Goal: Information Seeking & Learning: Learn about a topic

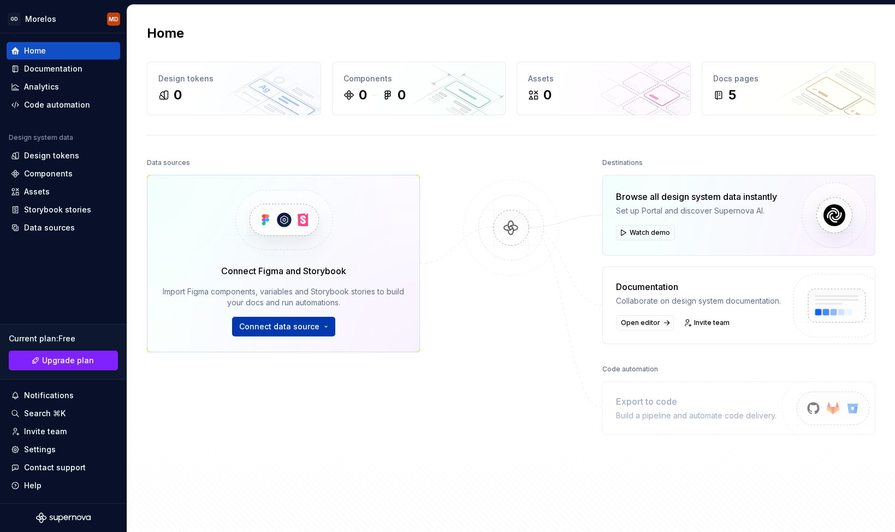
click at [269, 325] on span "Connect data source" at bounding box center [279, 326] width 80 height 11
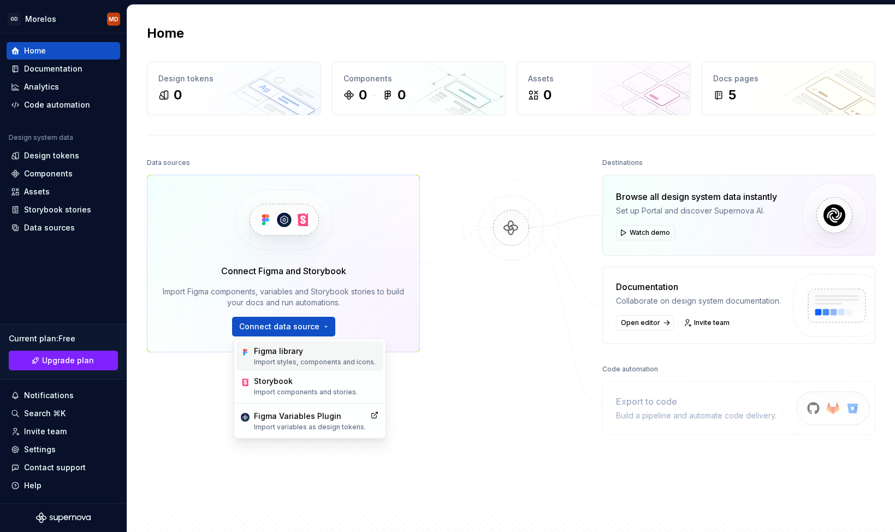
click at [302, 358] on p "Import styles, components and icons." at bounding box center [315, 362] width 122 height 9
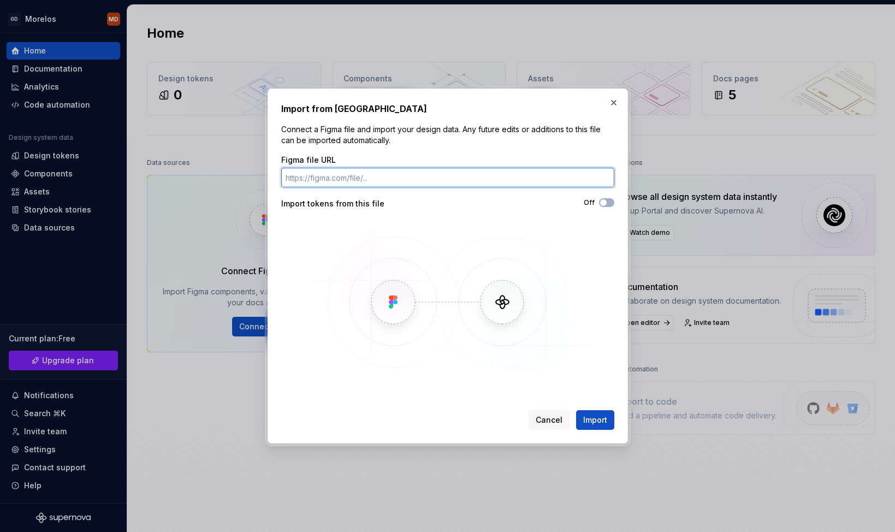
click at [475, 168] on input "Figma file URL" at bounding box center [447, 178] width 333 height 20
paste input "https://www.figma.com/design/Ku41bZyKKjFjorttwiyMuy/Morelos-DS--Internal-?node-…"
type input "https://www.figma.com/design/Ku41bZyKKjFjorttwiyMuy/Morelos-DS--Internal-?node-…"
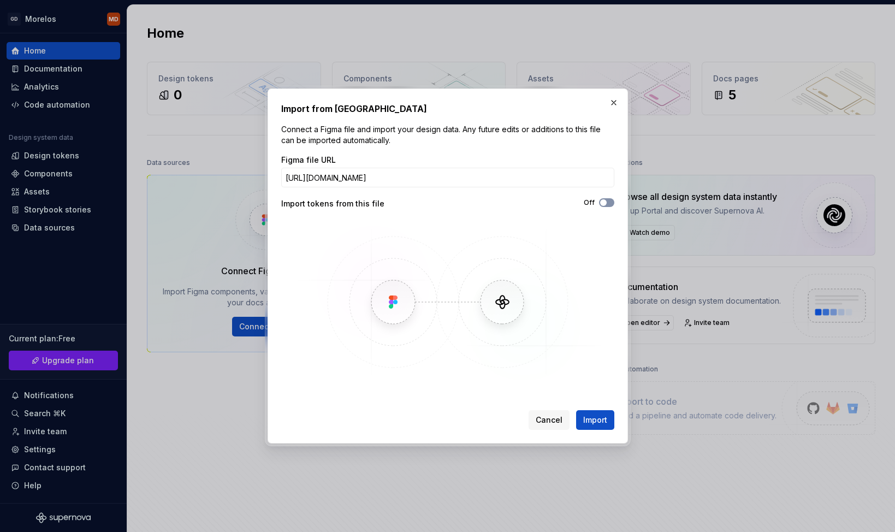
click at [602, 201] on span "button" at bounding box center [603, 202] width 7 height 7
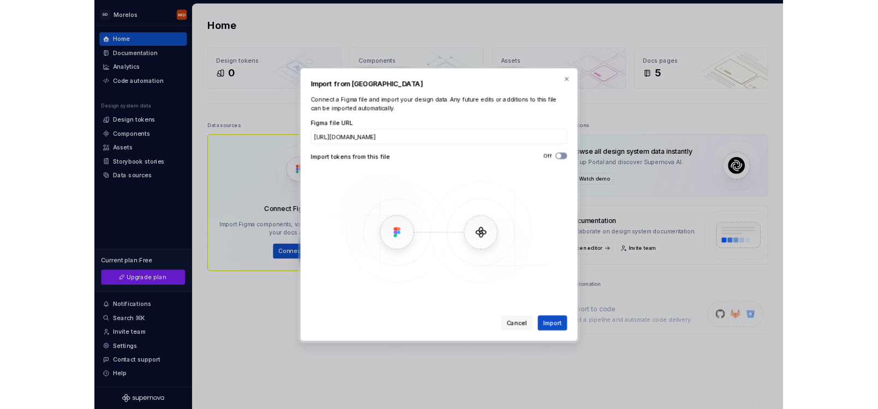
scroll to position [0, 0]
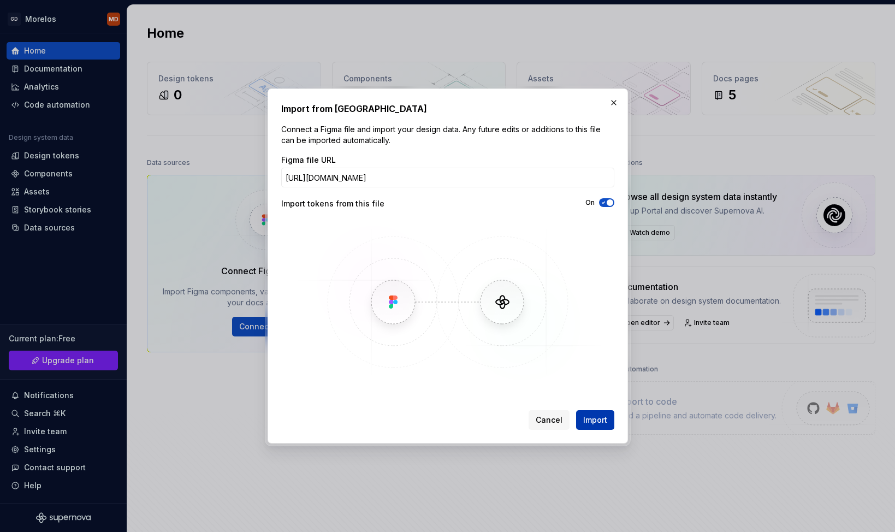
click at [593, 420] on span "Import" at bounding box center [595, 419] width 24 height 11
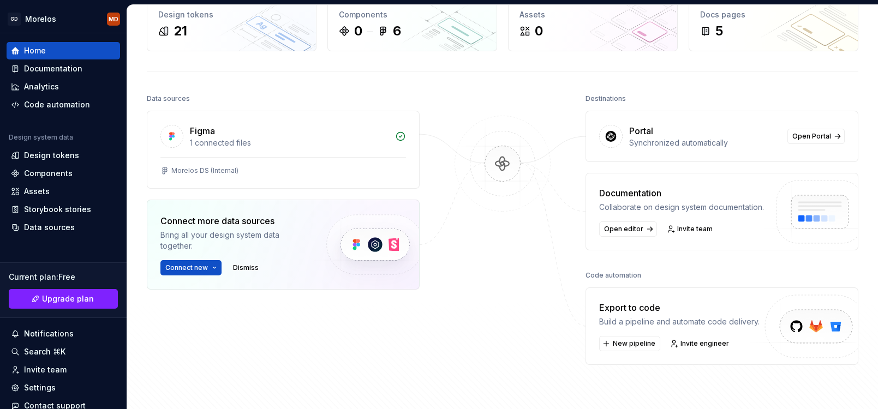
scroll to position [74, 0]
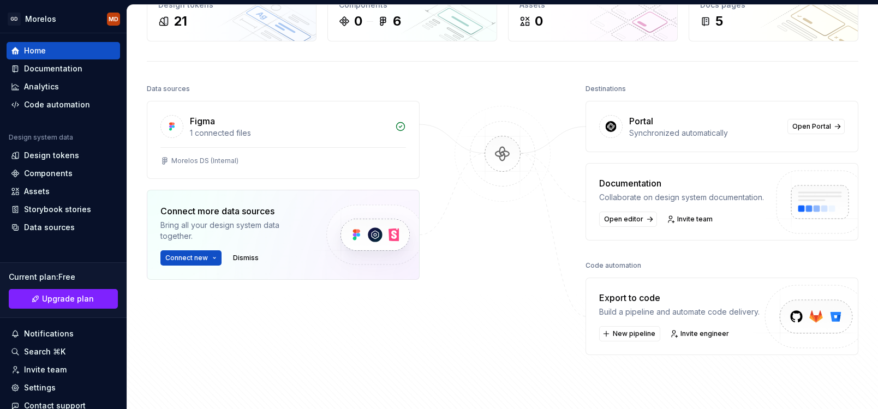
click at [701, 299] on div "Export to code" at bounding box center [679, 297] width 160 height 13
click at [693, 336] on span "Invite engineer" at bounding box center [705, 334] width 49 height 9
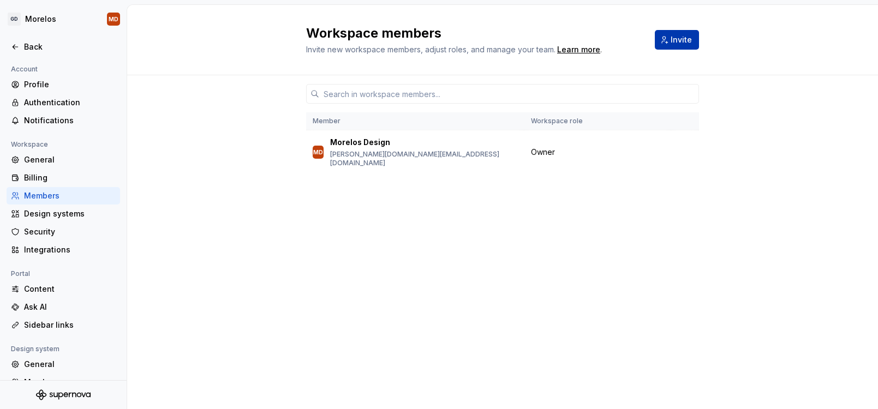
click at [665, 36] on button "Invite" at bounding box center [677, 40] width 44 height 20
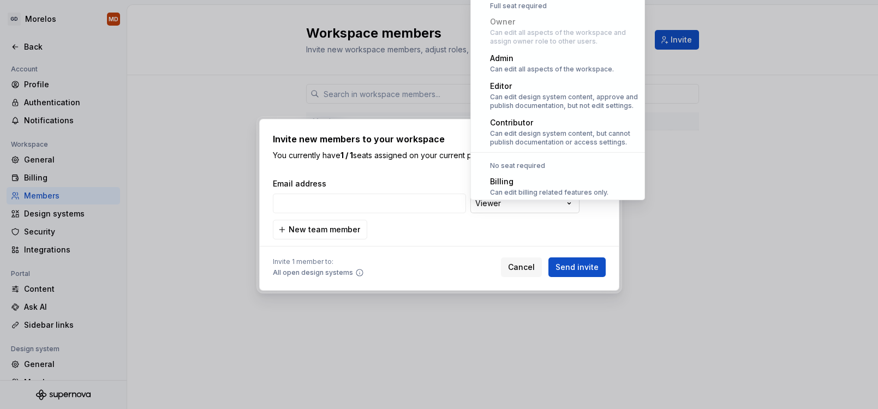
click at [548, 213] on div "**********" at bounding box center [439, 204] width 878 height 409
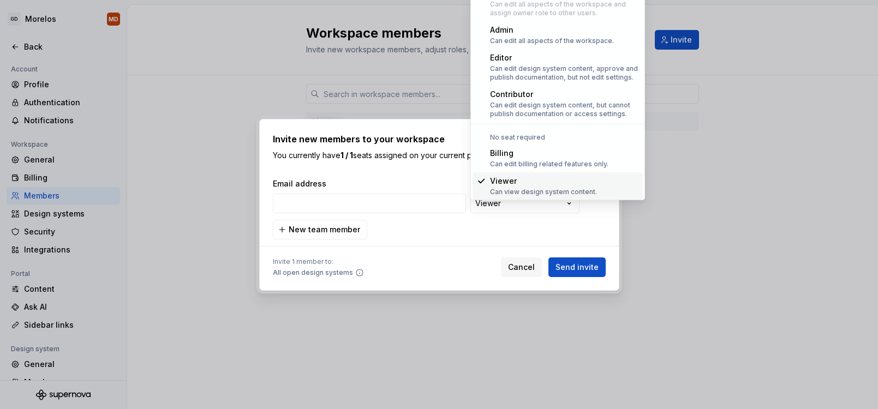
scroll to position [30, 0]
select select "**********"
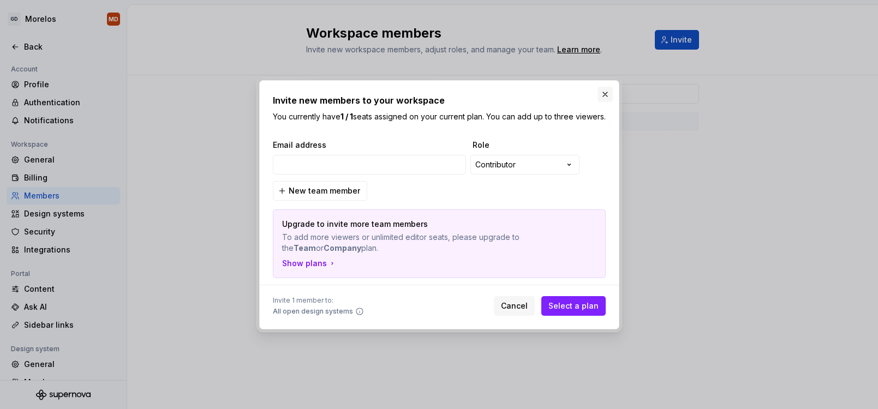
click at [607, 89] on button "button" at bounding box center [605, 94] width 15 height 15
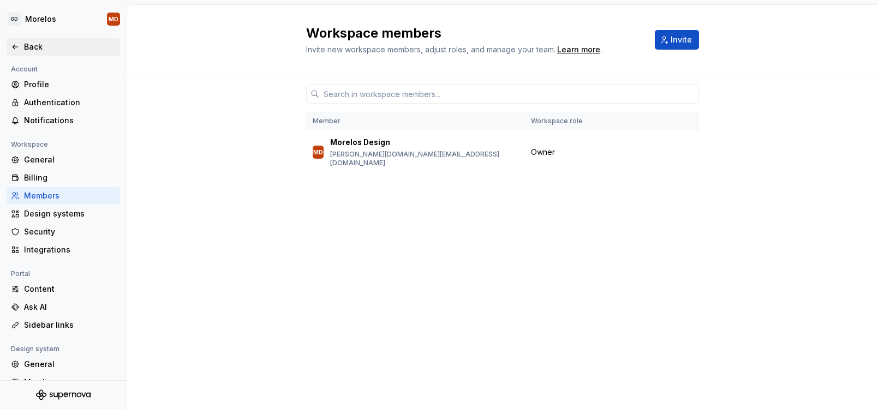
click at [47, 43] on div "Back" at bounding box center [70, 46] width 92 height 11
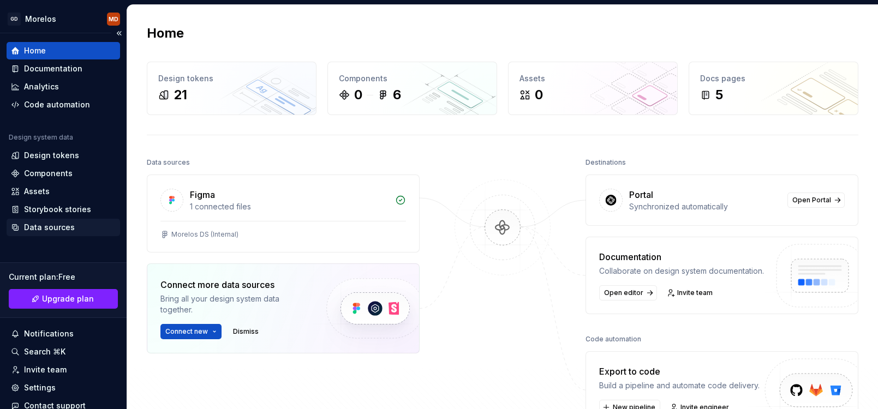
click at [72, 224] on div "Data sources" at bounding box center [49, 227] width 51 height 11
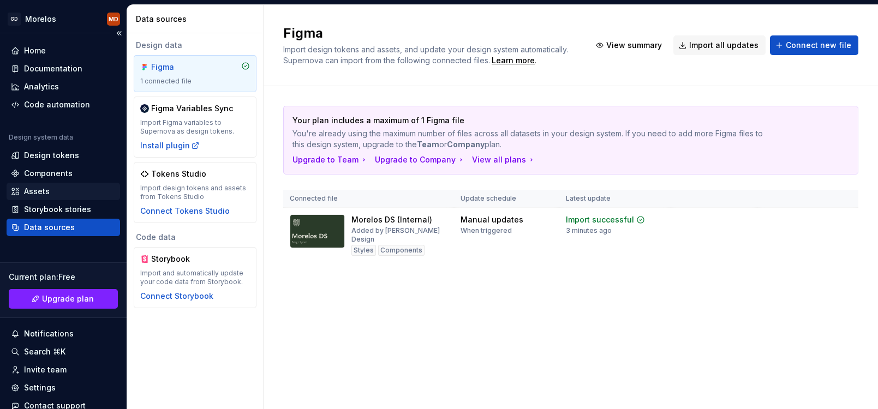
click at [78, 189] on div "Assets" at bounding box center [63, 191] width 105 height 11
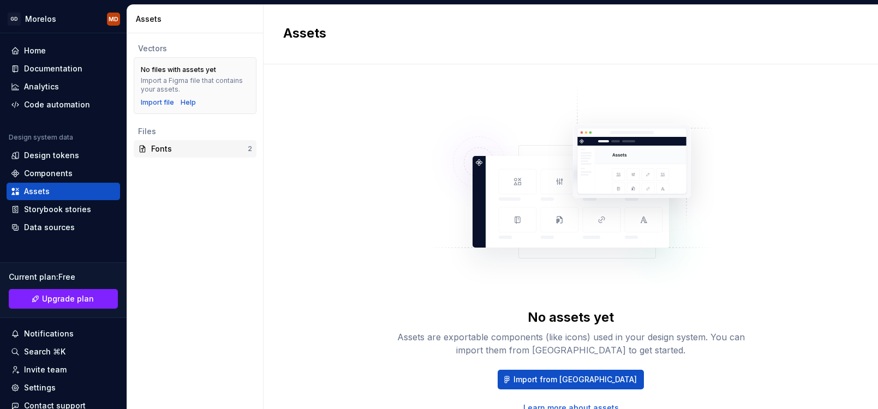
click at [185, 148] on div "Fonts" at bounding box center [199, 149] width 97 height 11
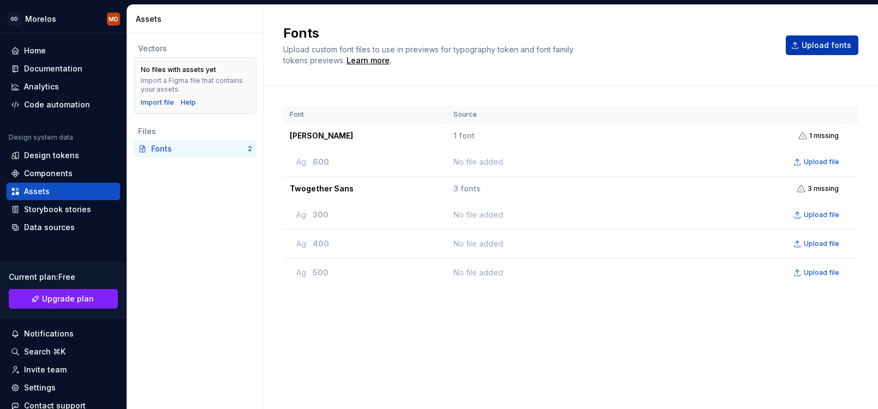
click at [826, 41] on span "Upload fonts" at bounding box center [827, 45] width 50 height 11
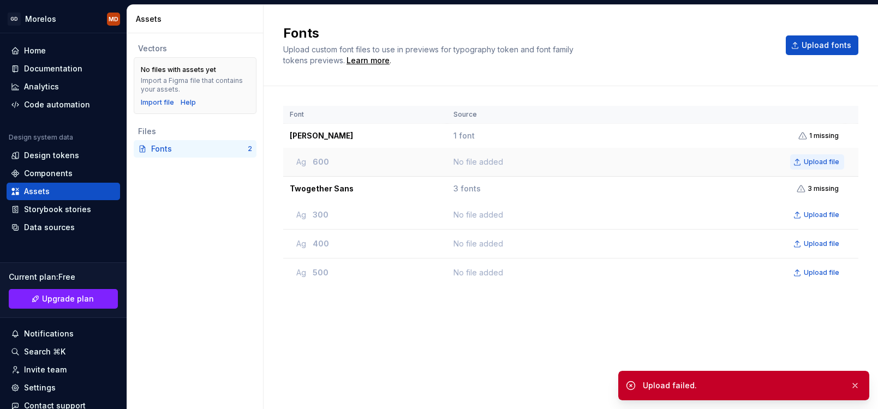
click at [823, 156] on button "Upload file" at bounding box center [817, 161] width 54 height 15
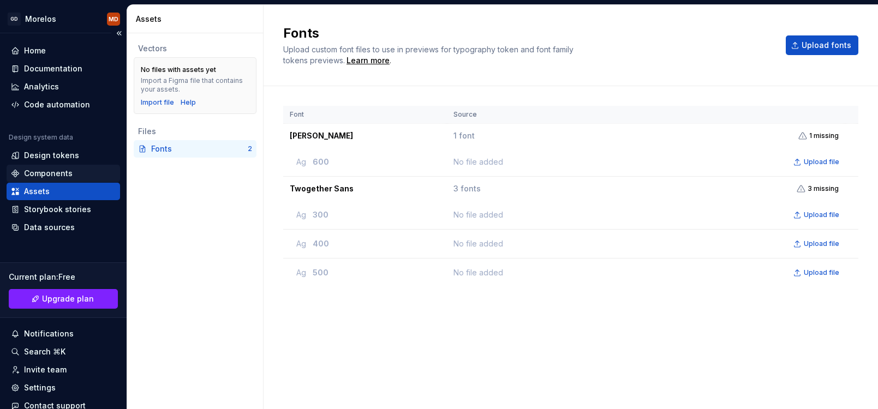
click at [56, 172] on div "Components" at bounding box center [48, 173] width 49 height 11
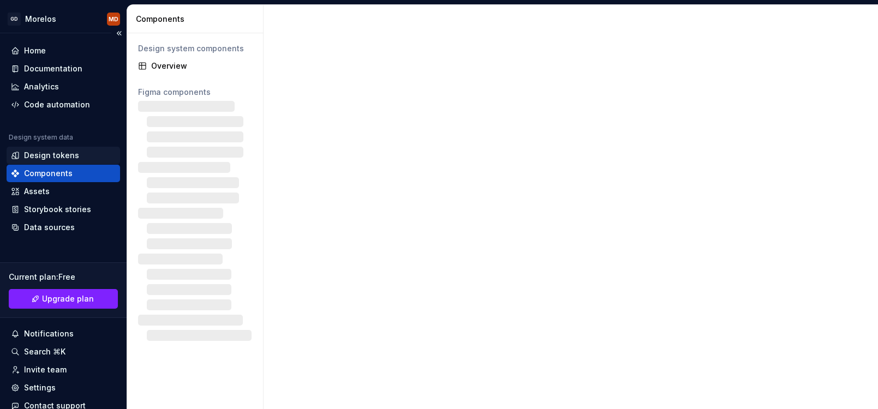
click at [57, 156] on div "Design tokens" at bounding box center [51, 155] width 55 height 11
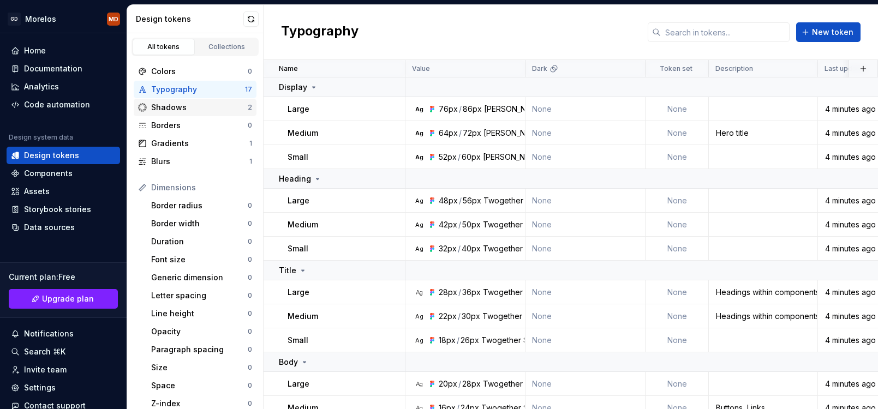
click at [205, 107] on div "Shadows" at bounding box center [199, 107] width 97 height 11
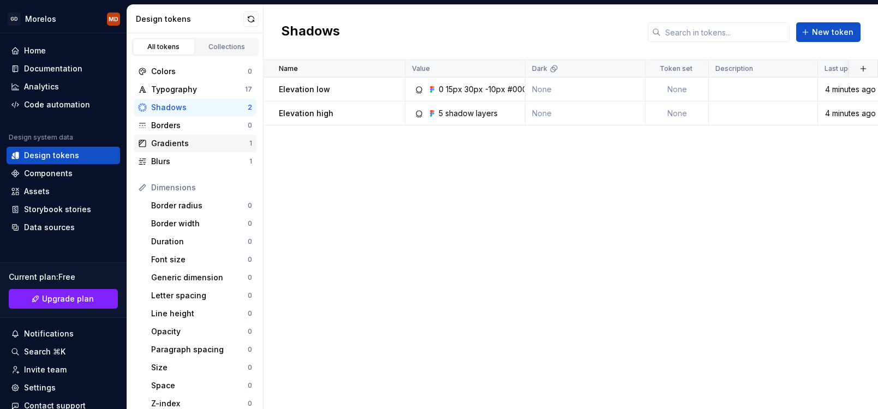
click at [209, 148] on div "Gradients" at bounding box center [200, 143] width 98 height 11
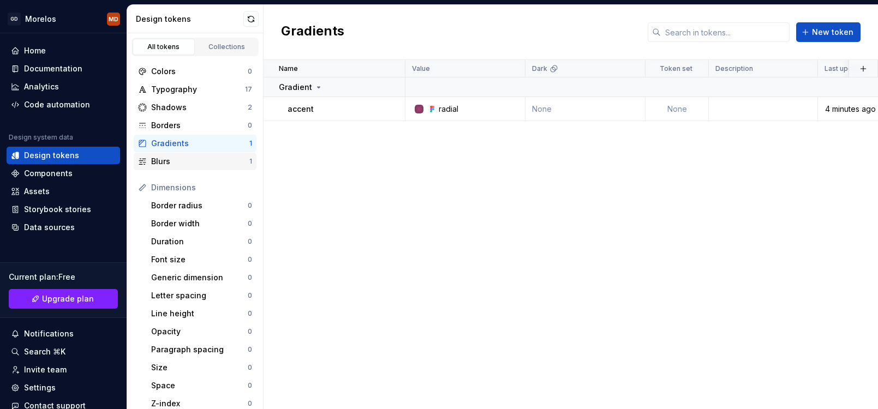
click at [205, 160] on div "Blurs" at bounding box center [200, 161] width 98 height 11
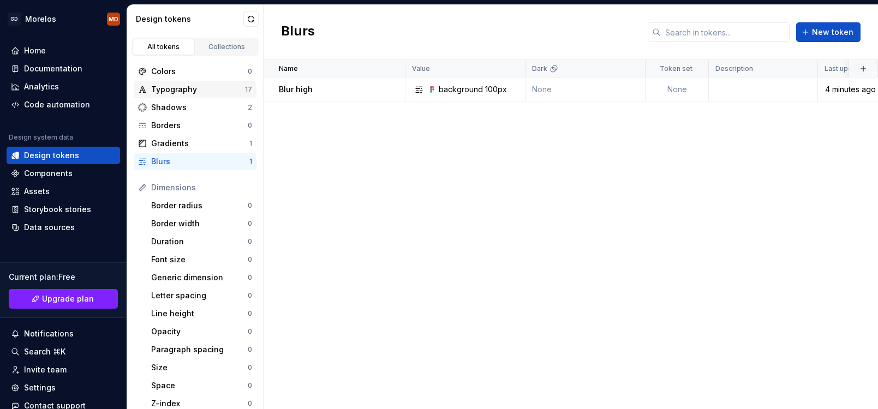
click at [232, 85] on div "Typography" at bounding box center [198, 89] width 94 height 11
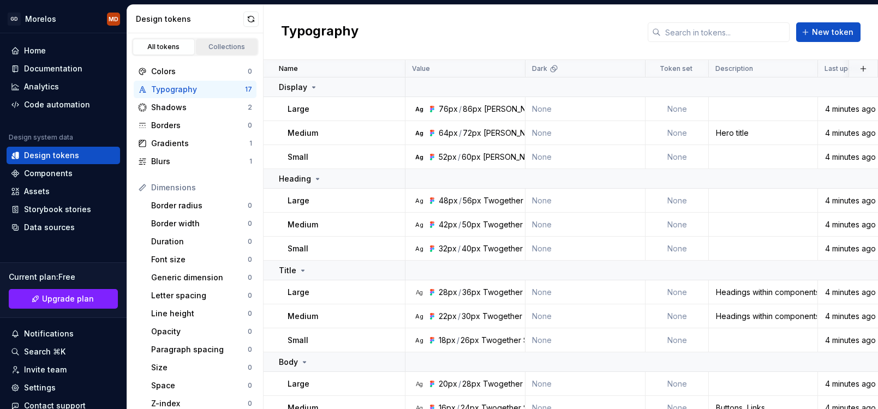
click at [229, 52] on link "Collections" at bounding box center [227, 47] width 62 height 16
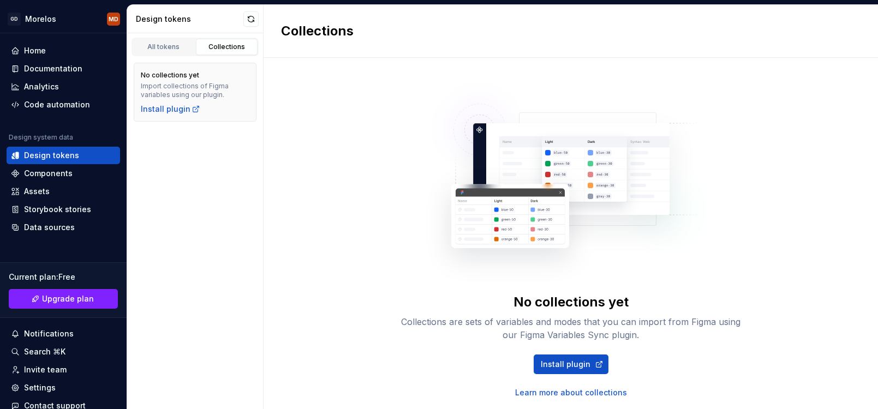
click at [160, 55] on div "All tokens Collections" at bounding box center [195, 47] width 127 height 19
click at [164, 51] on link "All tokens" at bounding box center [164, 47] width 62 height 16
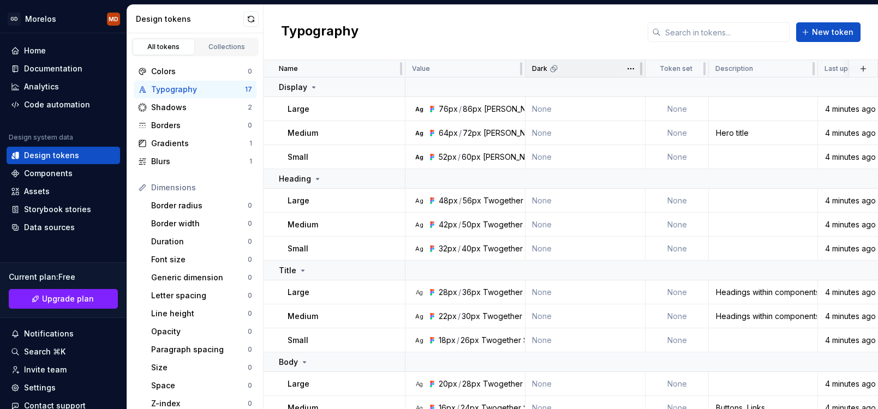
click at [529, 73] on div "Dark" at bounding box center [586, 68] width 120 height 17
click at [556, 69] on icon at bounding box center [554, 68] width 9 height 9
click at [58, 72] on div "Documentation" at bounding box center [53, 68] width 58 height 11
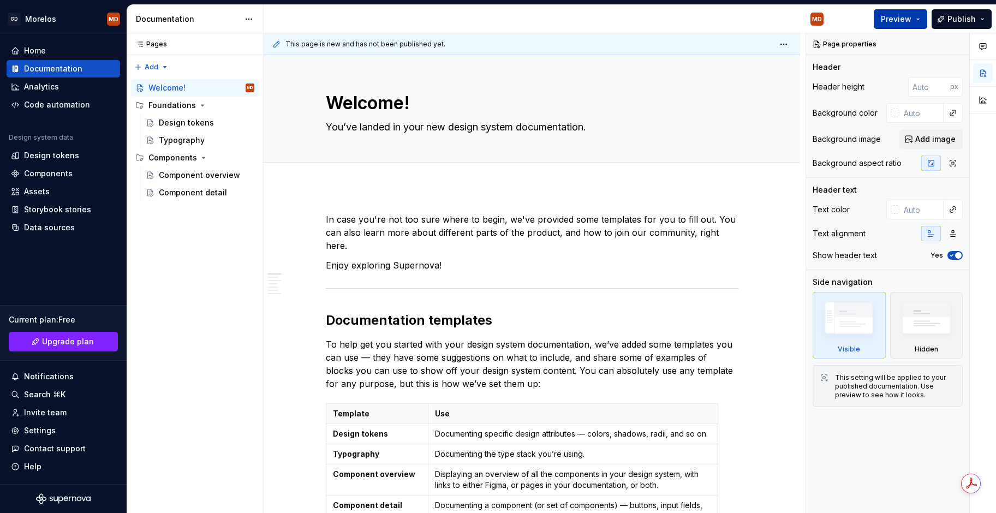
click at [878, 19] on button "Preview" at bounding box center [900, 19] width 53 height 20
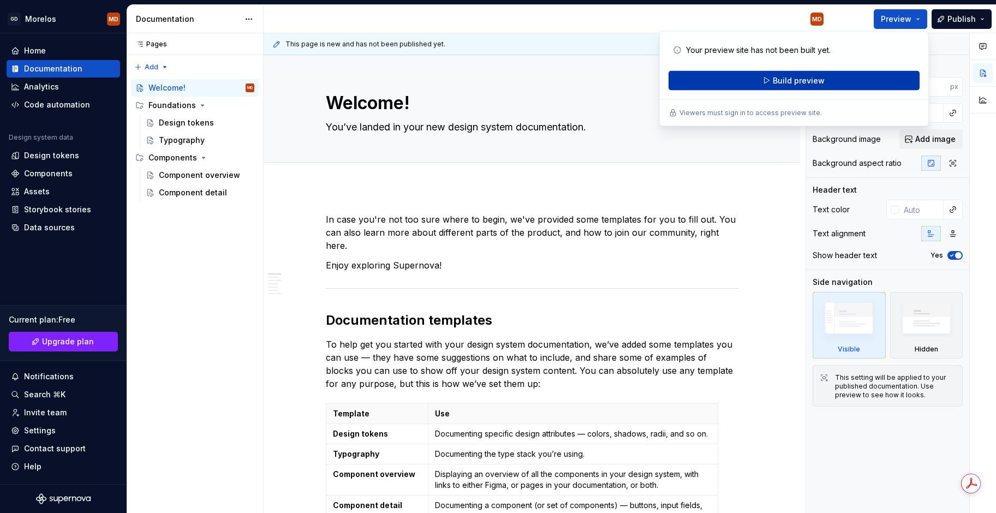
click at [783, 80] on span "Build preview" at bounding box center [799, 80] width 52 height 11
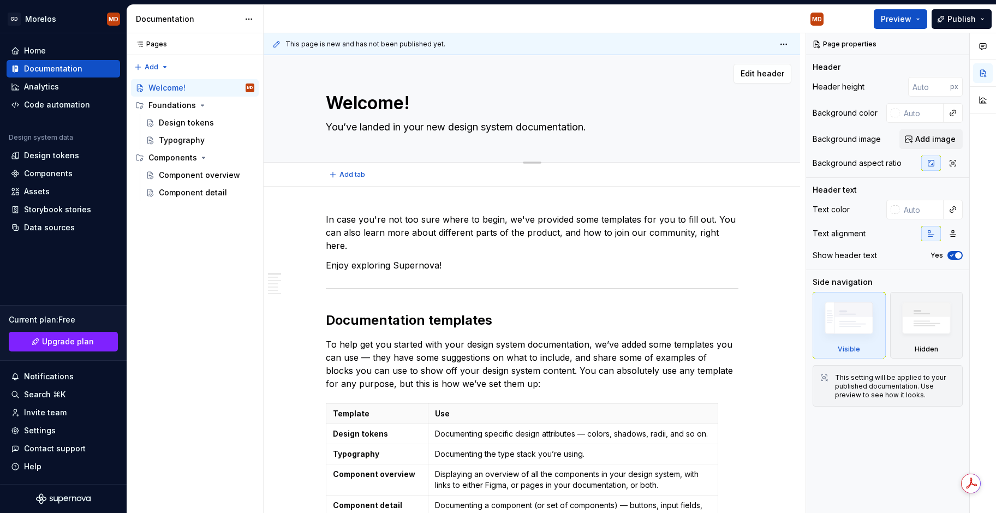
drag, startPoint x: 409, startPoint y: 104, endPoint x: 409, endPoint y: 96, distance: 8.7
click at [409, 96] on textarea "Welcome!" at bounding box center [530, 103] width 413 height 26
type textarea "*"
type textarea "B!"
type textarea "*"
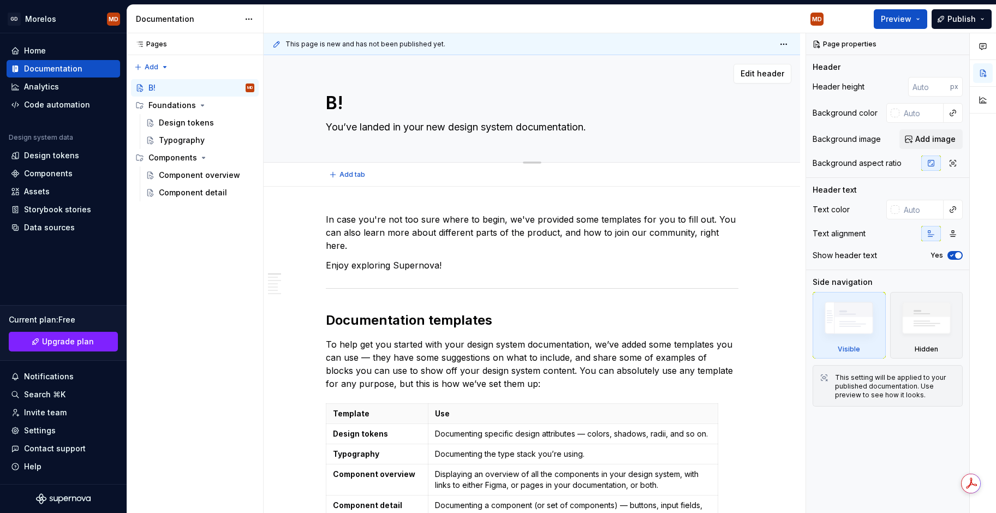
type textarea "Bi!"
type textarea "*"
type textarea "Bie!"
type textarea "*"
type textarea "Bien!"
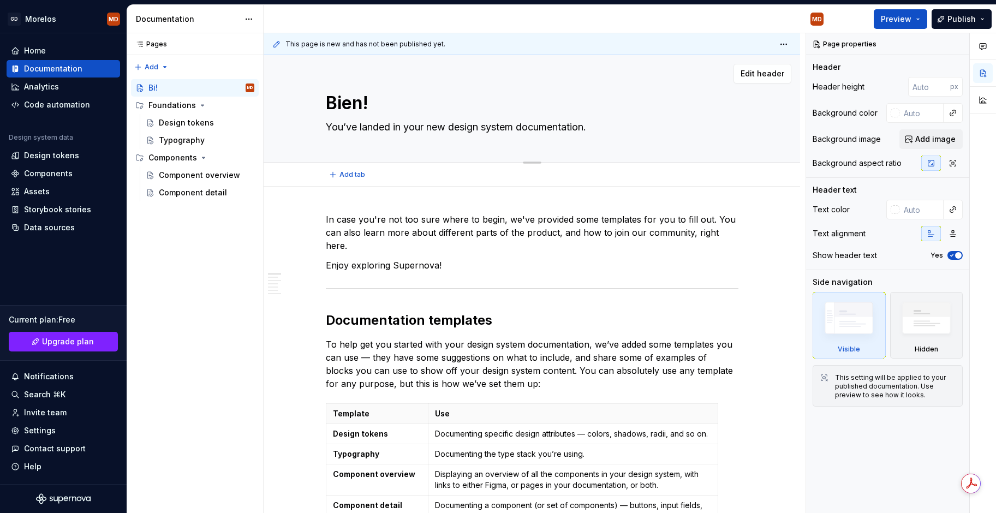
type textarea "*"
type textarea "Bienv!"
type textarea "*"
type textarea "Bienve!"
type textarea "*"
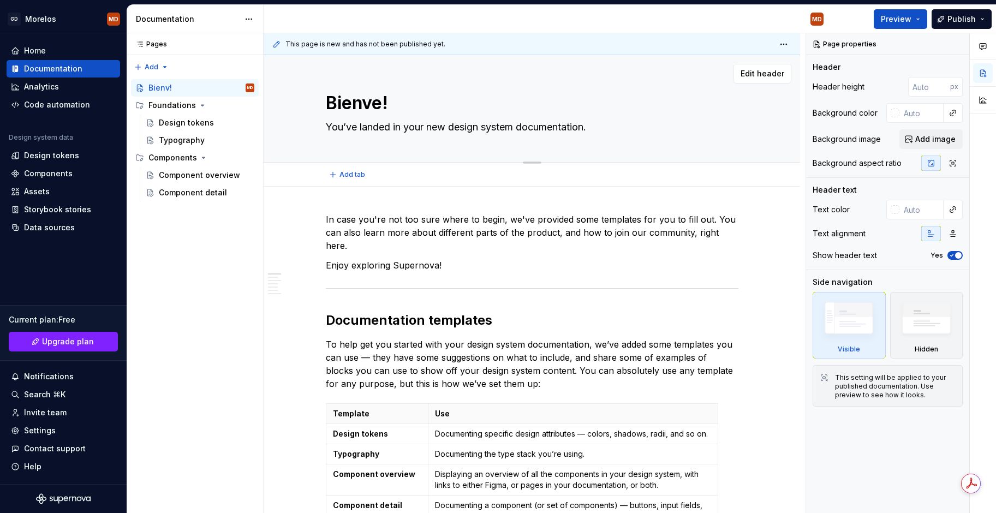
type textarea "Bienven!"
type textarea "*"
type textarea "Bienveni!"
type textarea "*"
type textarea "Bienvenid!"
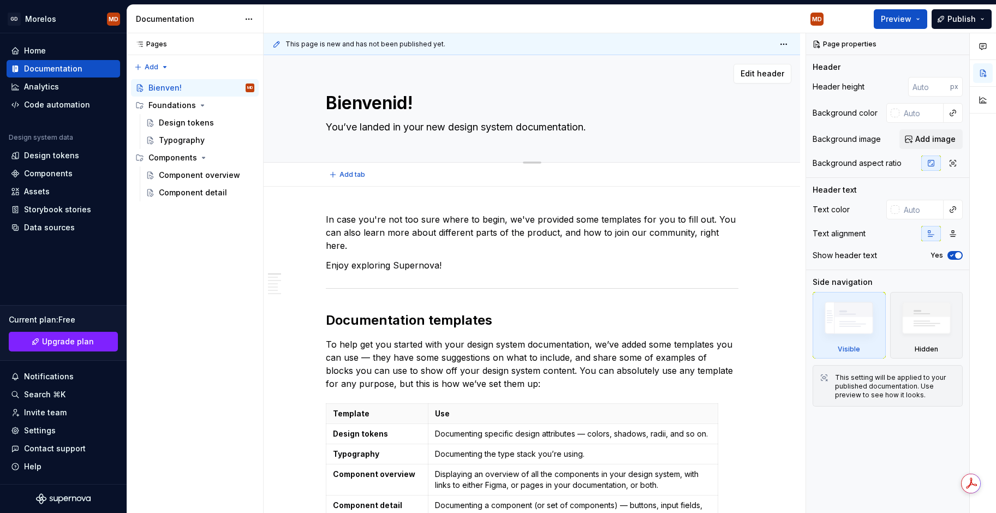
type textarea "*"
type textarea "Bienvenido!"
type textarea "*"
type textarea "Bienvenido !"
type textarea "*"
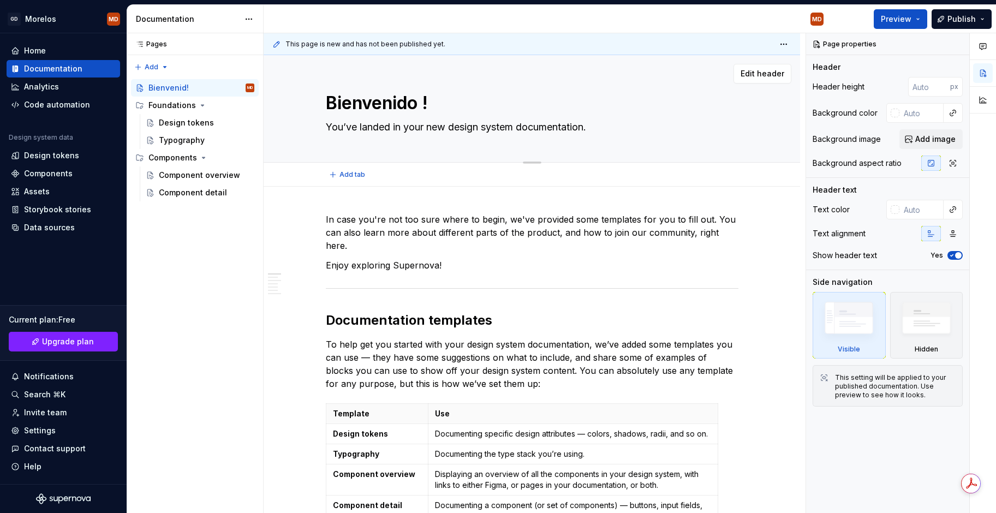
type textarea "Bienvenido a!"
type textarea "*"
type textarea "Bienvenido al!"
type textarea "*"
type textarea "Bienvenido al !"
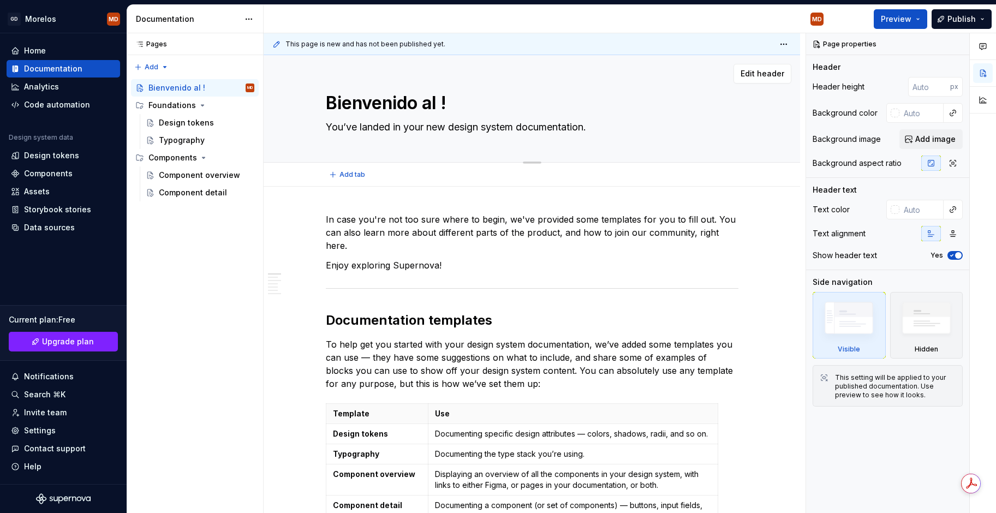
type textarea "*"
type textarea "Bienvenido al D!"
type textarea "*"
type textarea "Bienvenido al De!"
type textarea "*"
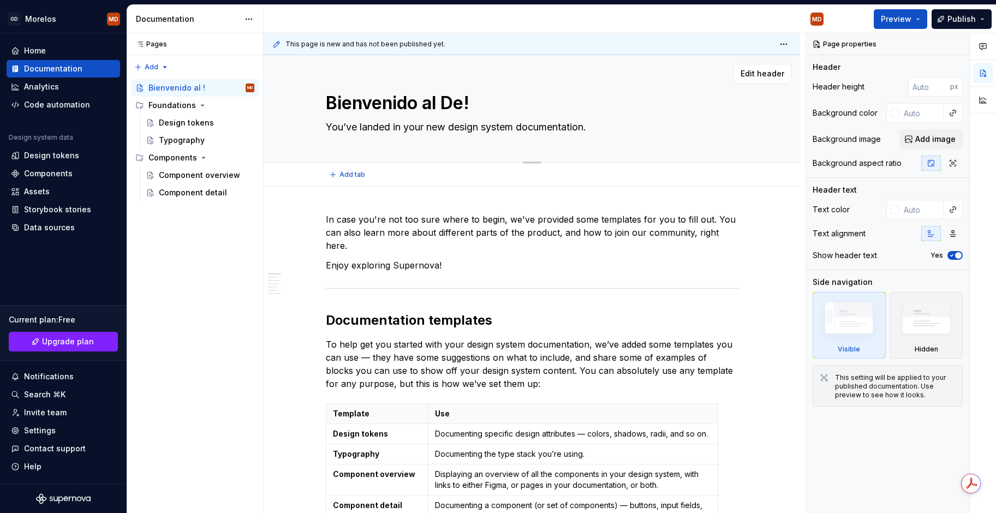
type textarea "Bienvenido al Des!"
type textarea "*"
type textarea "Bienvenido al Desi!"
type textarea "*"
type textarea "Bienvenido al Desig!"
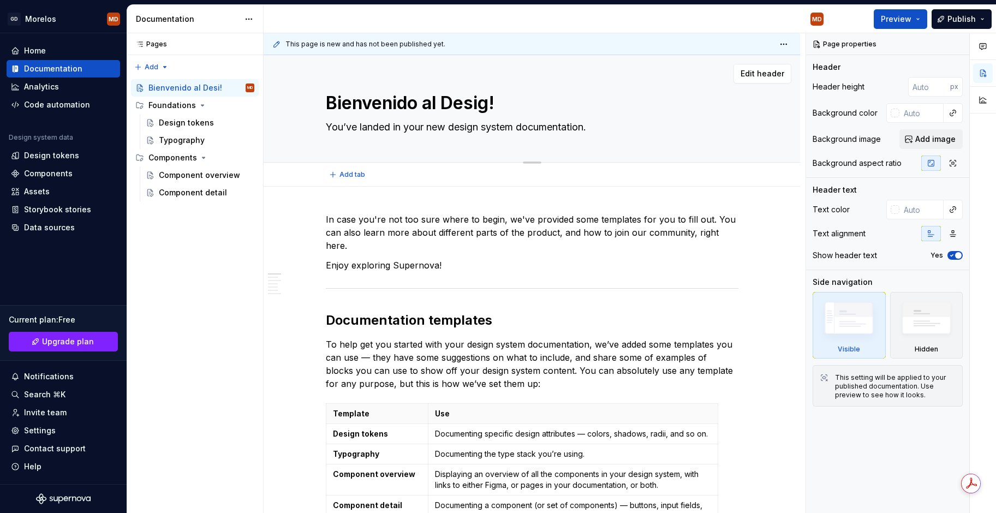
type textarea "*"
type textarea "Bienvenido al Design!"
type textarea "*"
type textarea "Bienvenido al DesignS!"
type textarea "*"
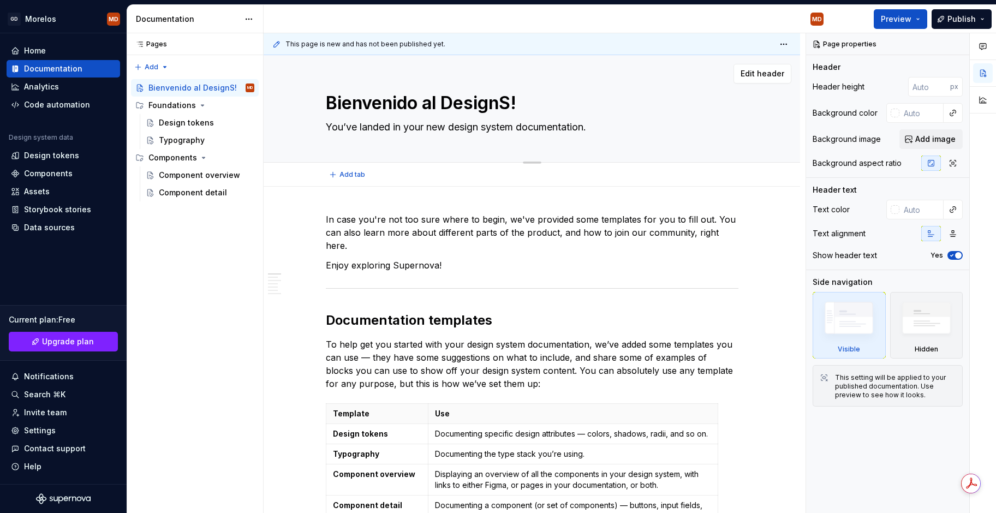
type textarea "Bienvenido al Design!"
type textarea "*"
type textarea "Bienvenido al Design !"
type textarea "*"
type textarea "Bienvenido al Design !"
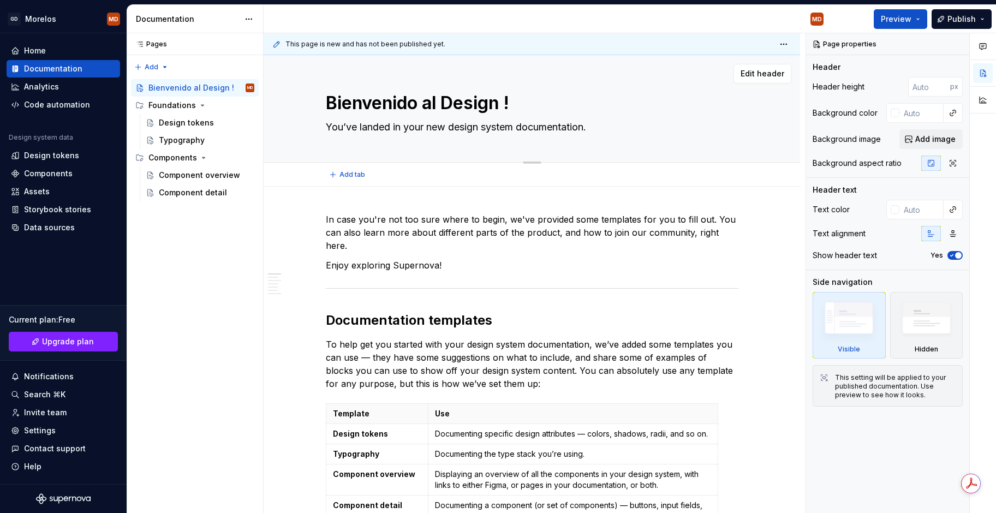
type textarea "*"
type textarea "Bienvenido al Design !s"
type textarea "*"
type textarea "Bienvenido al Design !"
type textarea "*"
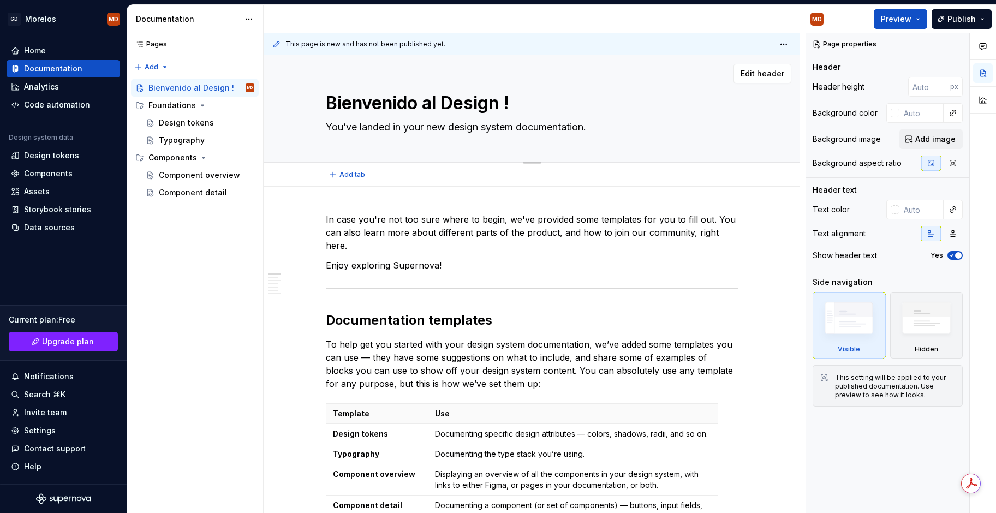
type textarea "Bienvenido al Design"
type textarea "*"
type textarea "Bienvenido al Design S"
type textarea "*"
type textarea "Bienvenido al Design Sy"
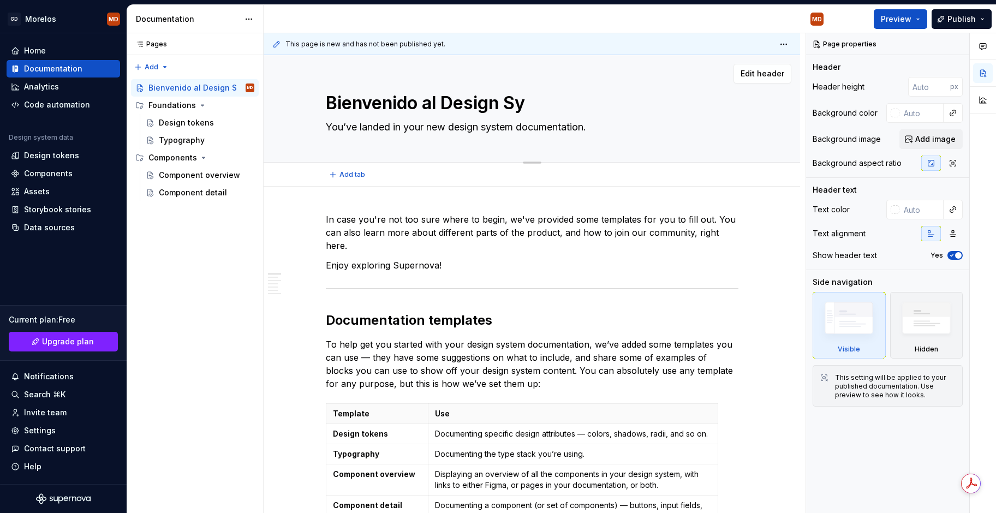
type textarea "*"
type textarea "Bienvenido al Design Sys"
type textarea "*"
type textarea "Bienvenido al Design Syst"
type textarea "*"
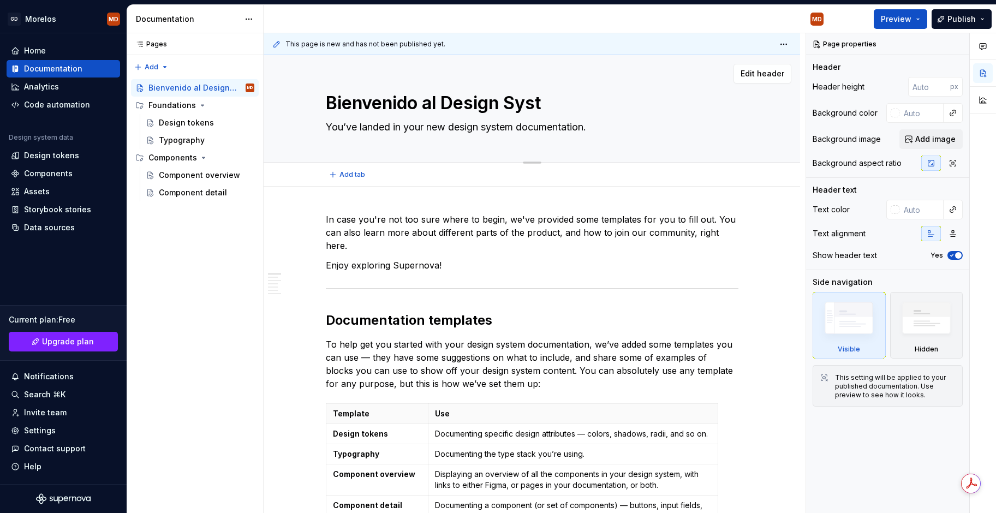
type textarea "Bienvenido al Design Syste"
type textarea "*"
type textarea "Bienvenido al Design System"
type textarea "*"
type textarea "Bienvenido al Design System"
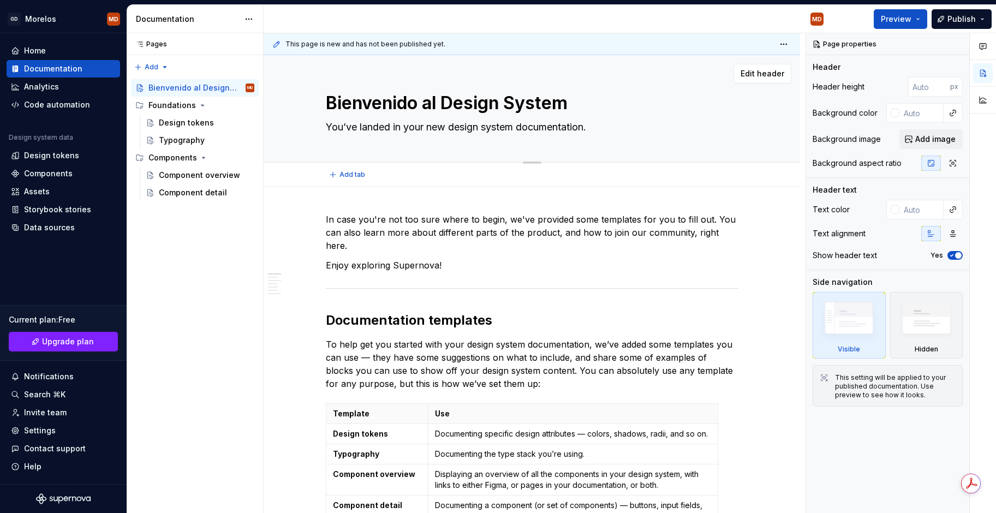
type textarea "*"
type textarea "Bienvenido al Design System d"
type textarea "*"
type textarea "Bienvenido al Design System de"
type textarea "*"
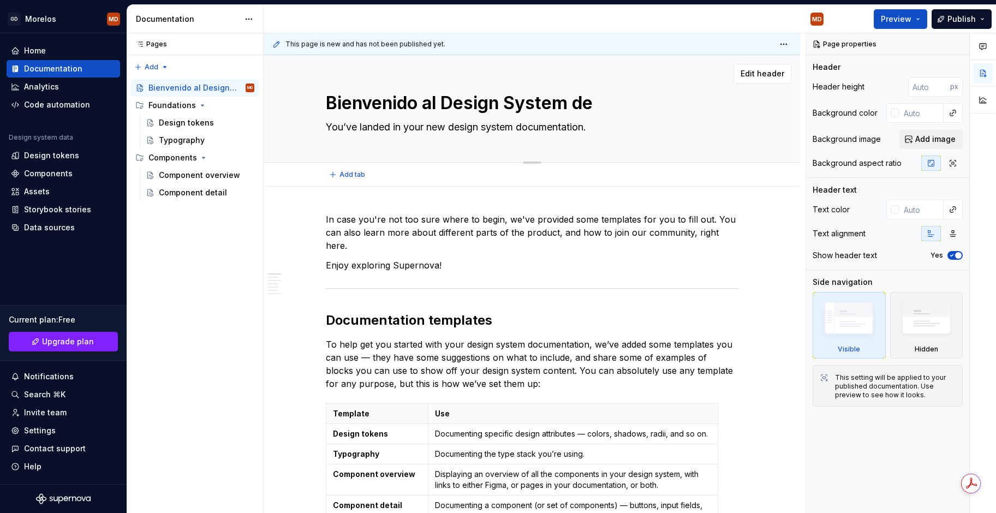
type textarea "Bienvenido al Design System del"
type textarea "*"
type textarea "Bienvenido al Design System del"
type textarea "*"
type textarea "Bienvenido al Design System del G"
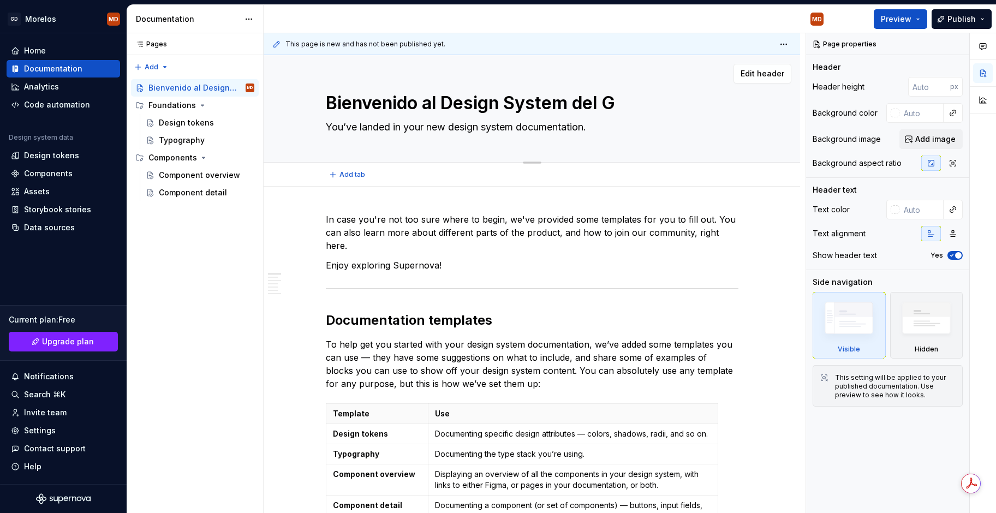
type textarea "*"
type textarea "Bienvenido al Design System del Go"
type textarea "*"
type textarea "Bienvenido al Design System del Gob"
type textarea "*"
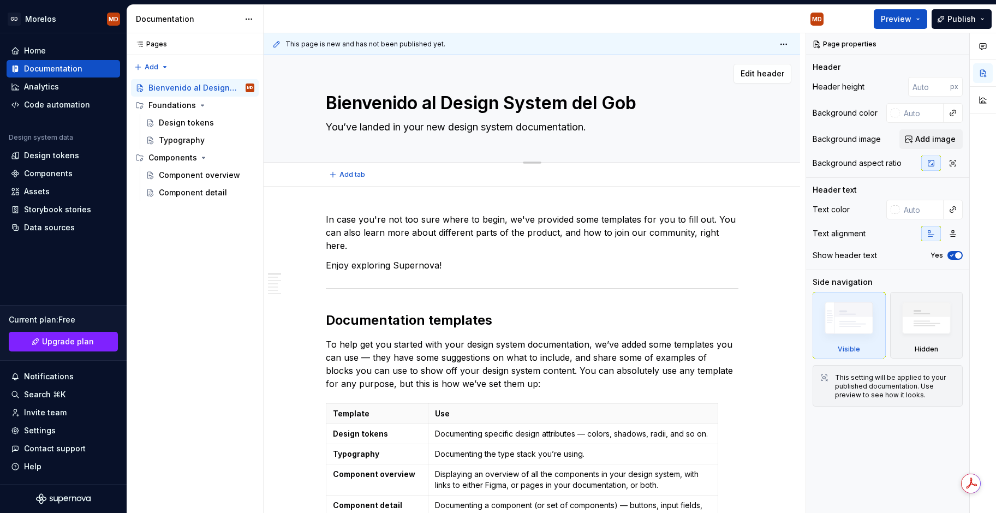
type textarea "Bienvenido al Design System del Gobi"
type textarea "*"
type textarea "Bienvenido al Design System del Gobie"
type textarea "*"
type textarea "Bienvenido al Design System del Gobier"
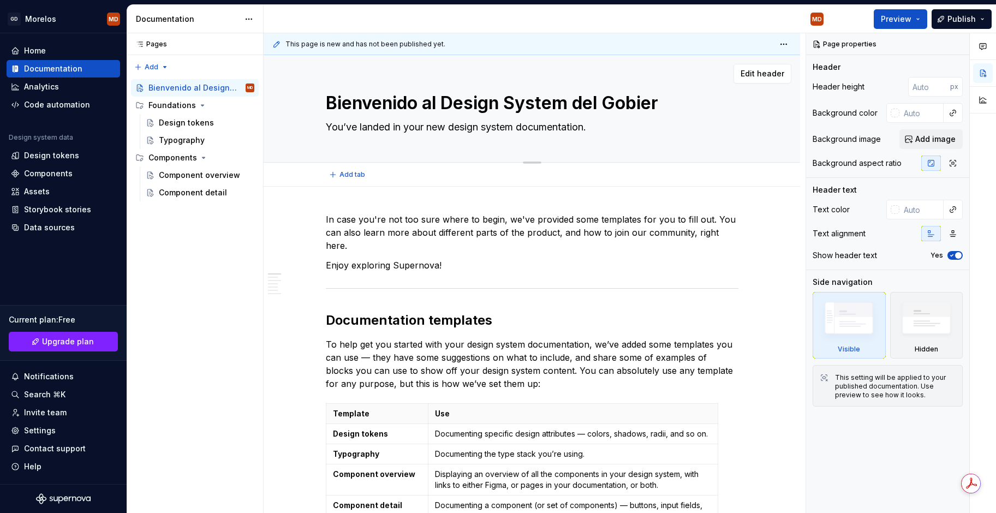
type textarea "*"
type textarea "Bienvenido al Design System del Gobiern"
type textarea "*"
type textarea "Bienvenido al Design System del Gobierno"
type textarea "*"
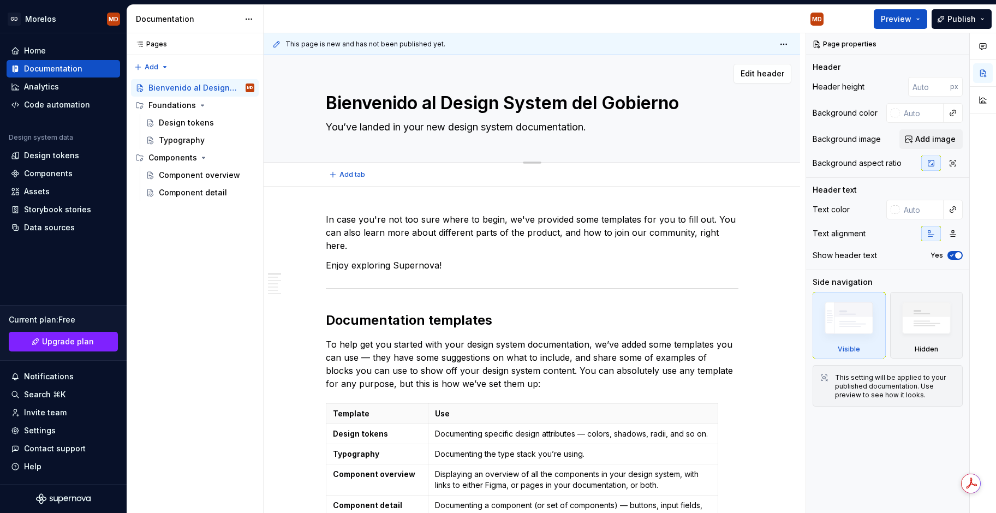
type textarea "Bienvenido al Design System del Gobierno"
type textarea "*"
type textarea "Bienvenido al Design System del Gobierno d"
type textarea "*"
type textarea "Bienvenido al Design System del Gobierno de"
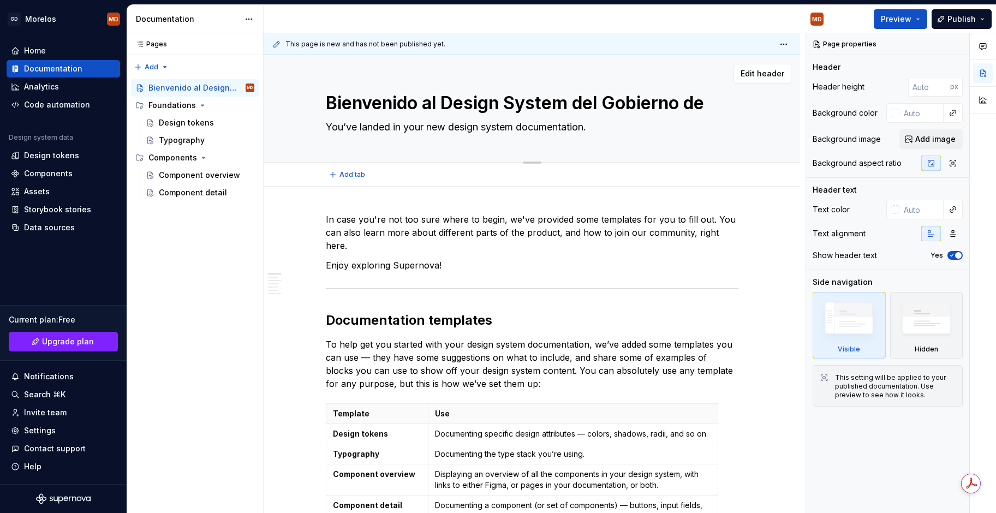
type textarea "*"
type textarea "Bienvenido al Design System del Gobierno de"
type textarea "*"
type textarea "Bienvenido al Design System del Gobierno de M"
type textarea "*"
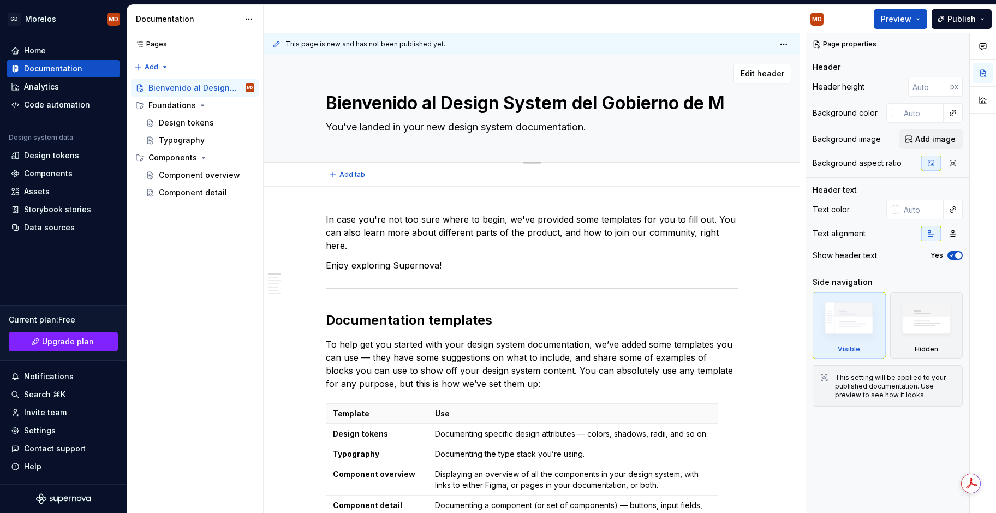
type textarea "Bienvenido al Design System del Gobierno de Mo"
type textarea "*"
type textarea "Bienvenido al Design System del Gobierno de Mor"
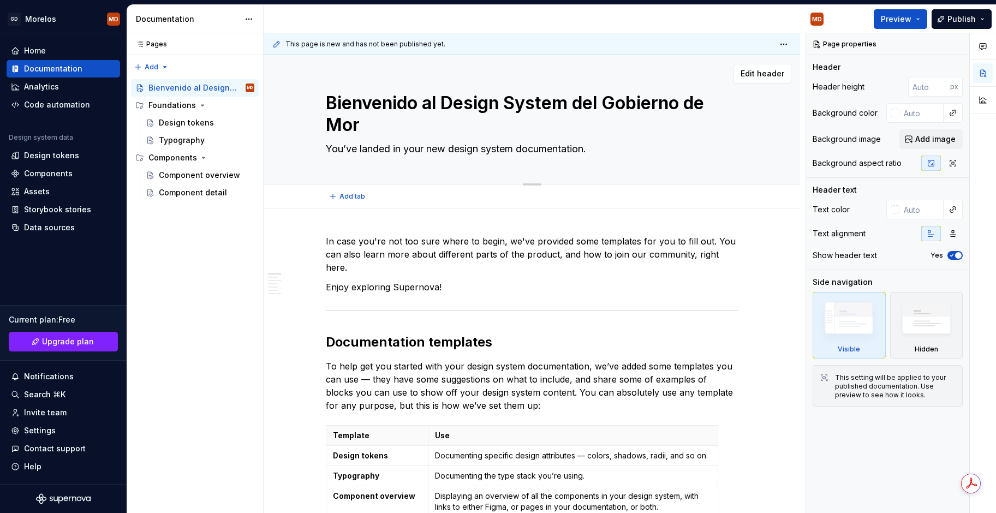
type textarea "*"
type textarea "Bienvenido al Design System del Gobierno de More"
type textarea "*"
type textarea "Bienvenido al Design System del Gobierno de Morel"
type textarea "*"
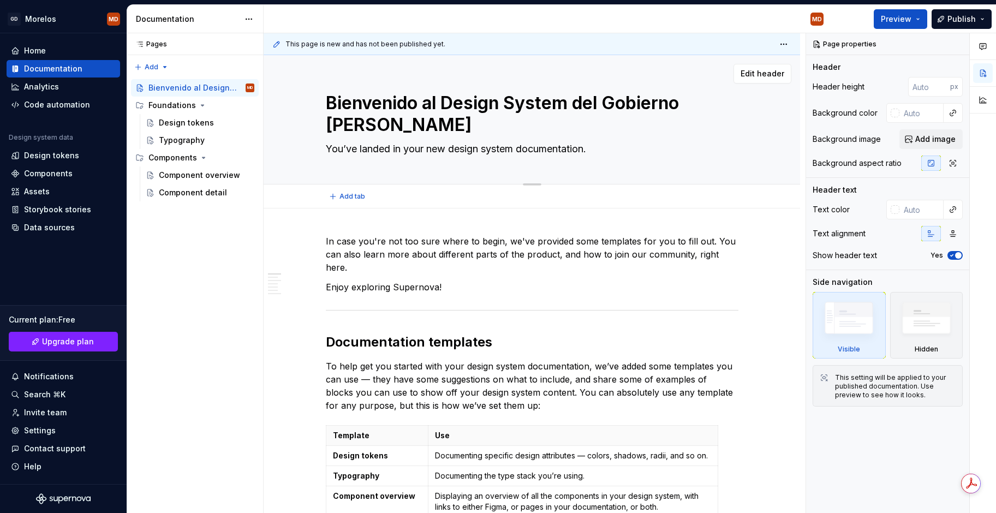
type textarea "Bienvenido al Design System del Gobierno de Morelo"
type textarea "*"
type textarea "Bienvenido al Design System del Gobierno de Morelos"
click at [418, 102] on textarea "Bienvenido al Design System del Gobierno de Morelos" at bounding box center [530, 114] width 413 height 48
type textarea "*"
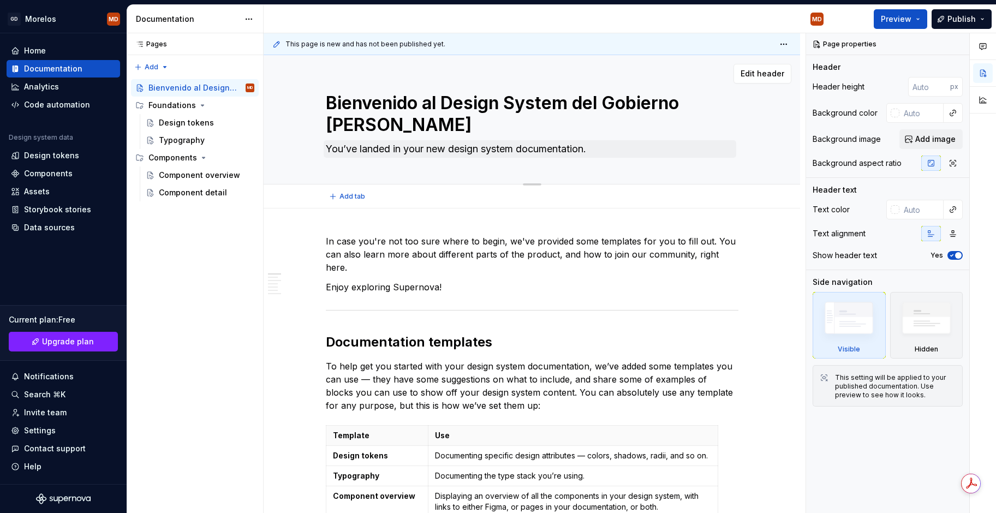
type textarea "Bienvenido al Design System del Gobierno de Morelos"
click at [634, 153] on textarea "You’ve landed in your new design system documentation." at bounding box center [530, 148] width 413 height 17
drag, startPoint x: 572, startPoint y: 104, endPoint x: 454, endPoint y: 95, distance: 117.7
click at [454, 95] on textarea "Bienvenido al Design System del Gobierno de Morelos" at bounding box center [530, 114] width 413 height 48
click at [454, 94] on textarea "Bienvenido al Design System del Gobierno de Morelos" at bounding box center [530, 114] width 413 height 48
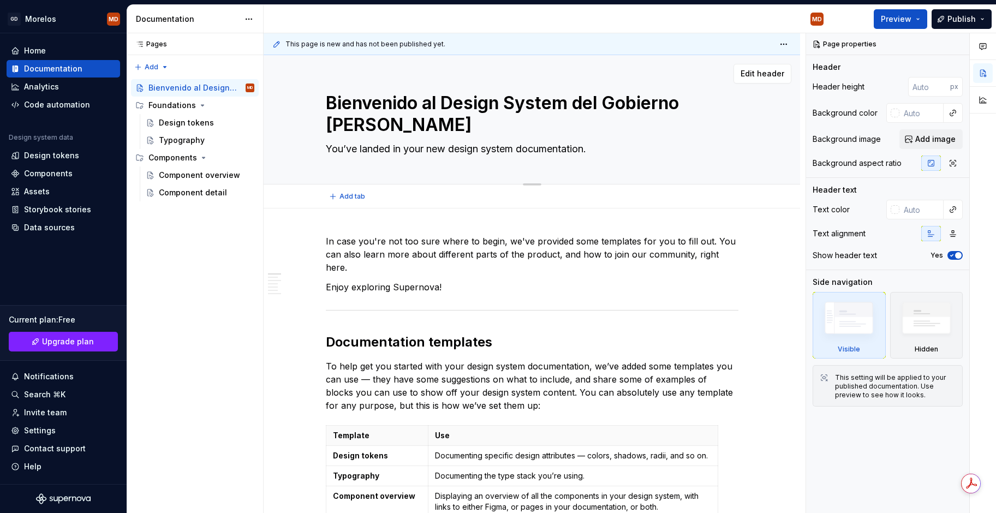
click at [456, 100] on textarea "Bienvenido al Design System del Gobierno de Morelos" at bounding box center [530, 114] width 413 height 48
type textarea "*"
type textarea "Bienvenido al S System del Gobierno de Morelos"
type textarea "*"
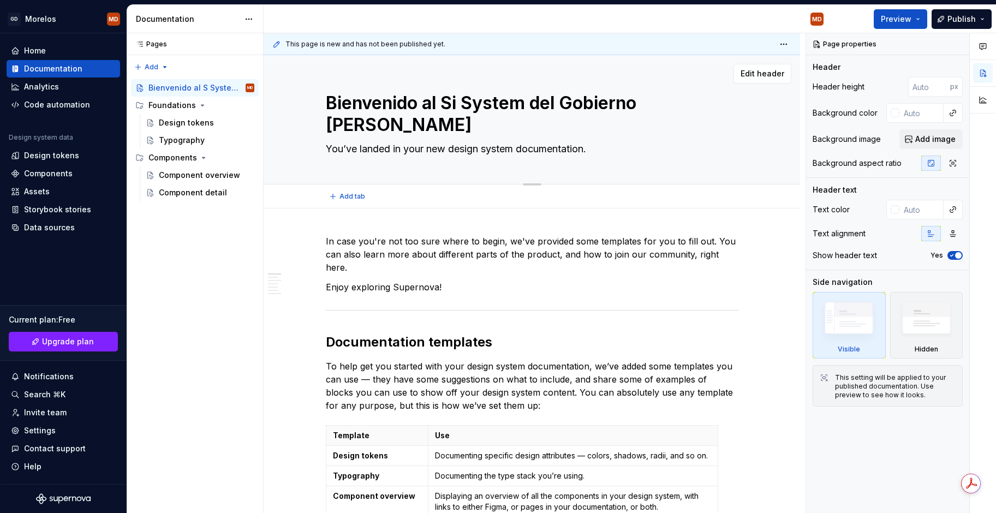
type textarea "Bienvenido al Sis System del Gobierno de Morelos"
type textarea "*"
type textarea "Bienvenido al Sist System del Gobierno de Morelos"
type textarea "*"
type textarea "Bienvenido al Sistem System del Gobierno de Morelos"
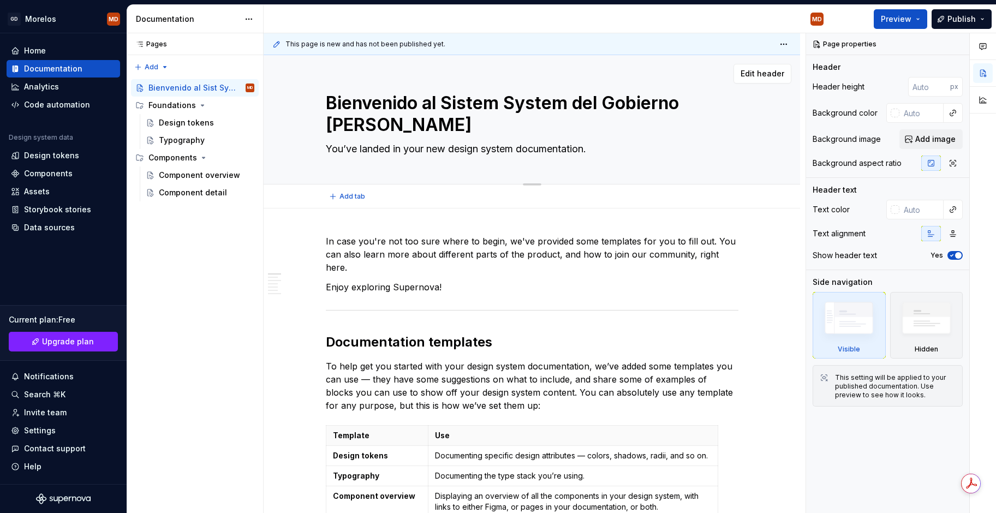
type textarea "*"
type textarea "Bienvenido al Sistema System del Gobierno de Morelos"
type textarea "*"
type textarea "Bienvenido al Sistema System del Gobierno de Morelos"
type textarea "*"
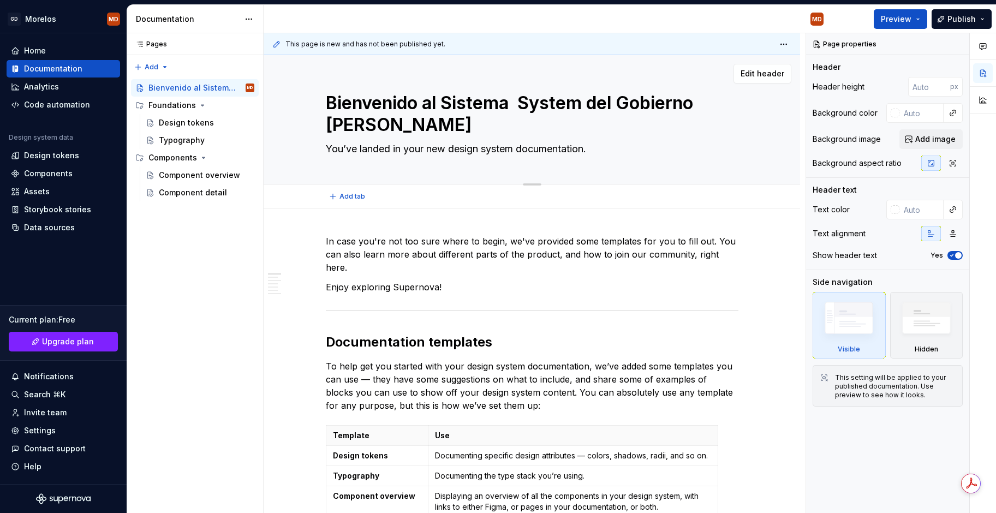
type textarea "Bienvenido al Sistema d System del Gobierno de Morelos"
type textarea "*"
type textarea "Bienvenido al Sistema de System del Gobierno de Morelos"
type textarea "*"
type textarea "Bienvenido al Sistema de System del Gobierno de Morelos"
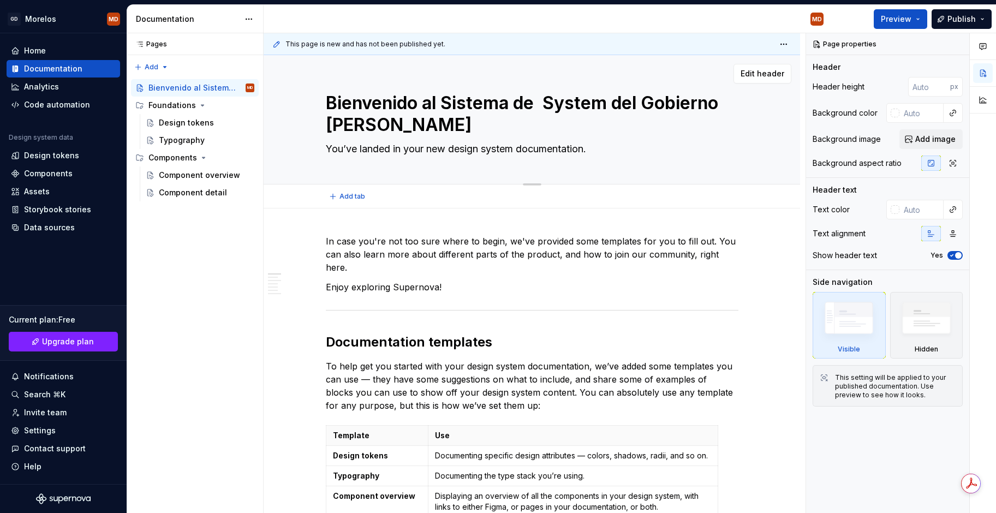
type textarea "*"
type textarea "Bienvenido al Sistema de d System del Gobierno de Morelos"
type textarea "*"
type textarea "Bienvenido al Sistema de di System del Gobierno de Morelos"
type textarea "*"
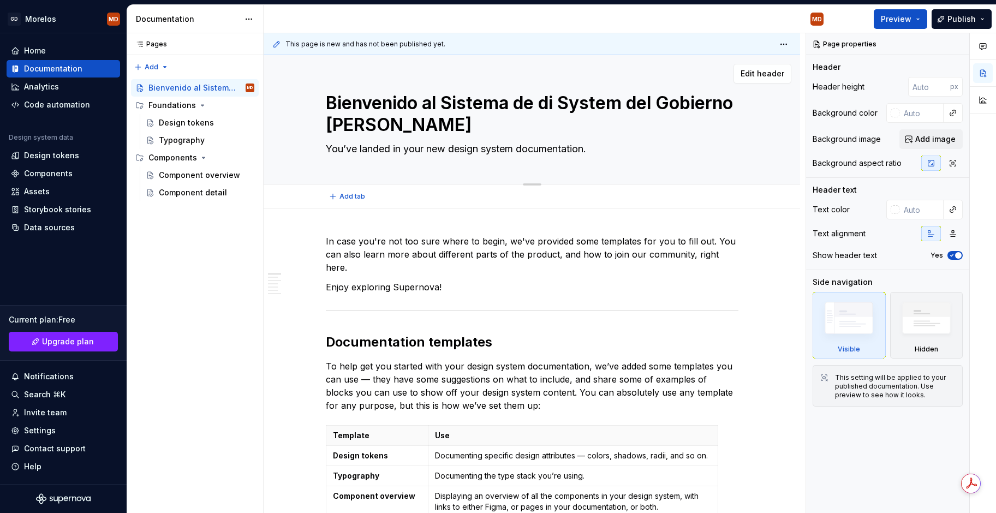
type textarea "Bienvenido al Sistema de dis System del Gobierno de Morelos"
type textarea "*"
type textarea "Bienvenido al Sistema de dise System del Gobierno de Morelos"
type textarea "*"
type textarea "Bienvenido al Sistema de diseñ System del Gobierno de Morelos"
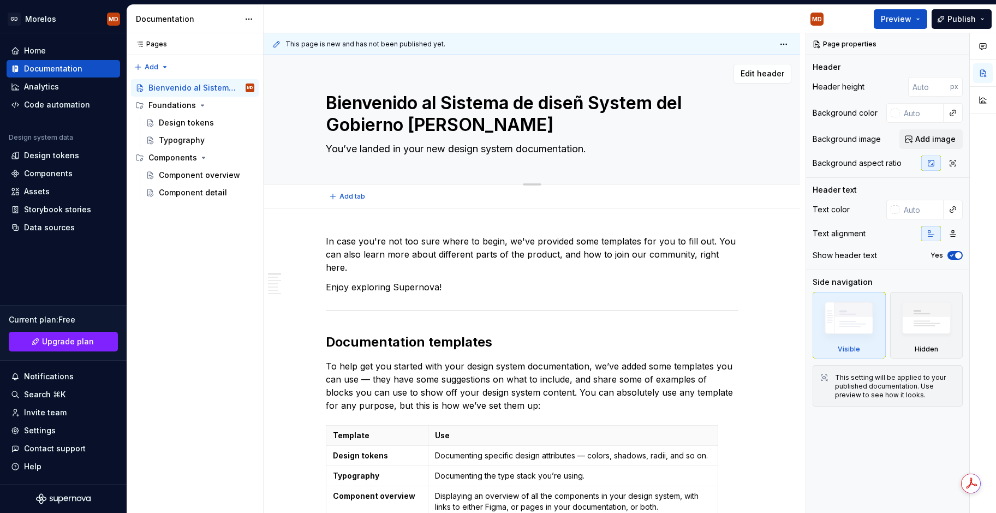
type textarea "*"
type textarea "Bienvenido al Sistema de diseño System del Gobierno de Morelos"
type textarea "*"
type textarea "Bienvenido al Sistema de diseñoSystem del Gobierno de Morelos"
type textarea "*"
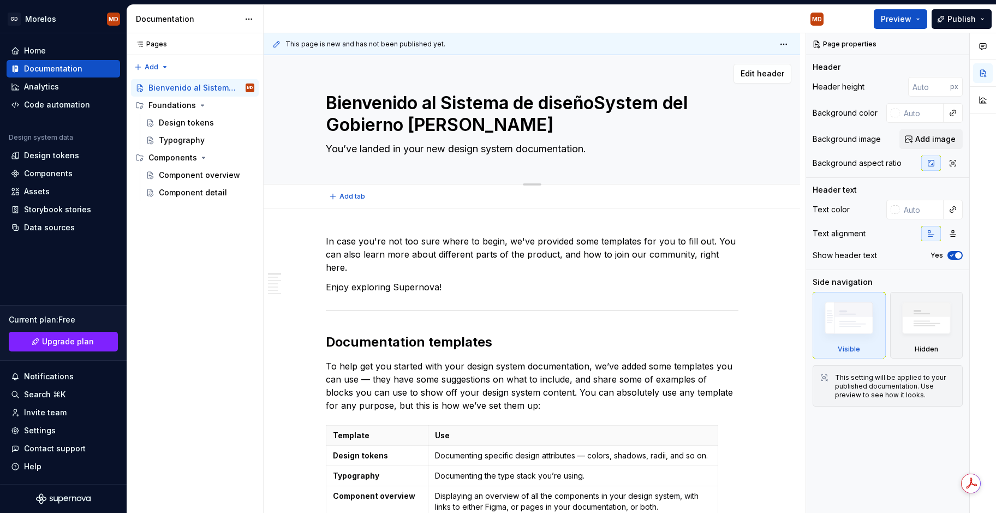
type textarea "Bienvenido al Sistema de diseñoystem del Gobierno de Morelos"
type textarea "*"
type textarea "Bienvenido al Sistema de diseñostem del Gobierno de Morelos"
type textarea "*"
type textarea "Bienvenido al Sistema de diseñotem del Gobierno de Morelos"
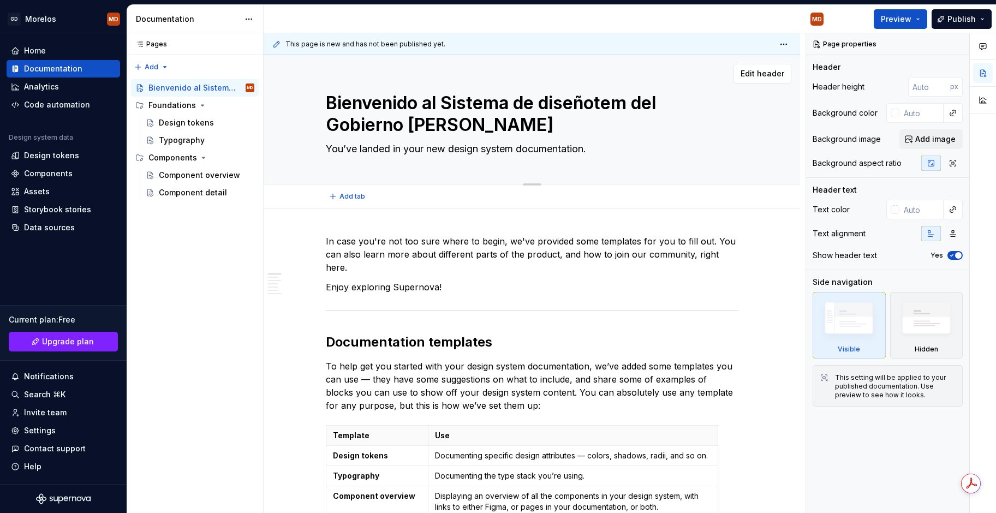
type textarea "*"
type textarea "Bienvenido al Sistema de diseñoem del Gobierno de Morelos"
type textarea "*"
type textarea "Bienvenido al Sistema de diseñom del Gobierno de Morelos"
type textarea "*"
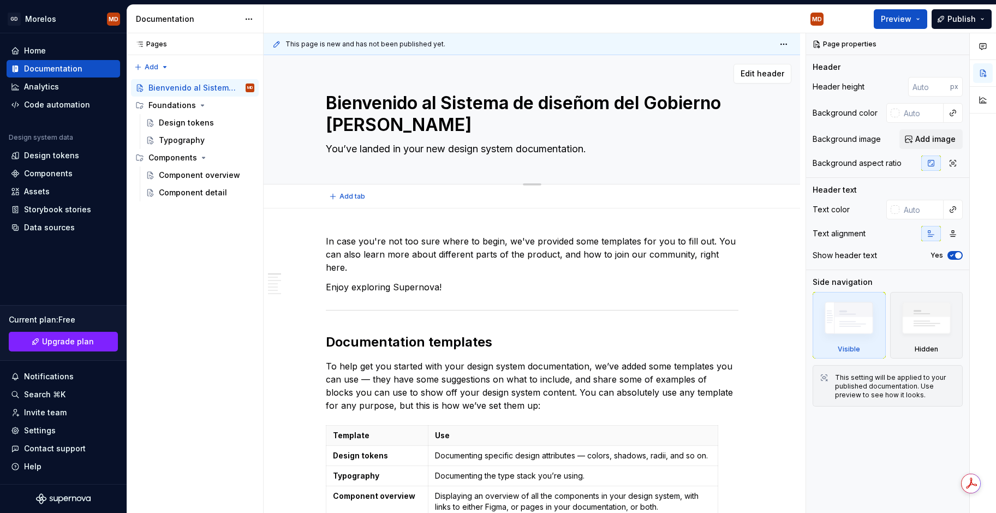
type textarea "Bienvenido al Sistema de diseño del Gobierno de Morelos"
type textarea "*"
type textarea "Bienvenido al Sistema de iseño del Gobierno de Morelos"
type textarea "*"
type textarea "Bienvenido al Sistema de Diseño del Gobierno [PERSON_NAME]"
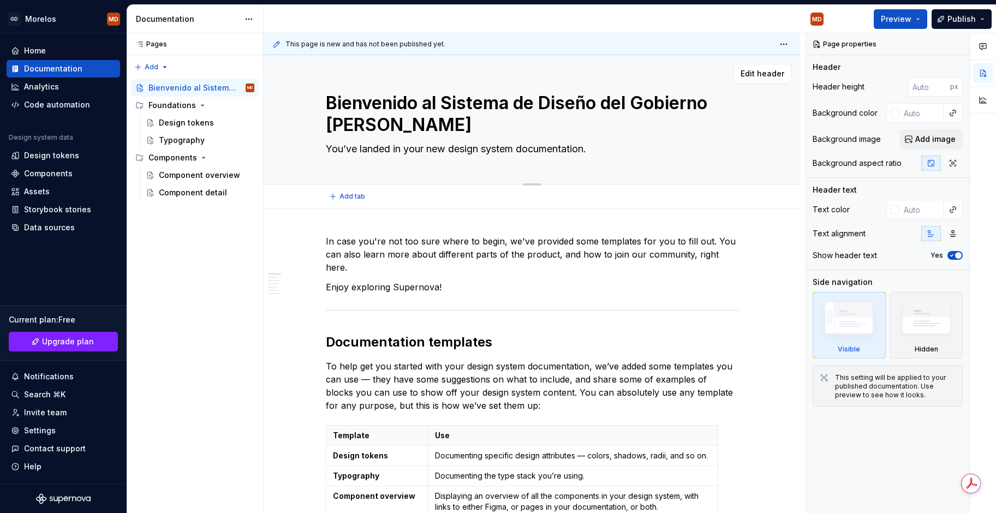
type textarea "*"
type textarea "Bienvenido al Sistema de Diseño del Gobierno [PERSON_NAME]"
click at [414, 142] on textarea "You’ve landed in your new design system documentation." at bounding box center [530, 148] width 413 height 17
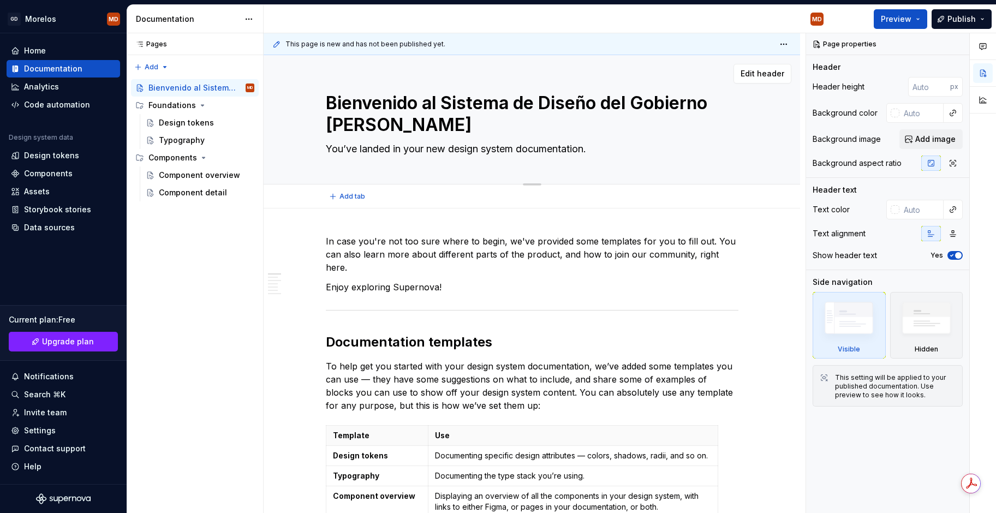
type textarea "*"
type textarea "A"
type textarea "*"
type textarea "Aq"
type textarea "*"
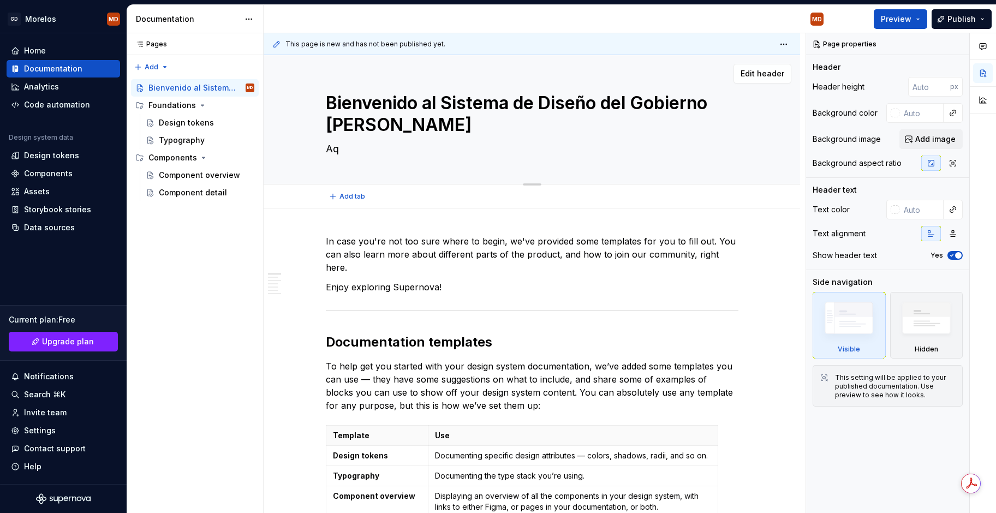
type textarea "Aqu"
type textarea "*"
type textarea "Aqu´"
type textarea "*"
type textarea "Aquí"
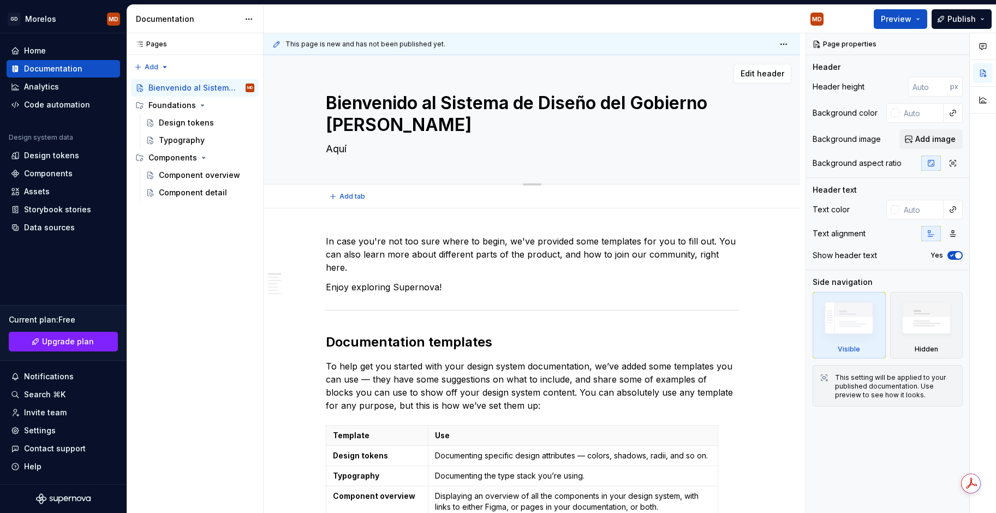
type textarea "*"
type textarea "Aquí"
type textarea "*"
type textarea "Aquí e"
type textarea "*"
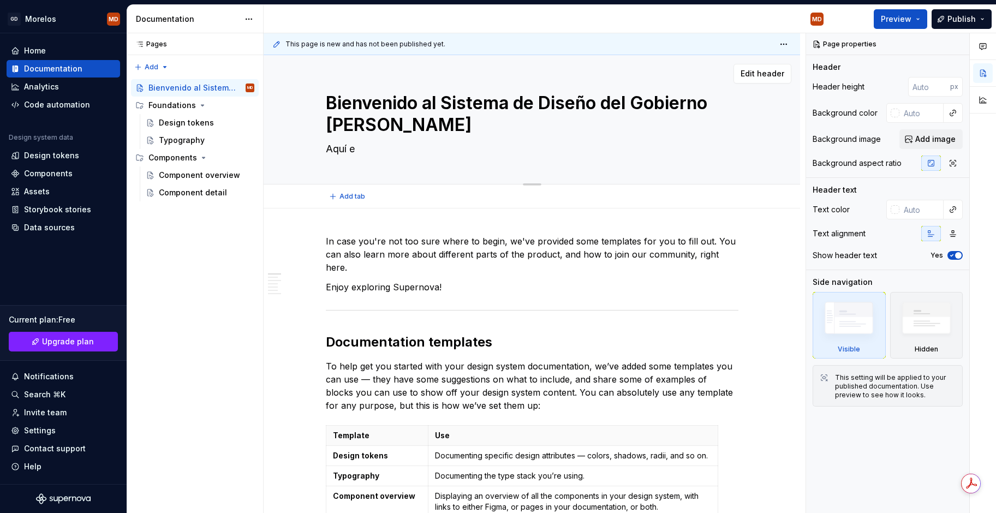
type textarea "Aquí en"
type textarea "*"
type textarea "Aquí enc"
type textarea "*"
type textarea "Aquí enco"
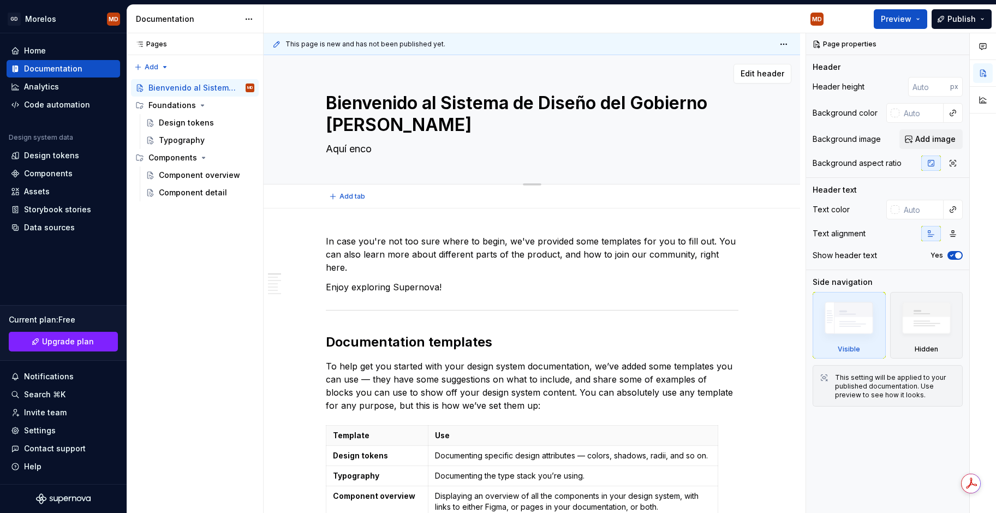
type textarea "*"
type textarea "Aquí encon"
type textarea "*"
type textarea "Aquí encont"
type textarea "*"
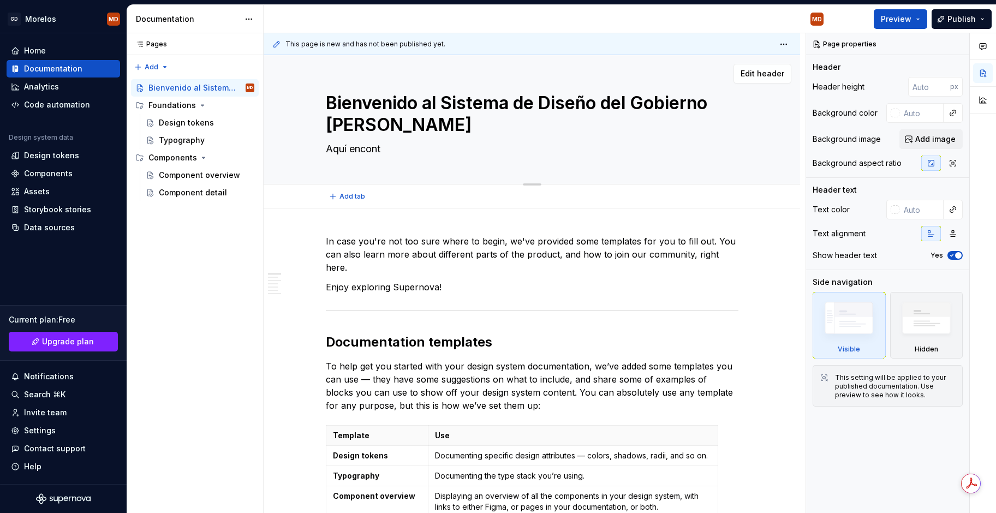
type textarea "Aquí encontr"
type textarea "*"
type textarea "Aquí encontra"
type textarea "*"
type textarea "Aquí encontrar"
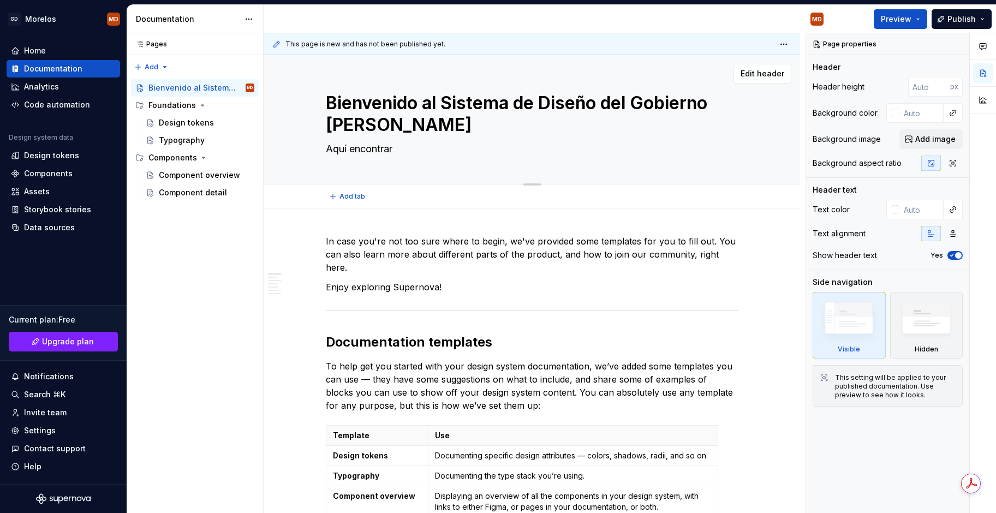
type textarea "*"
type textarea "Aquí encontrar´"
type textarea "*"
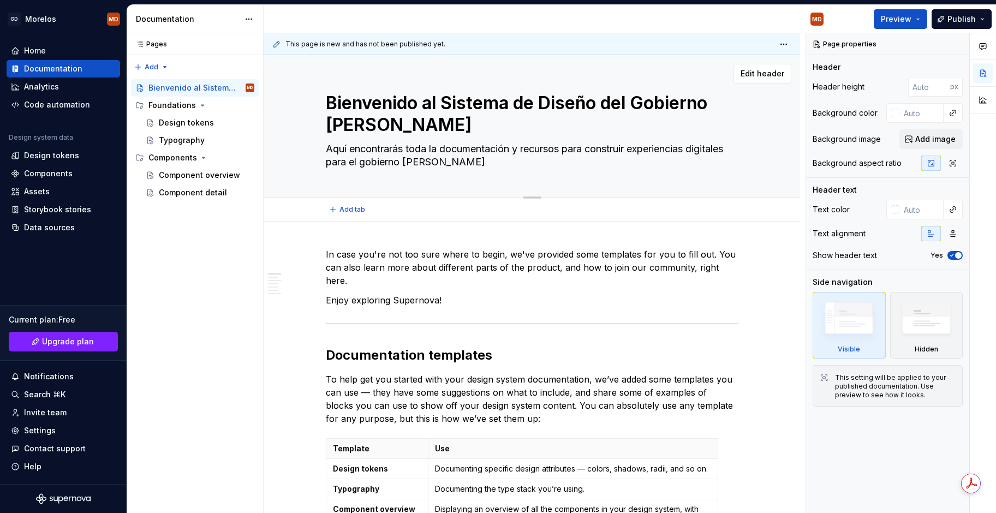
click at [582, 149] on textarea "Aquí encontrarás toda la documentación y recursos para construir experiencias d…" at bounding box center [530, 155] width 413 height 31
click at [579, 160] on textarea "Aquí encontrarás toda la documentación y recursos necesarios para construir exp…" at bounding box center [530, 155] width 413 height 31
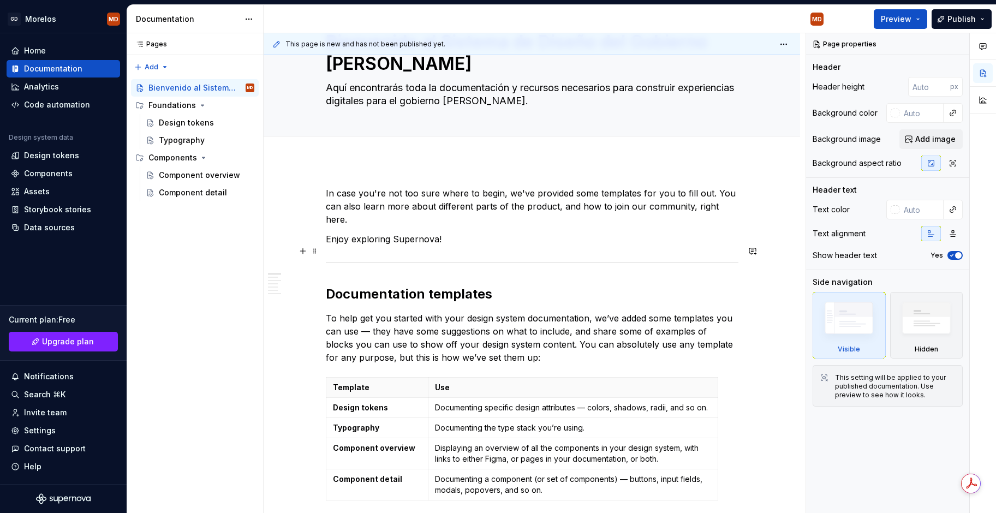
scroll to position [64, 0]
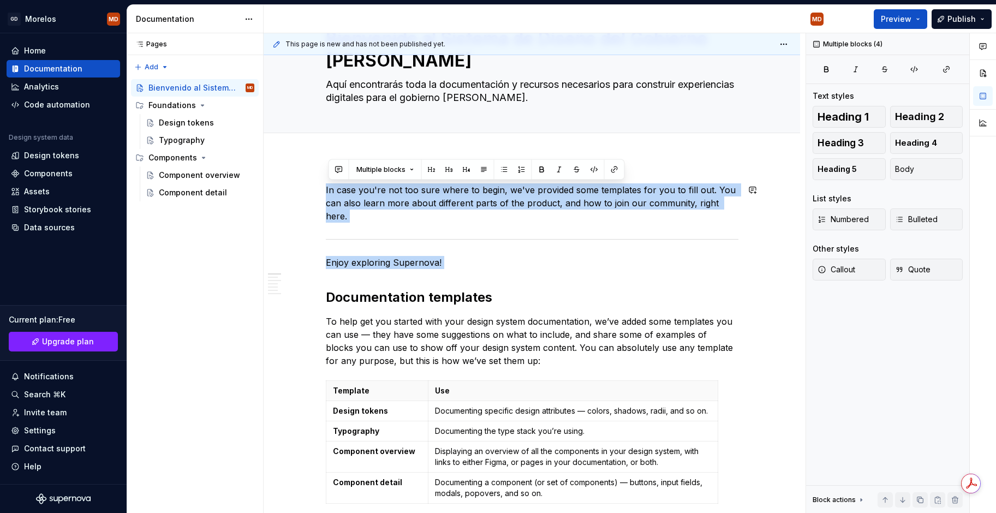
drag, startPoint x: 352, startPoint y: 258, endPoint x: 311, endPoint y: 182, distance: 86.7
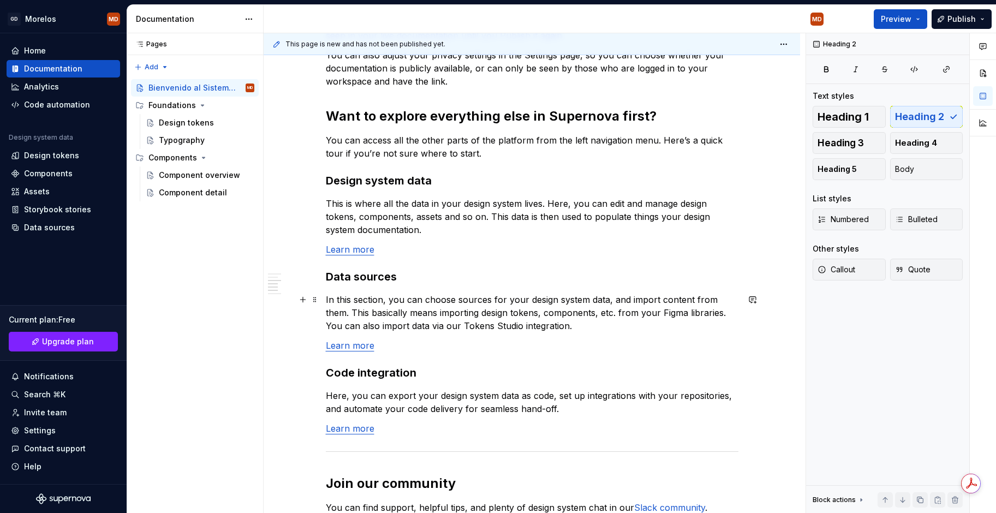
scroll to position [566, 0]
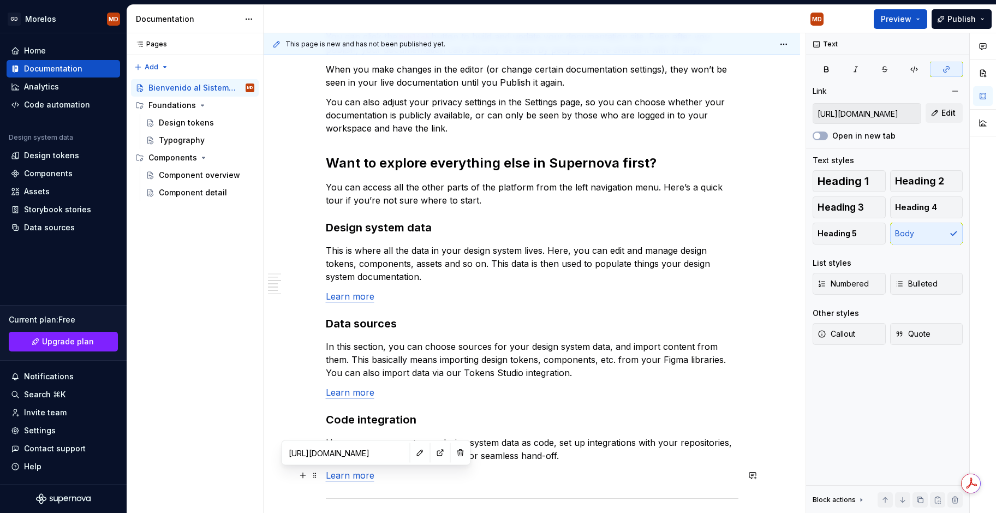
click at [359, 409] on link "Learn more" at bounding box center [350, 475] width 49 height 11
click at [353, 409] on input "https://learn.supernova.io/latest/code-integration/guide-to-code-integration.ht…" at bounding box center [345, 453] width 123 height 20
click at [433, 409] on button "button" at bounding box center [440, 452] width 15 height 15
click at [52, 104] on div "Code automation" at bounding box center [57, 104] width 66 height 11
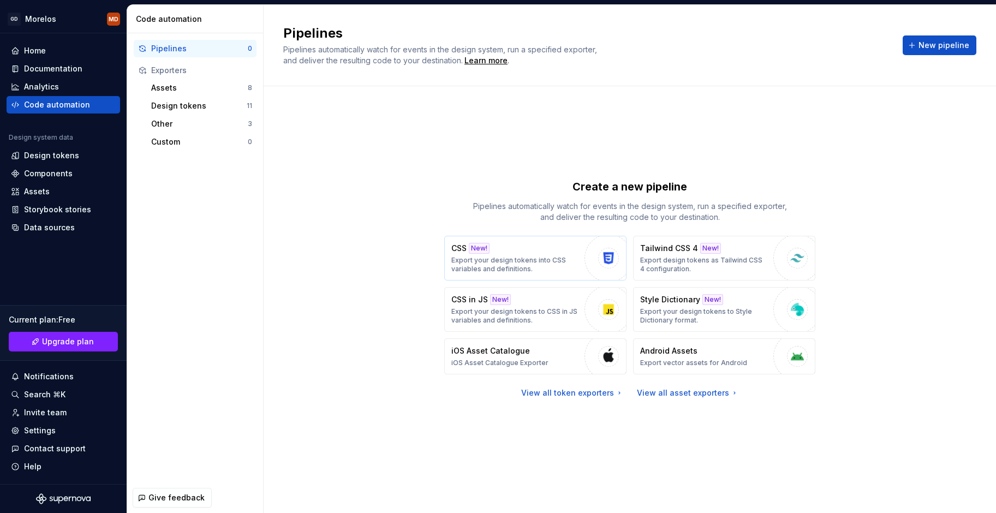
click at [546, 270] on p "Export your design tokens into CSS variables and definitions." at bounding box center [515, 264] width 128 height 17
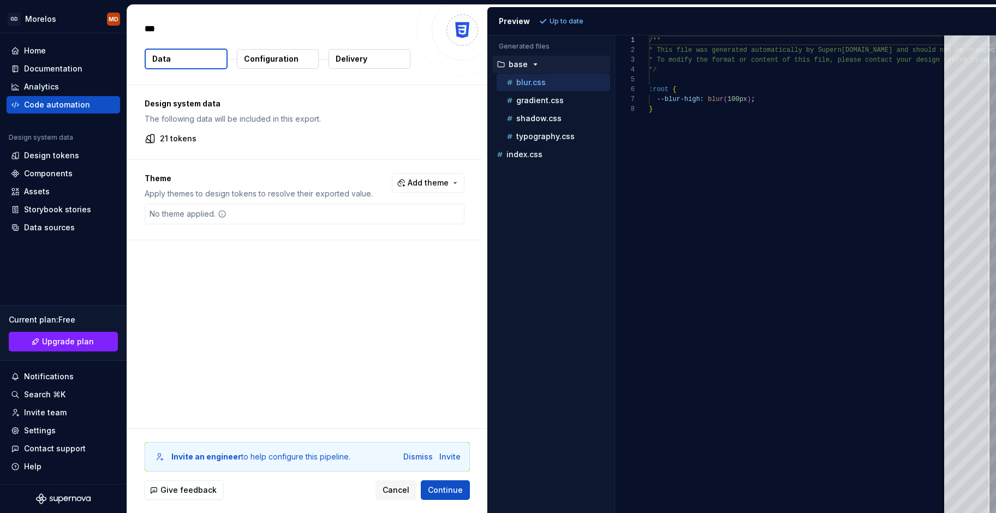
click at [246, 55] on p "Configuration" at bounding box center [271, 58] width 55 height 11
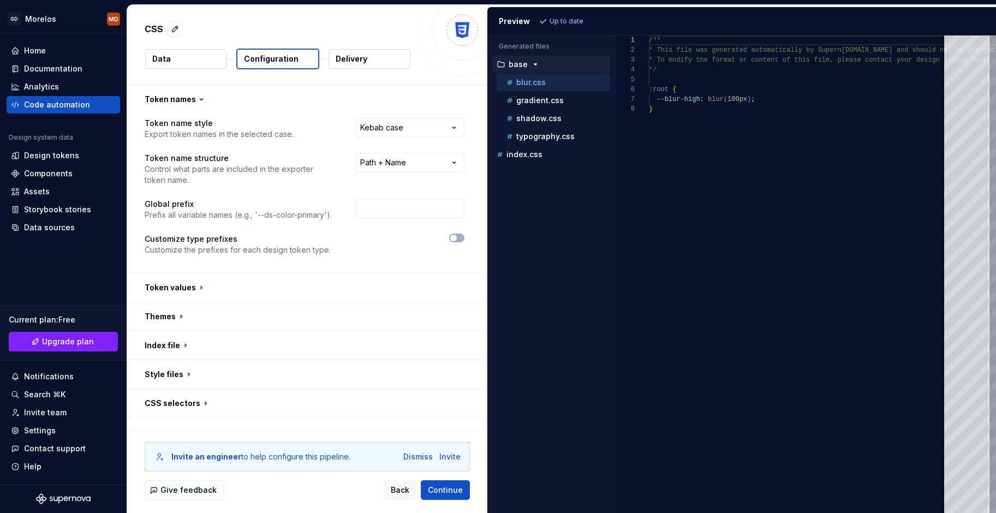
click at [355, 53] on p "Delivery" at bounding box center [352, 58] width 32 height 11
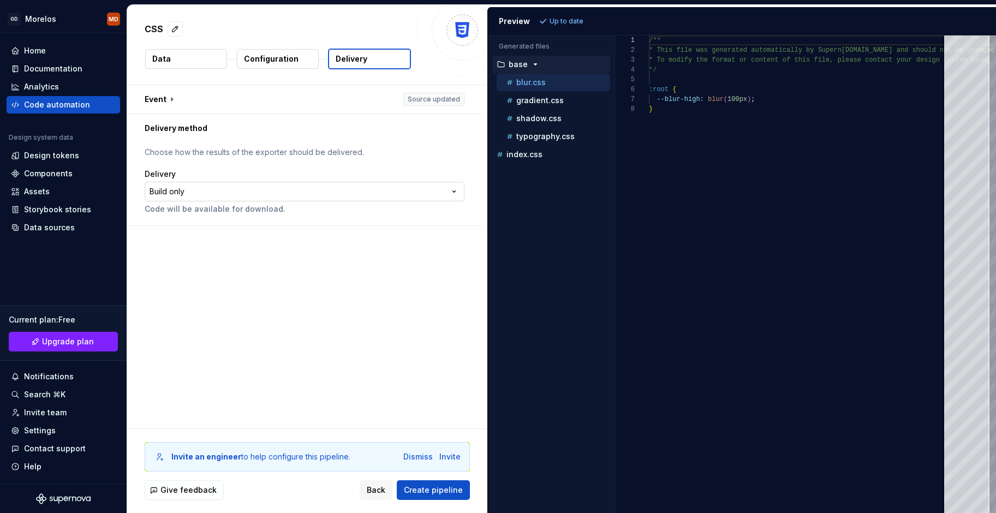
click at [272, 191] on html "**********" at bounding box center [498, 256] width 996 height 513
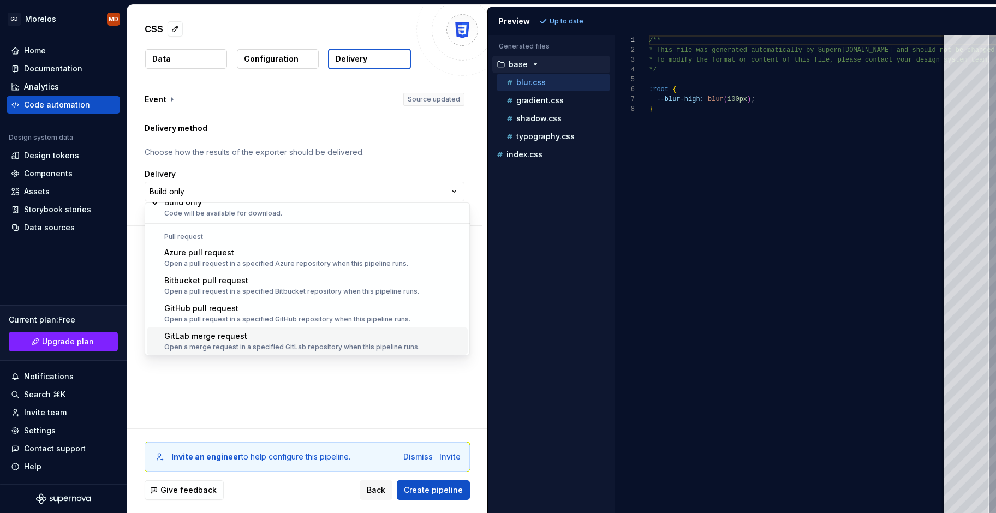
scroll to position [31, 0]
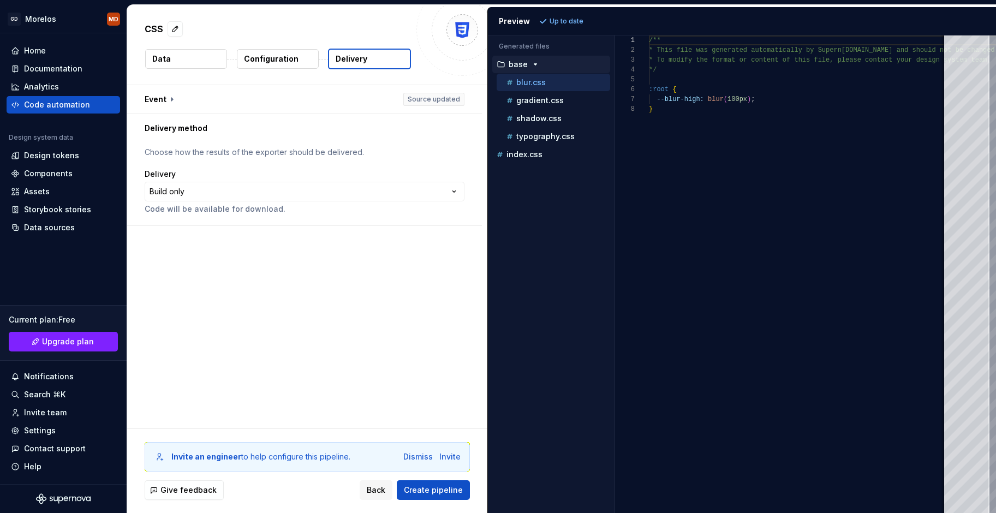
click at [283, 169] on html "**********" at bounding box center [498, 256] width 996 height 513
click at [180, 58] on button "Data" at bounding box center [186, 59] width 82 height 20
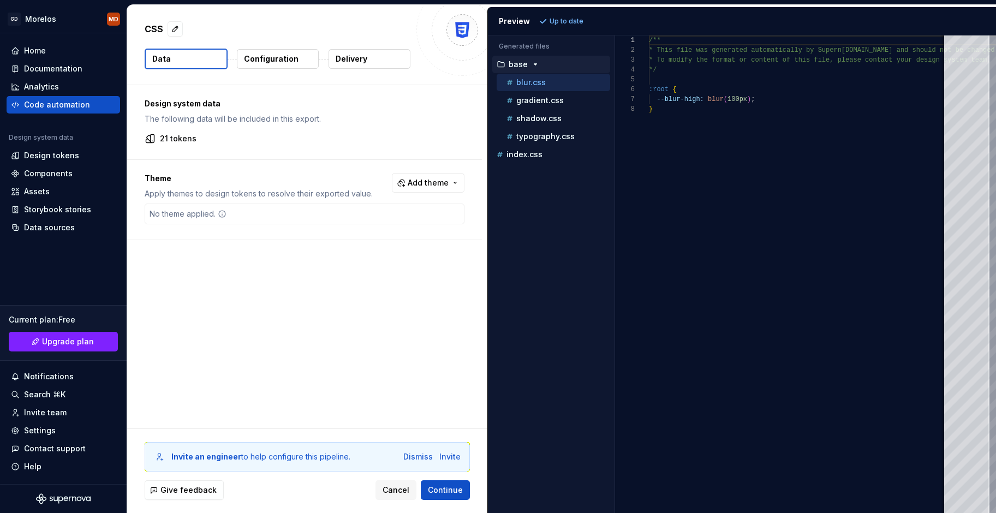
click at [263, 61] on p "Configuration" at bounding box center [271, 58] width 55 height 11
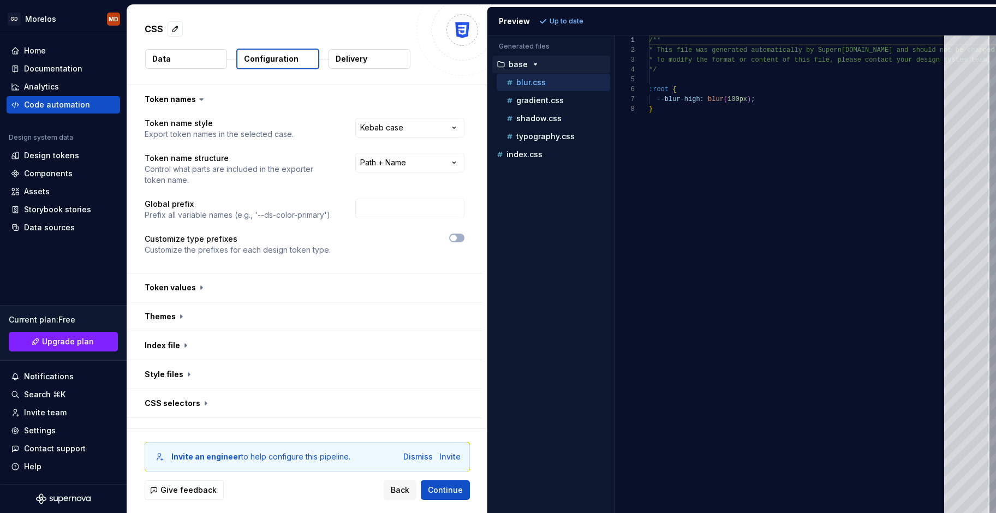
click at [333, 63] on button "Delivery" at bounding box center [370, 59] width 82 height 20
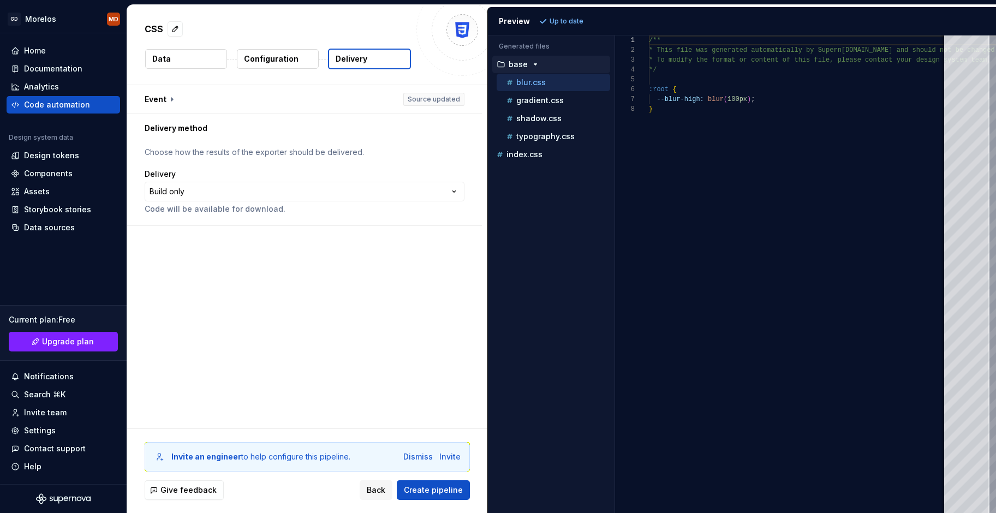
click at [203, 60] on button "Data" at bounding box center [186, 59] width 82 height 20
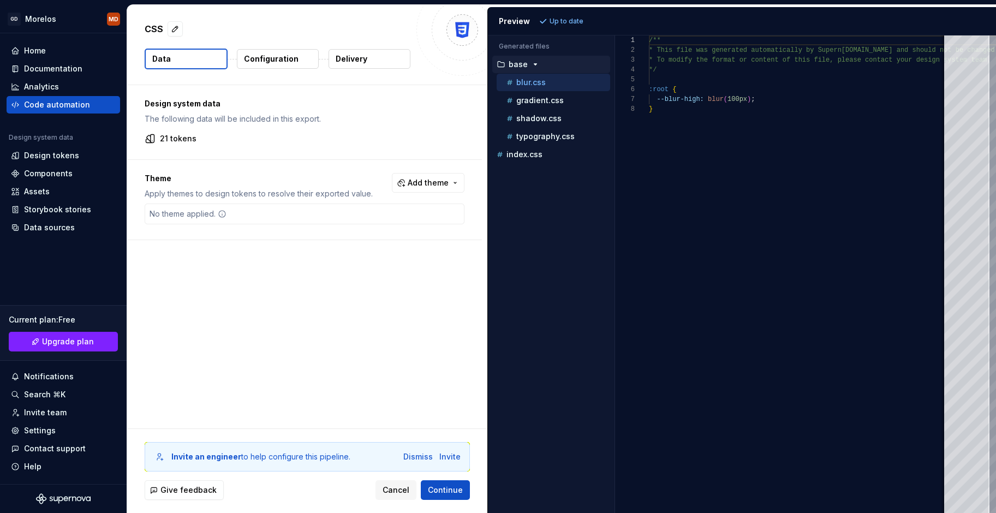
click at [306, 61] on button "Configuration" at bounding box center [278, 59] width 82 height 20
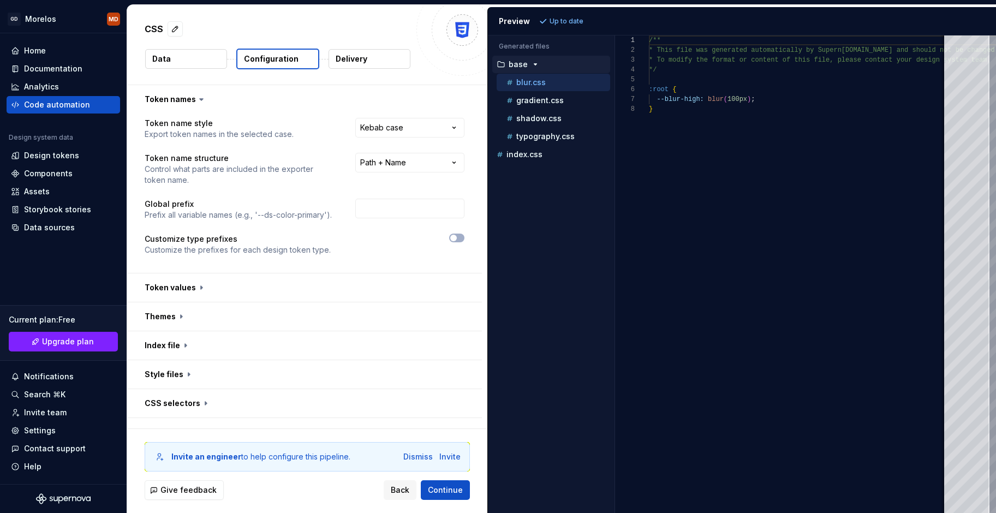
click at [343, 57] on p "Delivery" at bounding box center [352, 58] width 32 height 11
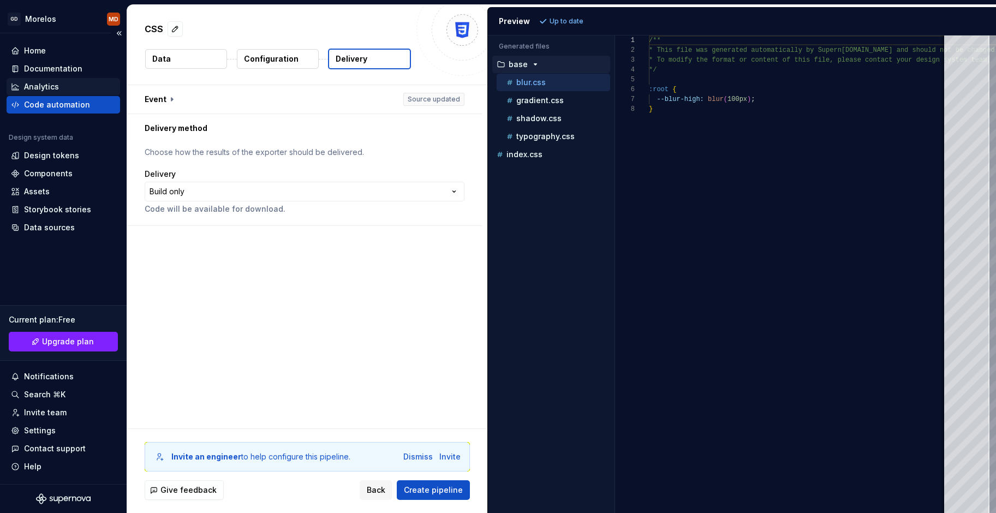
click at [49, 85] on div "Analytics" at bounding box center [41, 86] width 35 height 11
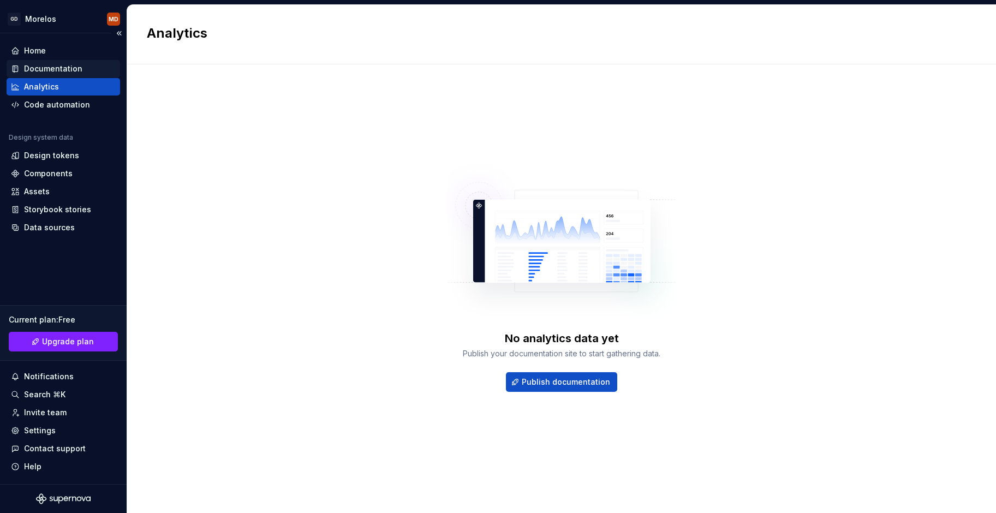
click at [60, 62] on div "Documentation" at bounding box center [64, 68] width 114 height 17
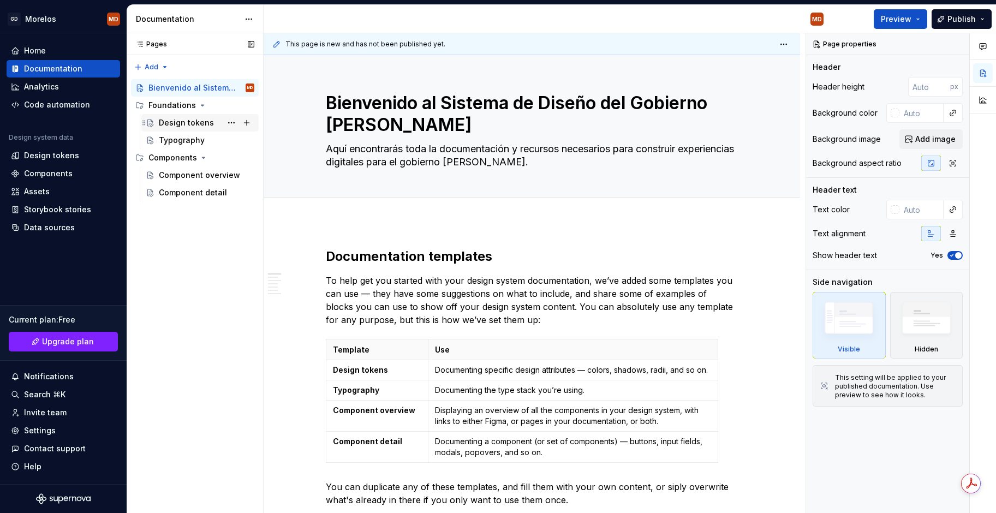
click at [181, 122] on div "Design tokens" at bounding box center [186, 122] width 55 height 11
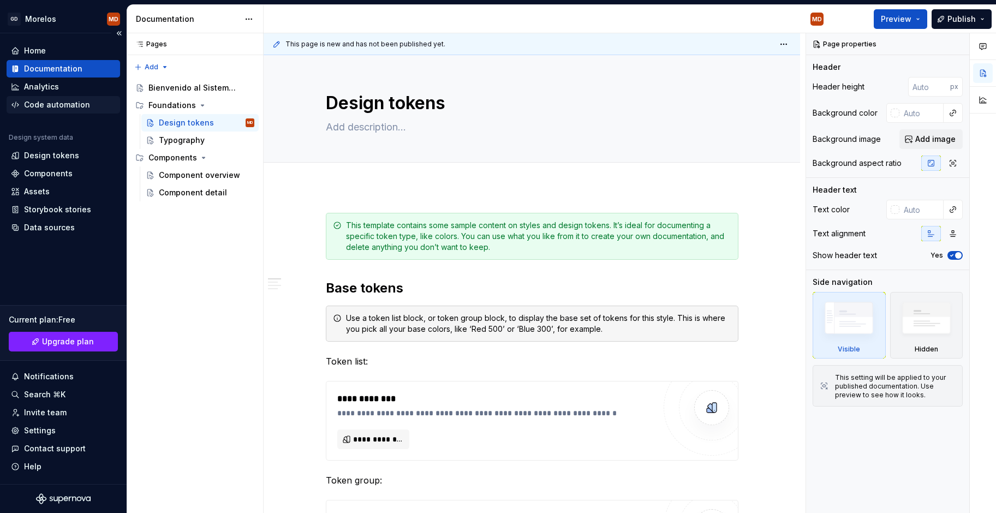
click at [67, 111] on div "Code automation" at bounding box center [64, 104] width 114 height 17
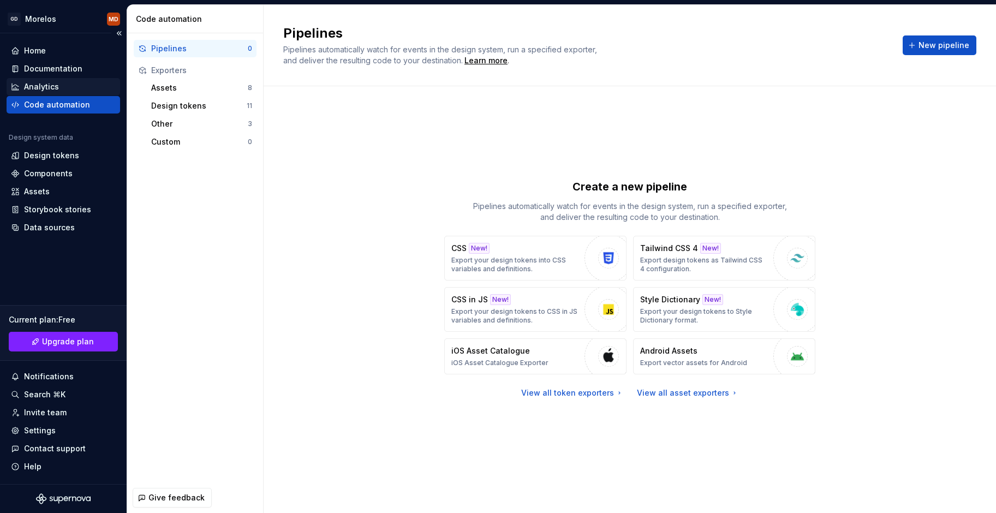
click at [60, 81] on div "Analytics" at bounding box center [63, 86] width 105 height 11
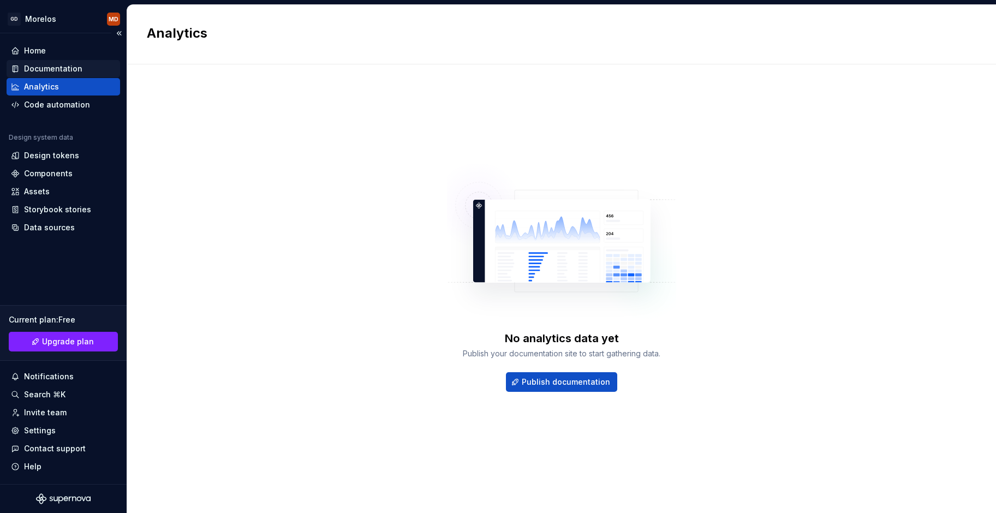
click at [60, 69] on div "Documentation" at bounding box center [53, 68] width 58 height 11
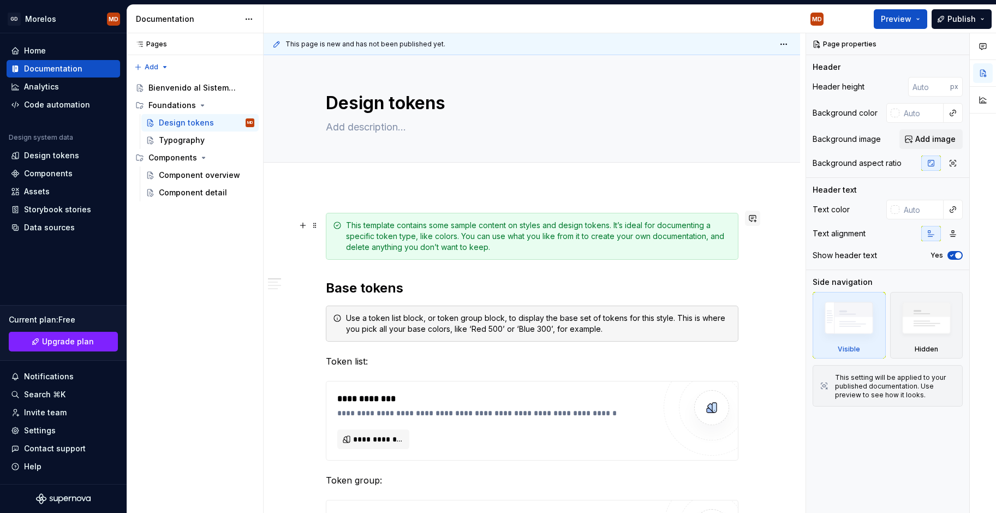
click at [756, 219] on button "button" at bounding box center [752, 218] width 15 height 15
click at [383, 127] on textarea at bounding box center [530, 126] width 413 height 17
paste textarea "Los tokens de diseño son combinaciones de nombres y valores que representan peq…"
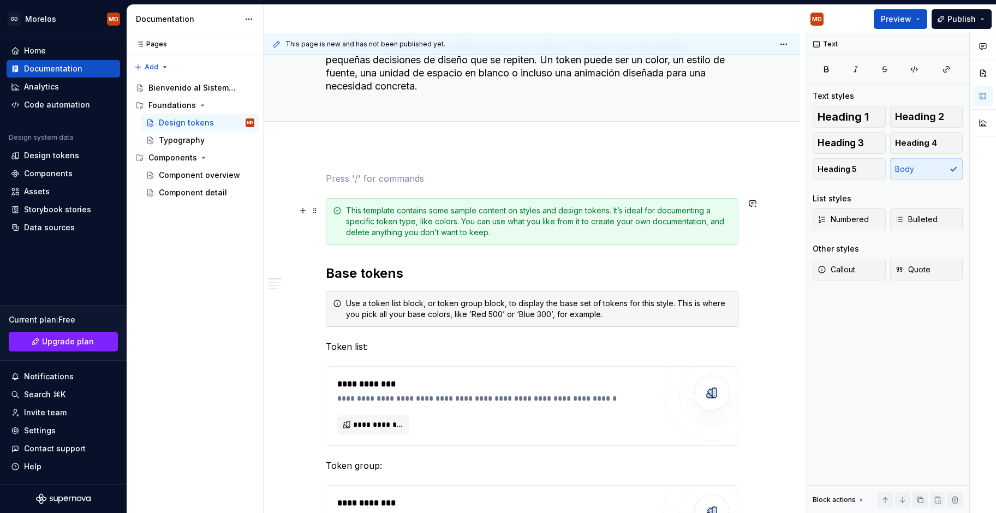
scroll to position [82, 0]
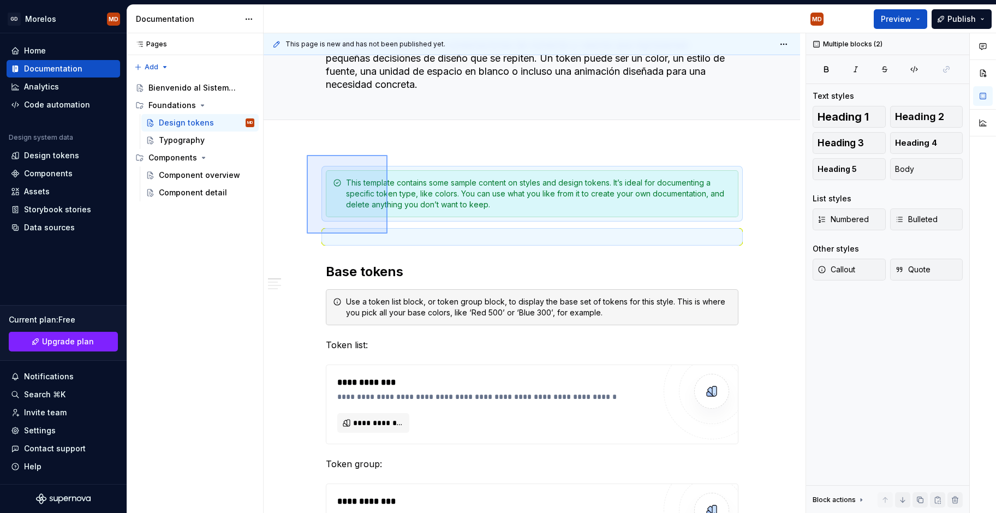
drag, startPoint x: 307, startPoint y: 155, endPoint x: 390, endPoint y: 242, distance: 120.5
click at [389, 244] on div "**********" at bounding box center [535, 273] width 542 height 480
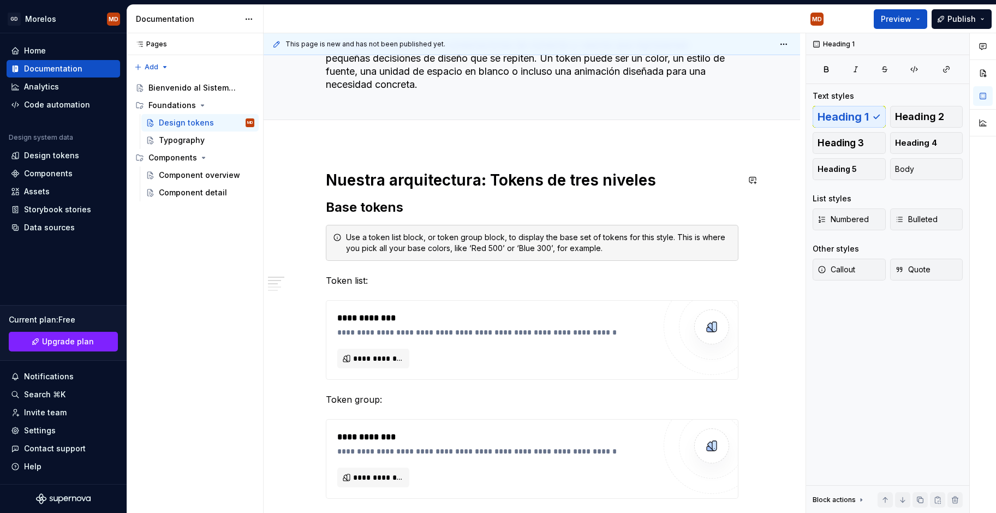
scroll to position [84, 0]
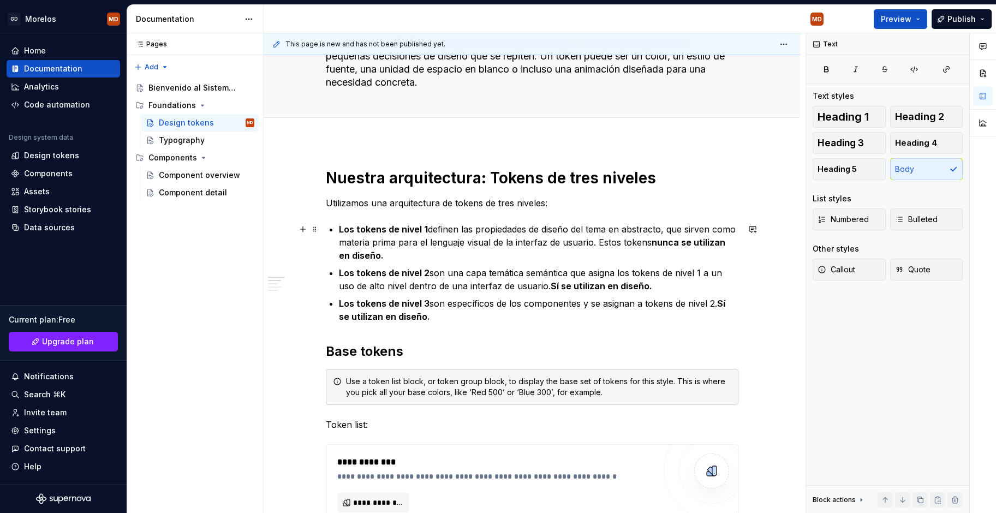
click at [429, 228] on p "Los tokens de nivel 1 definen las propiedades de diseño del tema en abstracto, …" at bounding box center [539, 242] width 400 height 39
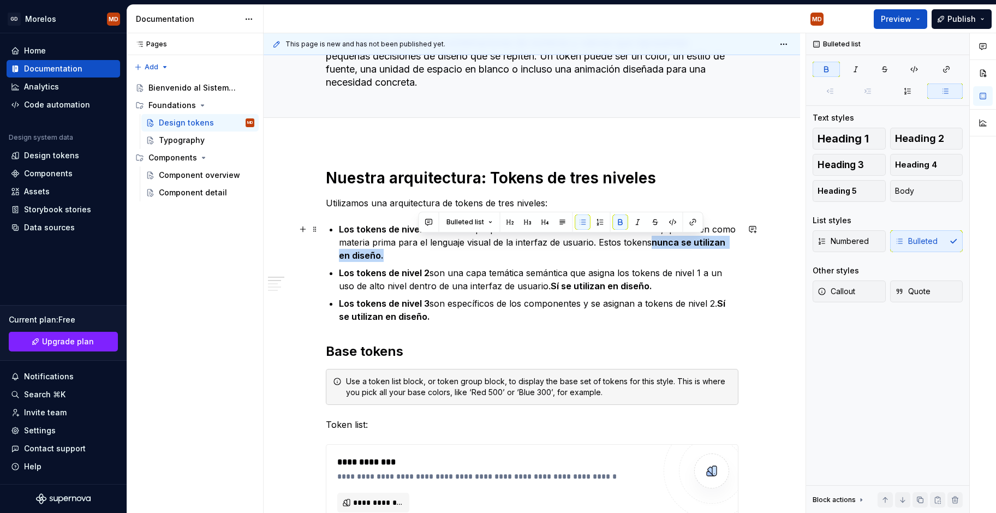
drag, startPoint x: 418, startPoint y: 257, endPoint x: 682, endPoint y: 242, distance: 264.1
click at [682, 242] on p "Los tokens de nivel 1 definen las propiedades de diseño del tema en abstracto, …" at bounding box center [539, 242] width 400 height 39
click at [680, 261] on p "Los tokens de nivel 1 definen las propiedades de diseño del tema en abstracto, …" at bounding box center [539, 242] width 400 height 39
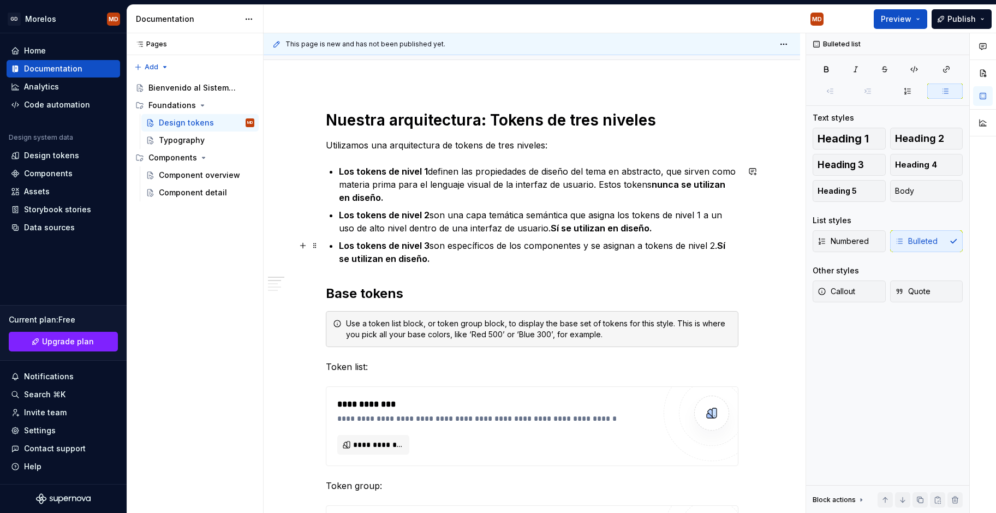
scroll to position [177, 0]
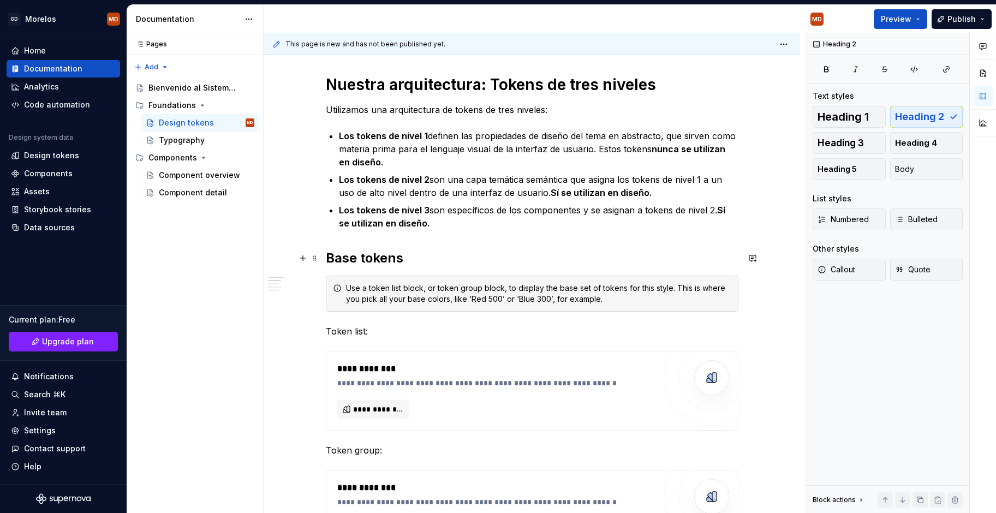
click at [337, 263] on h2 "Base tokens" at bounding box center [532, 257] width 413 height 17
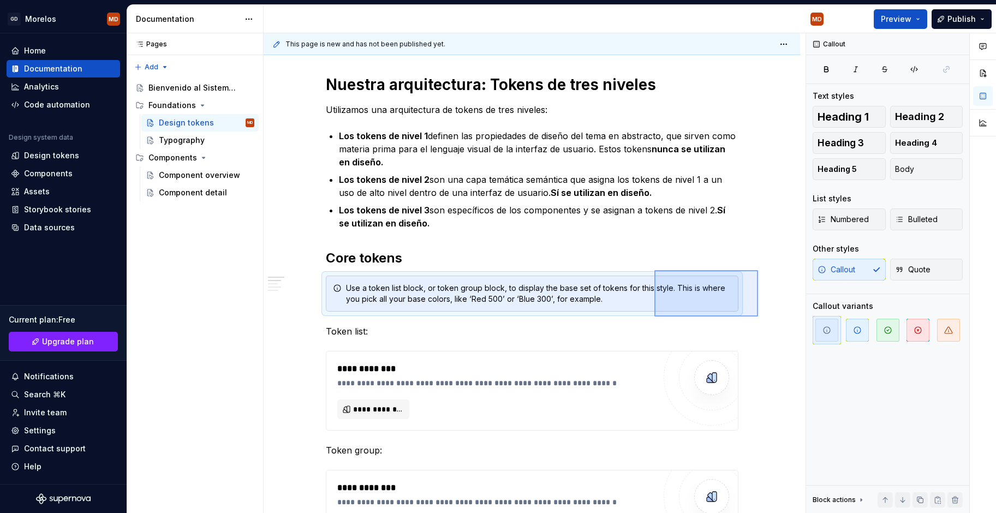
drag, startPoint x: 745, startPoint y: 310, endPoint x: 649, endPoint y: 260, distance: 108.4
click at [652, 266] on div "This page is new and has not been published yet. Design tokens Los tokens de di…" at bounding box center [535, 273] width 542 height 480
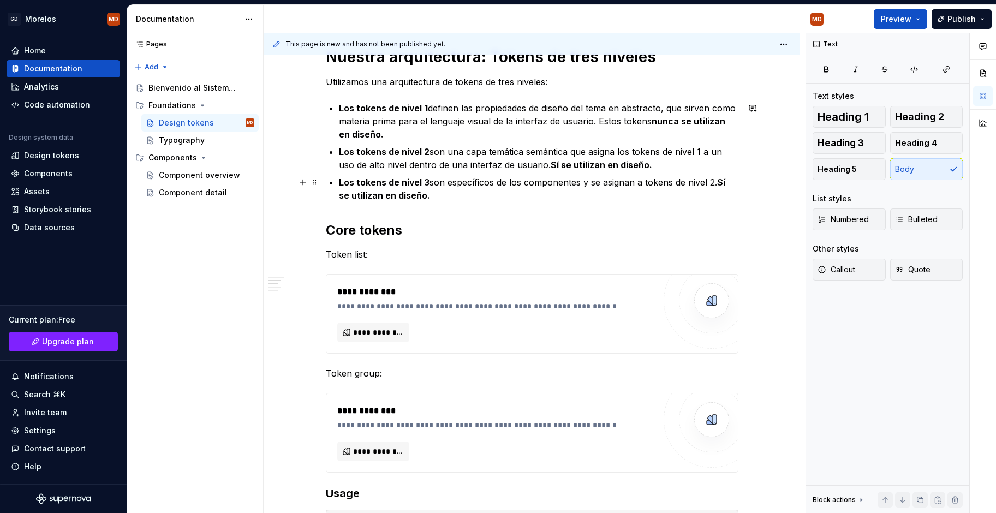
scroll to position [248, 0]
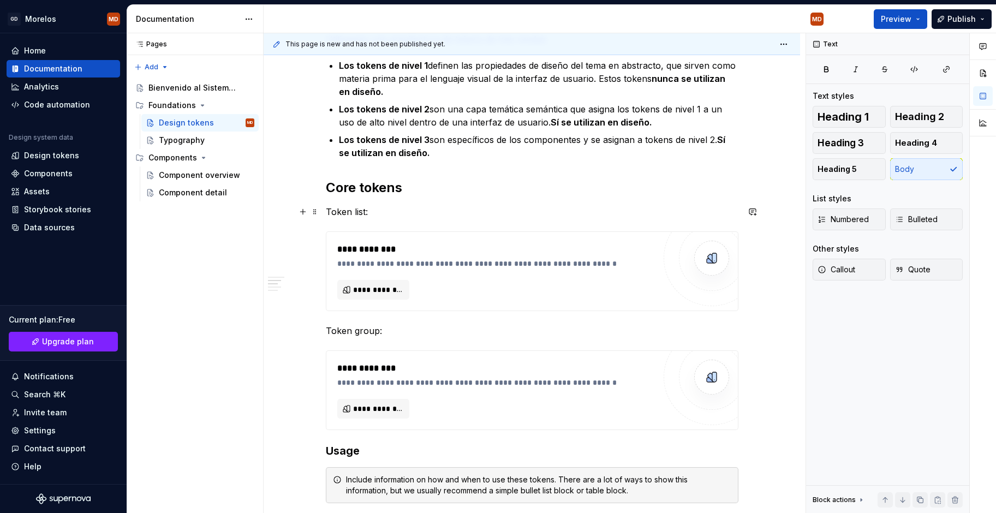
click at [431, 208] on p "Token list:" at bounding box center [532, 211] width 413 height 13
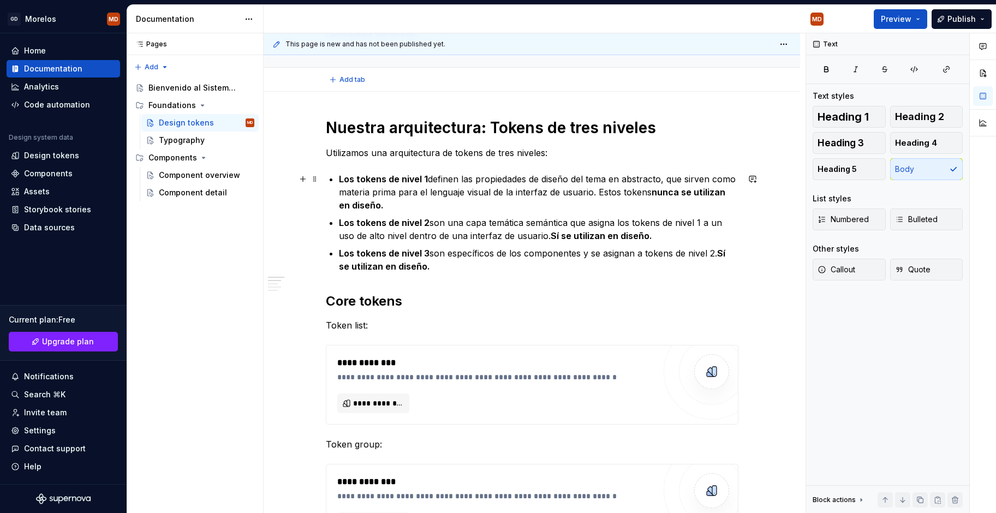
scroll to position [22, 0]
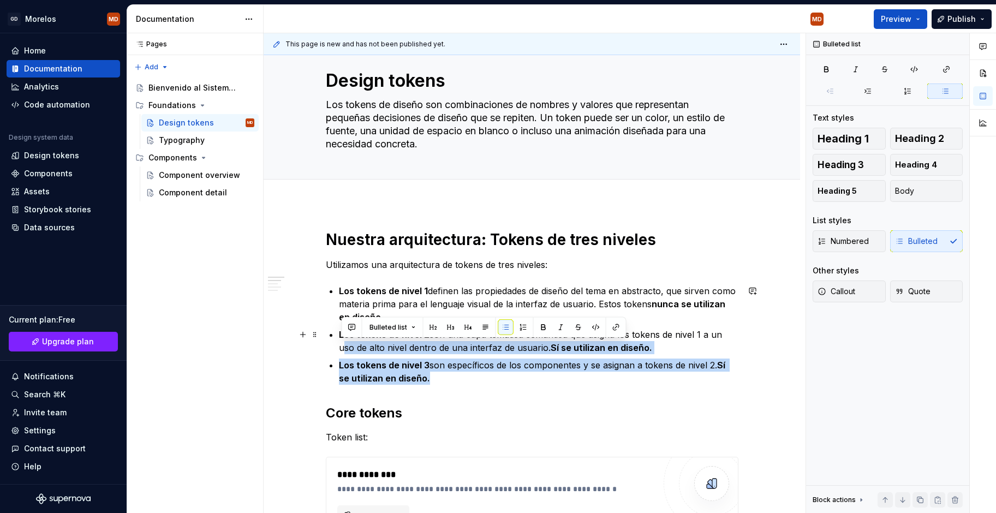
drag, startPoint x: 442, startPoint y: 376, endPoint x: 320, endPoint y: 353, distance: 123.8
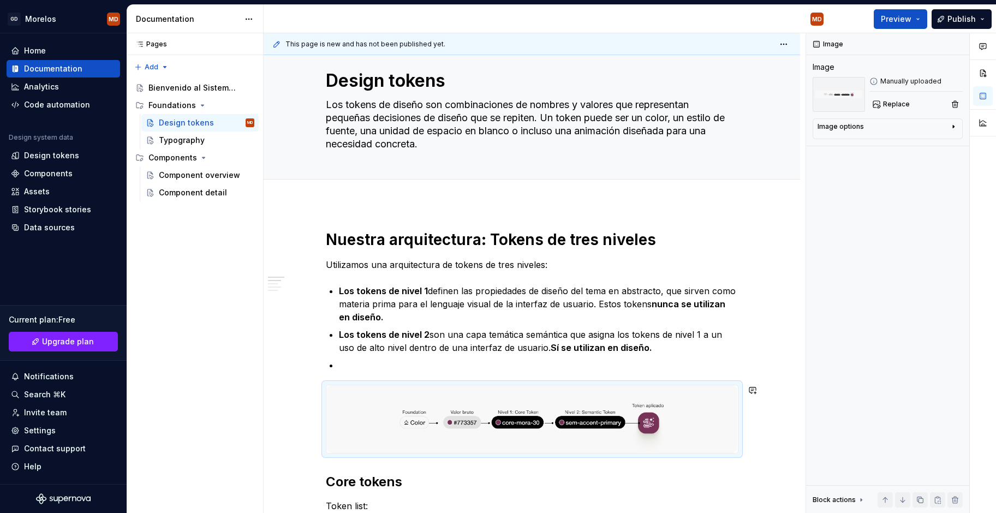
click at [402, 359] on p at bounding box center [539, 365] width 400 height 13
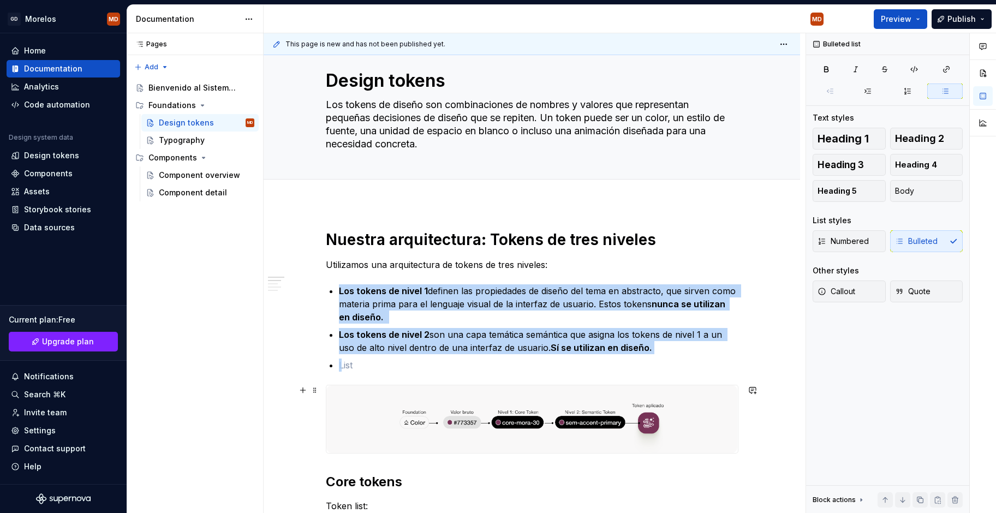
click at [550, 409] on img at bounding box center [532, 419] width 412 height 68
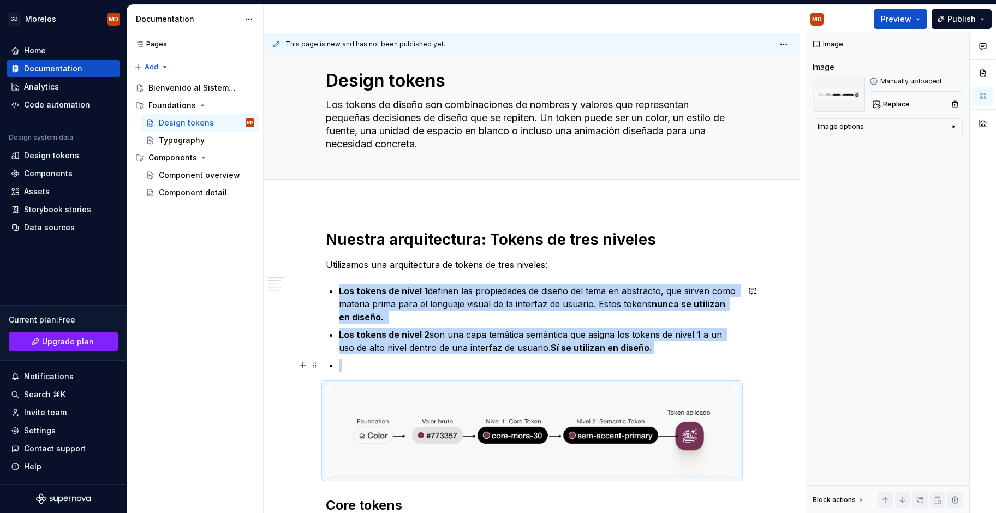
click at [514, 367] on p at bounding box center [539, 365] width 400 height 13
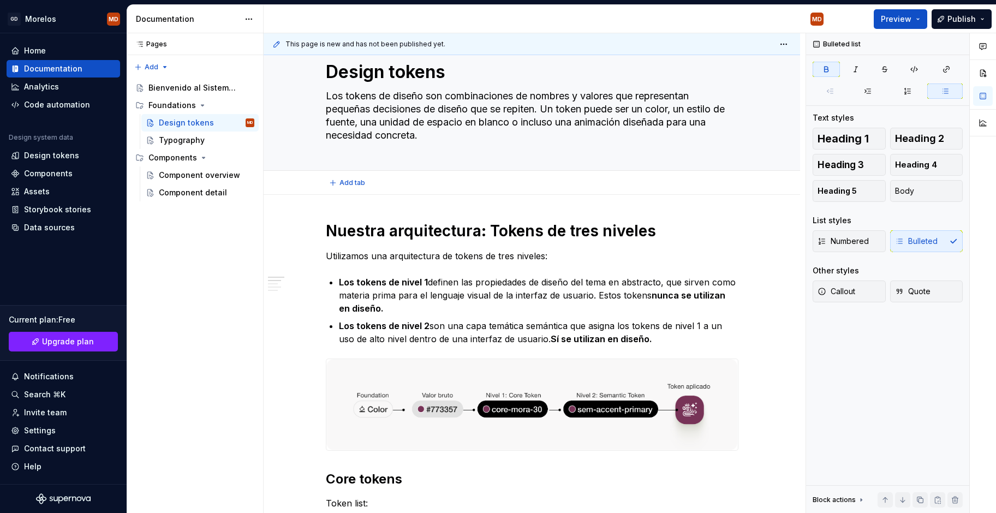
scroll to position [40, 0]
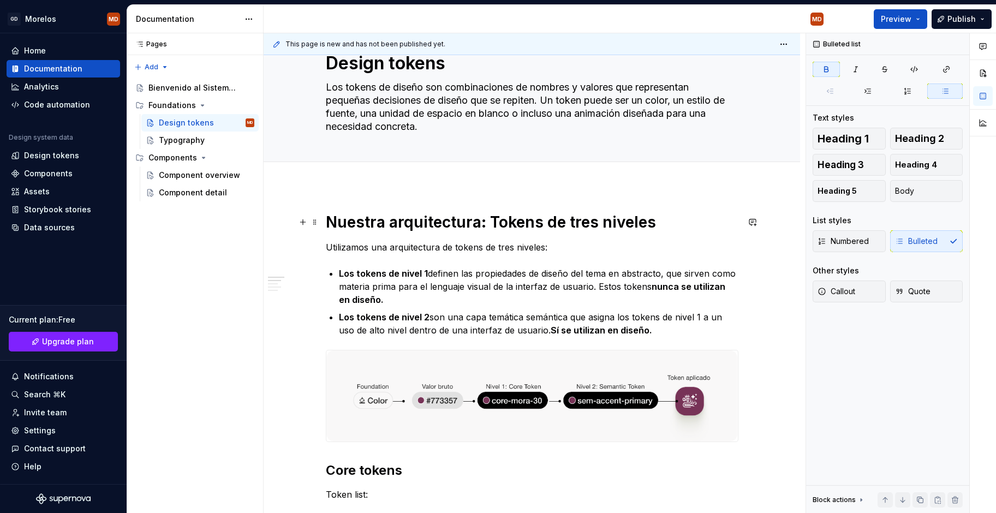
click at [569, 224] on h1 "Nuestra arquitectura: Tokens de tres niveles" at bounding box center [532, 222] width 413 height 20
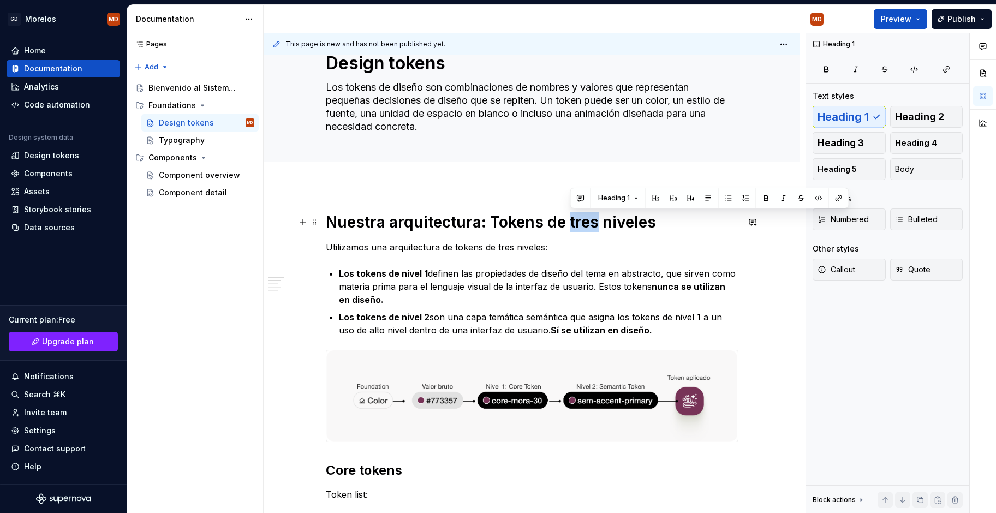
click at [569, 224] on h1 "Nuestra arquitectura: Tokens de tres niveles" at bounding box center [532, 222] width 413 height 20
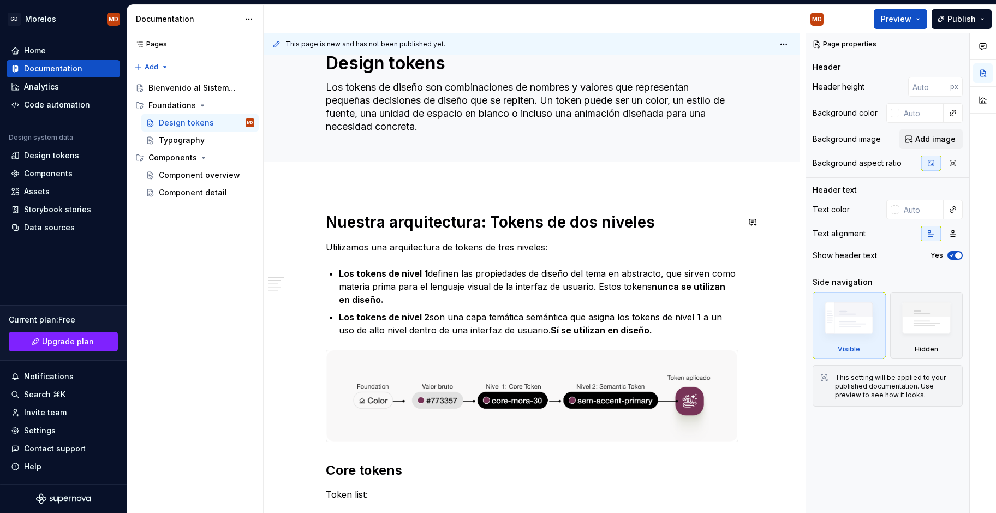
scroll to position [33, 0]
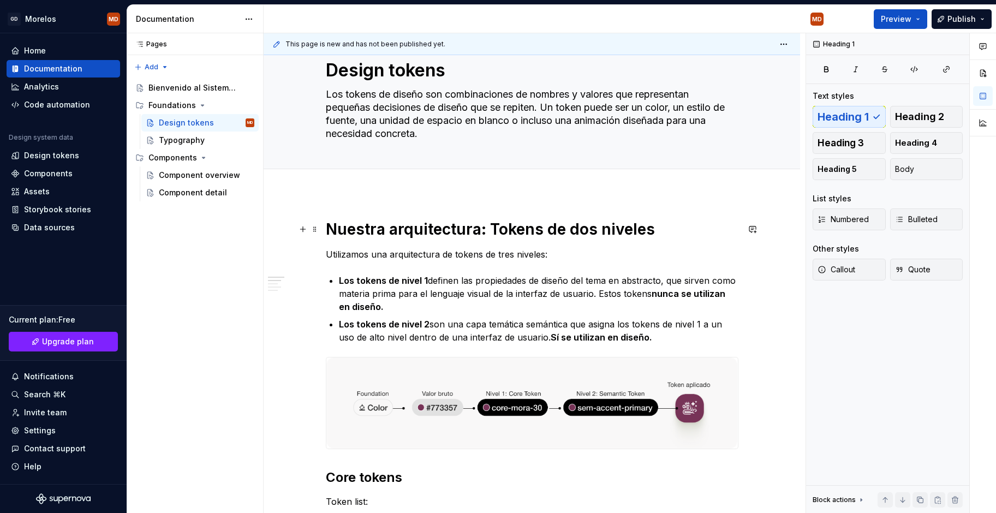
click at [480, 230] on h1 "Nuestra arquitectura: Tokens de dos niveles" at bounding box center [532, 229] width 413 height 20
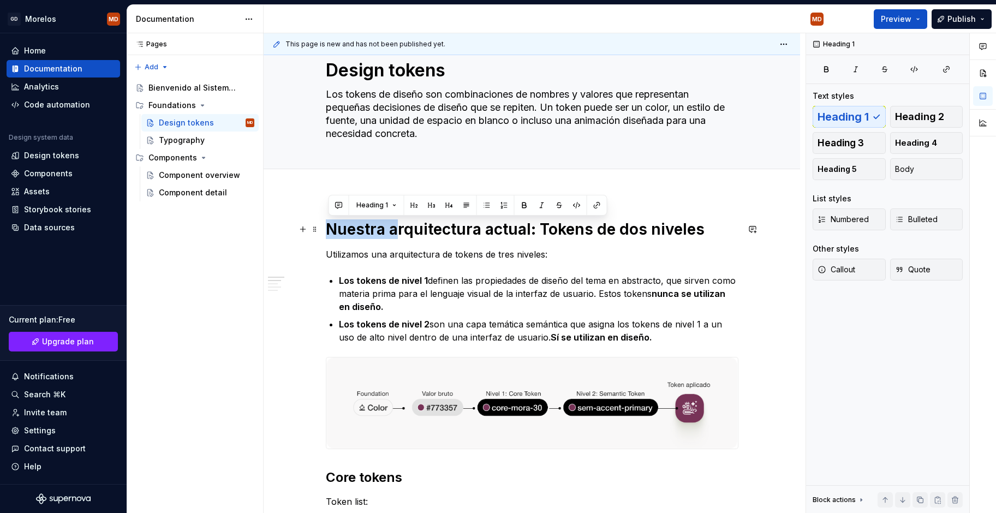
drag, startPoint x: 397, startPoint y: 230, endPoint x: 330, endPoint y: 226, distance: 66.7
click at [330, 228] on h1 "Nuestra arquitectura actual: Tokens de dos niveles" at bounding box center [532, 229] width 413 height 20
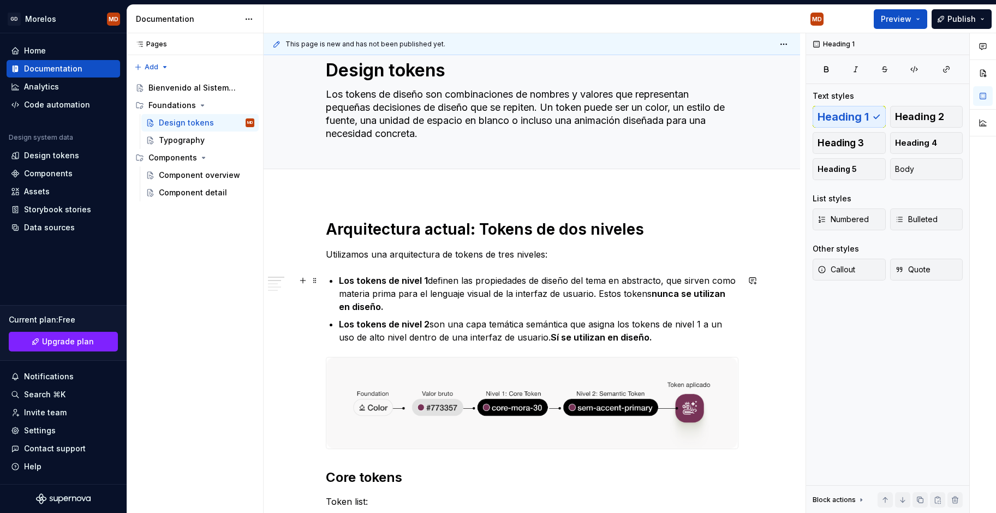
click at [649, 305] on p "Los tokens de nivel 1 definen las propiedades de diseño del tema en abstracto, …" at bounding box center [539, 293] width 400 height 39
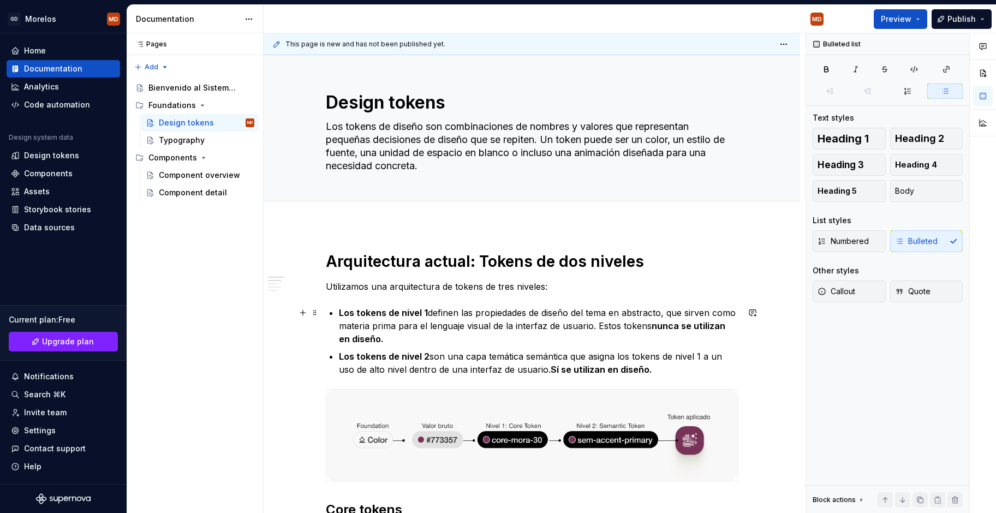
scroll to position [0, 0]
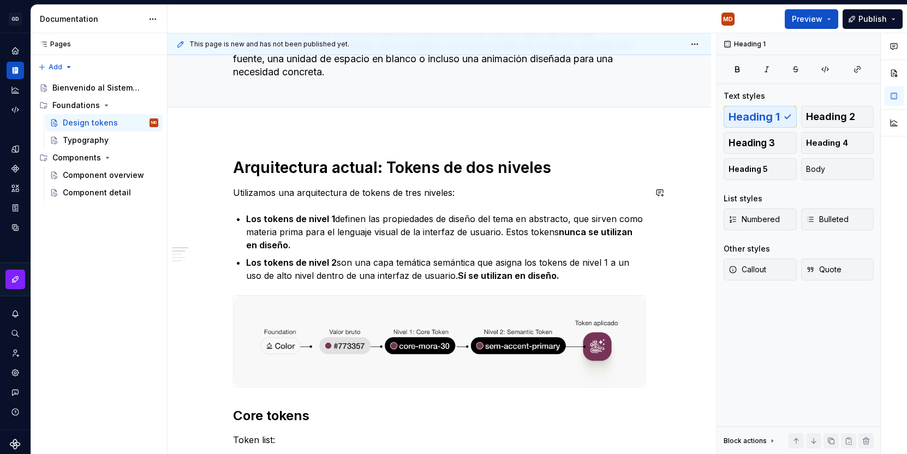
scroll to position [96, 0]
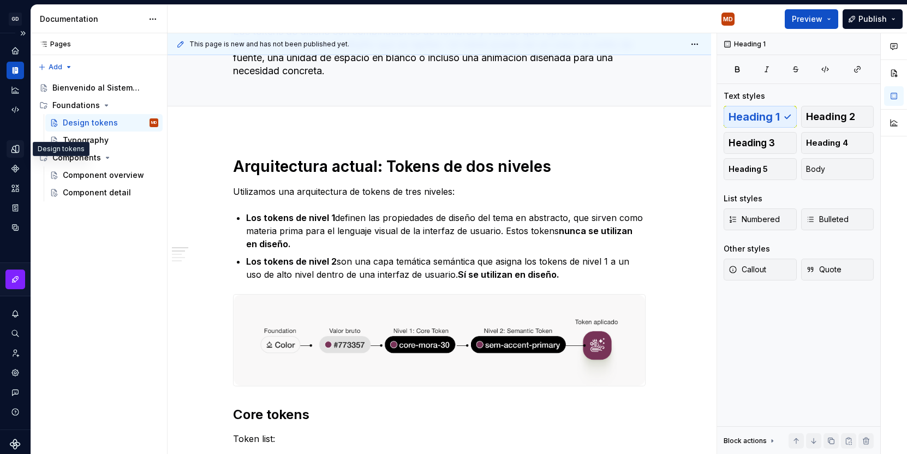
click at [15, 145] on icon "Design tokens" at bounding box center [15, 149] width 10 height 10
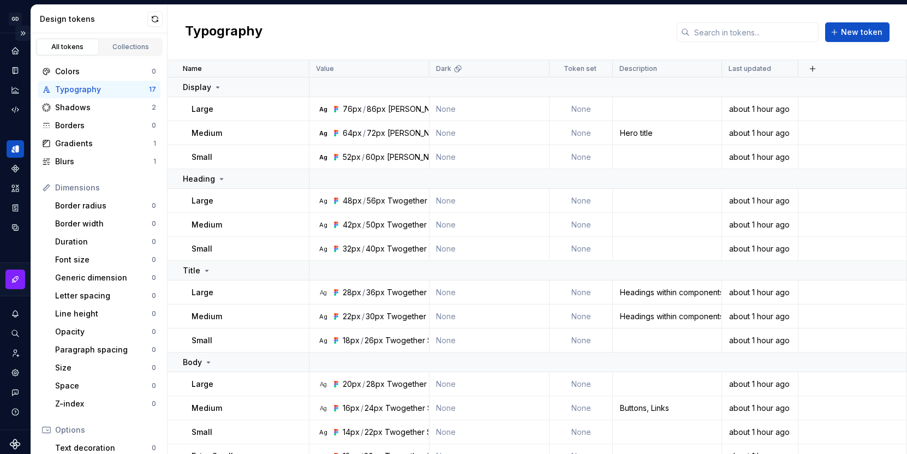
click at [26, 33] on button "Expand sidebar" at bounding box center [22, 33] width 15 height 15
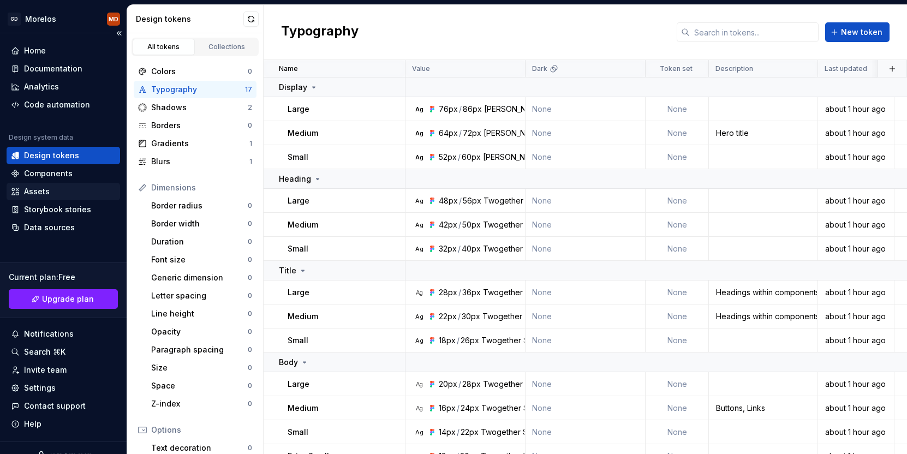
click at [87, 188] on div "Assets" at bounding box center [63, 191] width 105 height 11
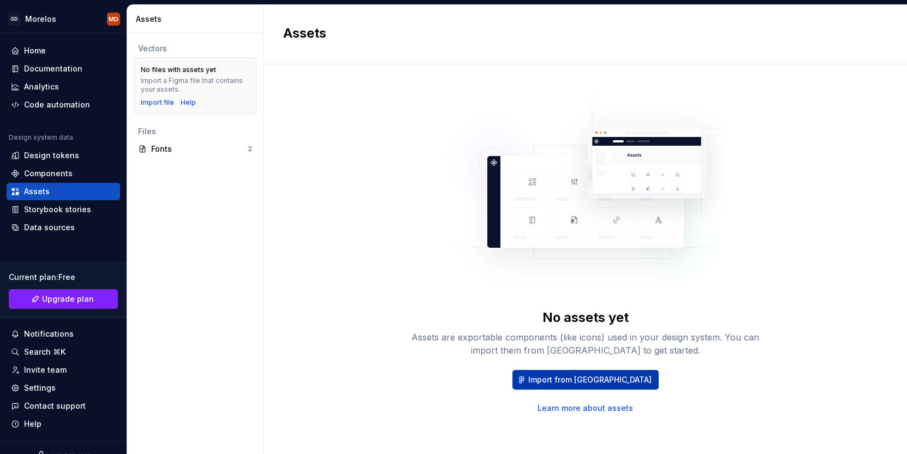
scroll to position [1, 0]
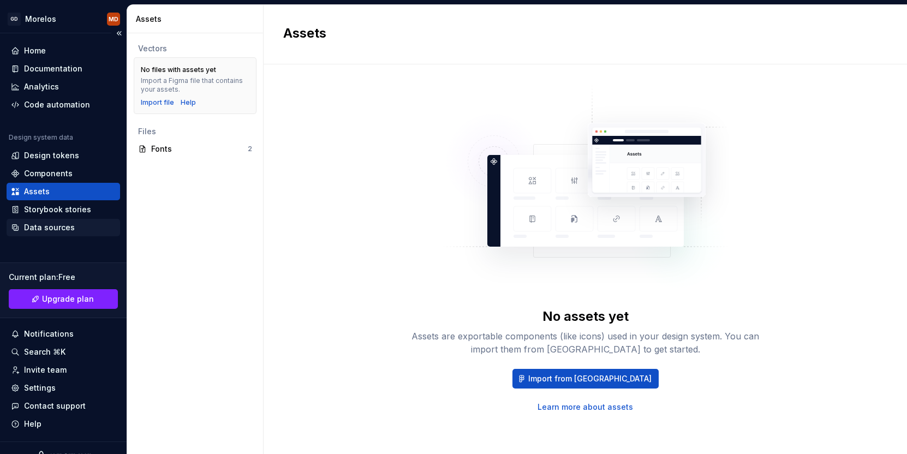
click at [59, 227] on div "Data sources" at bounding box center [49, 227] width 51 height 11
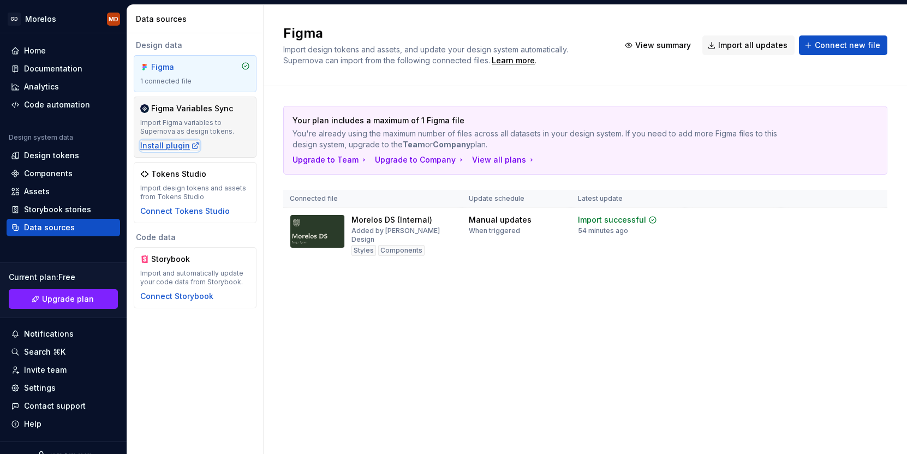
click at [178, 142] on div "Install plugin" at bounding box center [170, 145] width 60 height 11
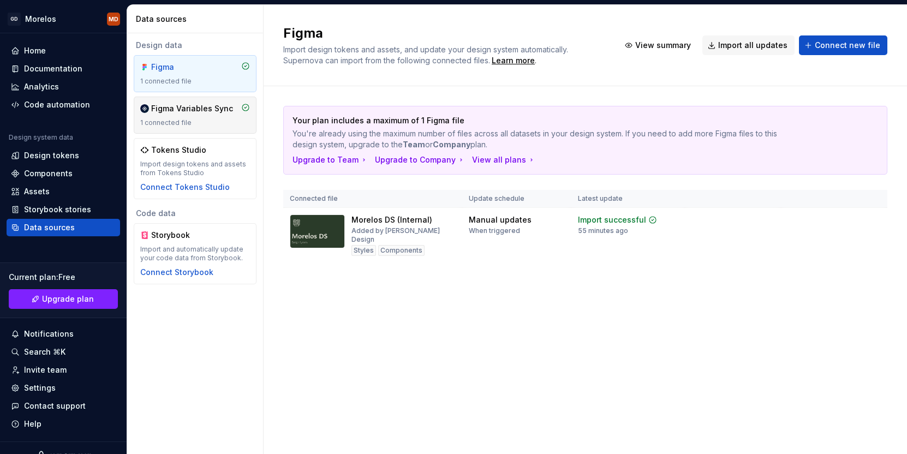
click at [206, 114] on div "Figma Variables Sync 1 connected file" at bounding box center [195, 115] width 110 height 24
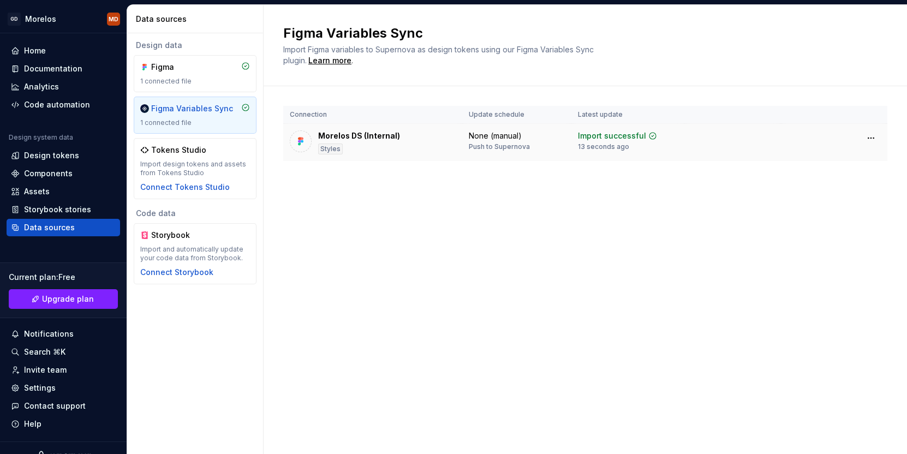
click at [385, 140] on div "Morelos DS (Internal)" at bounding box center [359, 135] width 82 height 11
click at [870, 137] on html "GD [PERSON_NAME] MD Home Documentation Analytics Code automation Design system …" at bounding box center [453, 227] width 907 height 454
click at [633, 147] on html "GD [PERSON_NAME] MD Home Documentation Analytics Code automation Design system …" at bounding box center [453, 227] width 907 height 454
click at [44, 155] on div "Design tokens" at bounding box center [51, 155] width 55 height 11
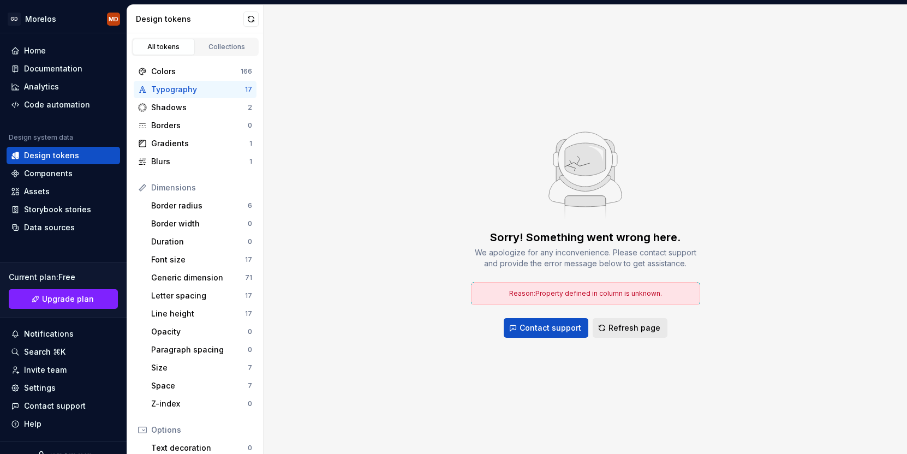
click at [642, 328] on span "Refresh page" at bounding box center [635, 328] width 52 height 11
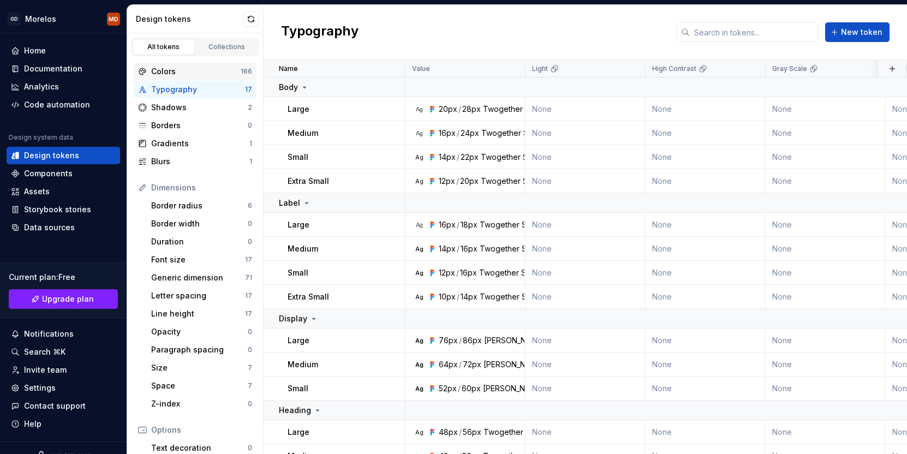
click at [213, 72] on div "Colors" at bounding box center [196, 71] width 90 height 11
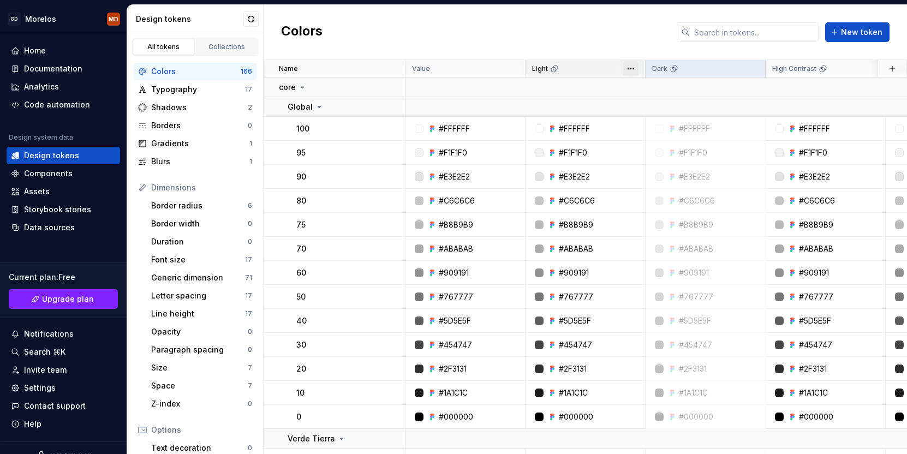
drag, startPoint x: 698, startPoint y: 69, endPoint x: 626, endPoint y: 72, distance: 72.7
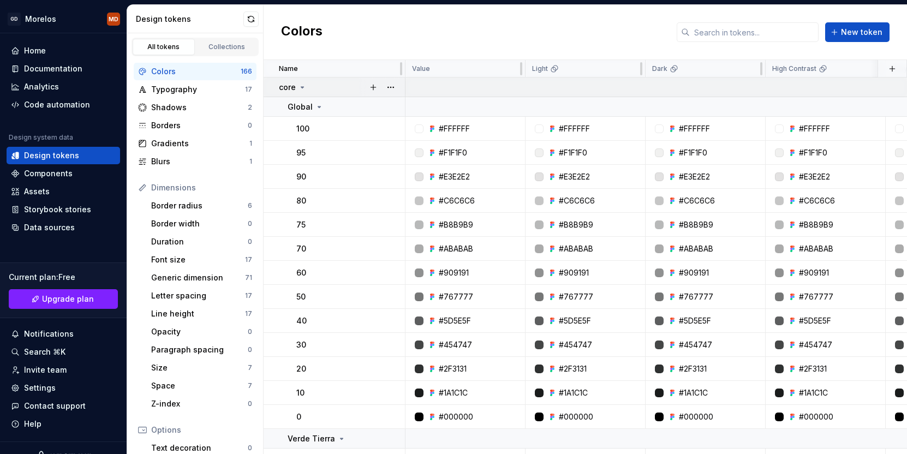
click at [300, 87] on icon at bounding box center [302, 87] width 9 height 9
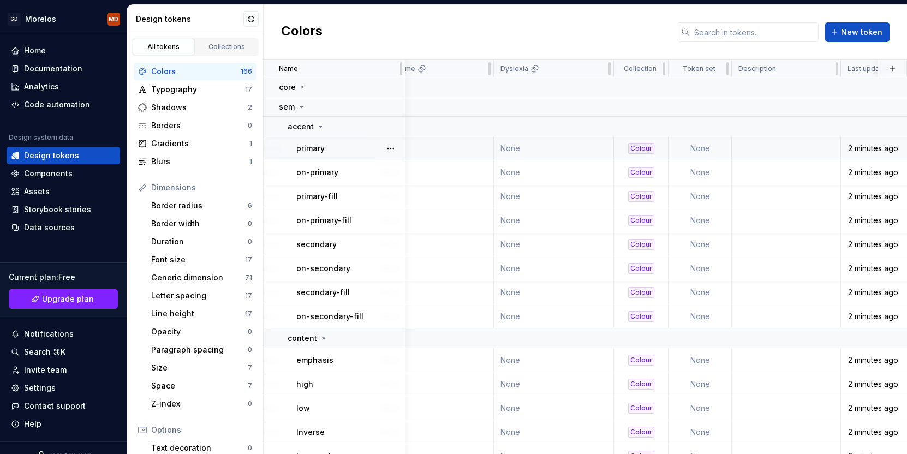
scroll to position [0, 873]
click at [790, 147] on td at bounding box center [785, 148] width 109 height 24
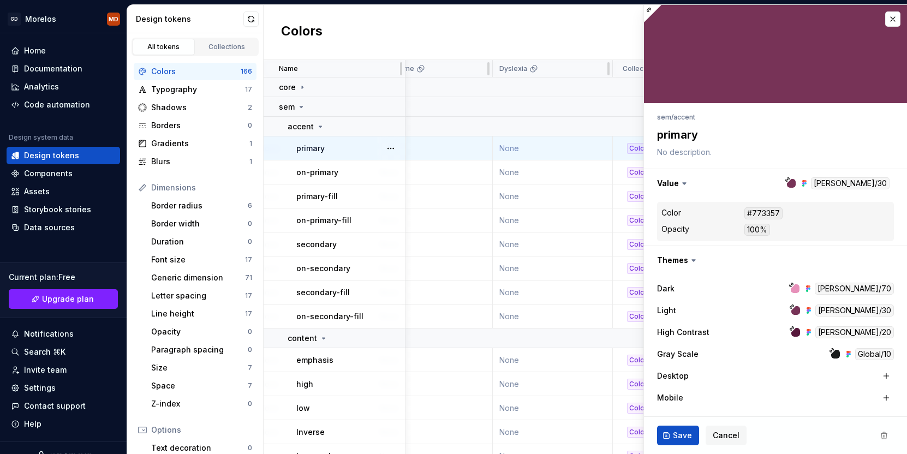
click at [787, 151] on textarea at bounding box center [773, 152] width 237 height 15
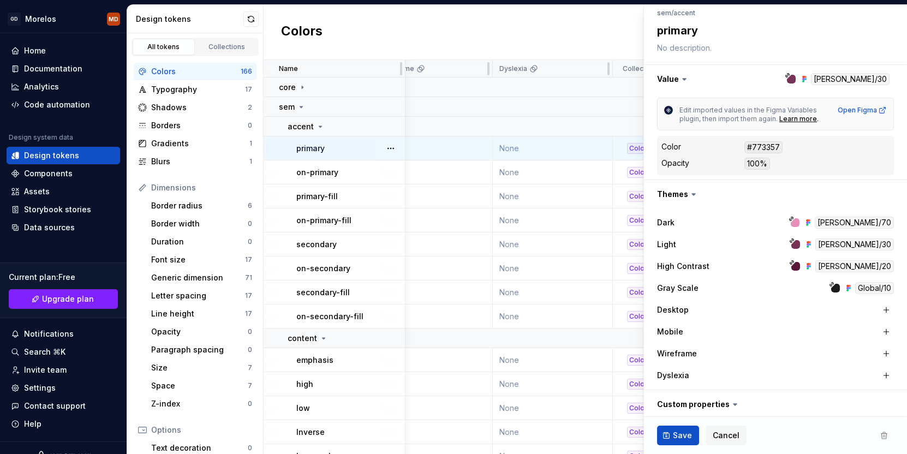
scroll to position [26, 0]
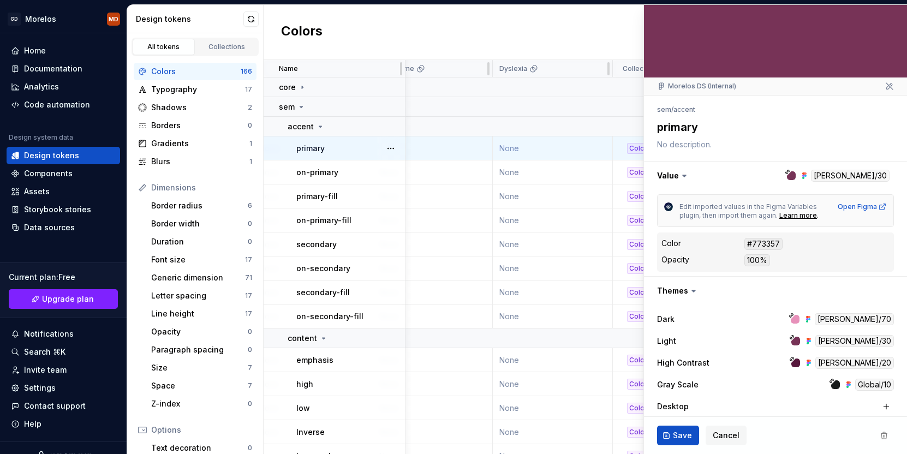
click at [577, 42] on div "Colors New token" at bounding box center [586, 32] width 644 height 55
click at [713, 432] on span "Cancel" at bounding box center [726, 435] width 27 height 11
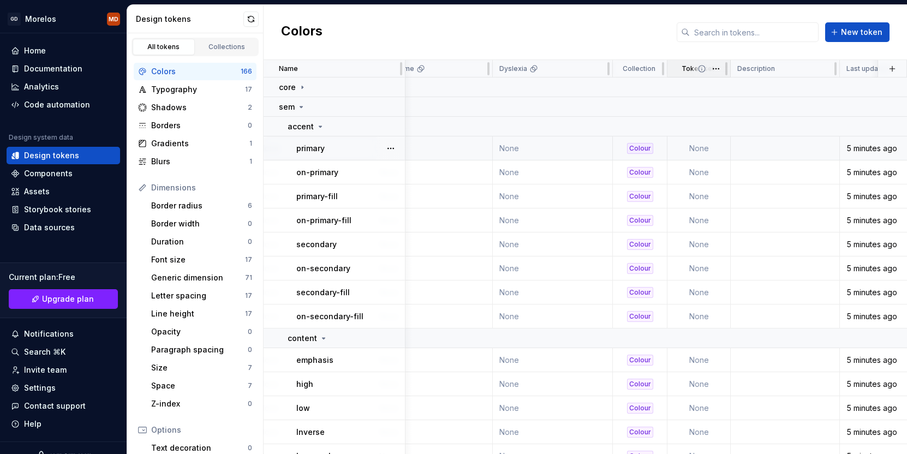
click at [701, 70] on icon at bounding box center [702, 68] width 9 height 9
click at [718, 70] on html "GD [PERSON_NAME] MD Home Documentation Analytics Code automation Design system …" at bounding box center [453, 227] width 907 height 454
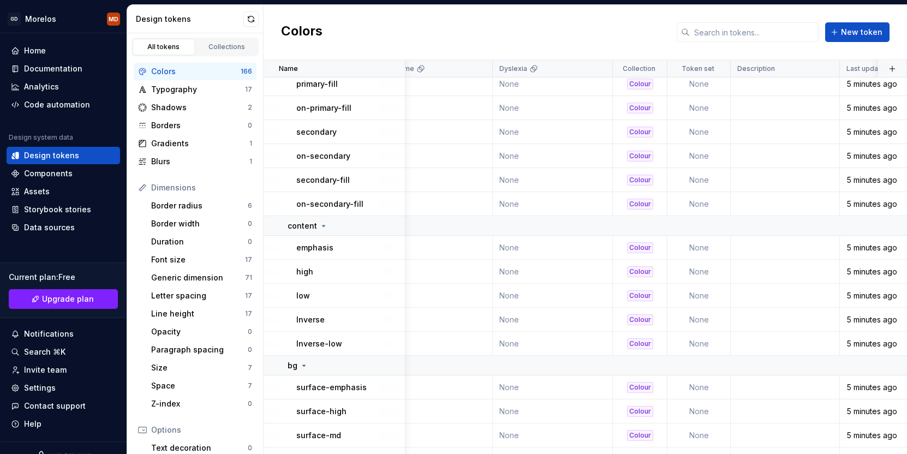
scroll to position [0, 873]
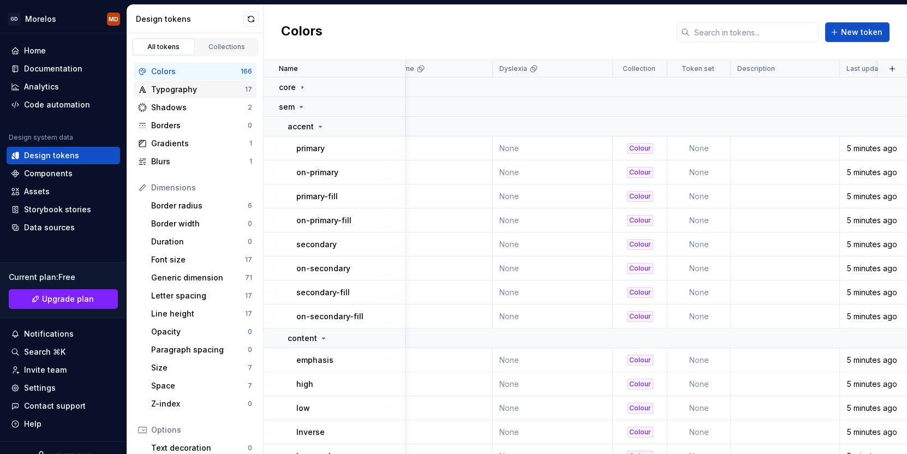
click at [188, 98] on div "Typography 17" at bounding box center [195, 89] width 123 height 17
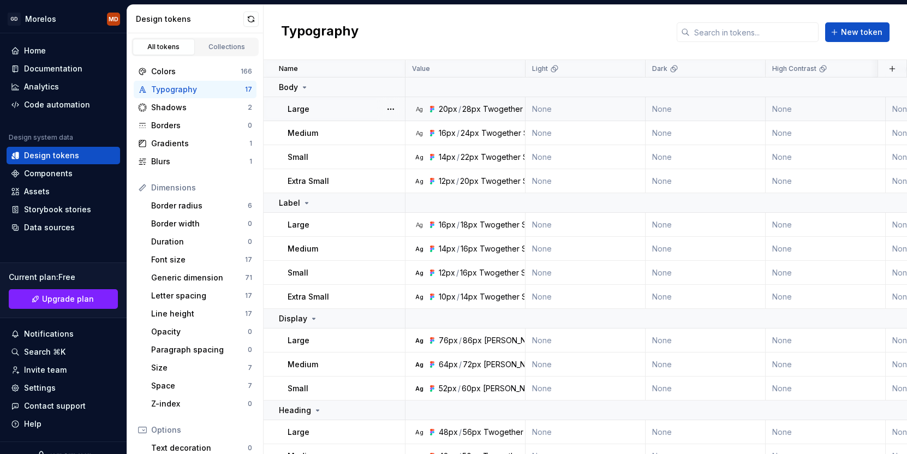
click at [511, 105] on div "Twogether Sans" at bounding box center [513, 109] width 60 height 11
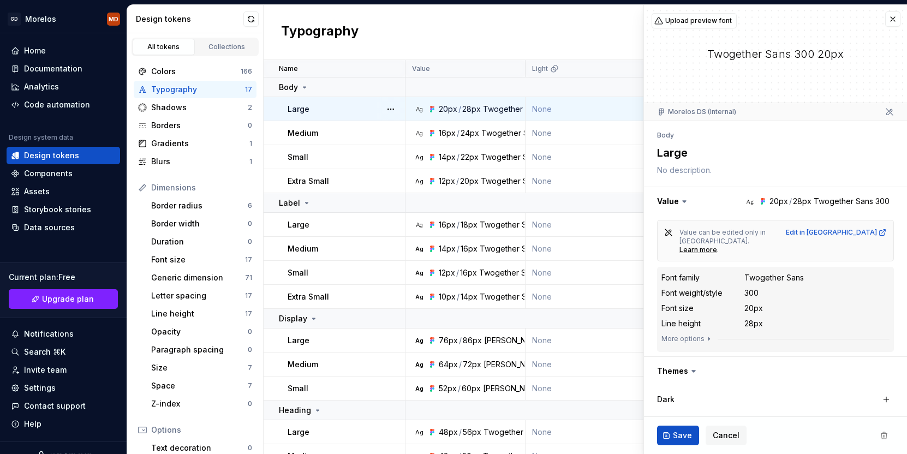
click at [684, 203] on icon at bounding box center [684, 201] width 11 height 11
click at [705, 335] on icon "button" at bounding box center [709, 339] width 9 height 9
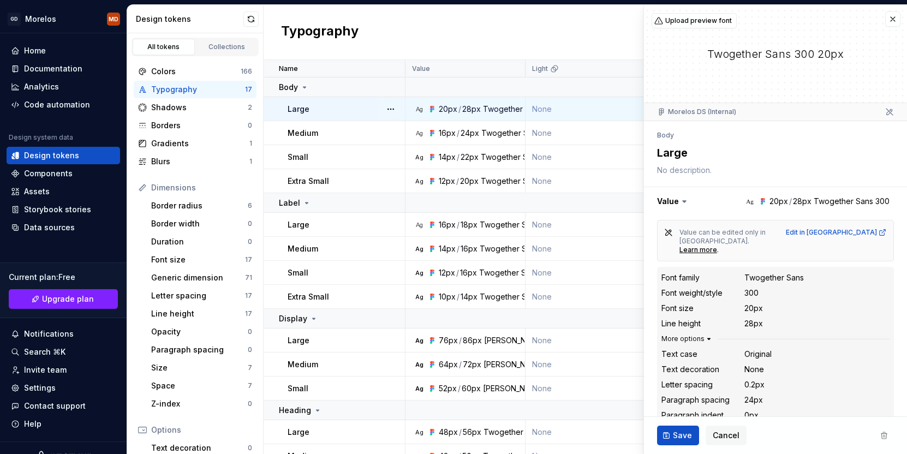
click at [705, 335] on icon "button" at bounding box center [709, 339] width 9 height 9
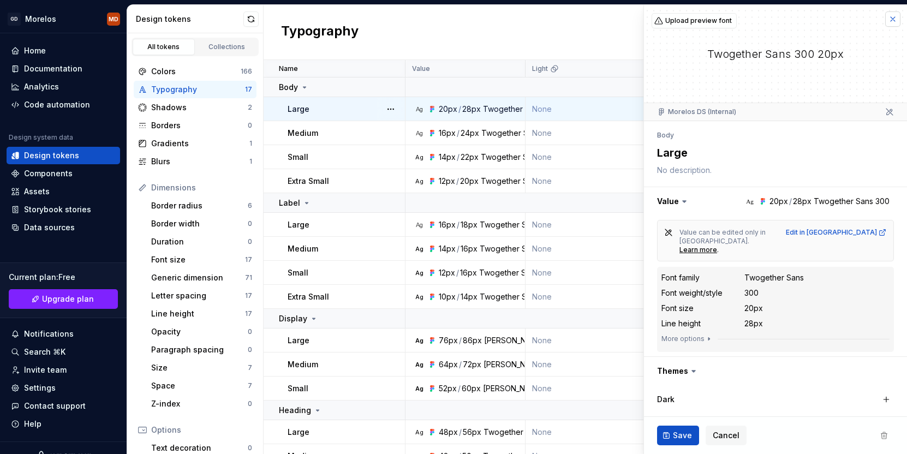
click at [890, 19] on button "button" at bounding box center [892, 18] width 15 height 15
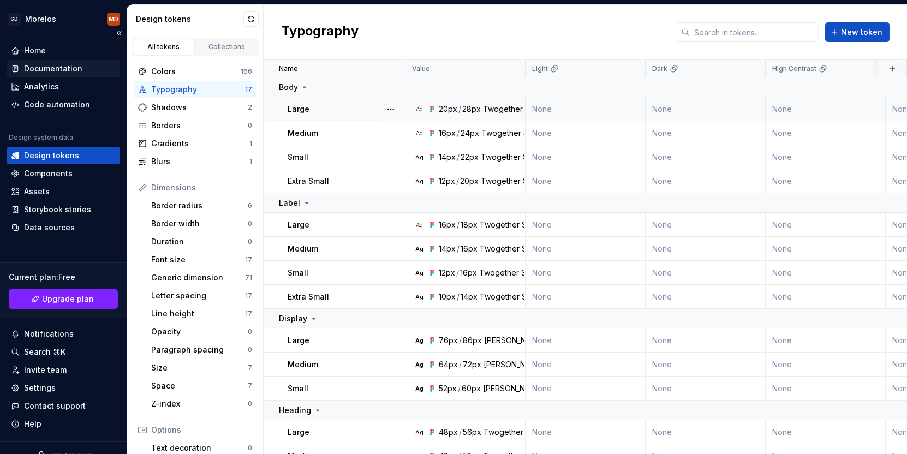
click at [70, 67] on div "Documentation" at bounding box center [53, 68] width 58 height 11
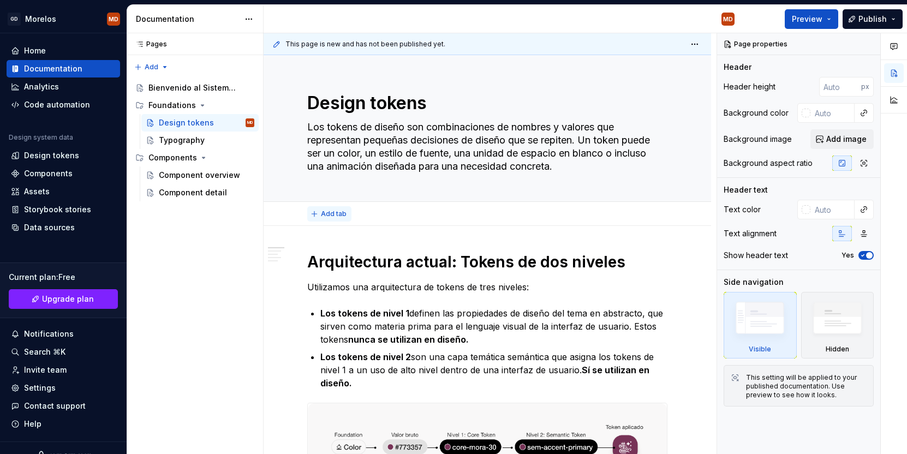
click at [337, 210] on span "Add tab" at bounding box center [334, 214] width 26 height 9
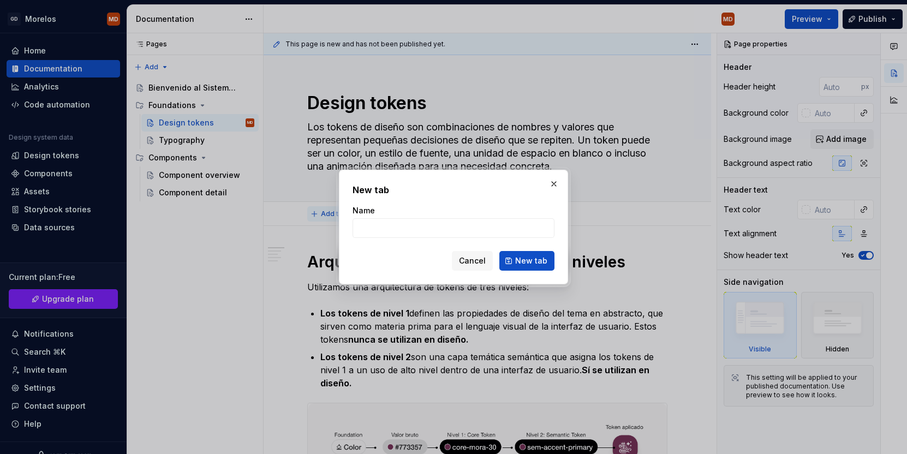
type textarea "*"
type input "Introducción"
click at [538, 265] on span "New tab" at bounding box center [531, 260] width 32 height 11
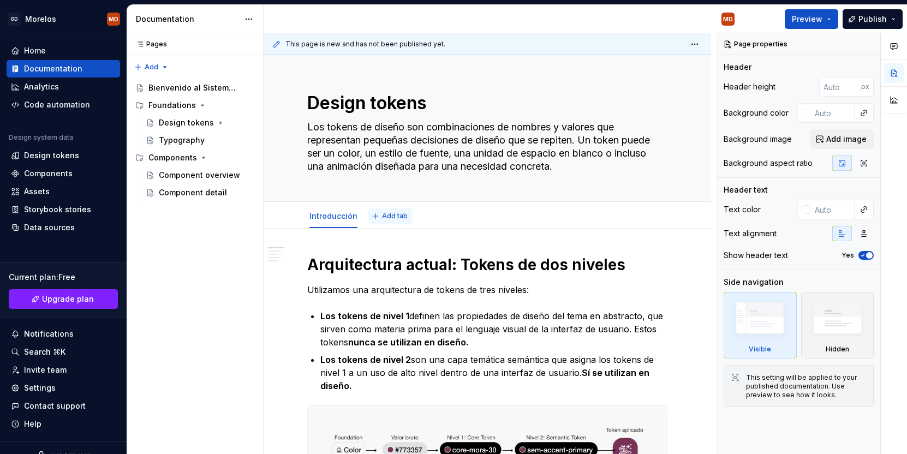
click at [396, 219] on span "Add tab" at bounding box center [395, 216] width 26 height 9
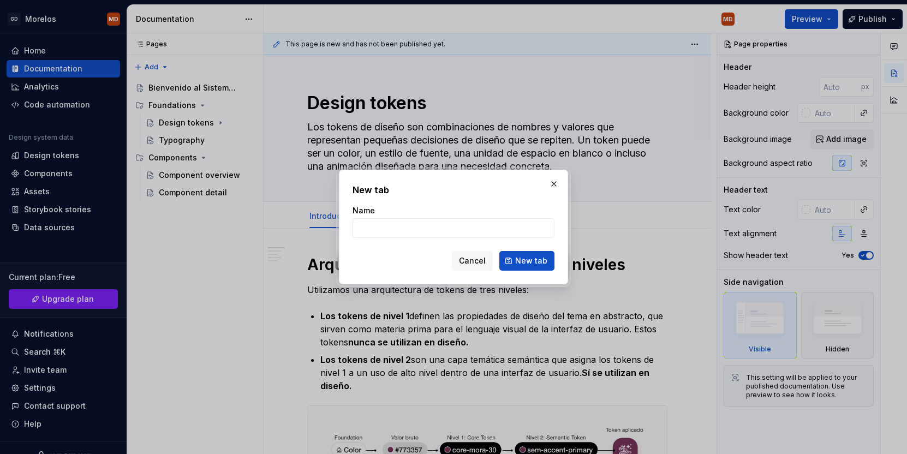
type textarea "*"
type input "Colores Core"
click button "New tab" at bounding box center [526, 261] width 55 height 20
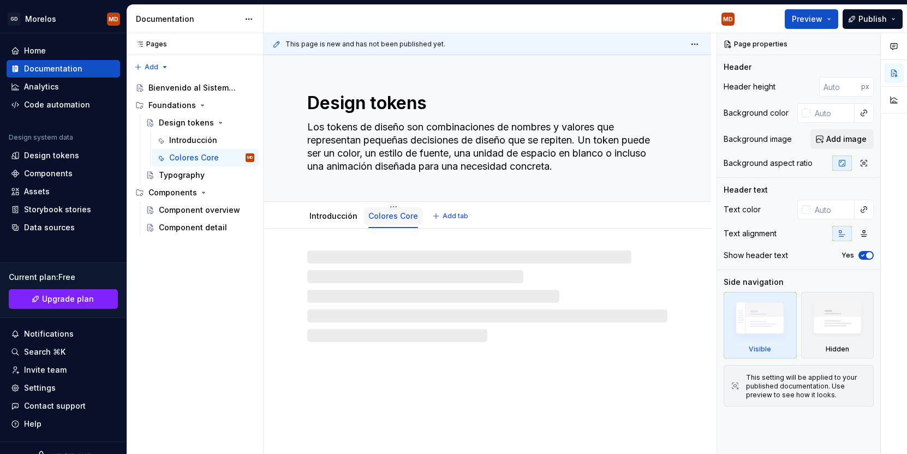
click at [395, 217] on link "Colores Core" at bounding box center [393, 215] width 50 height 9
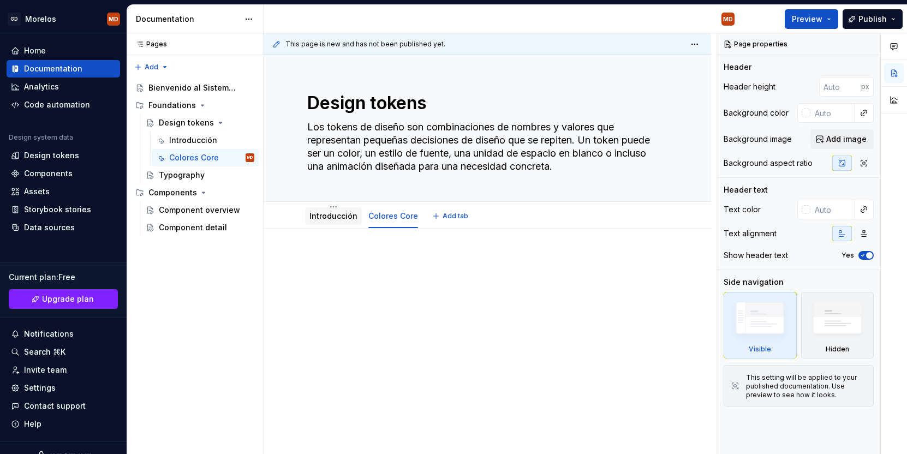
click at [321, 217] on link "Introducción" at bounding box center [334, 215] width 48 height 9
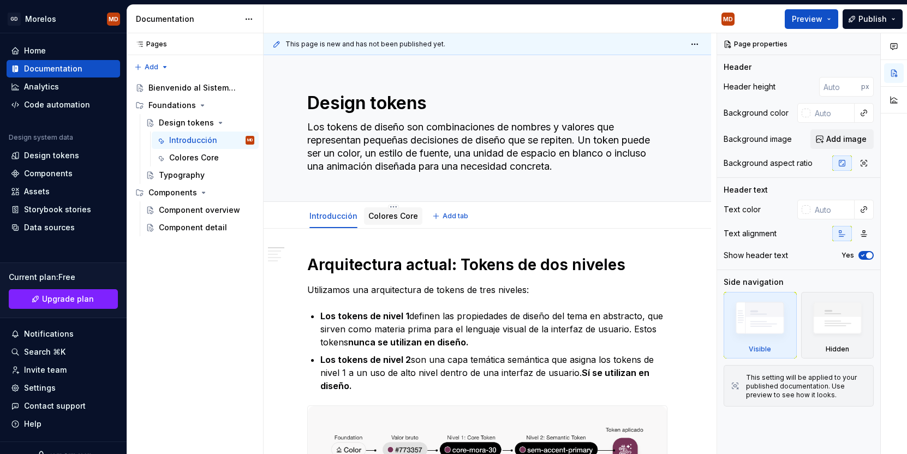
click at [402, 222] on div "Colores Core" at bounding box center [393, 216] width 50 height 13
click at [394, 216] on link "Colores Core" at bounding box center [393, 215] width 50 height 9
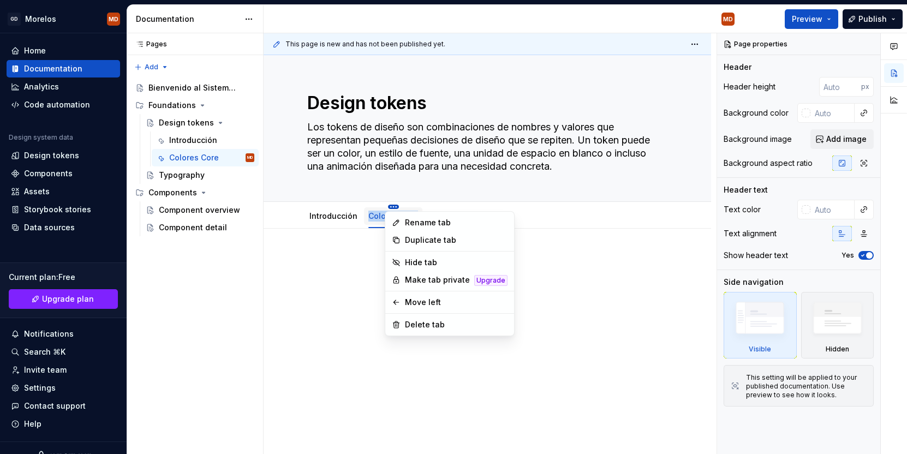
click at [389, 207] on html "GD [PERSON_NAME] MD Home Documentation Analytics Code automation Design system …" at bounding box center [453, 227] width 907 height 454
click at [413, 326] on div "Delete tab" at bounding box center [456, 324] width 103 height 11
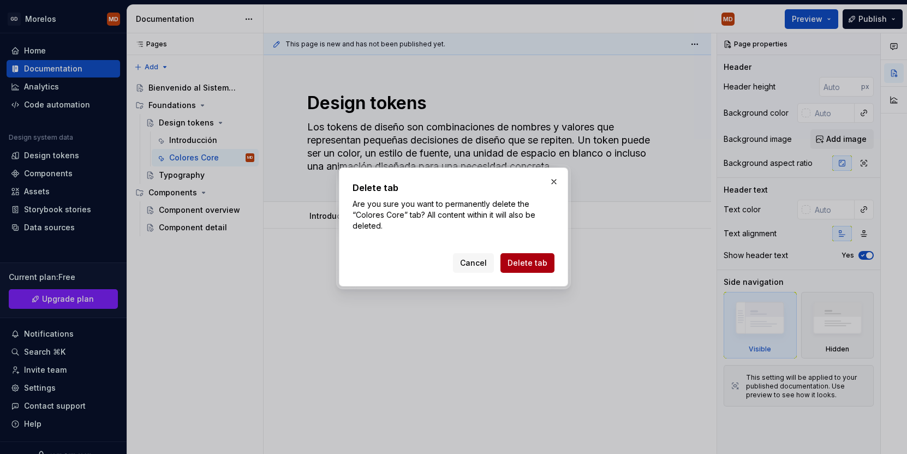
click at [523, 261] on span "Delete tab" at bounding box center [528, 263] width 40 height 11
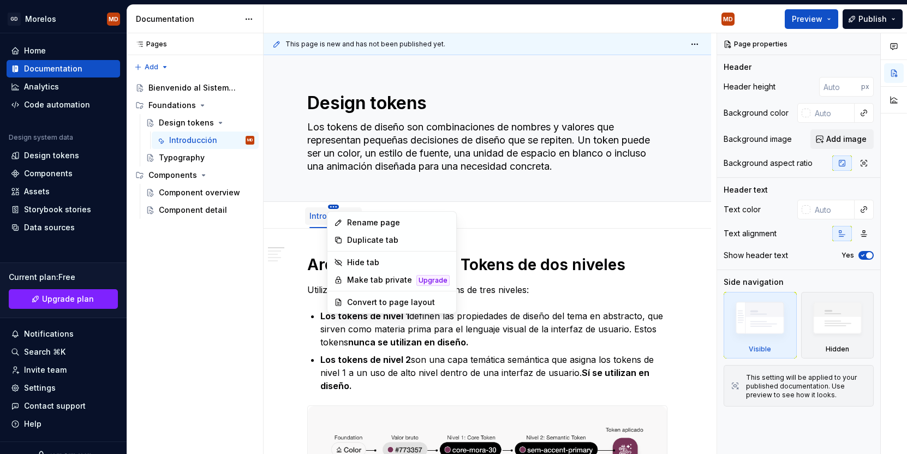
click at [335, 205] on html "GD [PERSON_NAME] MD Home Documentation Analytics Code automation Design system …" at bounding box center [453, 227] width 907 height 454
click at [398, 302] on div "Convert to page layout" at bounding box center [398, 302] width 103 height 11
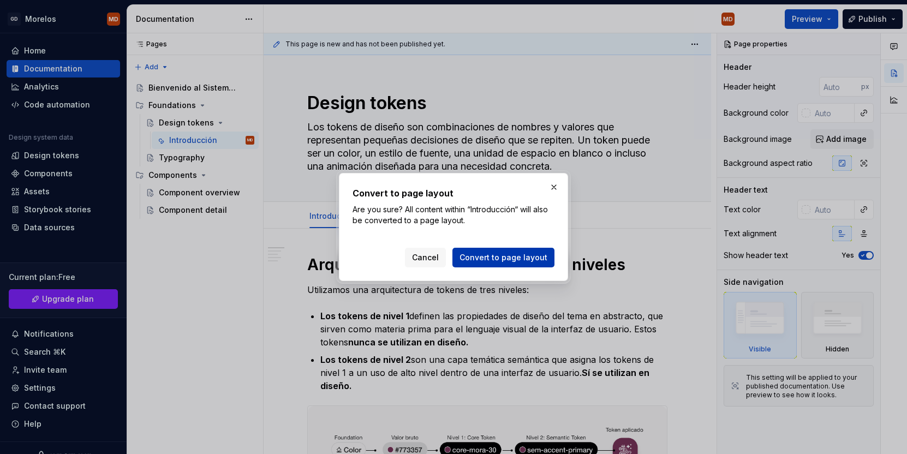
click at [511, 253] on span "Convert to page layout" at bounding box center [504, 257] width 88 height 11
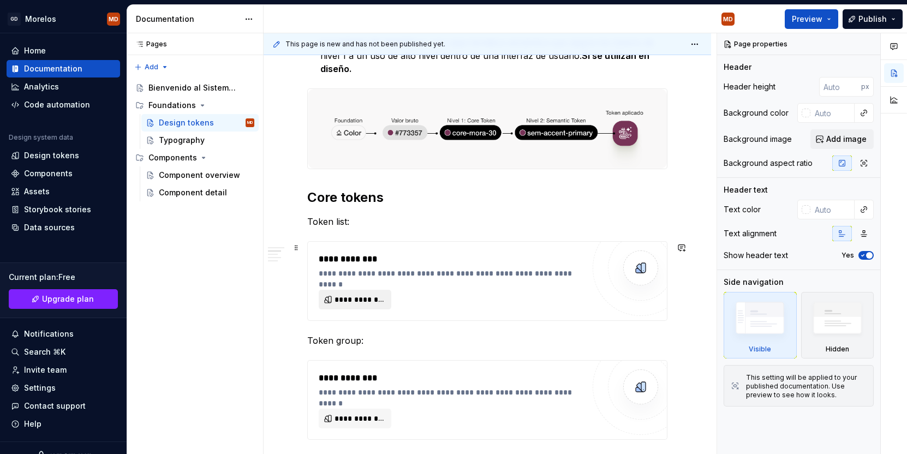
scroll to position [117, 0]
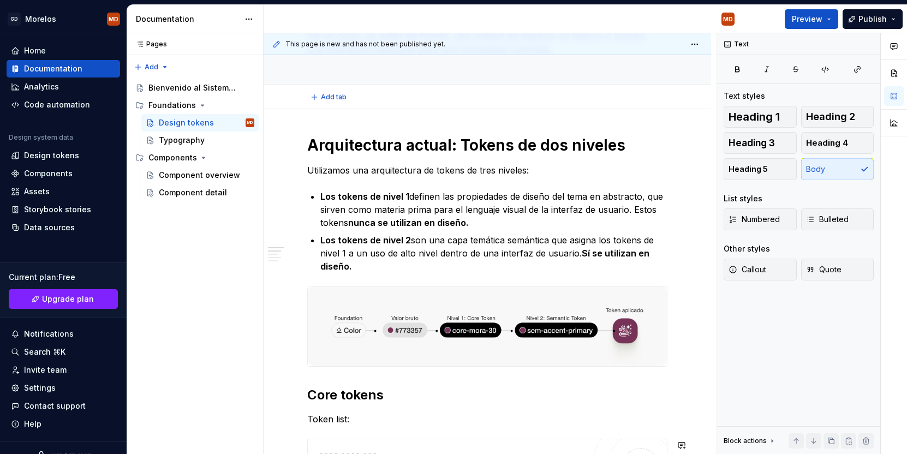
drag, startPoint x: 310, startPoint y: 420, endPoint x: 356, endPoint y: 457, distance: 59.5
click at [356, 454] on html "GD [PERSON_NAME] MD Home Documentation Analytics Code automation Design system …" at bounding box center [453, 227] width 907 height 454
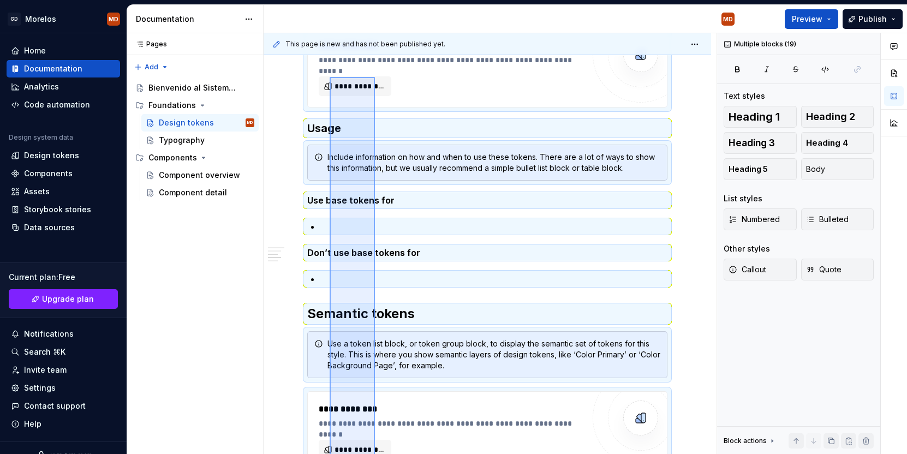
scroll to position [646, 0]
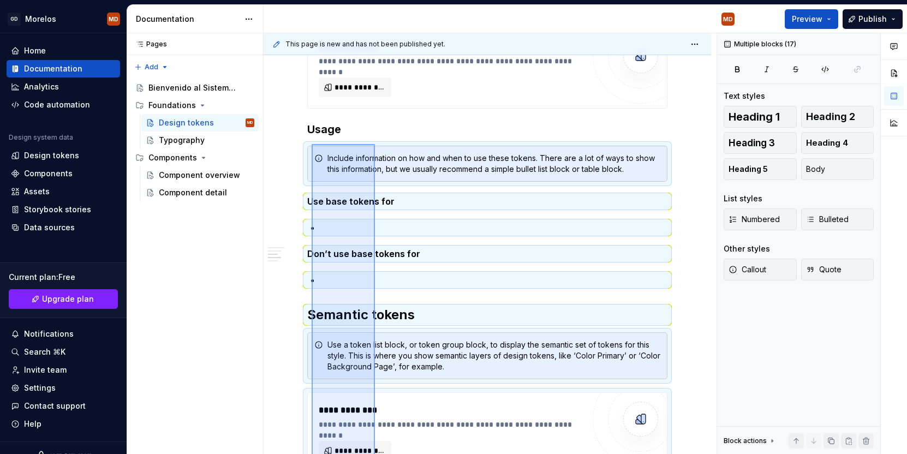
drag, startPoint x: 375, startPoint y: 379, endPoint x: 312, endPoint y: 144, distance: 243.6
click at [312, 144] on div "**********" at bounding box center [490, 243] width 453 height 421
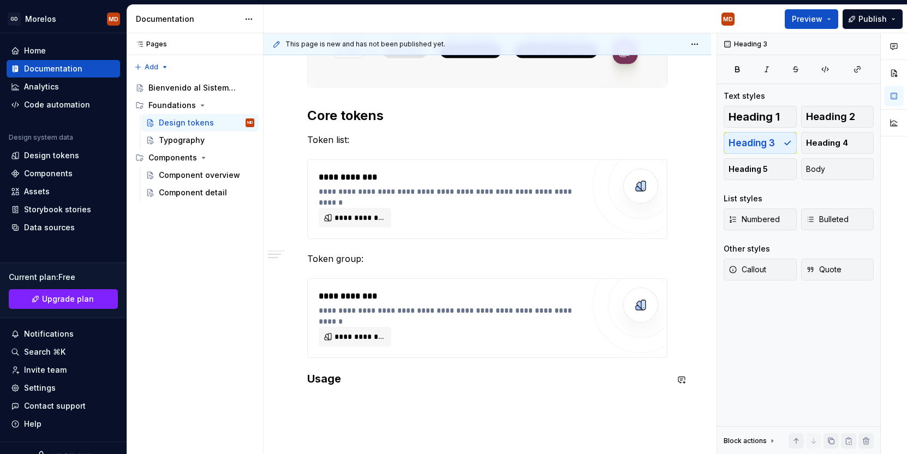
scroll to position [399, 0]
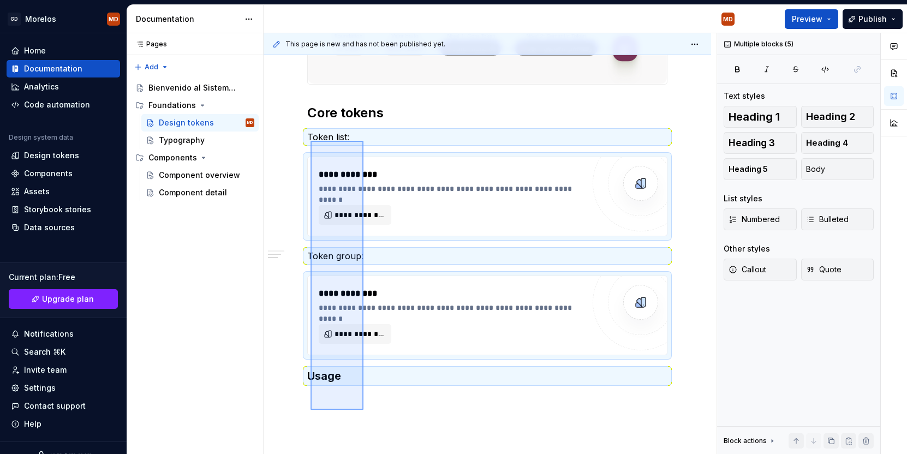
drag, startPoint x: 364, startPoint y: 413, endPoint x: 311, endPoint y: 141, distance: 277.0
click at [311, 141] on div "**********" at bounding box center [490, 243] width 453 height 421
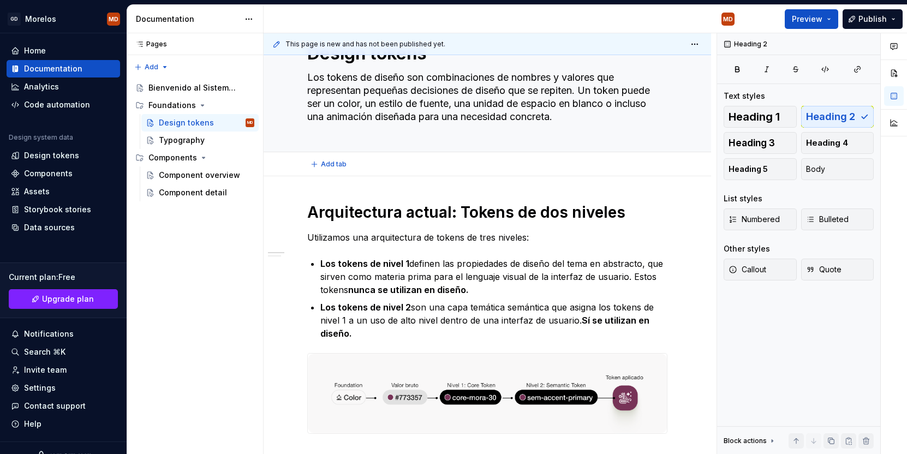
scroll to position [0, 0]
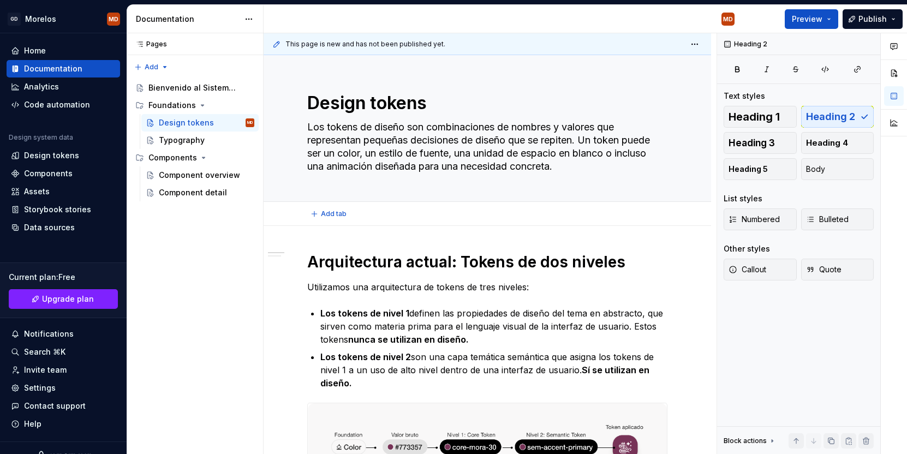
type textarea "*"
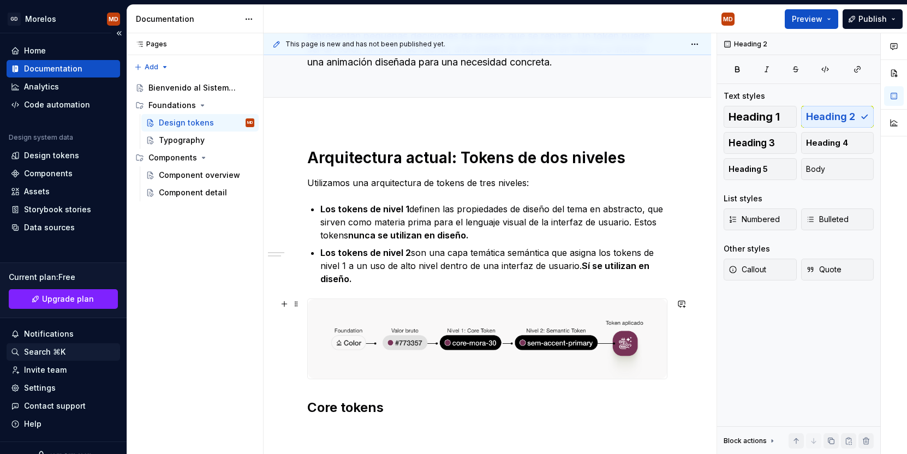
scroll to position [155, 0]
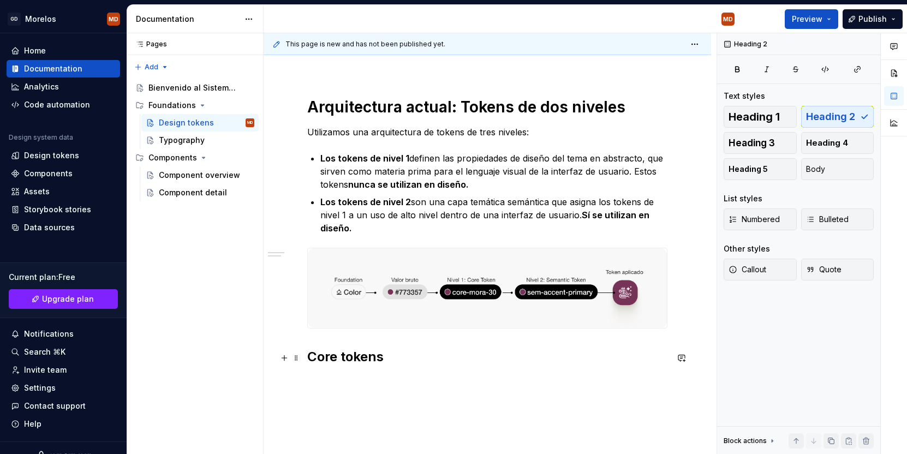
click at [329, 354] on h2 "Core tokens" at bounding box center [487, 356] width 360 height 17
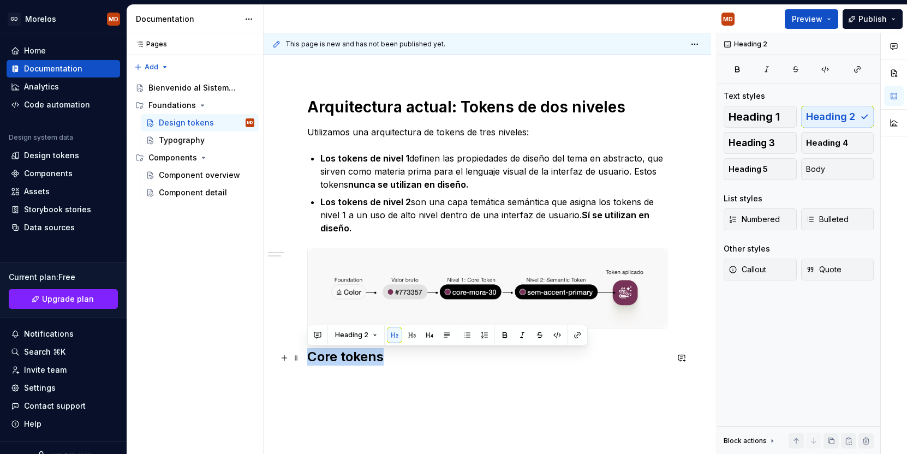
click at [329, 354] on h2 "Core tokens" at bounding box center [487, 356] width 360 height 17
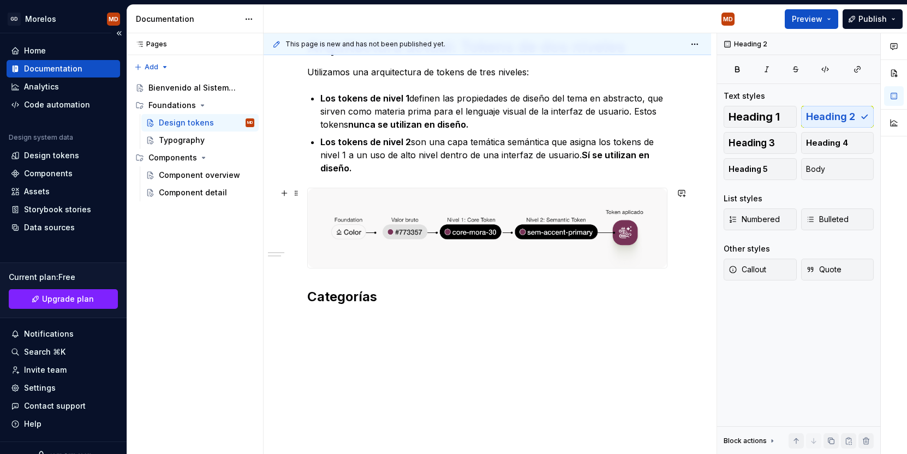
scroll to position [216, 0]
click at [331, 320] on div "Arquitectura actual: Tokens de dos niveles Utilizamos una arquitectura de token…" at bounding box center [488, 233] width 448 height 444
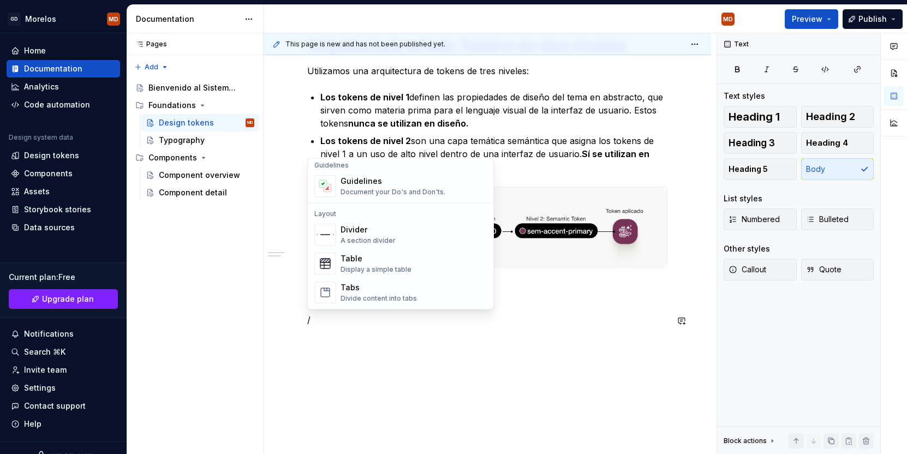
scroll to position [308, 0]
click at [386, 279] on span "Table Display a simple table" at bounding box center [400, 268] width 181 height 28
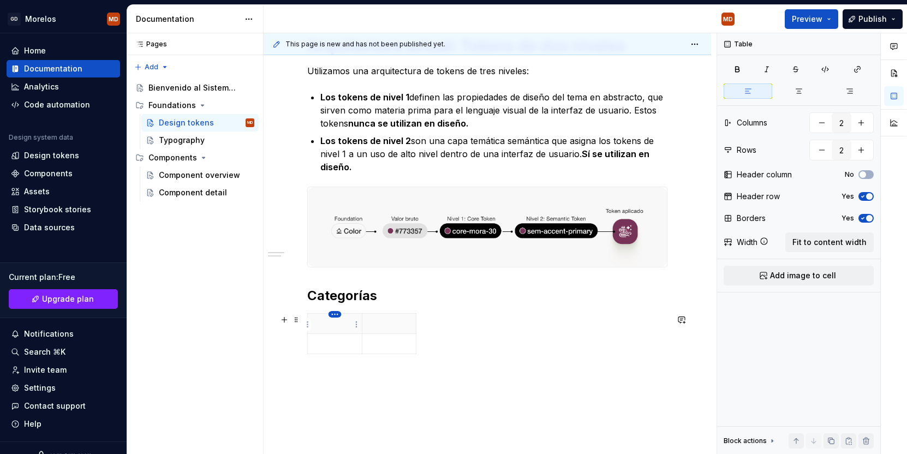
click at [338, 316] on html "GD [PERSON_NAME] MD Home Documentation Analytics Code automation Design system …" at bounding box center [453, 227] width 907 height 454
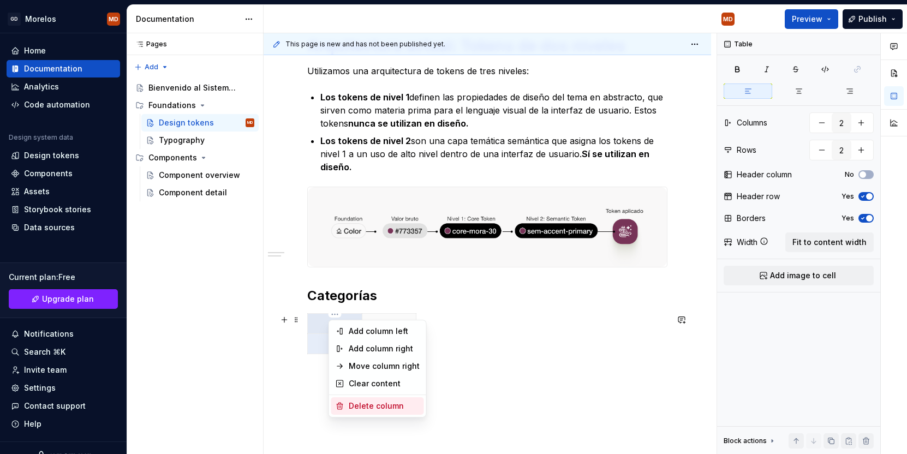
click at [377, 402] on div "Delete column" at bounding box center [384, 406] width 71 height 11
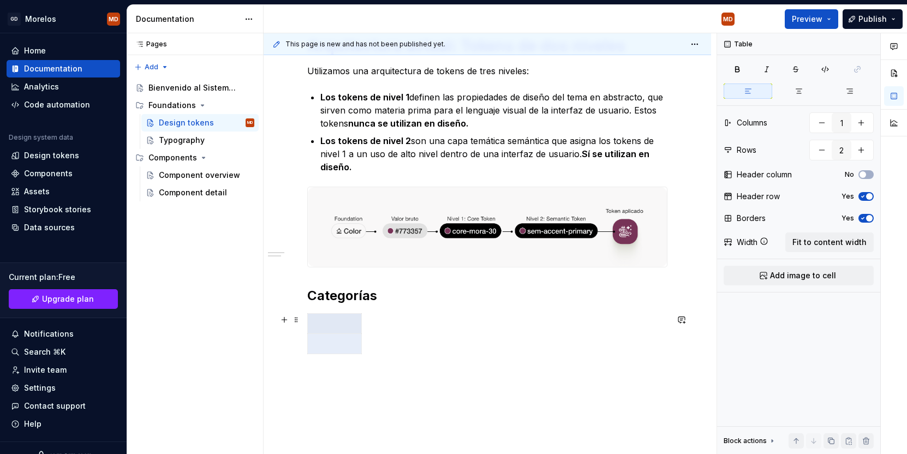
type input "2"
click at [361, 353] on icon "button" at bounding box center [362, 354] width 9 height 9
click at [306, 324] on html "GD [PERSON_NAME] MD Home Documentation Analytics Code automation Design system …" at bounding box center [453, 227] width 907 height 454
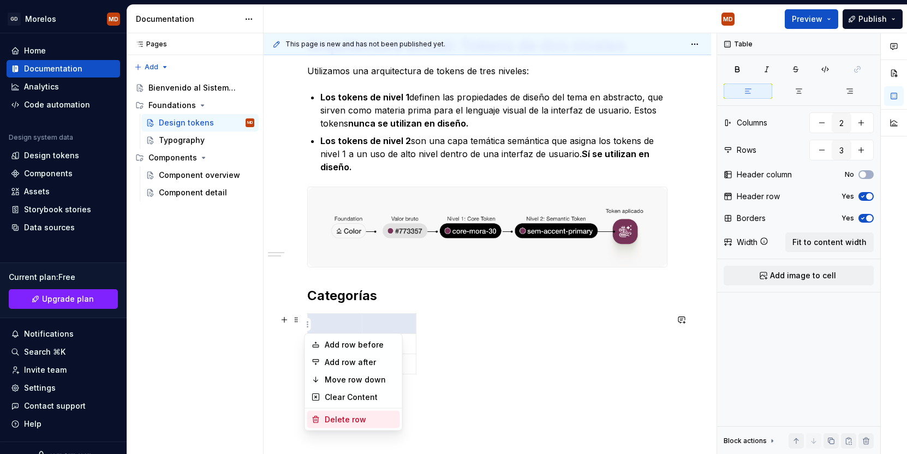
click at [362, 415] on div "Delete row" at bounding box center [360, 419] width 71 height 11
type input "2"
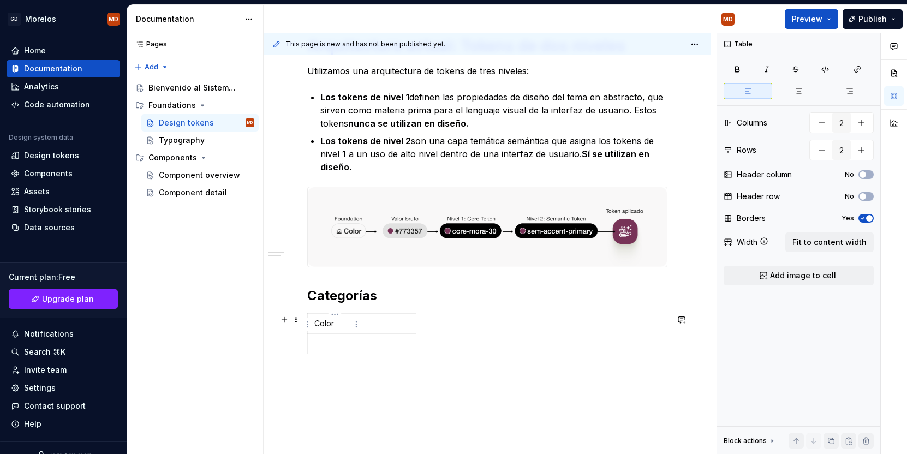
click at [322, 322] on p "Color" at bounding box center [334, 323] width 41 height 11
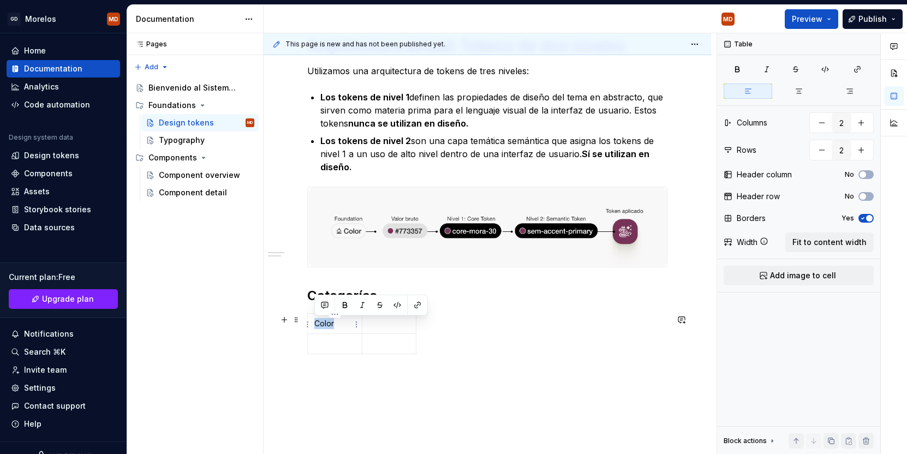
click at [322, 322] on p "Color" at bounding box center [334, 323] width 41 height 11
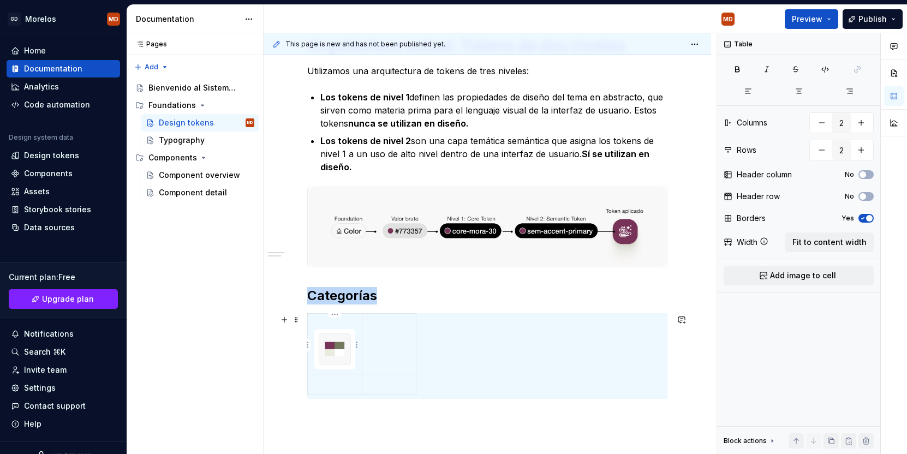
click at [344, 334] on div at bounding box center [335, 350] width 32 height 32
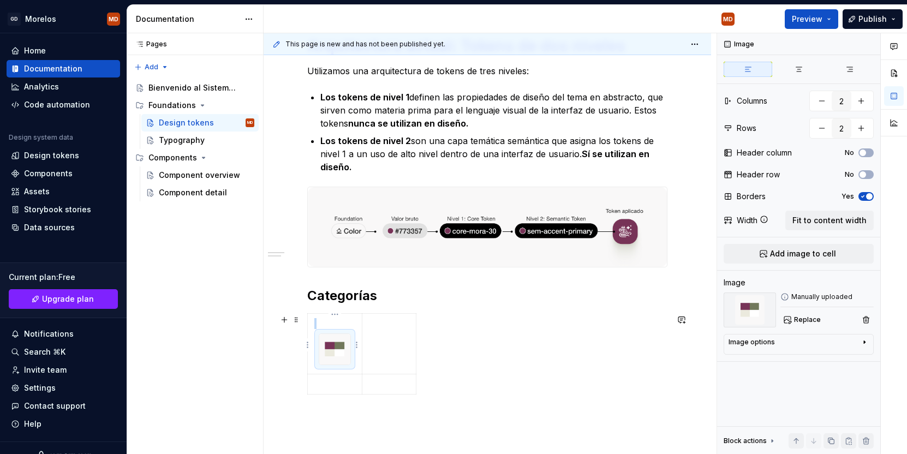
click at [351, 339] on div at bounding box center [335, 350] width 32 height 32
click at [187, 354] on div "Pages Pages Add Accessibility guide for tree Page tree. Navigate the tree with …" at bounding box center [195, 243] width 136 height 421
click at [348, 405] on div "Arquitectura actual: Tokens de dos niveles Utilizamos una arquitectura de token…" at bounding box center [487, 224] width 360 height 376
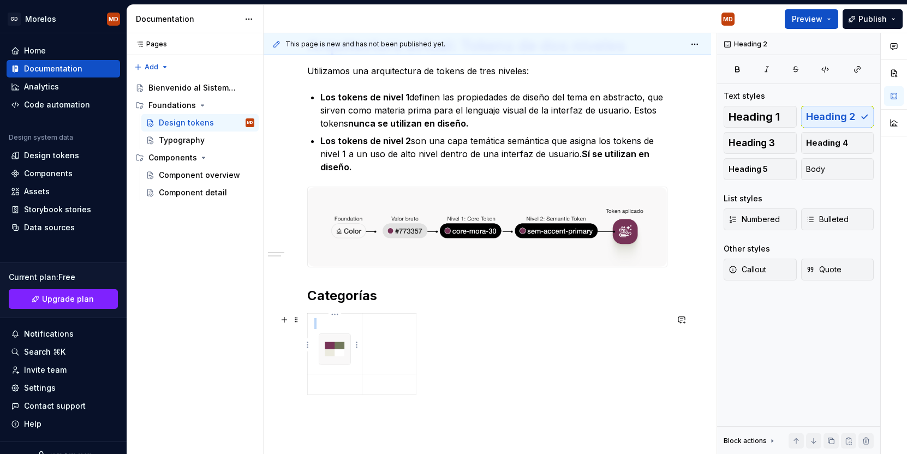
click at [344, 355] on img at bounding box center [334, 349] width 31 height 31
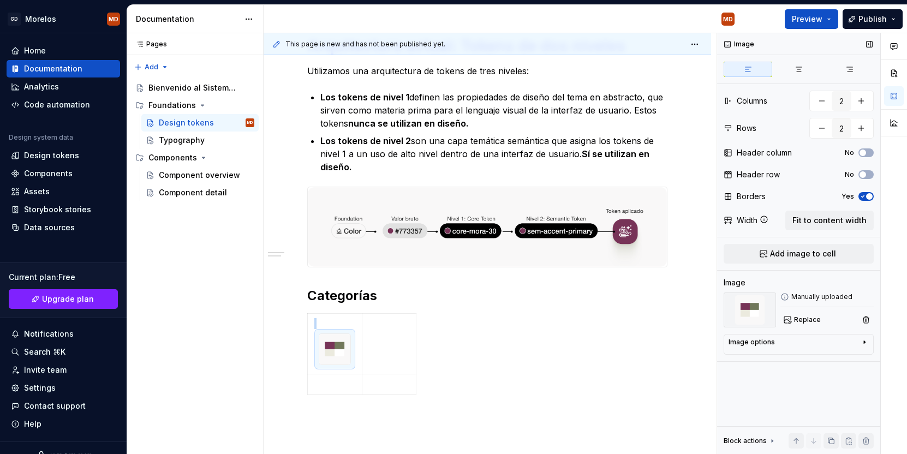
click at [866, 194] on icon "button" at bounding box center [863, 196] width 9 height 7
click at [837, 217] on span "Fit to content width" at bounding box center [830, 220] width 74 height 11
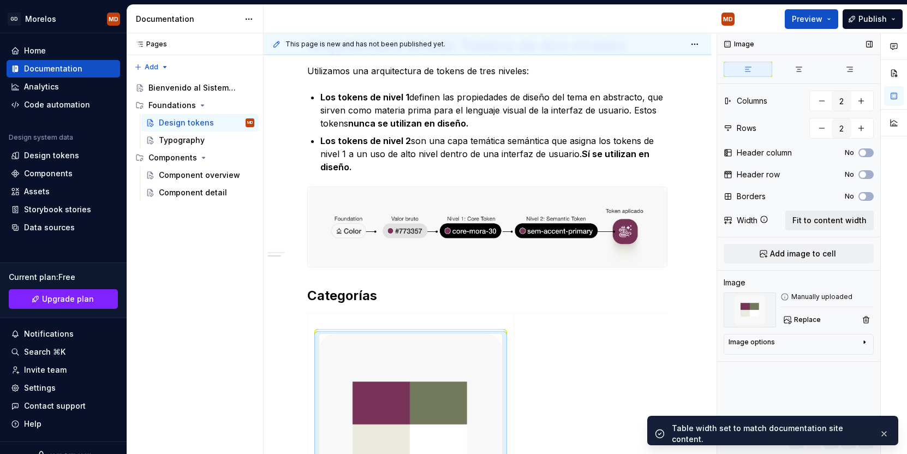
scroll to position [282, 0]
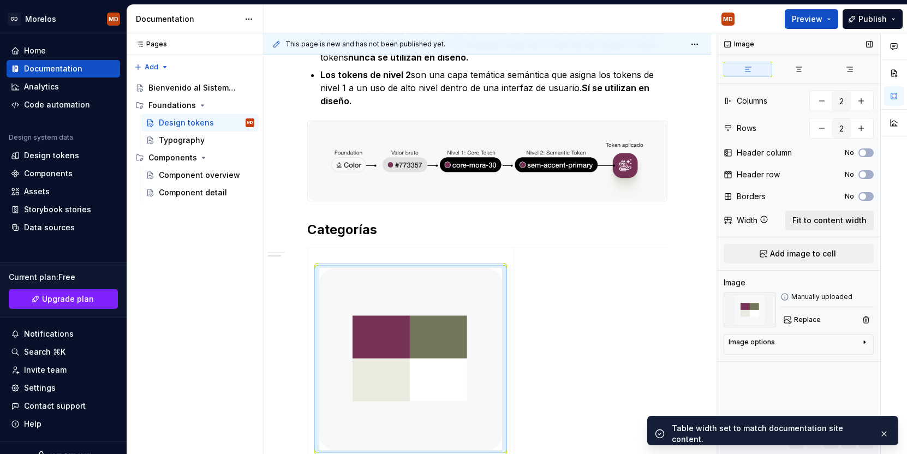
click at [838, 221] on span "Fit to content width" at bounding box center [830, 220] width 74 height 11
click at [604, 299] on td at bounding box center [617, 353] width 206 height 213
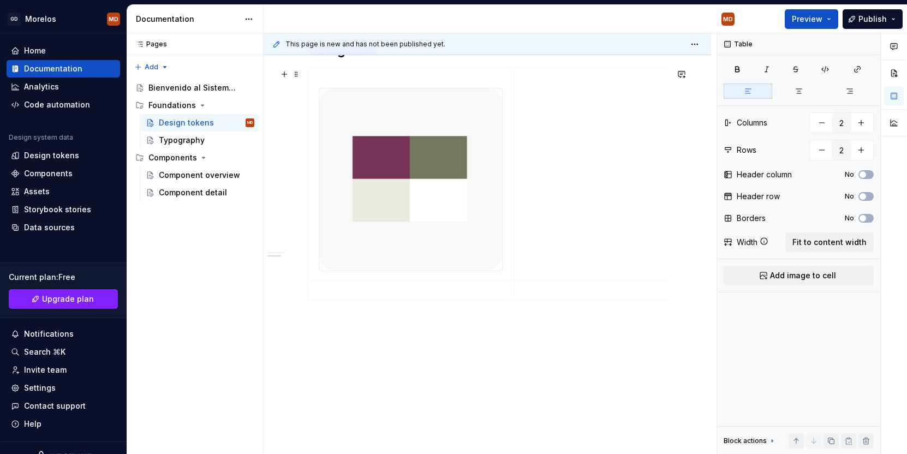
scroll to position [462, 0]
click at [386, 215] on img at bounding box center [410, 179] width 183 height 183
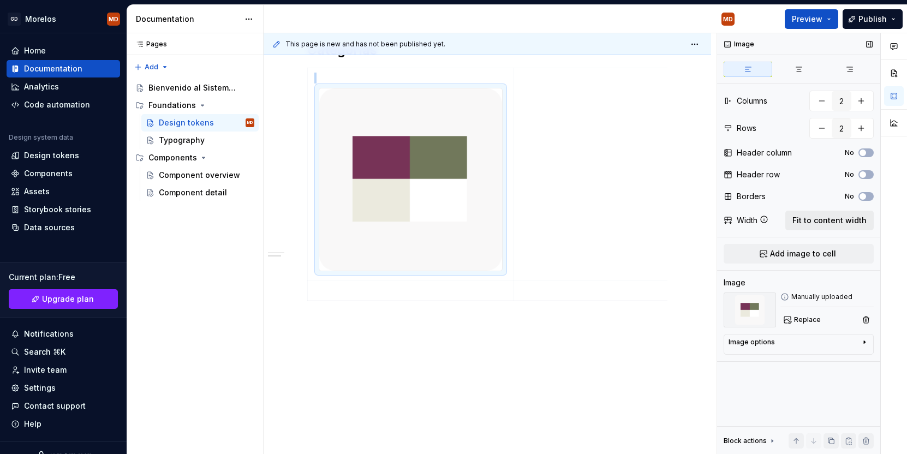
click at [823, 218] on span "Fit to content width" at bounding box center [830, 220] width 74 height 11
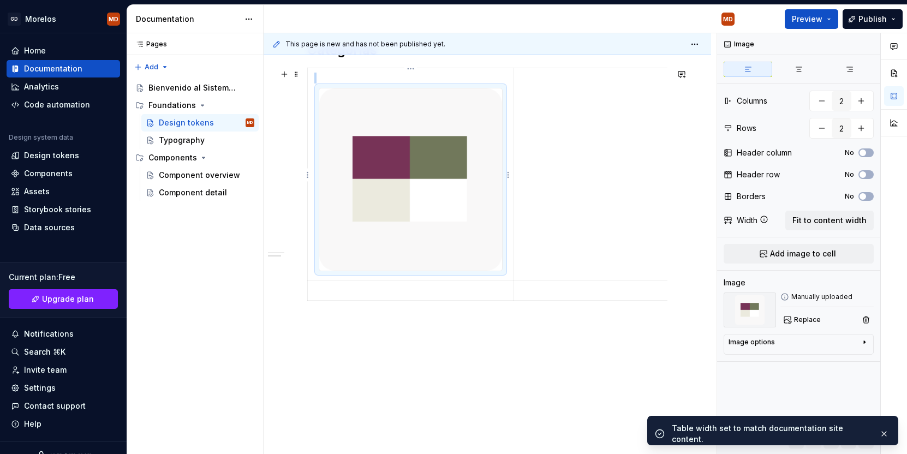
click at [475, 218] on img at bounding box center [410, 179] width 183 height 183
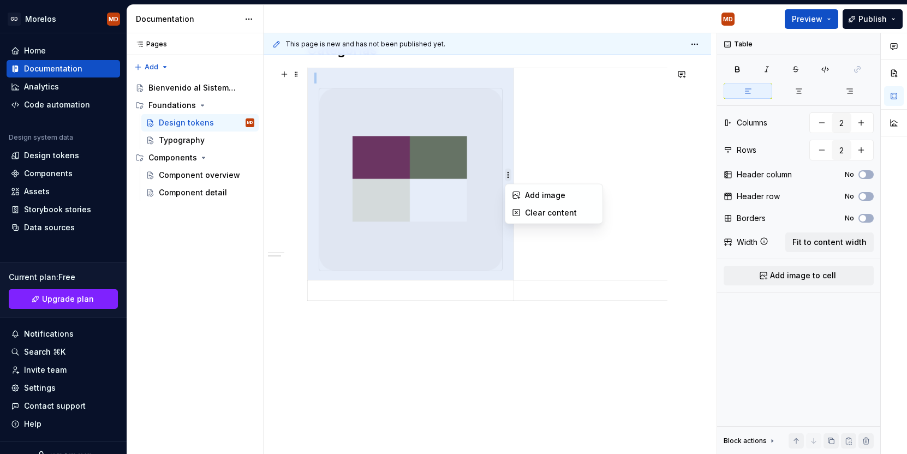
click at [491, 177] on html "GD [PERSON_NAME] MD Home Documentation Analytics Code automation Design system …" at bounding box center [453, 227] width 907 height 454
click at [462, 204] on html "GD [PERSON_NAME] MD Home Documentation Analytics Code automation Design system …" at bounding box center [453, 227] width 907 height 454
click at [447, 233] on img at bounding box center [410, 179] width 183 height 183
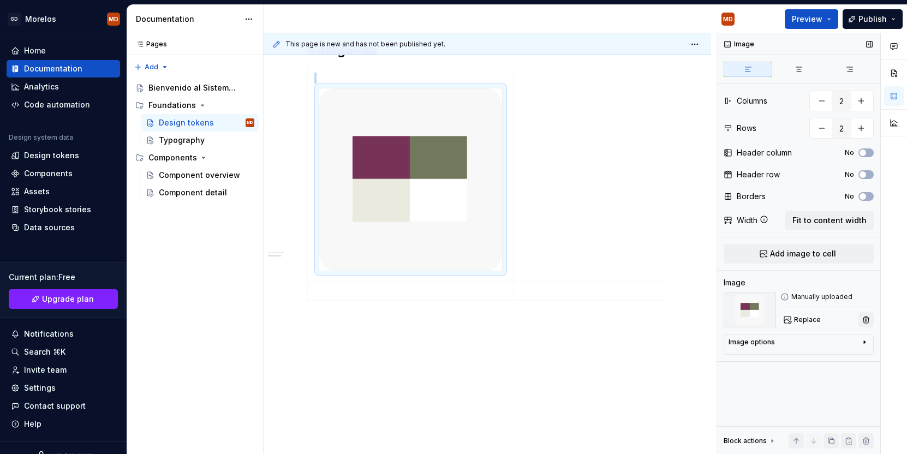
click at [868, 320] on button "button" at bounding box center [866, 319] width 15 height 15
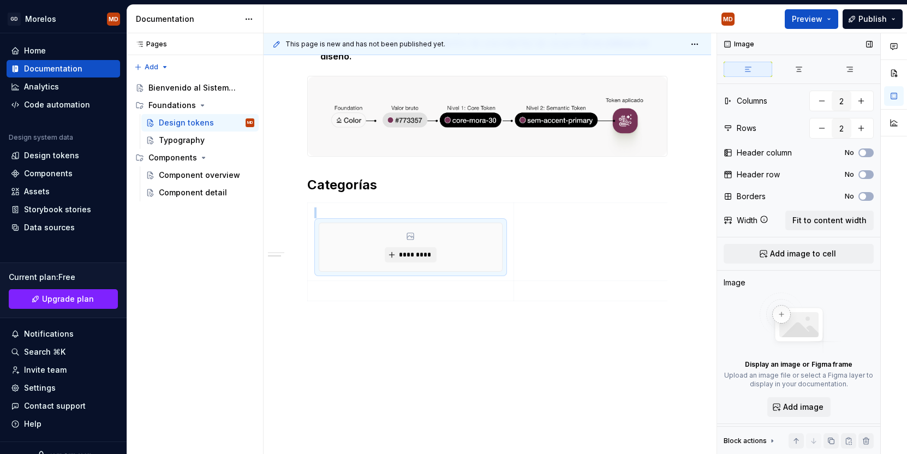
scroll to position [328, 0]
click at [480, 253] on div "*********" at bounding box center [410, 247] width 183 height 48
click at [423, 255] on span "*********" at bounding box center [414, 253] width 33 height 9
click at [457, 246] on div "*********" at bounding box center [410, 246] width 183 height 48
type textarea "*"
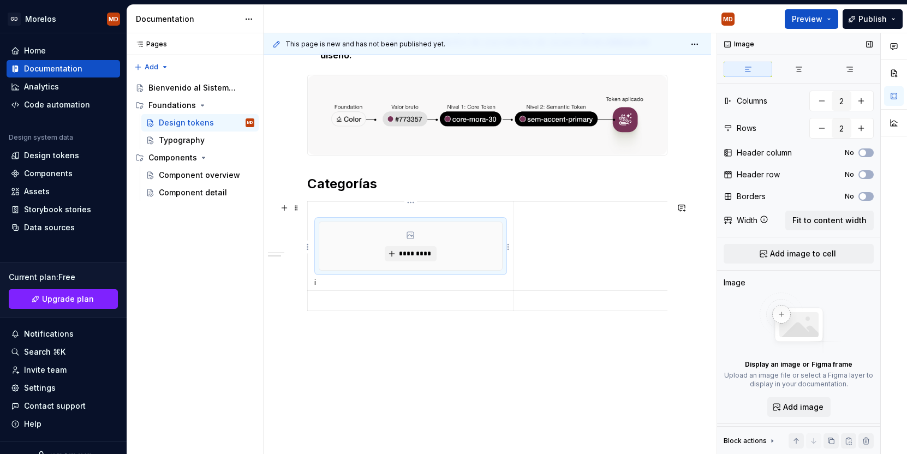
click at [457, 247] on div "*********" at bounding box center [410, 246] width 183 height 48
click at [319, 227] on div "*********" at bounding box center [411, 246] width 184 height 49
click at [406, 252] on span "*********" at bounding box center [414, 253] width 33 height 9
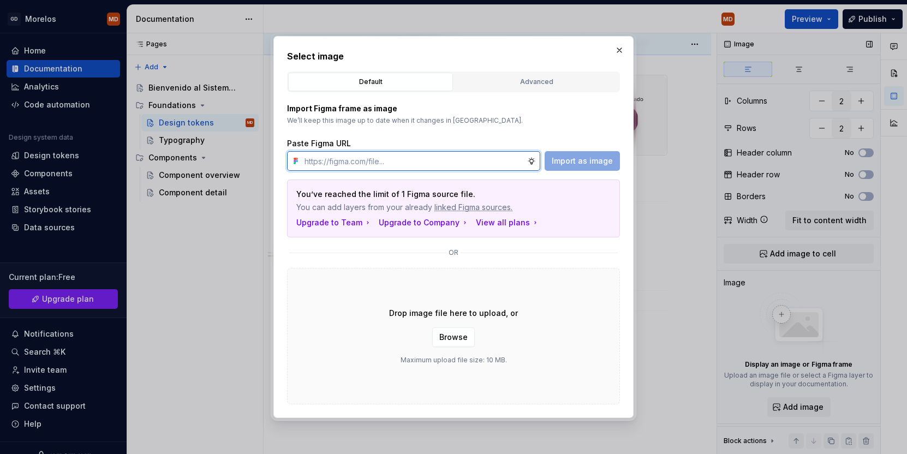
paste input "[URL][DOMAIN_NAME][PERSON_NAME]"
type input "[URL][DOMAIN_NAME][PERSON_NAME]"
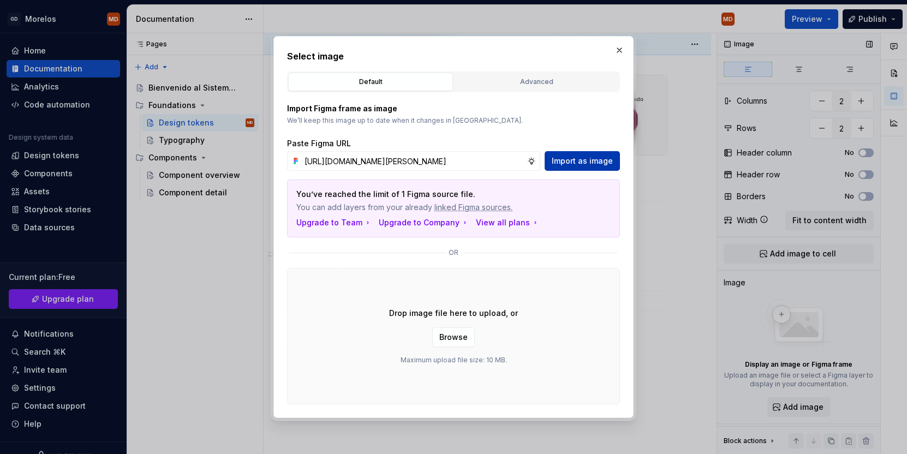
click at [576, 159] on span "Import as image" at bounding box center [582, 161] width 61 height 11
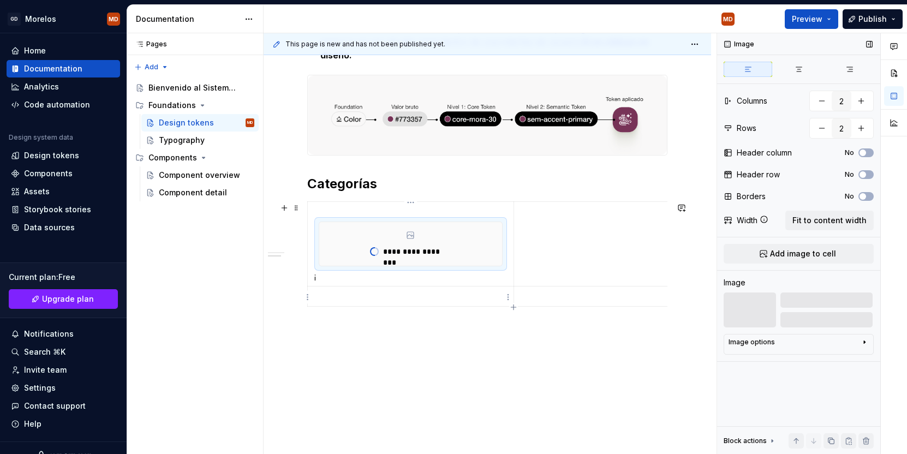
click at [382, 302] on p at bounding box center [410, 296] width 193 height 11
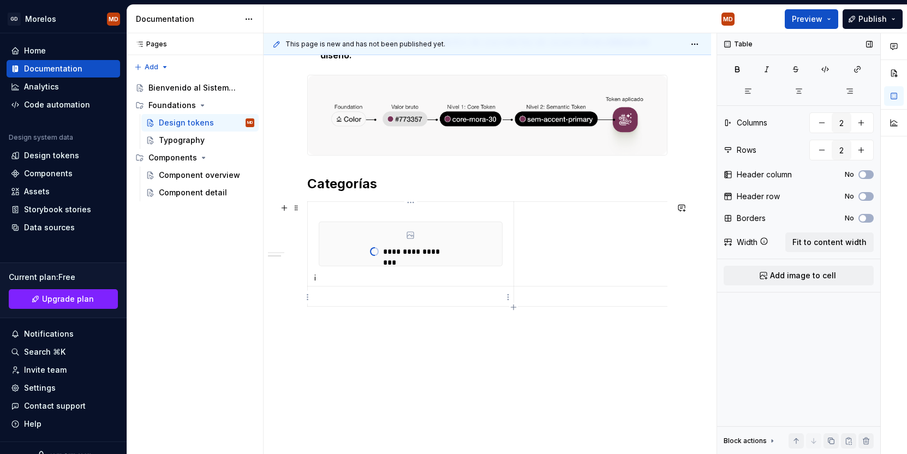
click at [407, 305] on td at bounding box center [411, 296] width 206 height 20
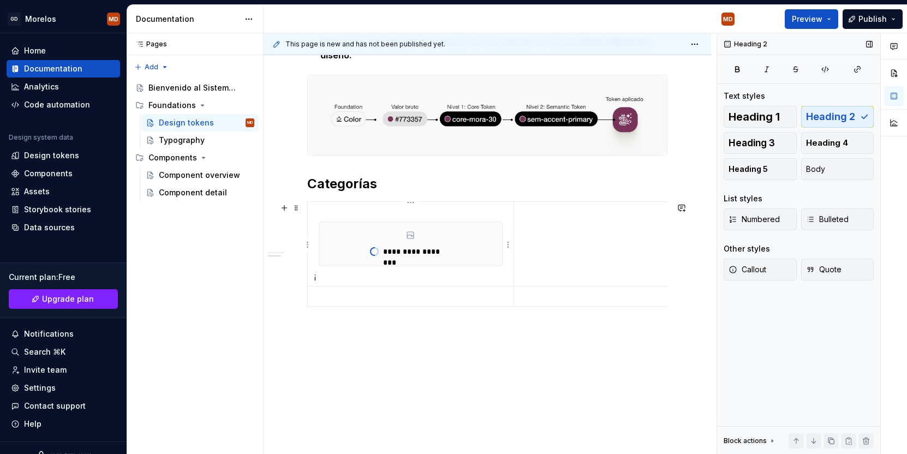
click at [327, 275] on p "¡" at bounding box center [410, 276] width 193 height 11
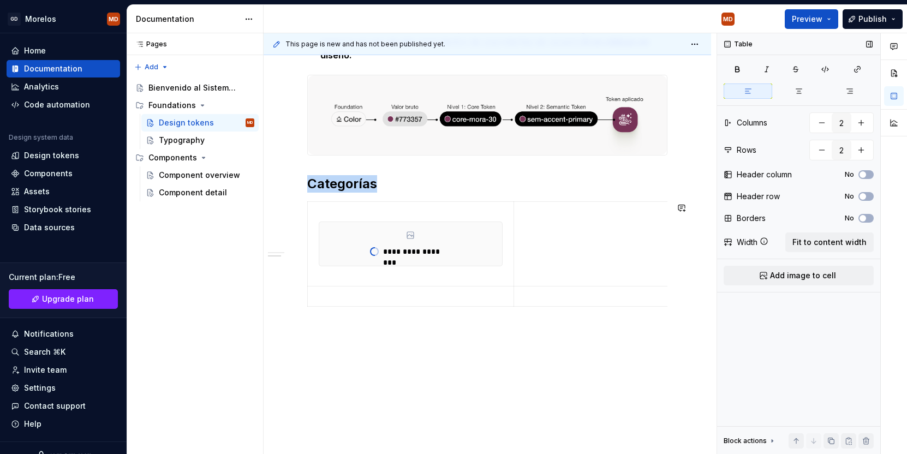
scroll to position [324, 0]
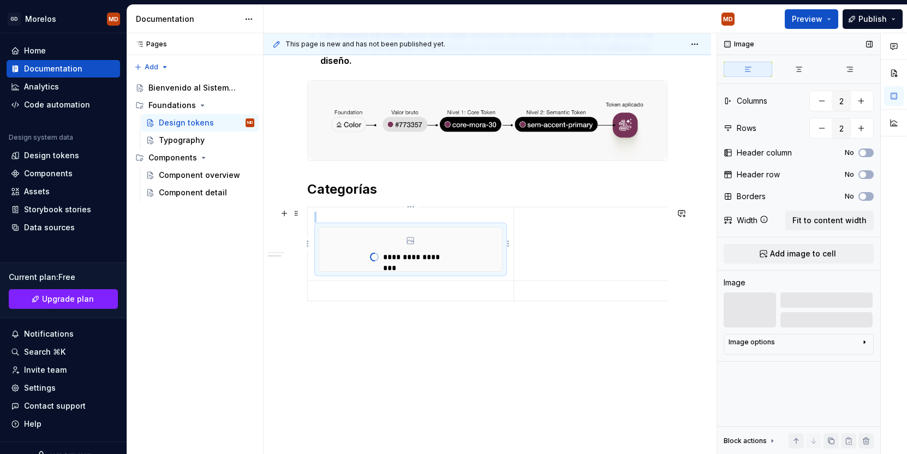
click at [368, 241] on div "**********" at bounding box center [410, 250] width 183 height 44
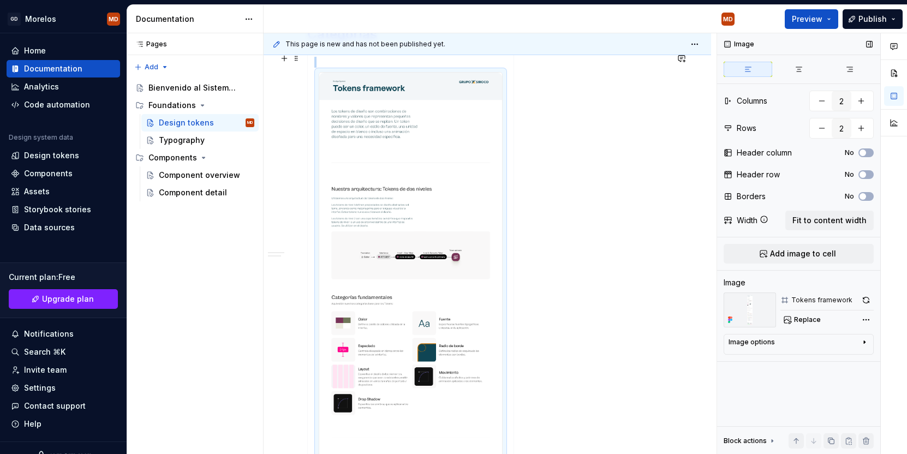
scroll to position [431, 0]
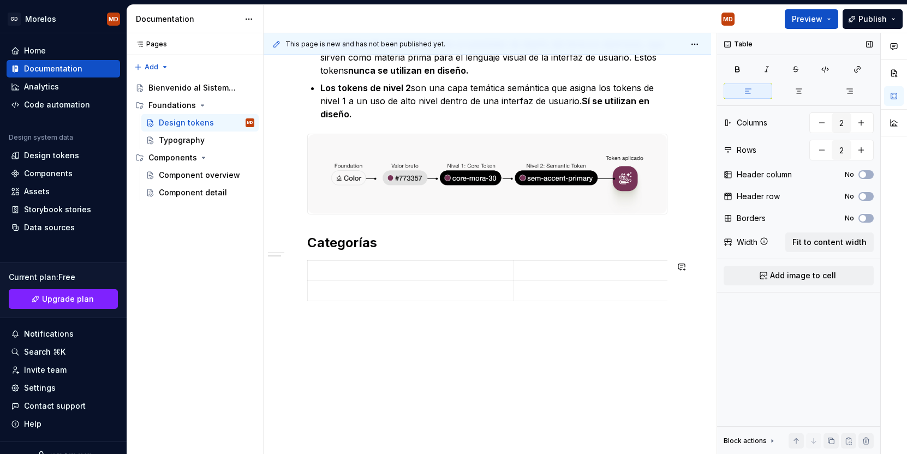
scroll to position [270, 0]
click at [371, 269] on p at bounding box center [410, 270] width 193 height 11
click at [825, 281] on span "Add image to cell" at bounding box center [803, 275] width 66 height 11
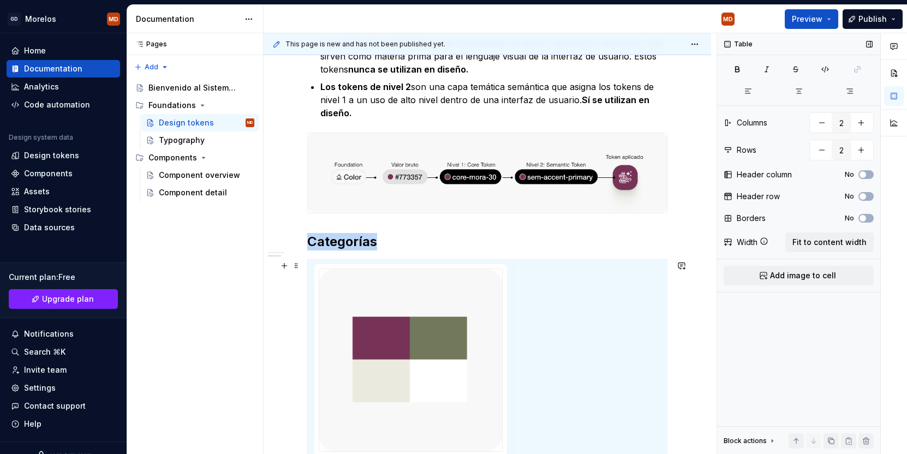
click at [295, 328] on div "Arquitectura actual: Tokens de dos niveles Utilizamos una arquitectura de token…" at bounding box center [488, 296] width 448 height 680
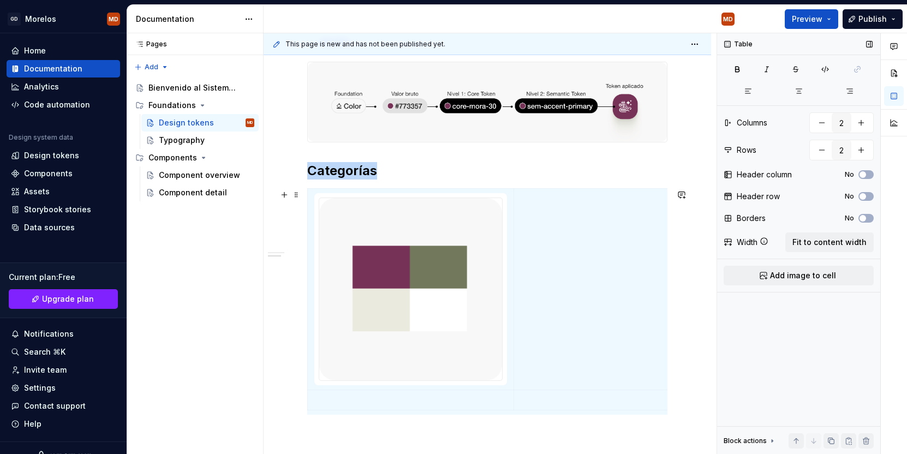
scroll to position [378, 0]
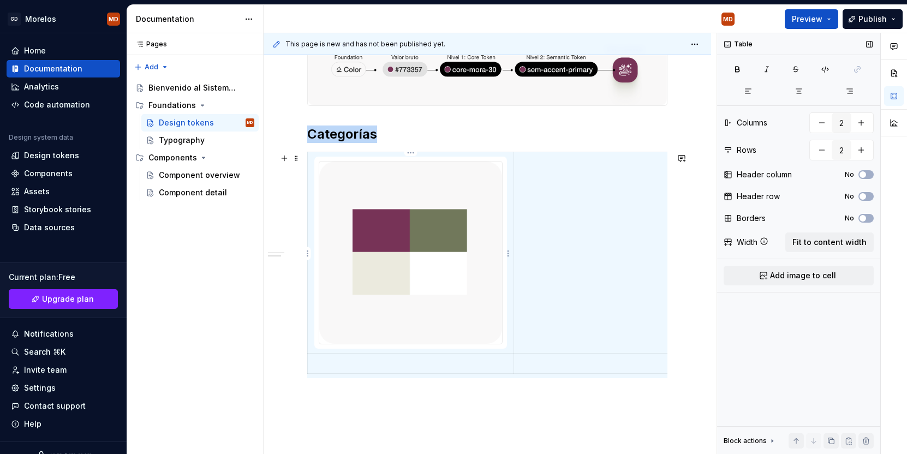
click at [451, 277] on img at bounding box center [410, 253] width 183 height 183
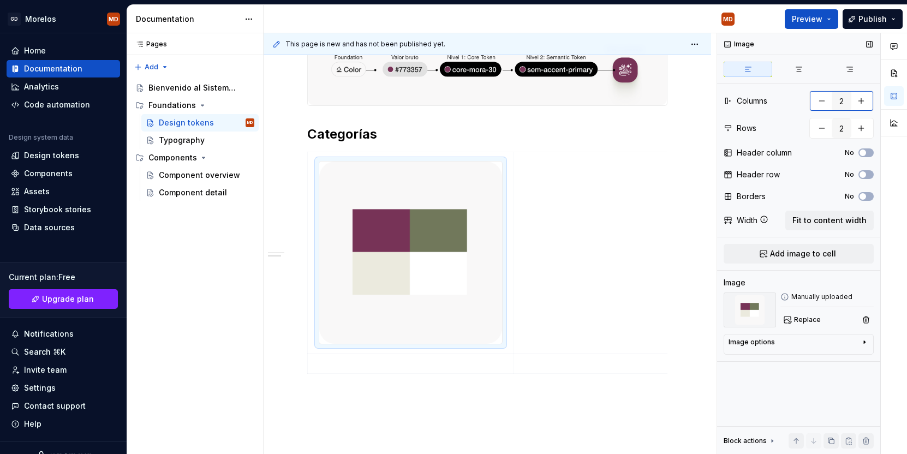
click at [864, 101] on button "button" at bounding box center [862, 101] width 20 height 20
type textarea "*"
type input "3"
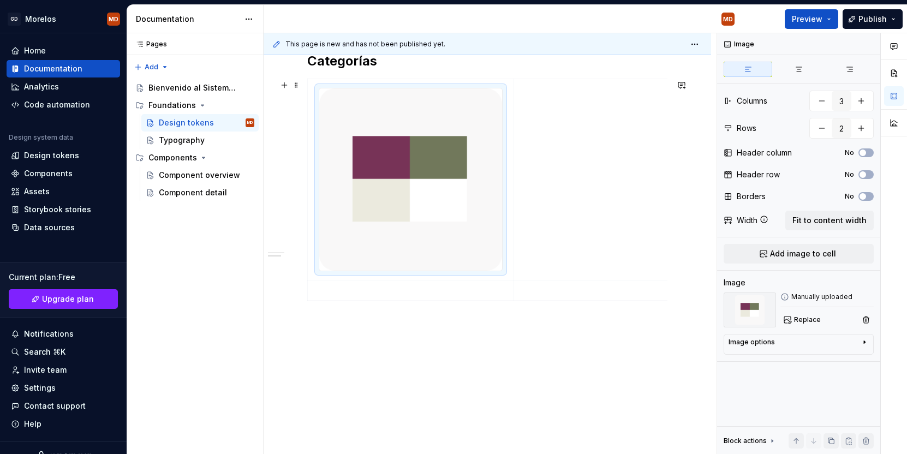
scroll to position [452, 0]
click at [812, 96] on button "button" at bounding box center [822, 101] width 20 height 20
type textarea "*"
type input "2"
click at [868, 128] on button "button" at bounding box center [862, 128] width 20 height 20
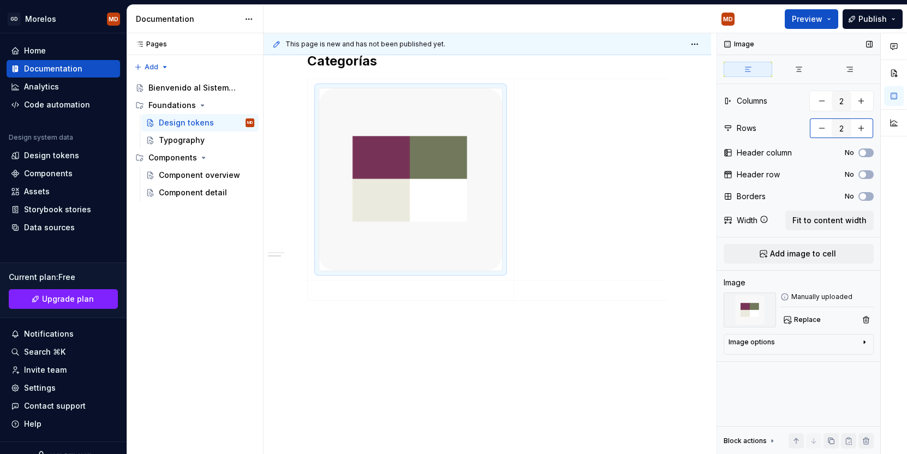
type textarea "*"
type input "3"
click at [865, 130] on button "button" at bounding box center [862, 128] width 20 height 20
type textarea "*"
type input "4"
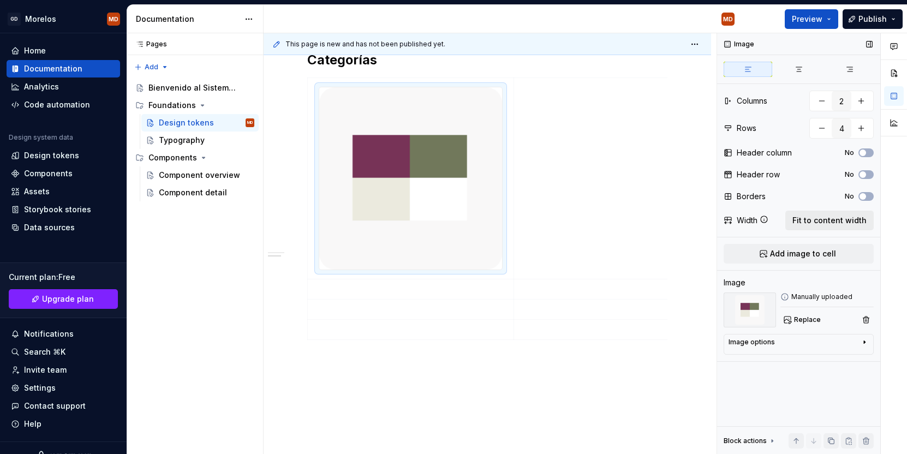
click at [806, 227] on button "Fit to content width" at bounding box center [830, 221] width 88 height 20
type textarea "*"
click at [596, 142] on td at bounding box center [617, 179] width 206 height 202
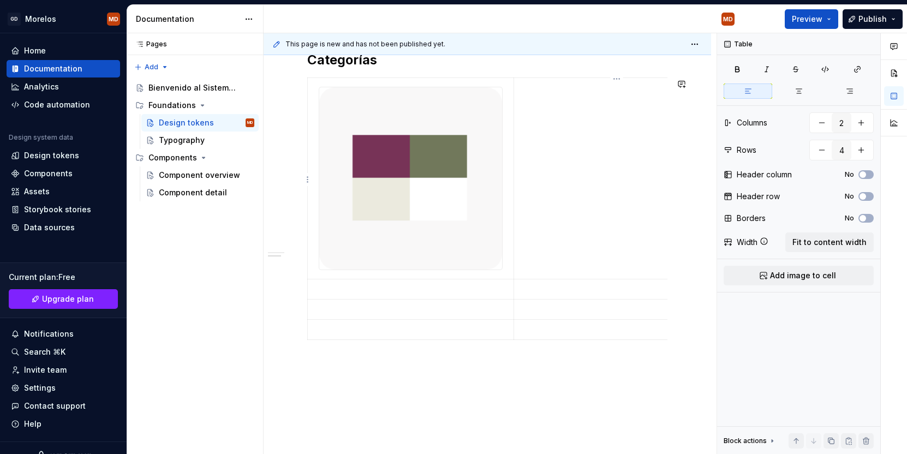
scroll to position [448, 0]
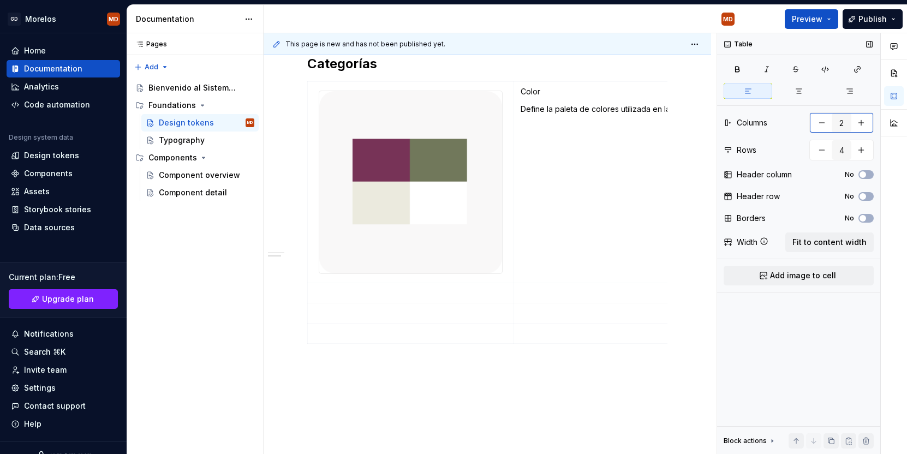
click at [865, 125] on button "button" at bounding box center [862, 123] width 20 height 20
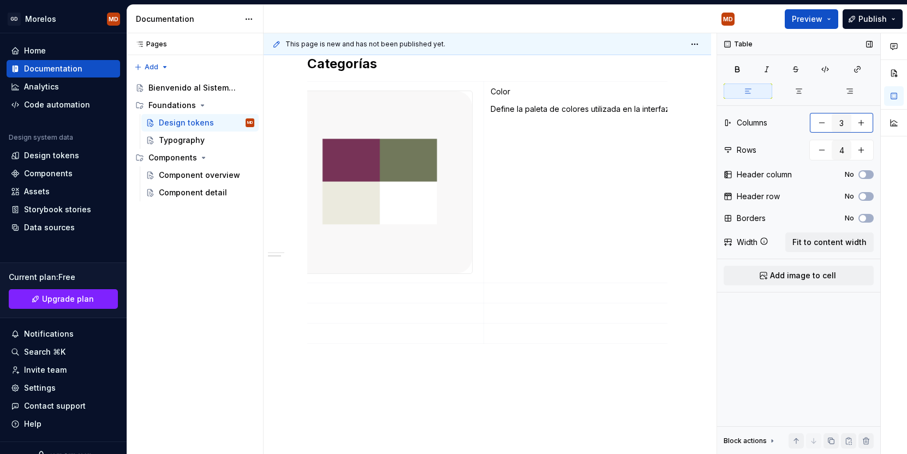
click at [865, 125] on button "button" at bounding box center [862, 123] width 20 height 20
type input "4"
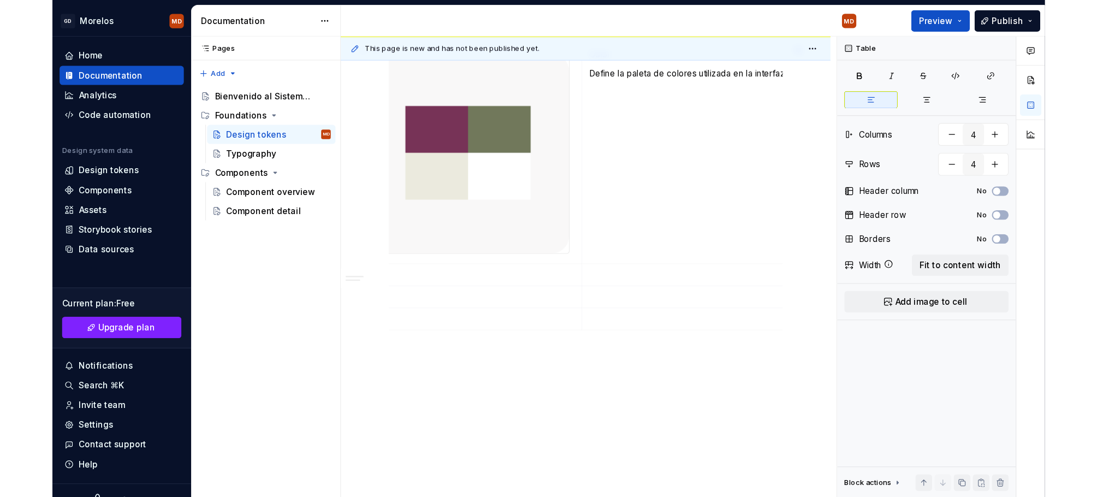
scroll to position [412, 0]
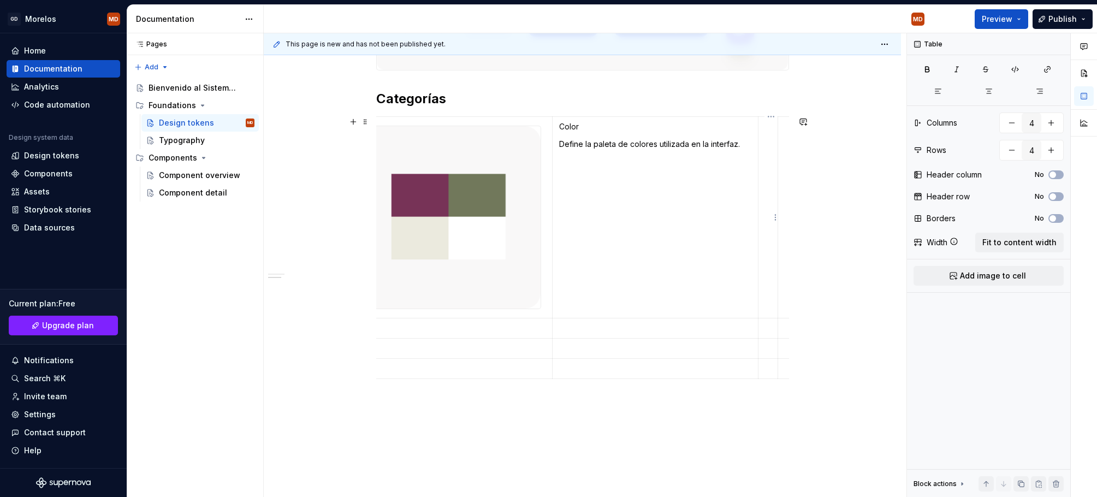
click at [770, 185] on td at bounding box center [768, 217] width 20 height 202
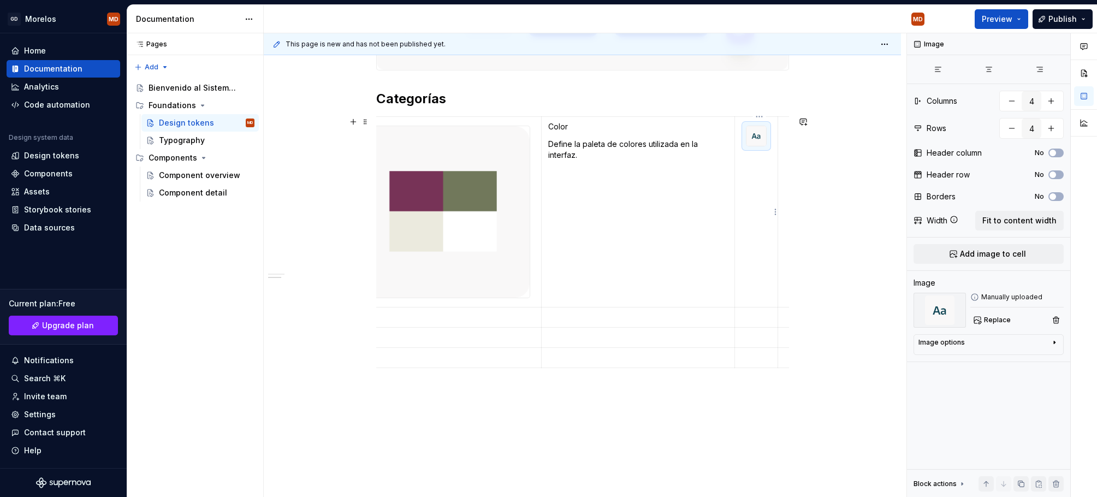
click at [755, 136] on img at bounding box center [756, 136] width 20 height 20
click at [442, 197] on img at bounding box center [443, 211] width 171 height 171
click at [907, 343] on div "Image options" at bounding box center [984, 344] width 132 height 13
click at [907, 359] on button "button" at bounding box center [1049, 358] width 20 height 15
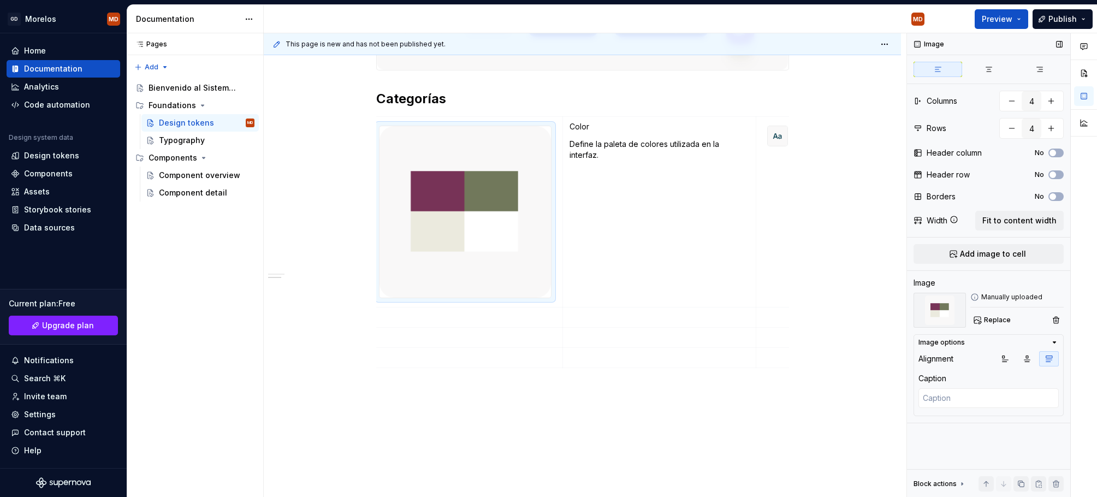
click at [907, 358] on icon "button" at bounding box center [1048, 358] width 9 height 9
click at [907, 360] on icon "button" at bounding box center [1005, 358] width 9 height 9
click at [780, 144] on img at bounding box center [778, 136] width 20 height 20
click at [907, 298] on icon at bounding box center [974, 297] width 9 height 9
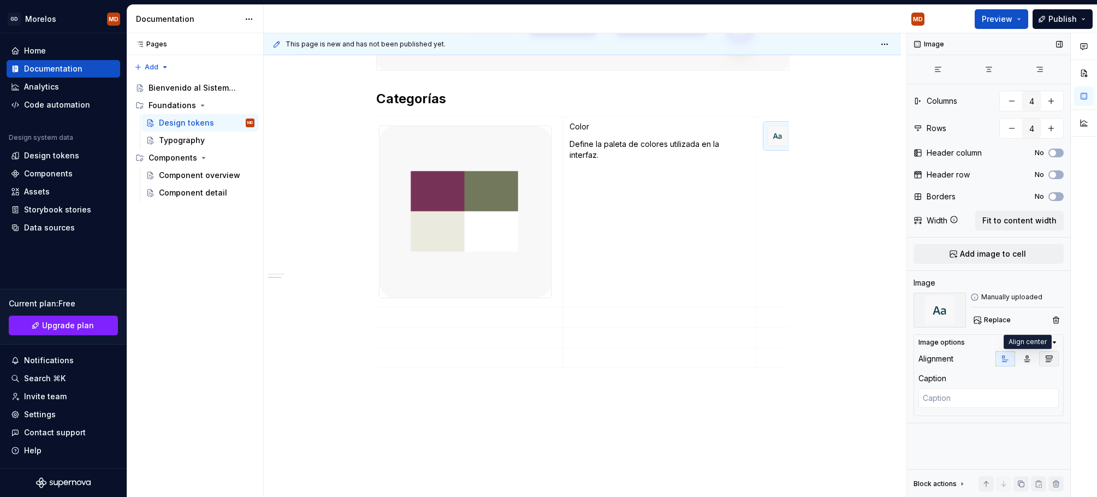
click at [907, 362] on button "button" at bounding box center [1049, 358] width 20 height 15
click at [712, 222] on td "Color Define la paleta de colores utilizada en la interfaz." at bounding box center [659, 211] width 194 height 191
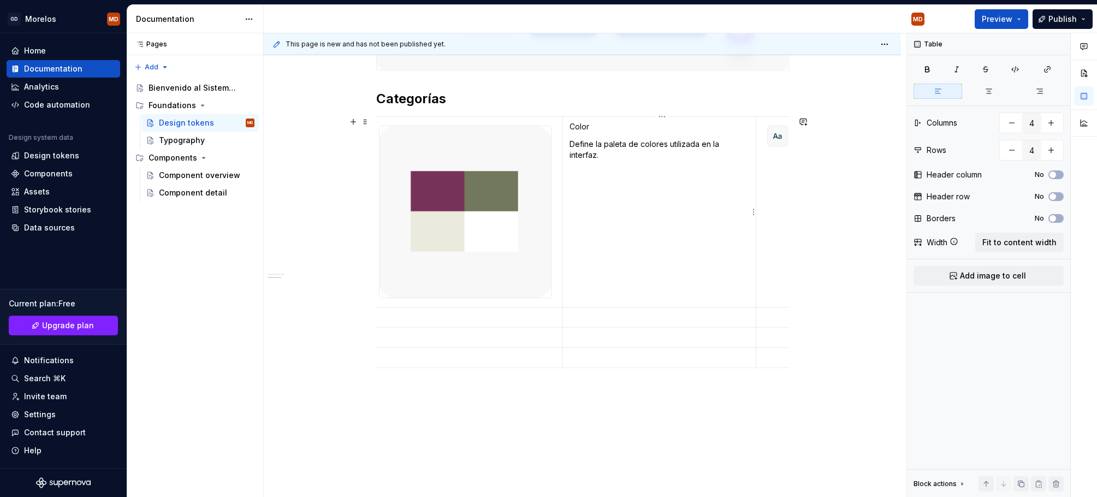
scroll to position [0, 39]
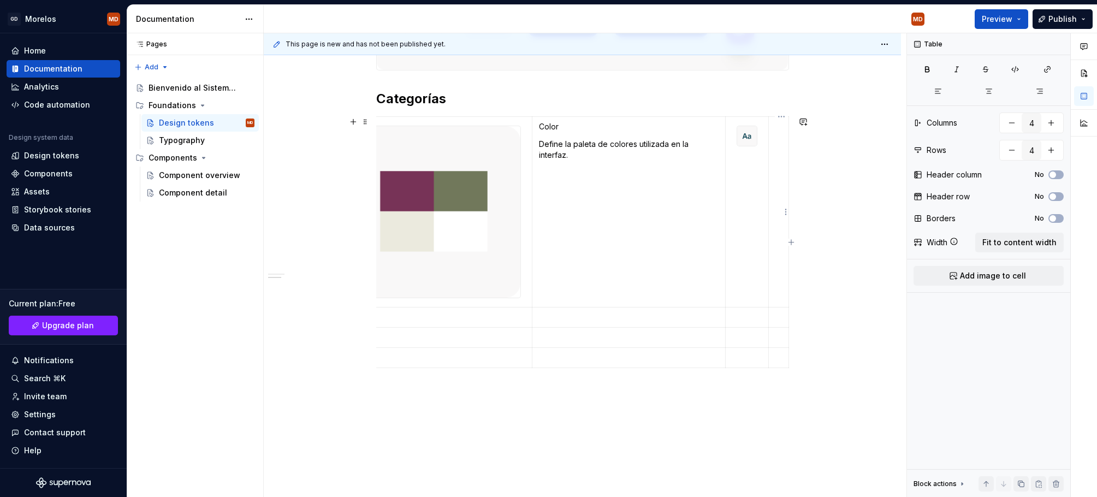
click at [775, 199] on td at bounding box center [779, 211] width 20 height 191
click at [753, 194] on td at bounding box center [746, 211] width 43 height 191
click at [752, 138] on img at bounding box center [747, 136] width 20 height 20
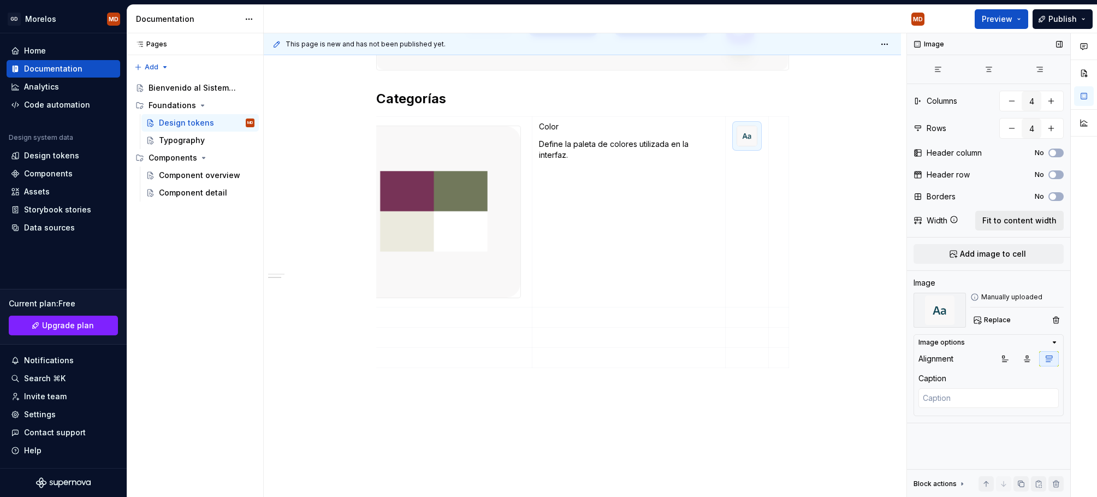
click at [907, 218] on span "Fit to content width" at bounding box center [1019, 220] width 74 height 11
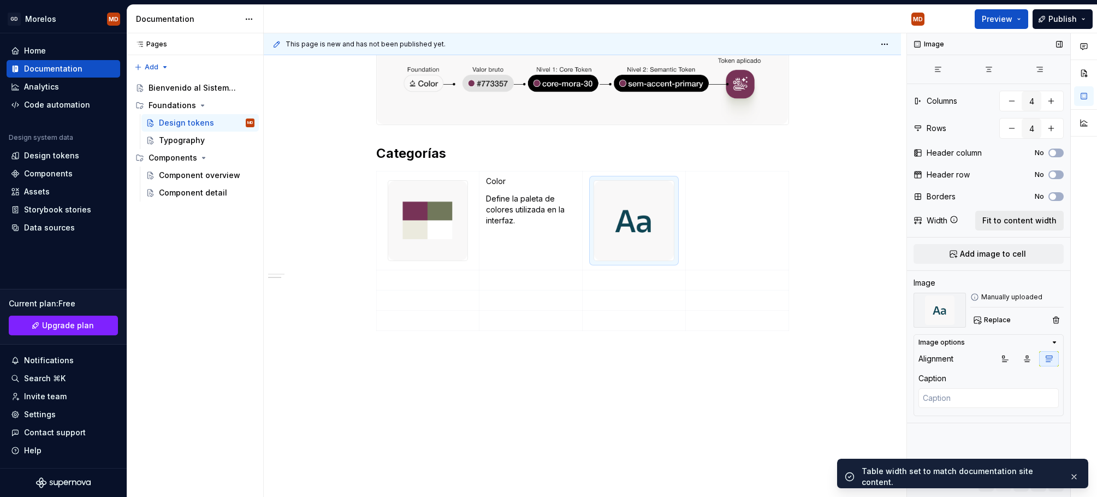
scroll to position [357, 0]
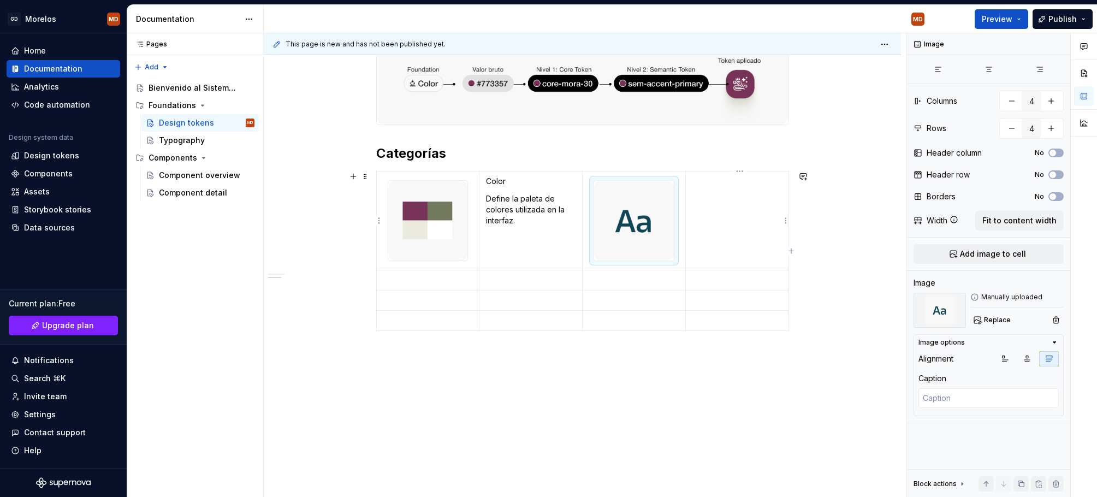
click at [746, 226] on td at bounding box center [736, 220] width 103 height 99
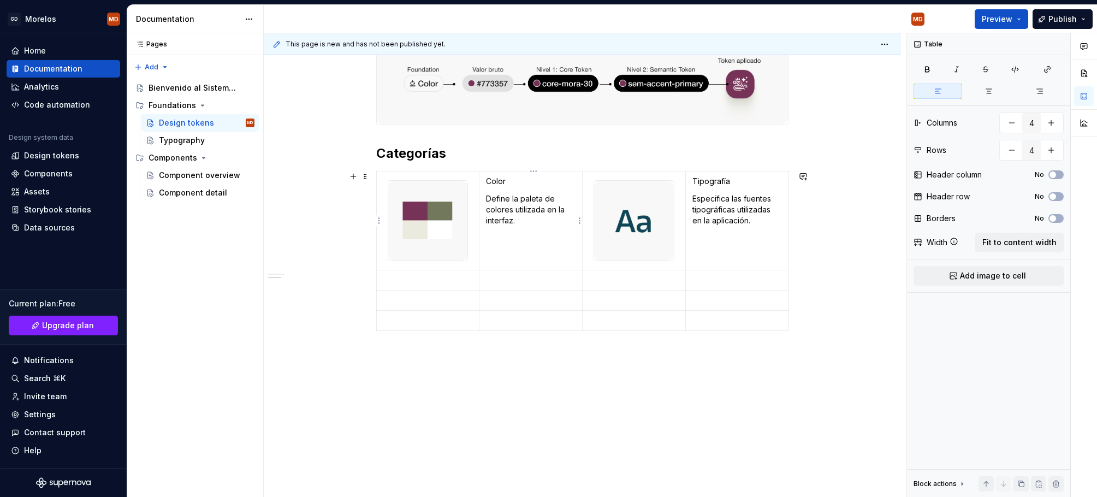
click at [493, 177] on p "Color" at bounding box center [531, 181] width 90 height 11
click at [711, 180] on p "Tipografía" at bounding box center [737, 181] width 90 height 11
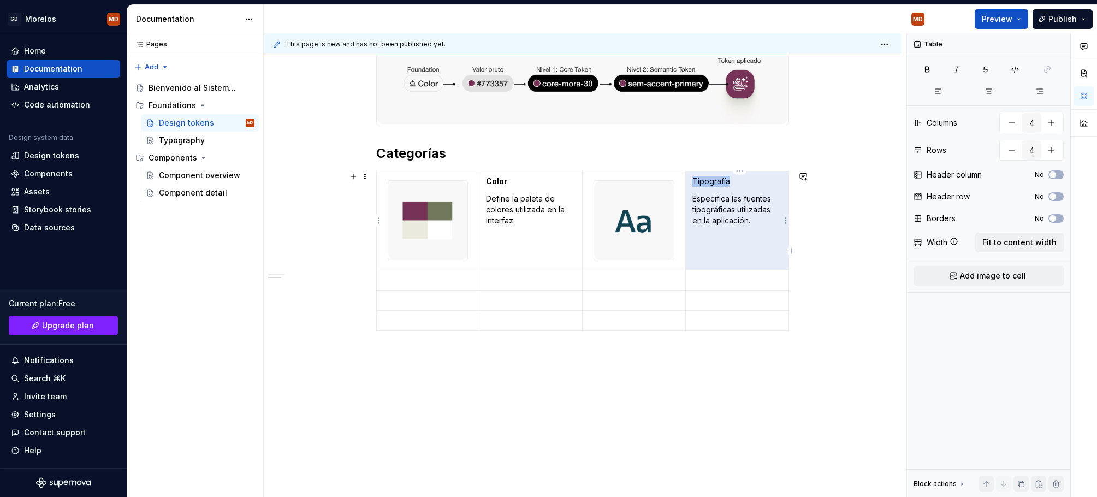
click at [711, 180] on p "Tipografía" at bounding box center [737, 181] width 90 height 11
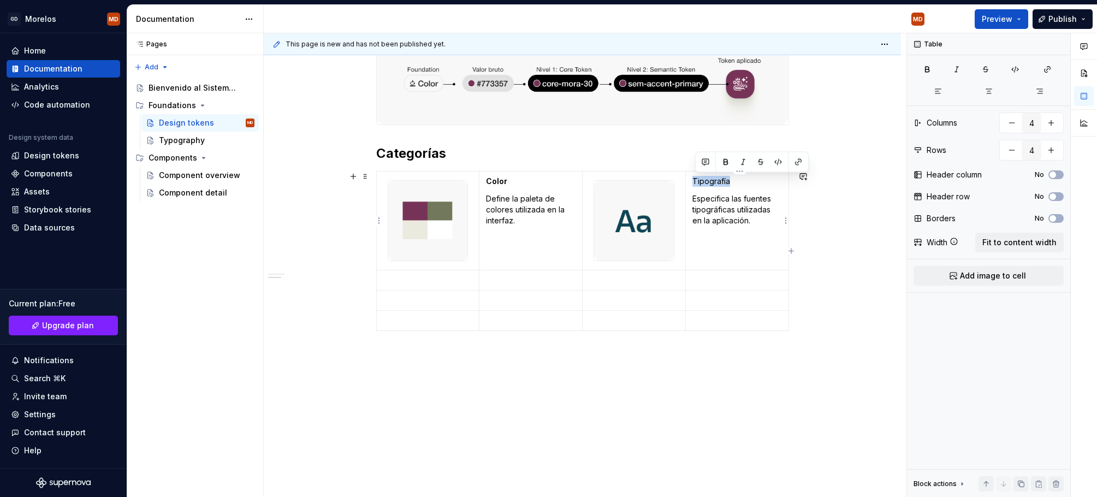
click at [711, 180] on p "Tipografía" at bounding box center [737, 181] width 90 height 11
click at [424, 282] on p at bounding box center [428, 280] width 90 height 11
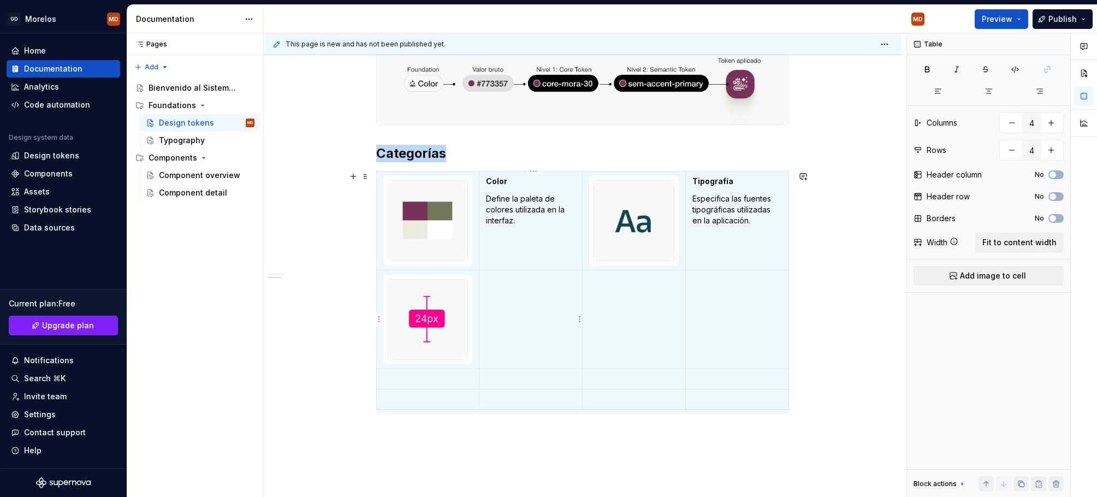
click at [497, 324] on td at bounding box center [530, 319] width 103 height 99
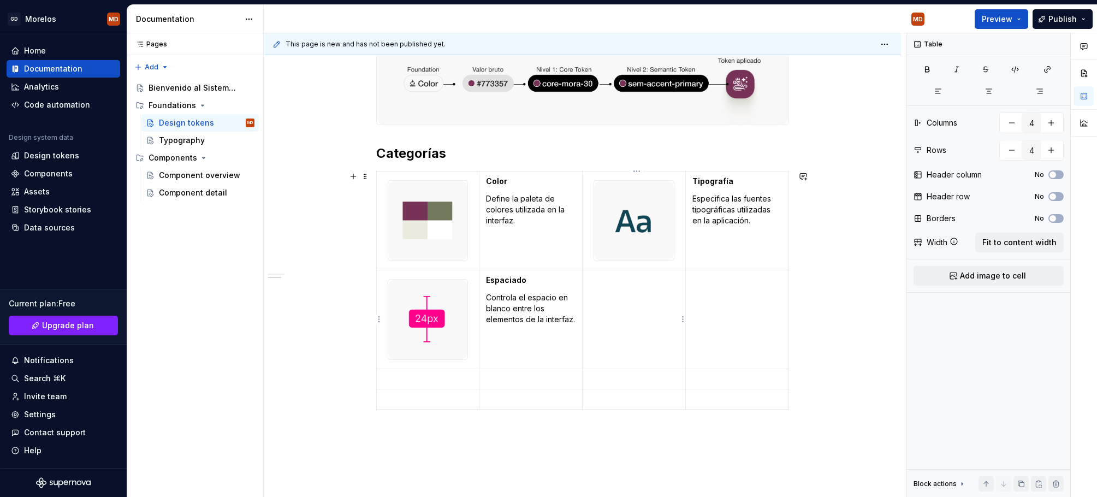
click at [639, 307] on td at bounding box center [633, 319] width 103 height 99
click at [602, 296] on p "Border Radius" at bounding box center [634, 297] width 90 height 11
click at [606, 296] on p "Border Radius" at bounding box center [634, 297] width 90 height 11
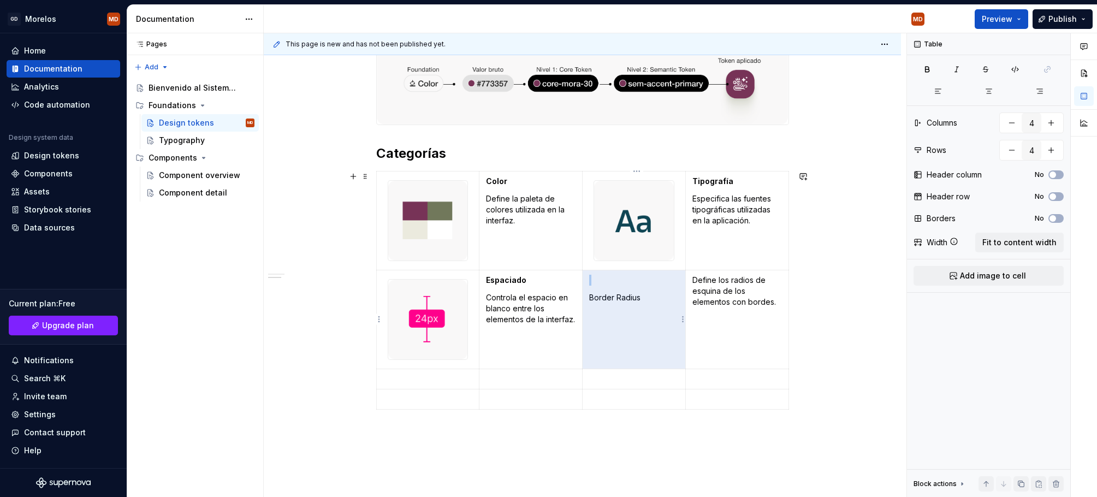
click at [606, 296] on p "Border Radius" at bounding box center [634, 297] width 90 height 11
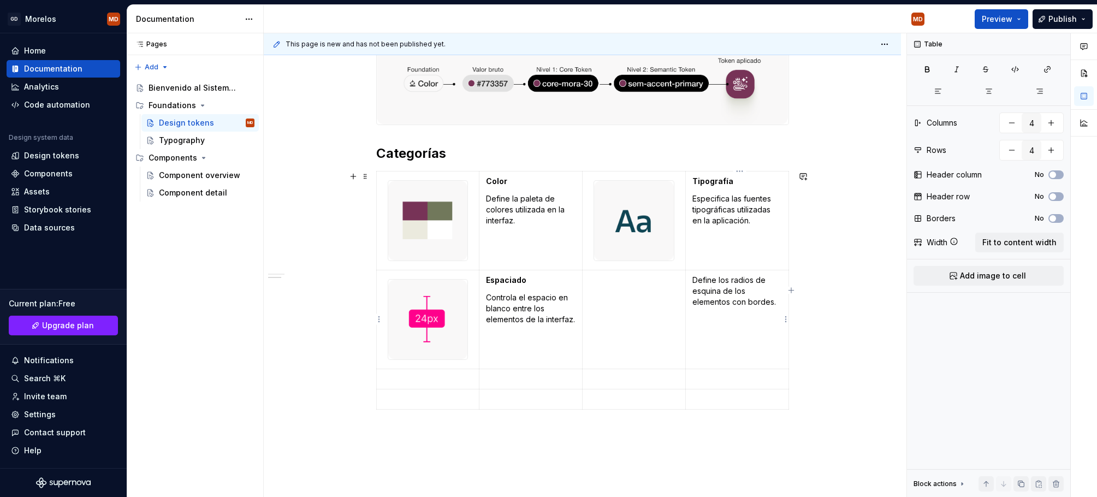
click at [740, 288] on p "Define los radios de esquina de los elementos con bordes." at bounding box center [737, 291] width 90 height 33
click at [710, 279] on p "Border Radius" at bounding box center [737, 280] width 90 height 11
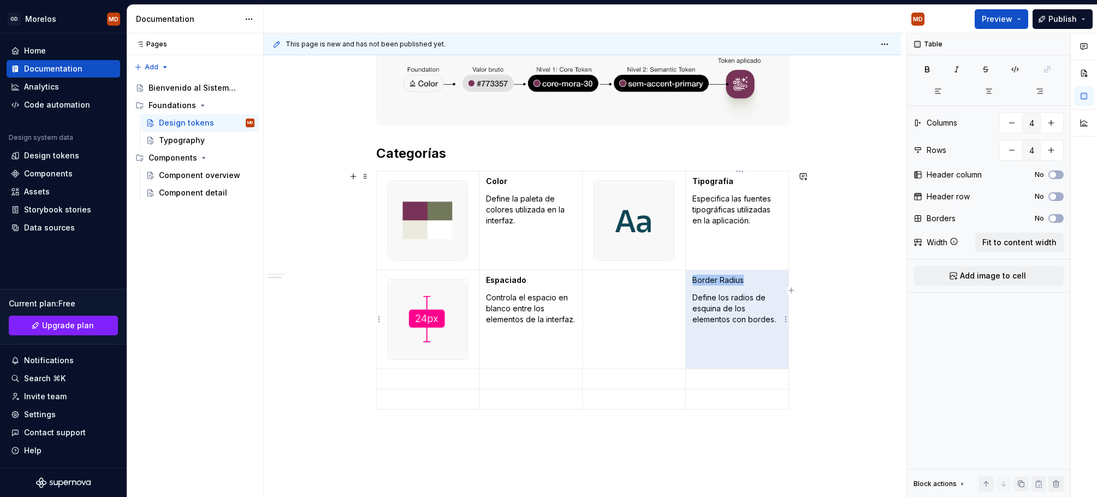
click at [718, 277] on p "Border Radius" at bounding box center [737, 280] width 90 height 11
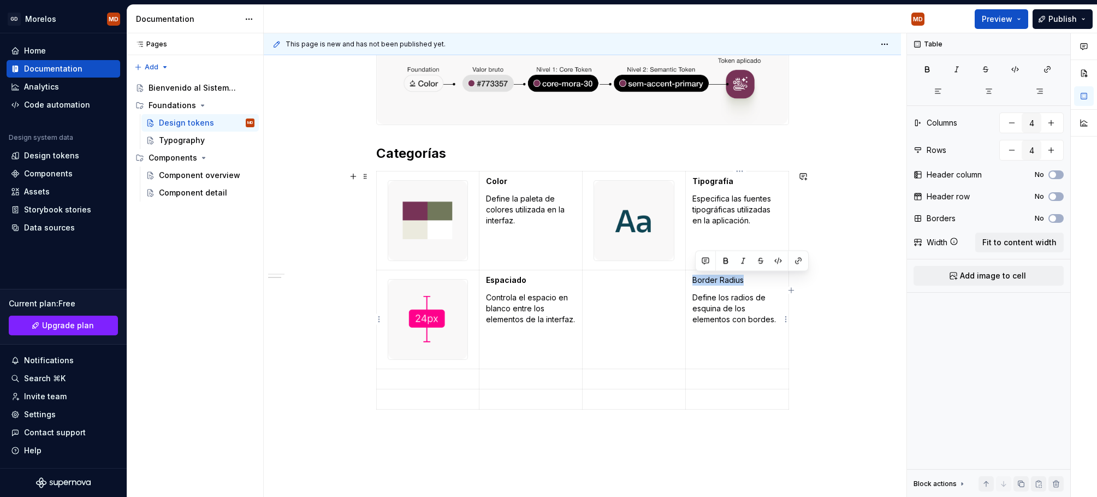
drag, startPoint x: 755, startPoint y: 281, endPoint x: 693, endPoint y: 278, distance: 62.3
click at [693, 278] on td "Border Radius Define los radios de esquina de los elementos con bordes." at bounding box center [736, 319] width 103 height 99
click at [742, 181] on p "Tipografía" at bounding box center [737, 181] width 90 height 11
click at [647, 307] on td at bounding box center [633, 319] width 103 height 99
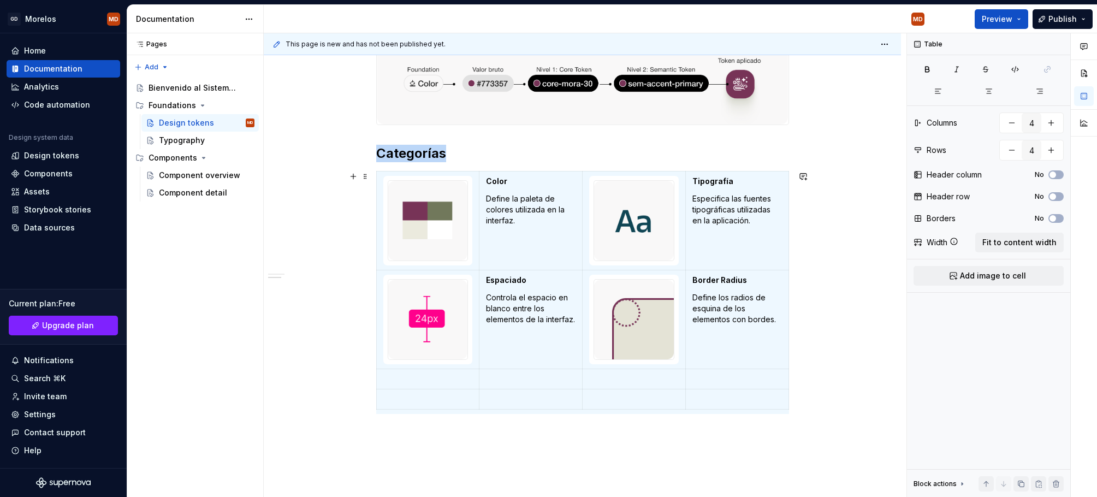
click at [627, 327] on td at bounding box center [633, 319] width 103 height 99
click at [578, 382] on html "GD [PERSON_NAME] MD Home Documentation Analytics Code automation Design system …" at bounding box center [548, 248] width 1097 height 497
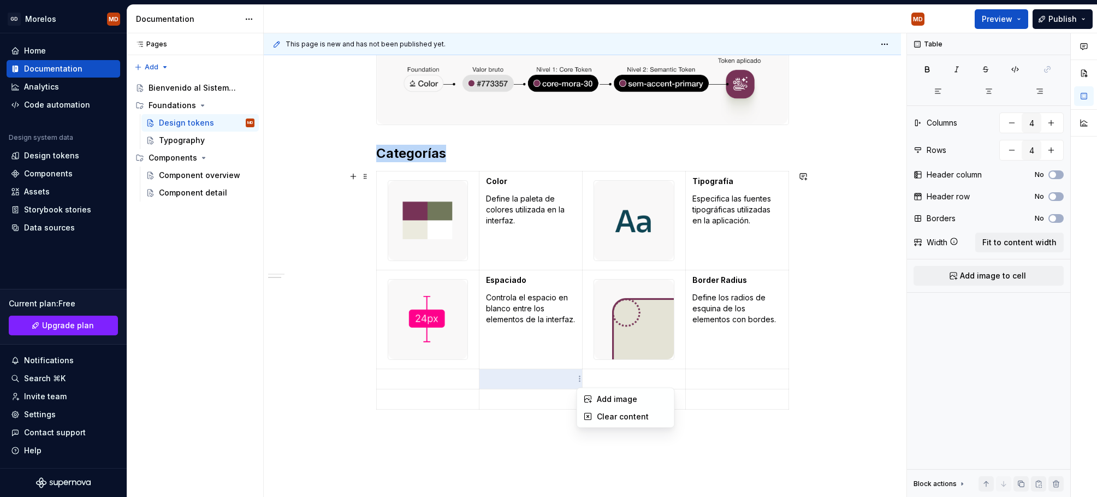
click at [617, 318] on html "GD [PERSON_NAME] MD Home Documentation Analytics Code automation Design system …" at bounding box center [548, 248] width 1097 height 497
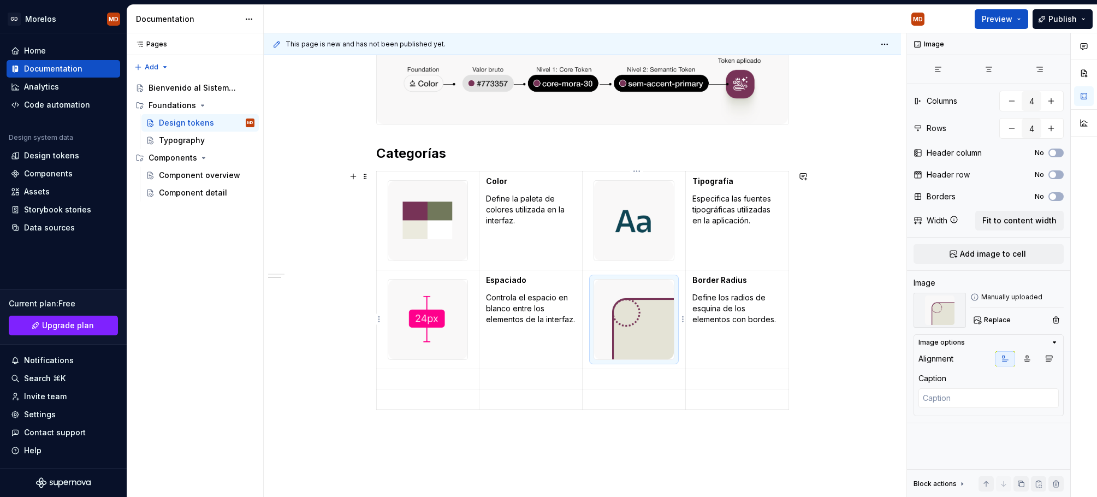
click at [624, 323] on img at bounding box center [634, 319] width 80 height 80
click at [641, 316] on img at bounding box center [634, 319] width 80 height 80
drag, startPoint x: 677, startPoint y: 395, endPoint x: 676, endPoint y: 389, distance: 5.6
click at [677, 394] on p at bounding box center [634, 399] width 90 height 11
click at [660, 335] on img at bounding box center [634, 319] width 80 height 80
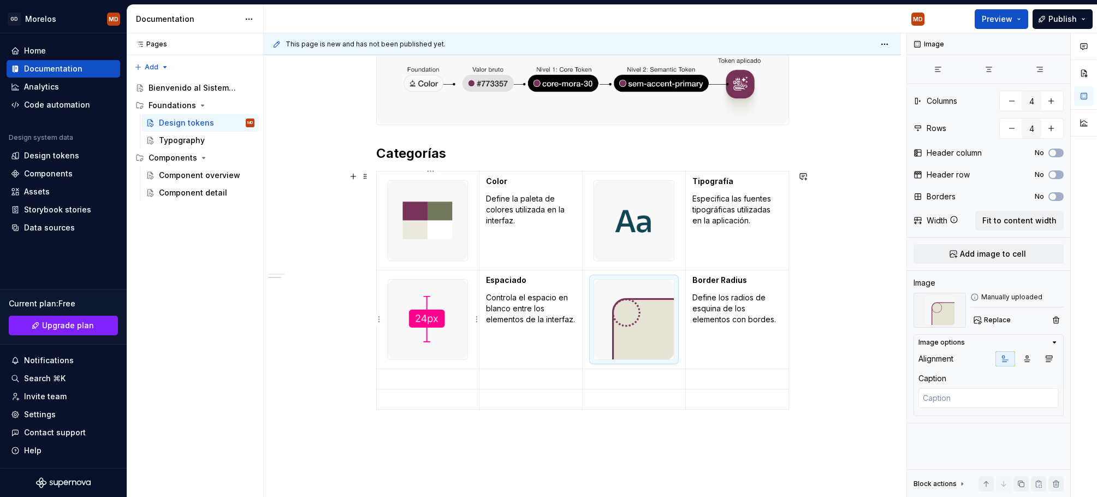
click at [426, 348] on img at bounding box center [428, 319] width 80 height 80
click at [649, 339] on img at bounding box center [634, 319] width 80 height 80
click at [655, 235] on img at bounding box center [634, 221] width 80 height 80
click at [658, 307] on img at bounding box center [634, 319] width 80 height 80
click at [641, 250] on img at bounding box center [634, 221] width 80 height 80
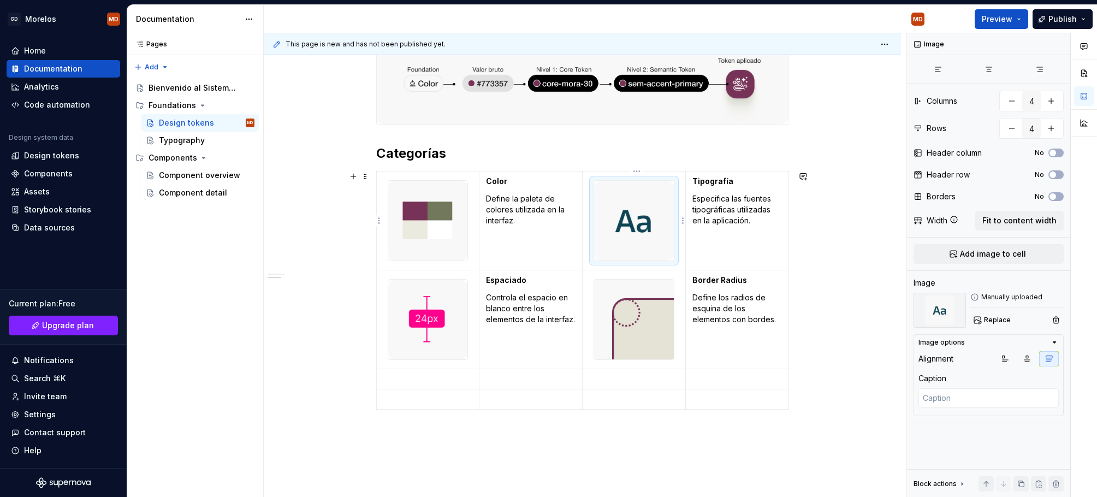
click at [641, 250] on img at bounding box center [634, 221] width 80 height 80
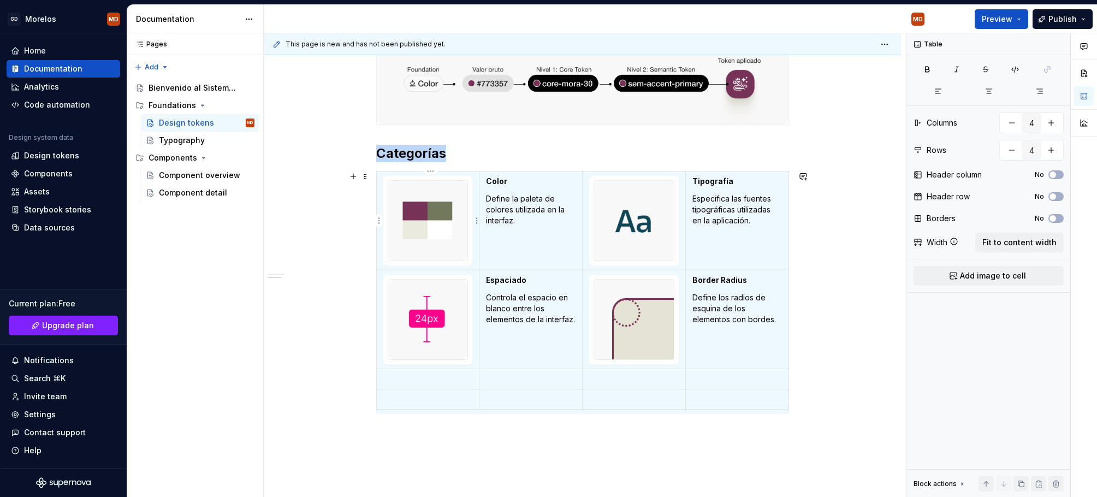
click at [463, 244] on img at bounding box center [428, 221] width 80 height 80
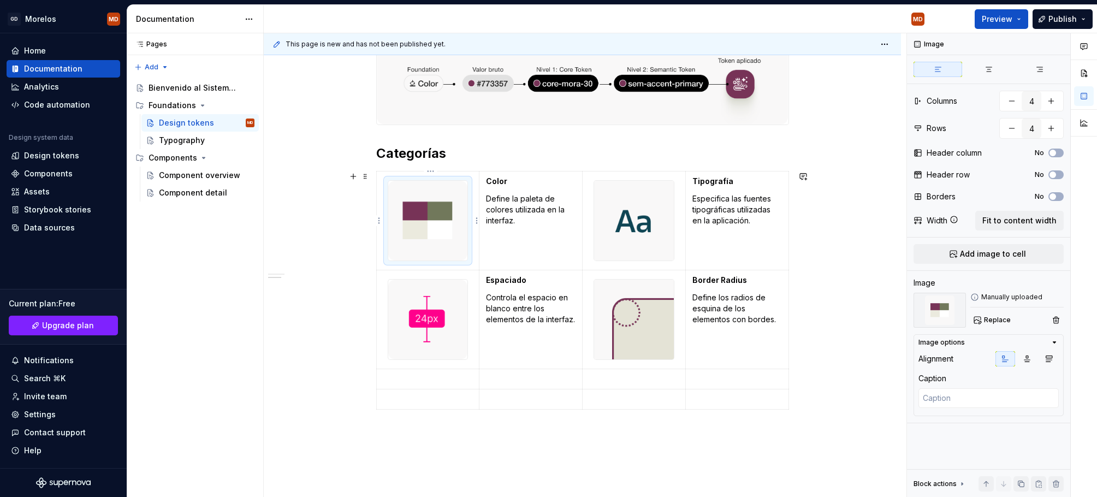
click at [434, 246] on img at bounding box center [428, 221] width 80 height 80
click at [428, 249] on img at bounding box center [428, 221] width 80 height 80
click at [430, 251] on img at bounding box center [428, 221] width 80 height 80
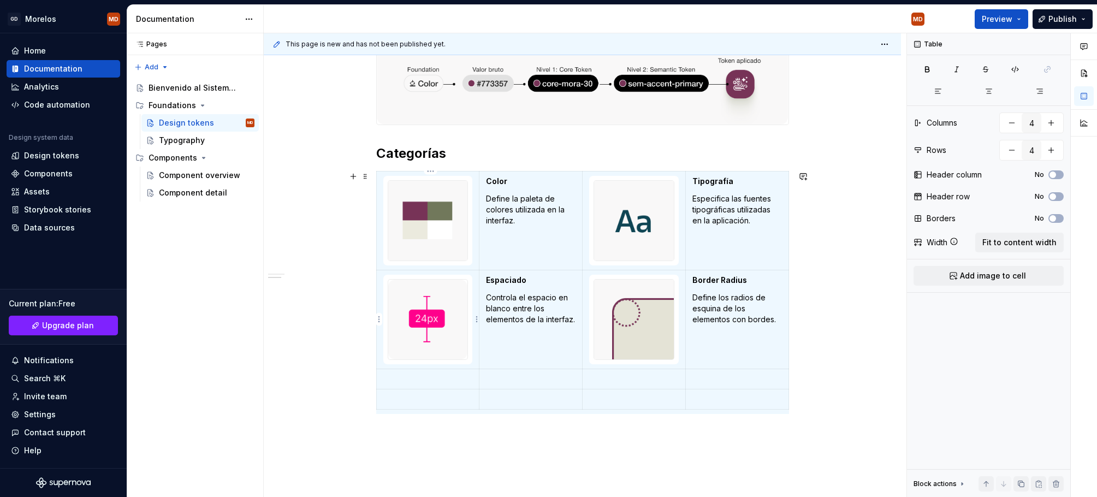
click at [456, 292] on img at bounding box center [428, 319] width 80 height 80
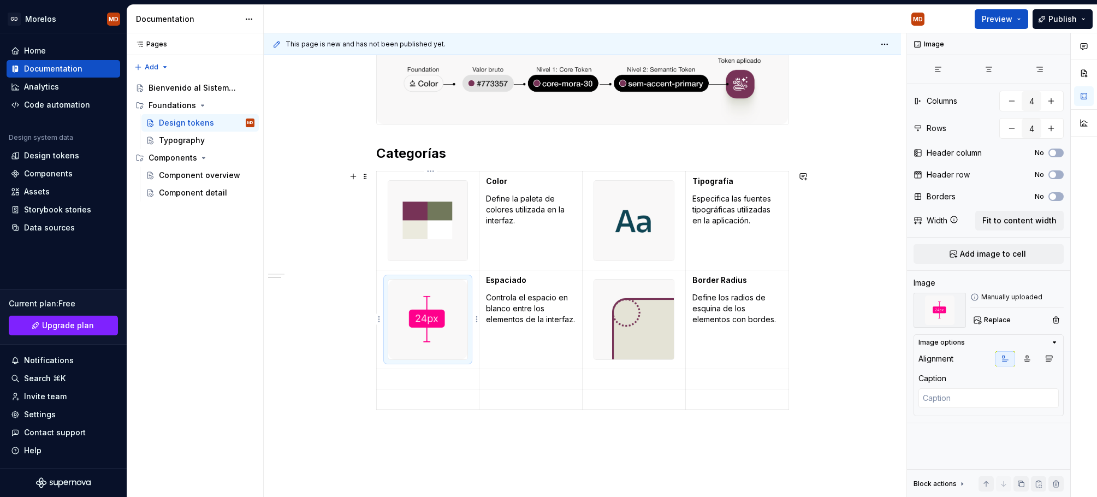
click at [456, 293] on img at bounding box center [428, 319] width 80 height 80
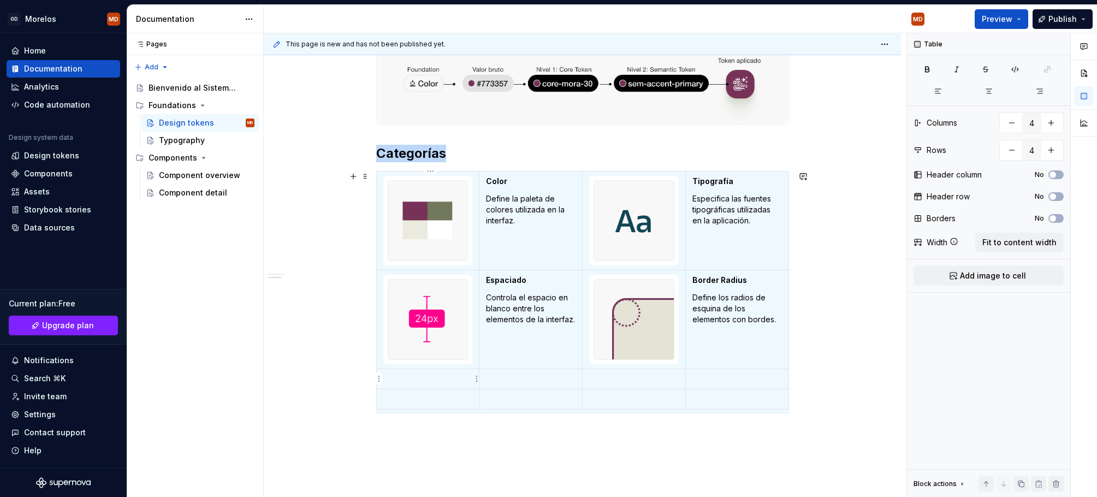
click at [433, 376] on p at bounding box center [428, 378] width 90 height 11
click at [441, 353] on img at bounding box center [428, 319] width 80 height 80
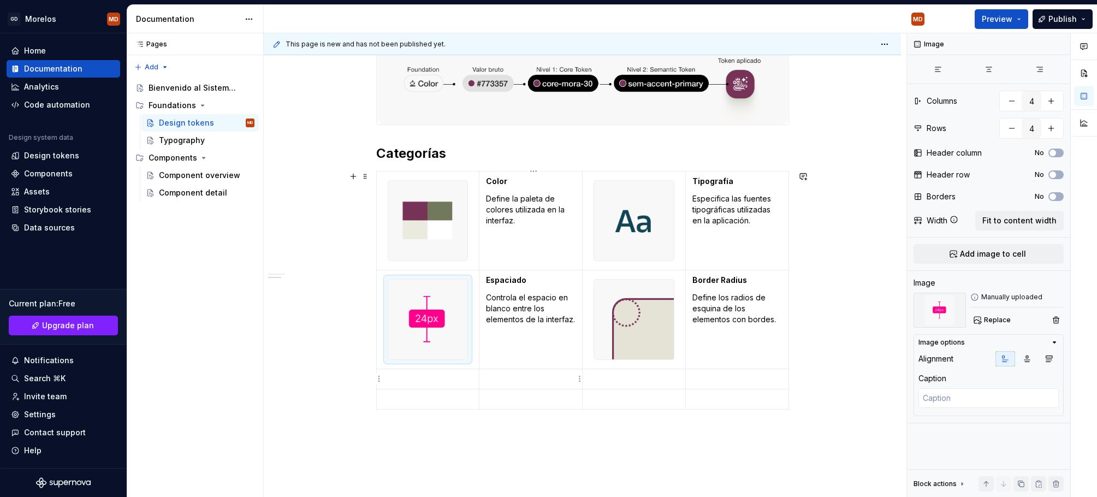
click at [494, 378] on p at bounding box center [531, 378] width 90 height 11
click at [501, 377] on p at bounding box center [531, 378] width 90 height 11
click at [519, 373] on p at bounding box center [531, 378] width 90 height 11
click at [522, 381] on p at bounding box center [531, 378] width 90 height 11
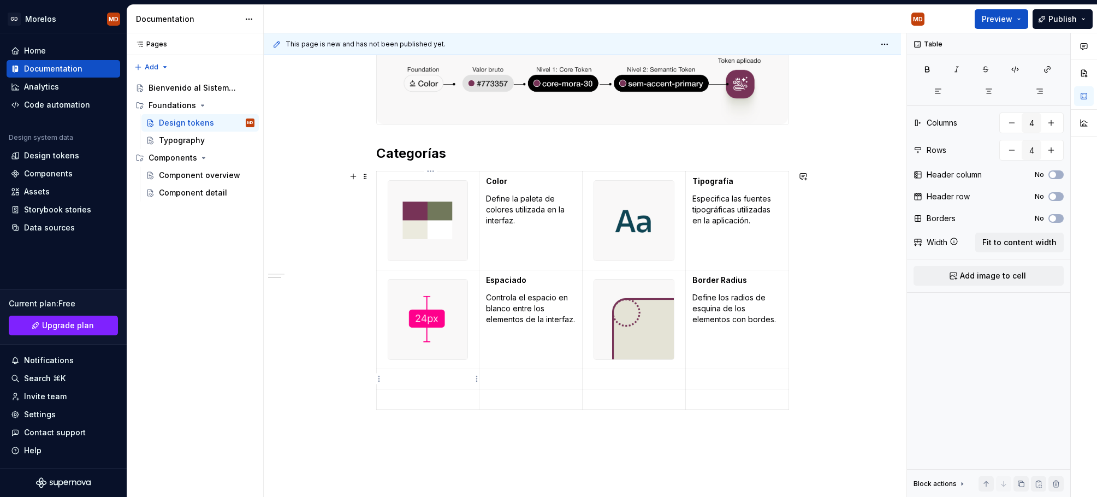
click at [449, 378] on p at bounding box center [428, 378] width 90 height 11
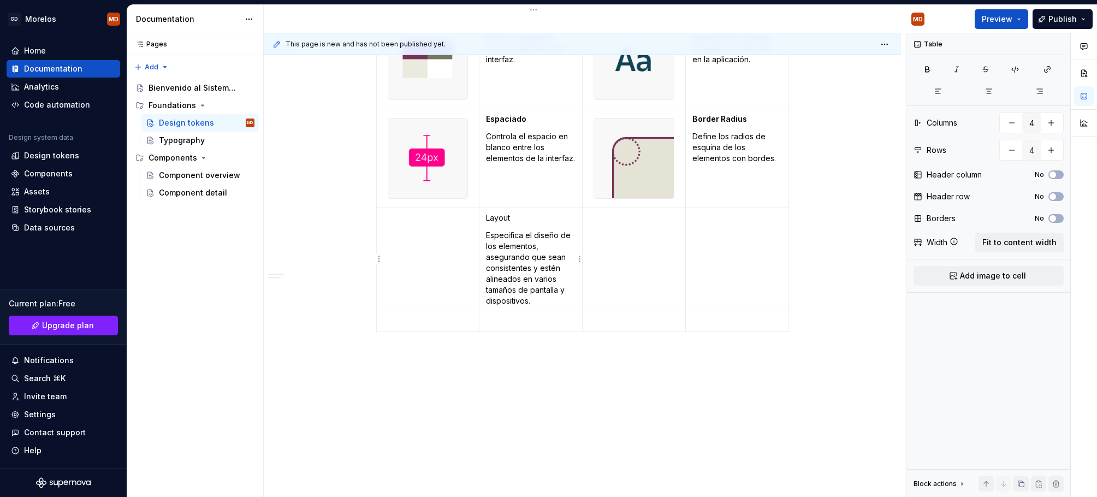
click at [510, 215] on p "Layout" at bounding box center [531, 217] width 90 height 11
click at [431, 270] on td at bounding box center [427, 258] width 103 height 103
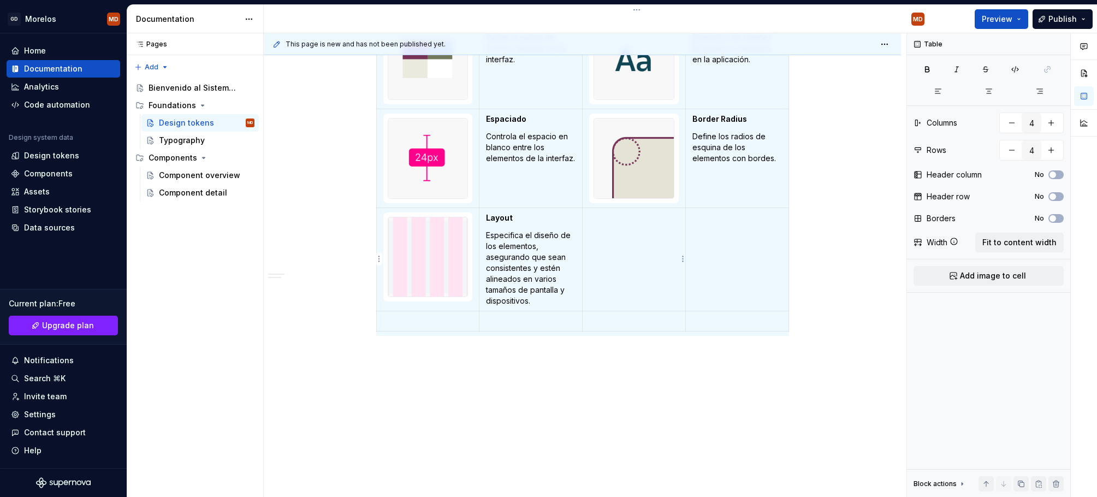
click at [649, 290] on td at bounding box center [633, 258] width 103 height 103
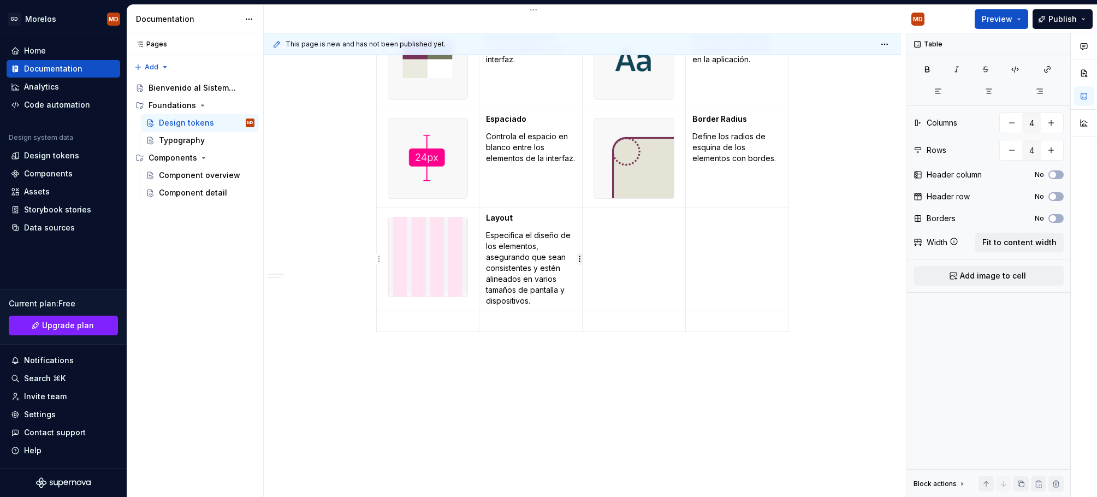
click at [577, 263] on html "GD [PERSON_NAME] MD Home Documentation Analytics Code automation Design system …" at bounding box center [548, 248] width 1097 height 497
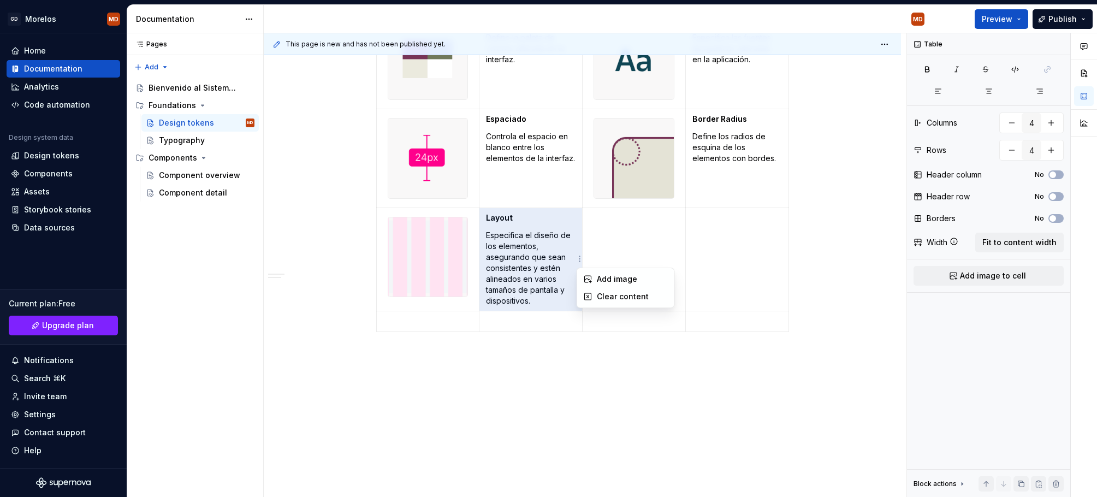
click at [599, 252] on html "GD [PERSON_NAME] MD Home Documentation Analytics Code automation Design system …" at bounding box center [548, 248] width 1097 height 497
click at [605, 241] on td at bounding box center [633, 258] width 103 height 103
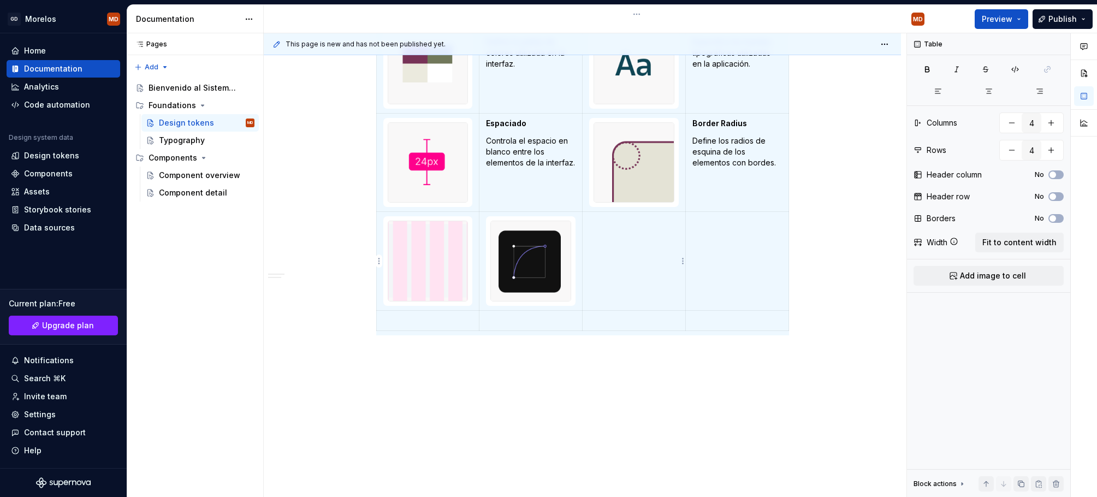
scroll to position [495, 0]
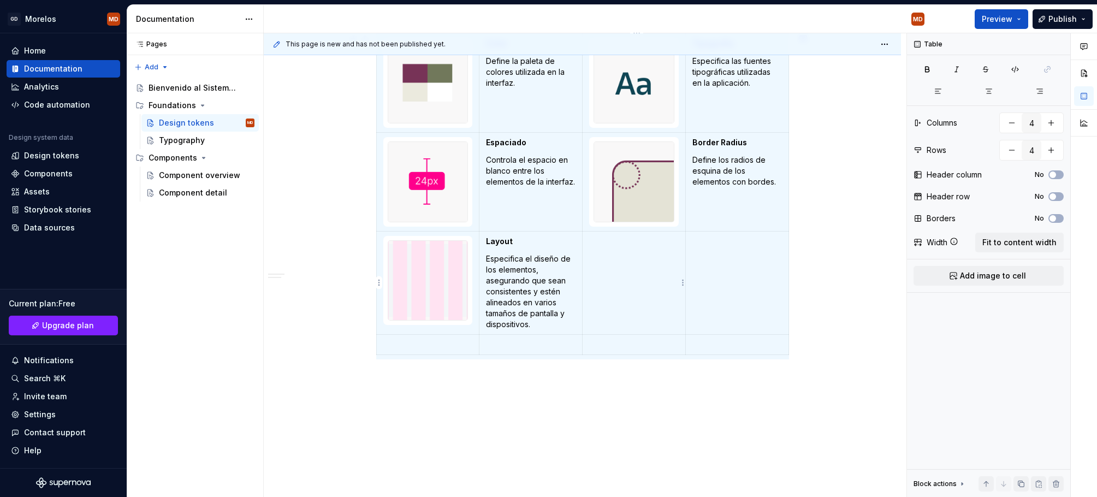
click at [618, 255] on td at bounding box center [633, 282] width 103 height 103
click at [705, 262] on td at bounding box center [736, 282] width 103 height 103
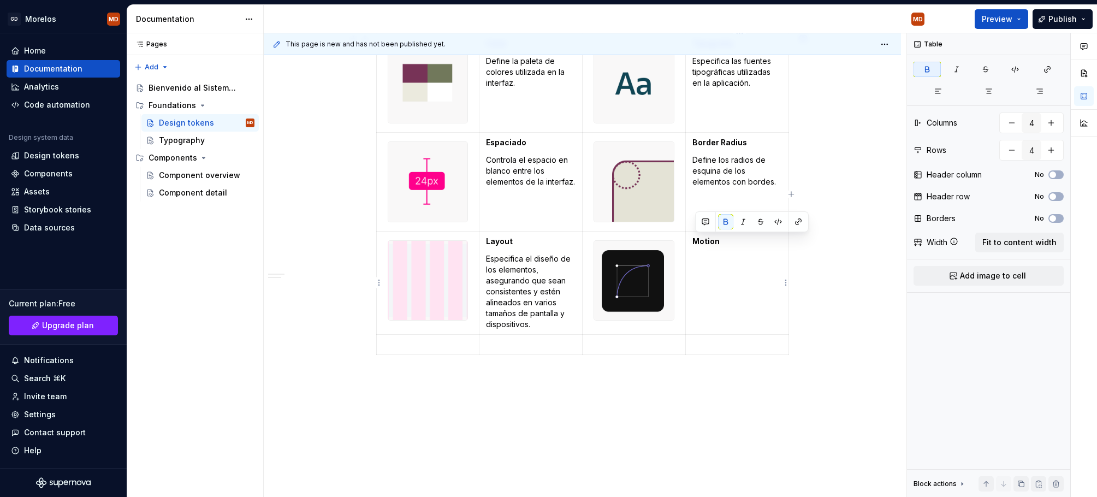
click at [761, 284] on td "Motion" at bounding box center [736, 282] width 103 height 103
click at [437, 344] on p at bounding box center [428, 344] width 90 height 11
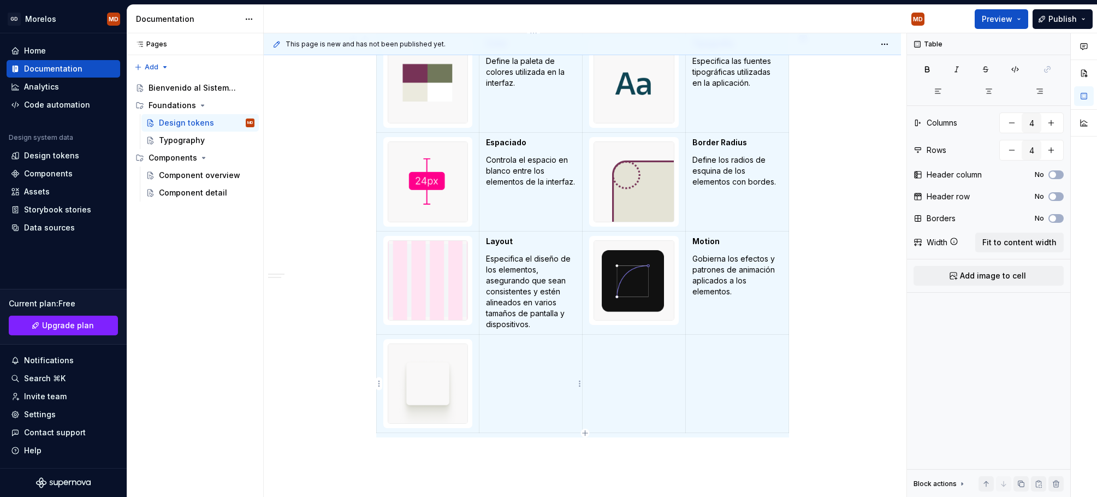
click at [530, 368] on td at bounding box center [530, 383] width 103 height 99
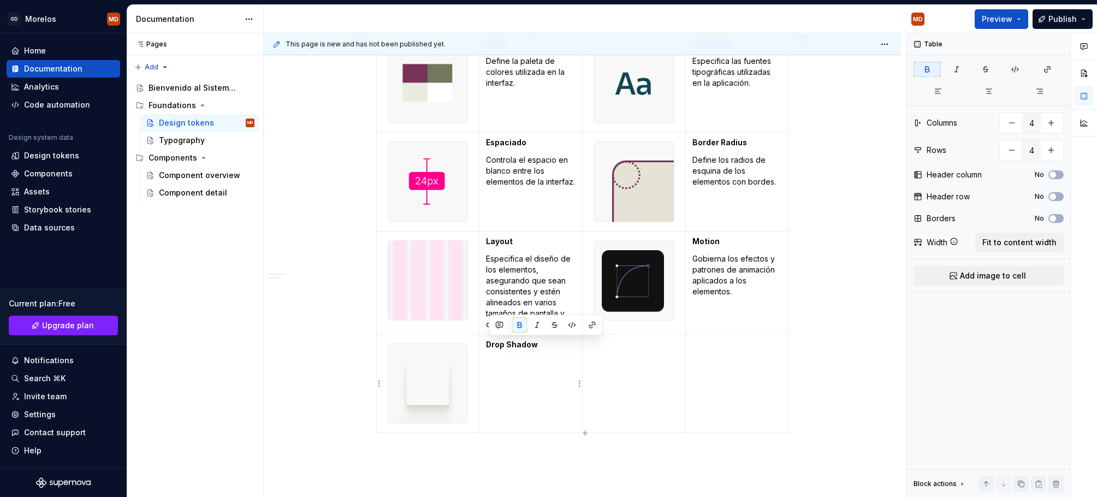
click at [545, 429] on td "Drop Shadow" at bounding box center [530, 383] width 103 height 99
click at [620, 367] on td at bounding box center [633, 383] width 103 height 99
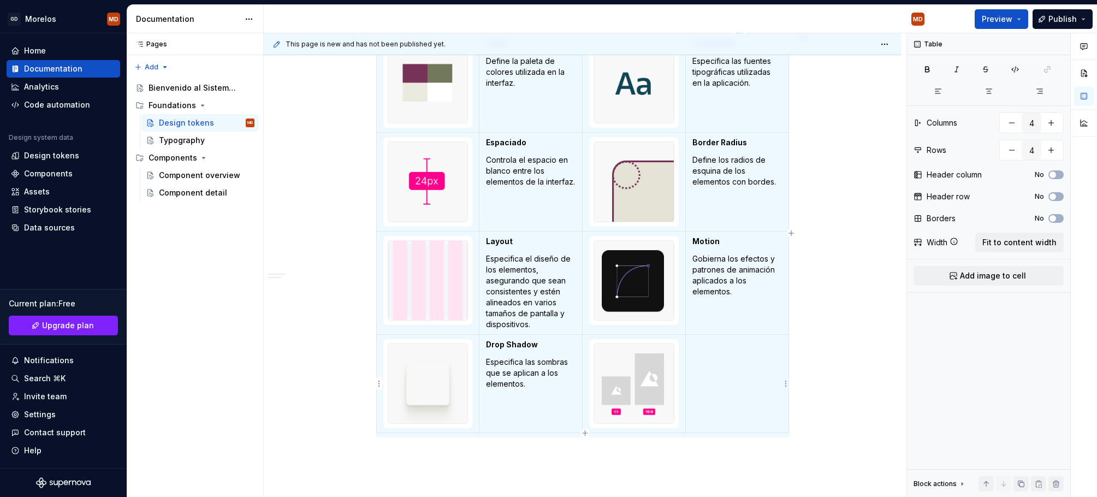
click at [700, 364] on td at bounding box center [736, 383] width 103 height 99
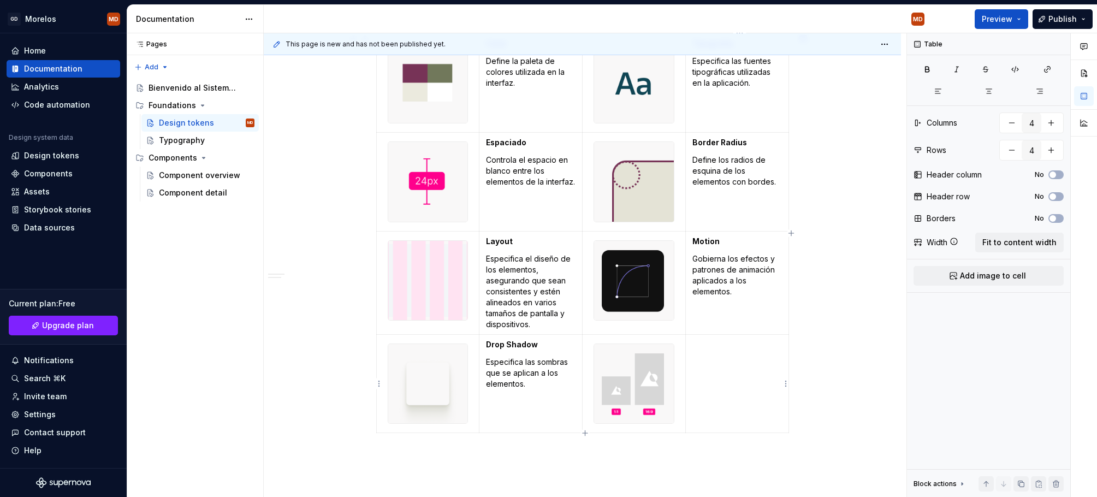
click at [727, 361] on td at bounding box center [736, 383] width 103 height 99
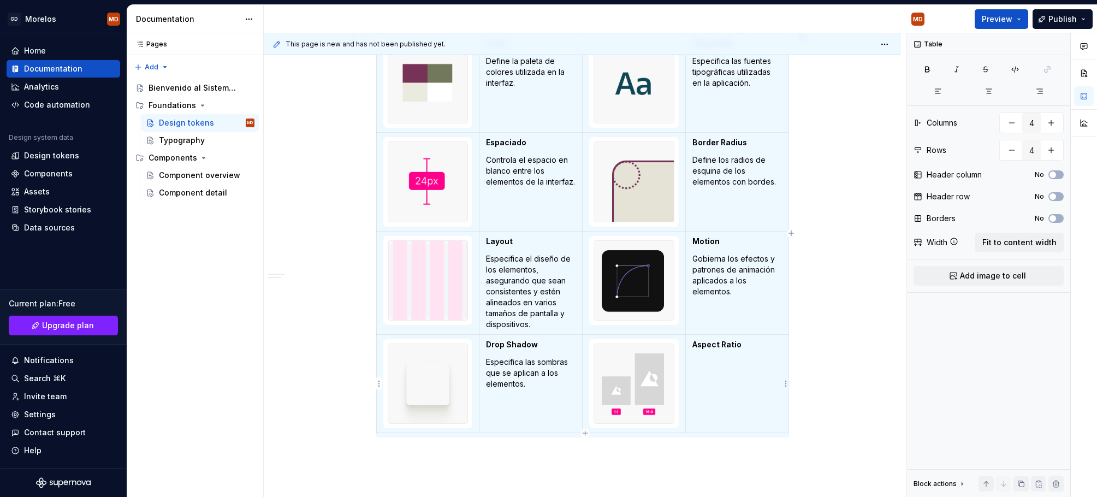
click at [710, 374] on td "Aspect Ratio" at bounding box center [736, 383] width 103 height 99
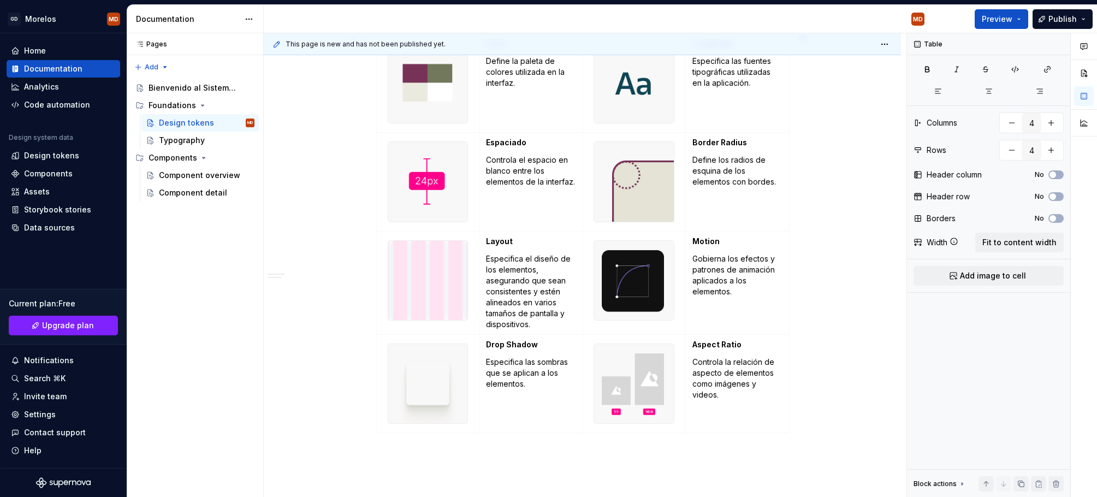
click at [860, 359] on div "Arquitectura actual: Tokens de dos niveles Utilizamos una arquitectura de token…" at bounding box center [582, 165] width 637 height 868
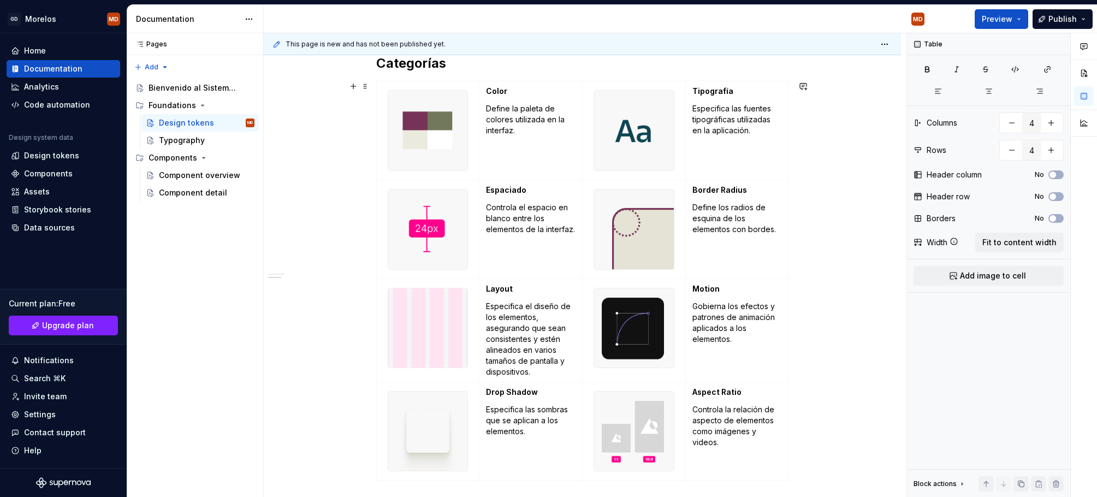
scroll to position [440, 0]
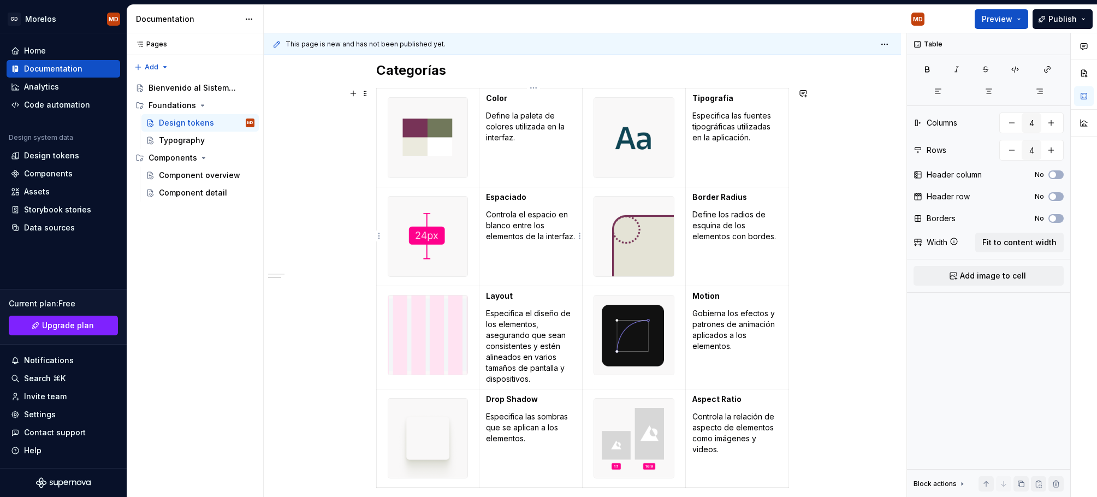
click at [517, 196] on strong "Espaciado" at bounding box center [506, 196] width 40 height 9
click at [516, 196] on strong "Espaciado" at bounding box center [506, 196] width 40 height 9
click at [539, 212] on p "Controla el espacio en blanco entre los elementos de la interfaz." at bounding box center [531, 225] width 90 height 33
click at [519, 194] on strong "Espaciado" at bounding box center [506, 196] width 40 height 9
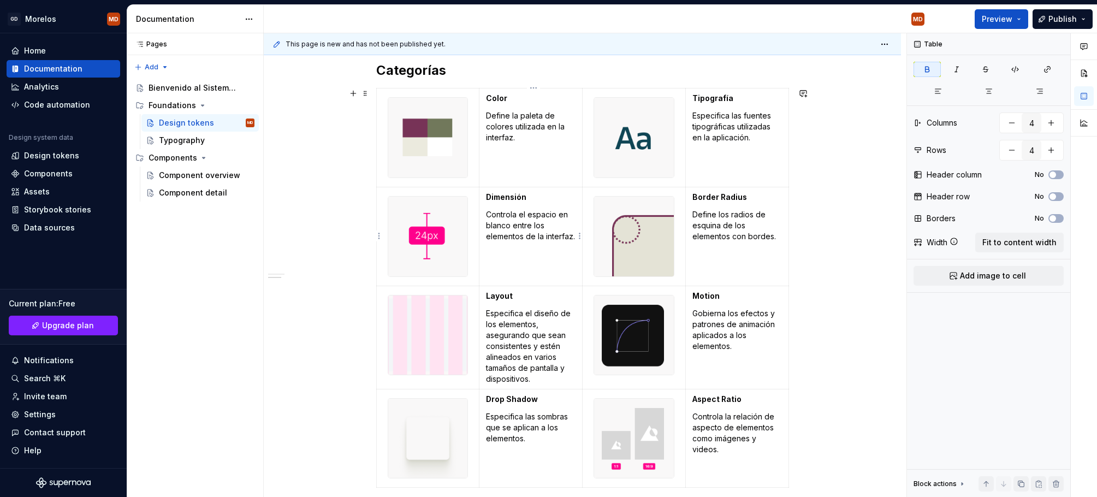
click at [526, 215] on p "Controla el espacio en blanco entre los elementos de la interfaz." at bounding box center [531, 225] width 90 height 33
click at [520, 211] on p "Controla el espacio en blanco entre los elementos de la interfaz." at bounding box center [531, 225] width 90 height 33
click at [526, 211] on p "Controla el tamaño de los elementos de la UI así como el espacio en blanco entr…" at bounding box center [531, 236] width 90 height 55
drag, startPoint x: 519, startPoint y: 226, endPoint x: 568, endPoint y: 235, distance: 50.5
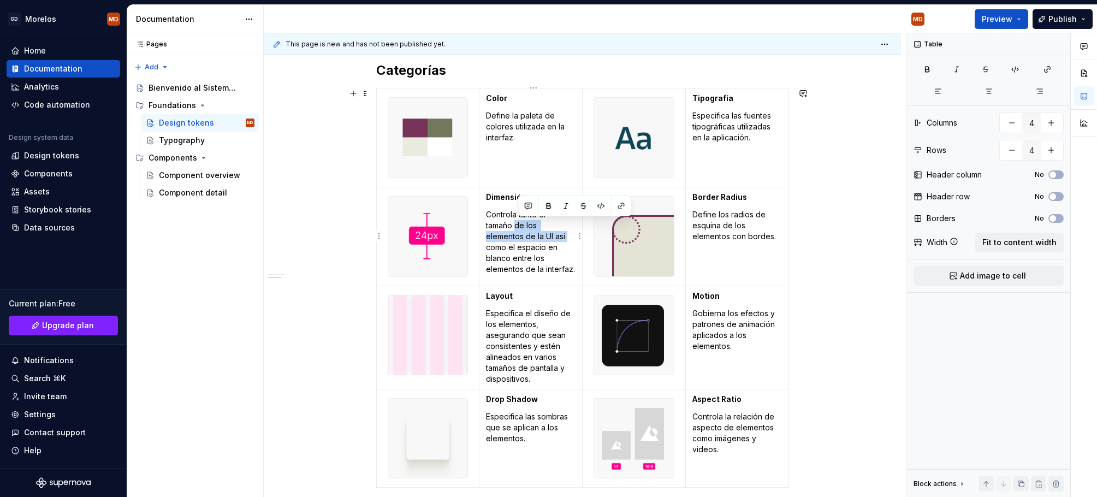
click at [570, 234] on p "Controla tanto el tamaño de los elementos de la UI así como el espacio en blanc…" at bounding box center [531, 242] width 90 height 66
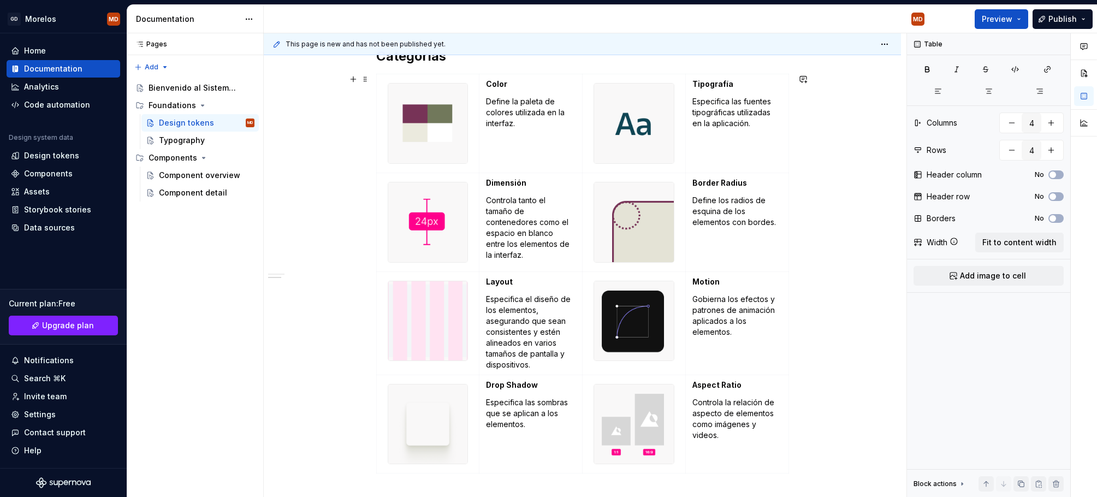
scroll to position [372, 0]
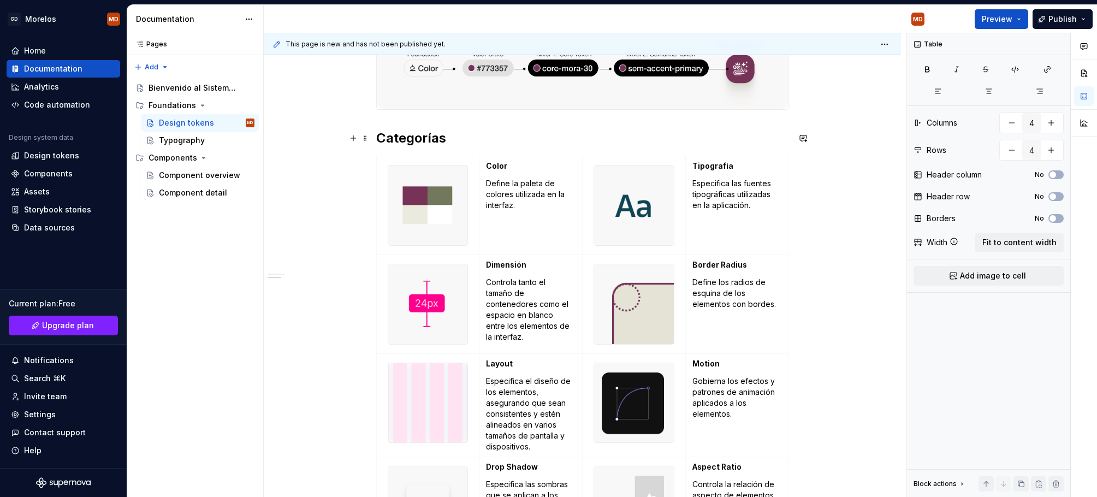
click at [454, 144] on h2 "Categorías" at bounding box center [582, 137] width 413 height 17
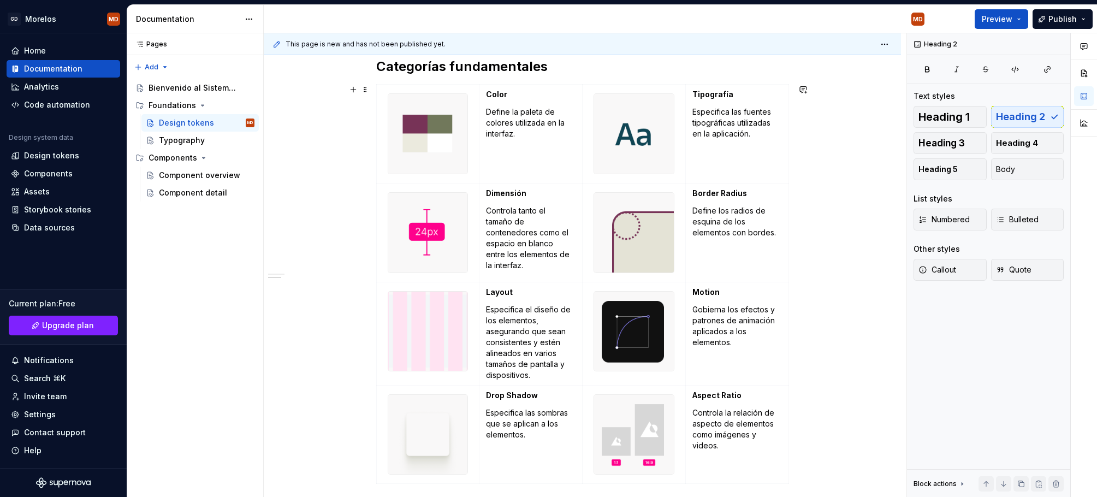
scroll to position [395, 0]
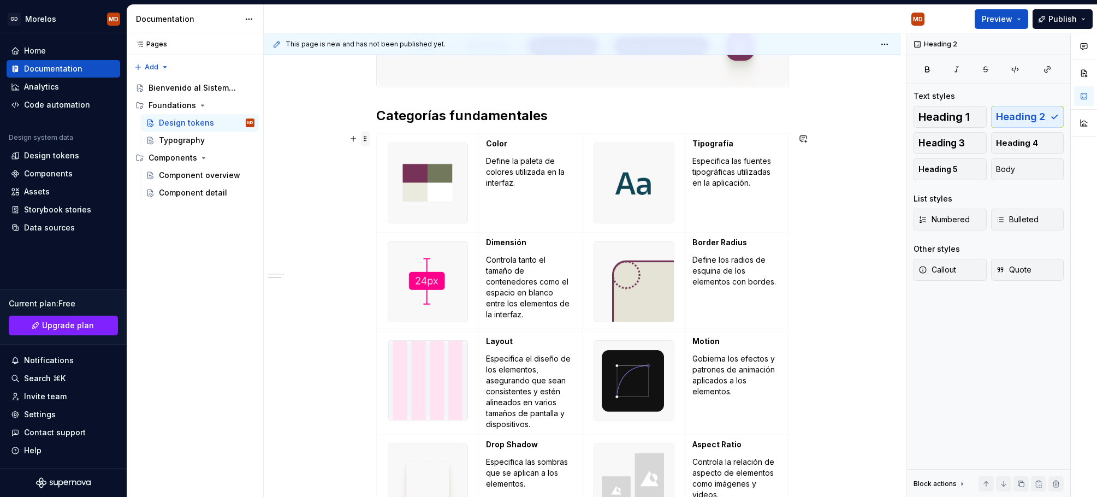
click at [364, 138] on span at bounding box center [365, 138] width 9 height 15
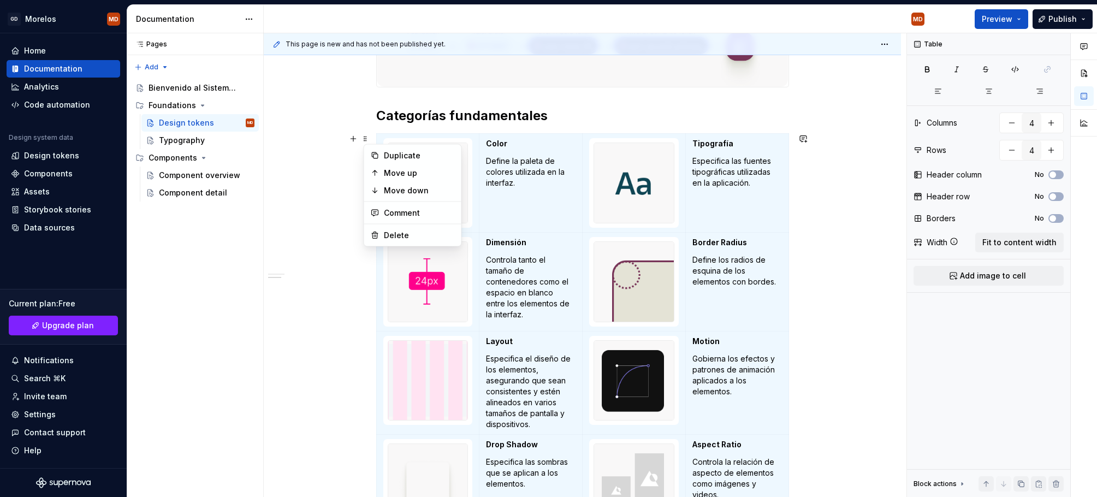
click at [826, 266] on div "Arquitectura actual: Tokens de dos niveles Utilizamos una arquitectura de token…" at bounding box center [582, 265] width 637 height 868
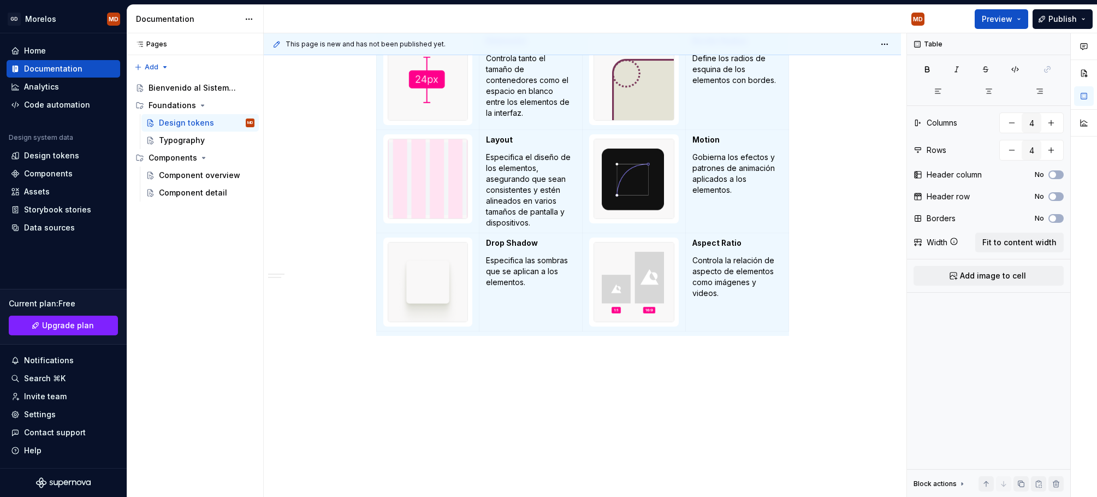
scroll to position [597, 0]
click at [594, 376] on div "Arquitectura actual: Tokens de dos niveles Utilizamos una arquitectura de token…" at bounding box center [582, 63] width 637 height 868
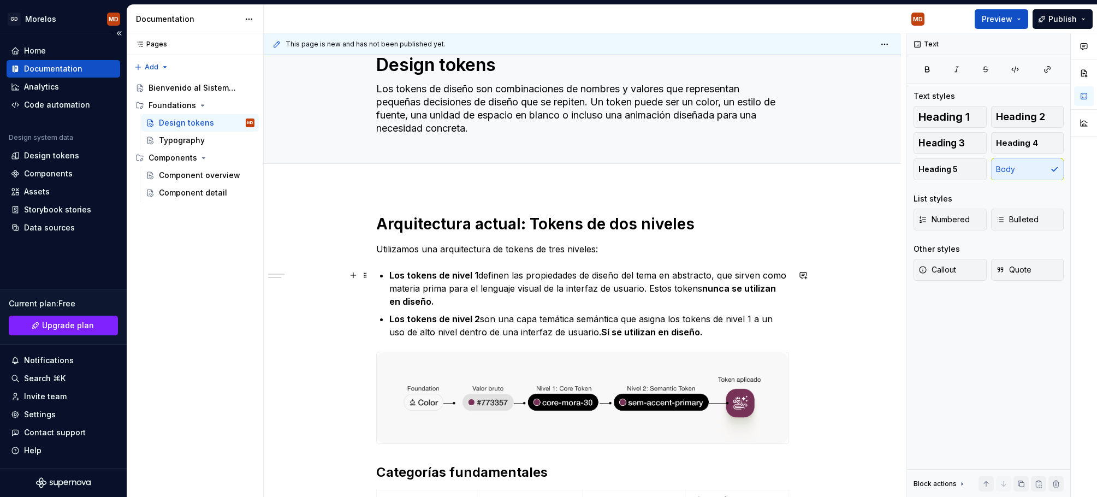
scroll to position [243, 0]
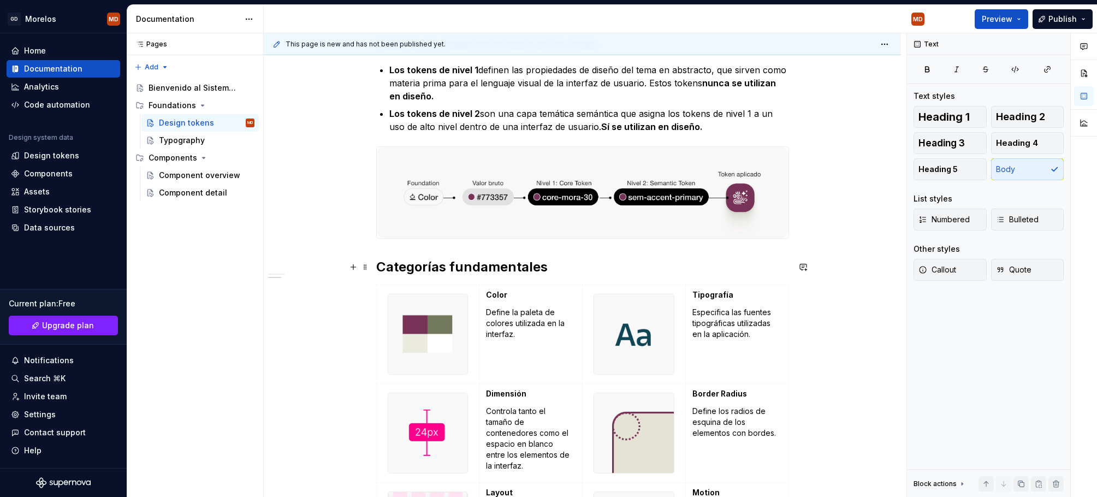
click at [496, 265] on h2 "Categorías fundamentales" at bounding box center [582, 266] width 413 height 17
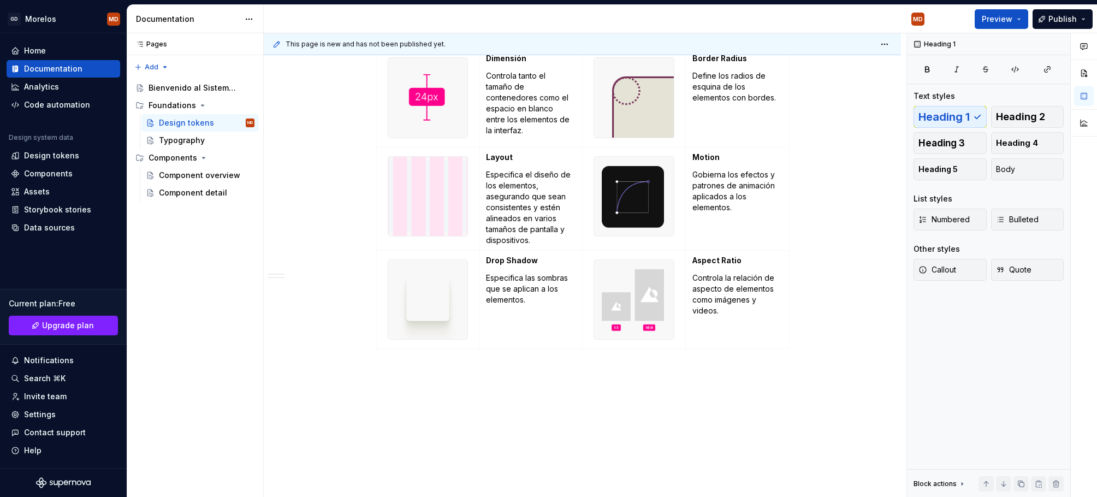
scroll to position [386, 0]
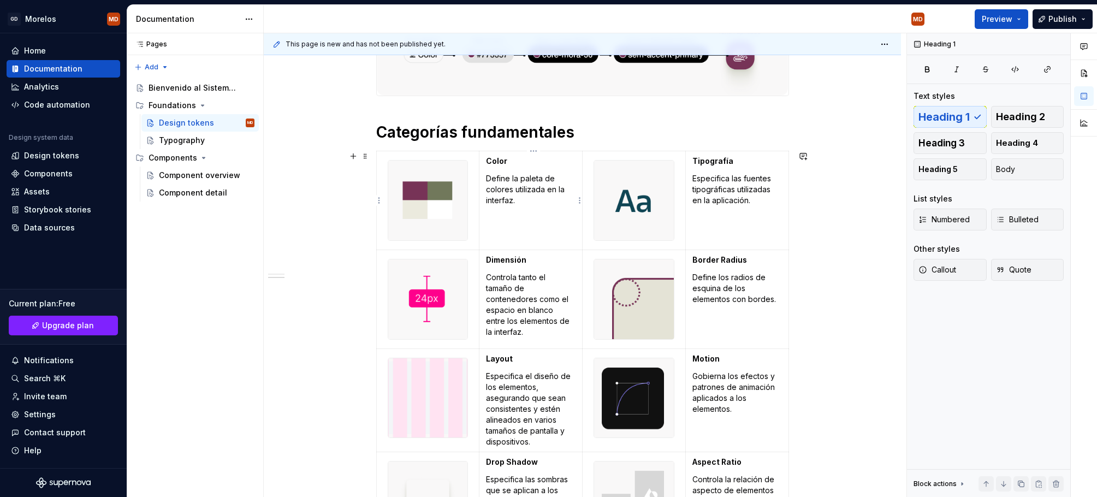
click at [511, 213] on td "Color Define la paleta de colores utilizada en la interfaz." at bounding box center [530, 200] width 103 height 99
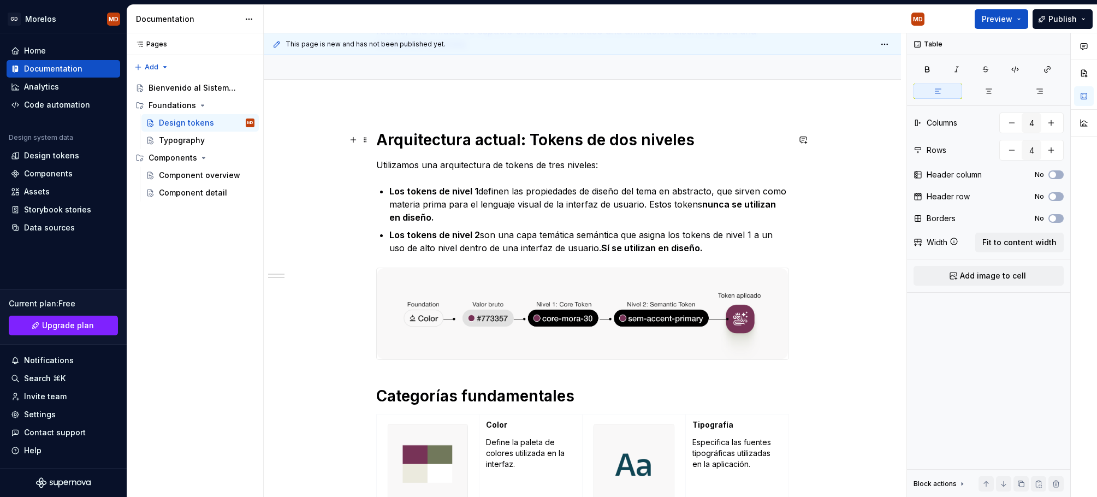
scroll to position [155, 0]
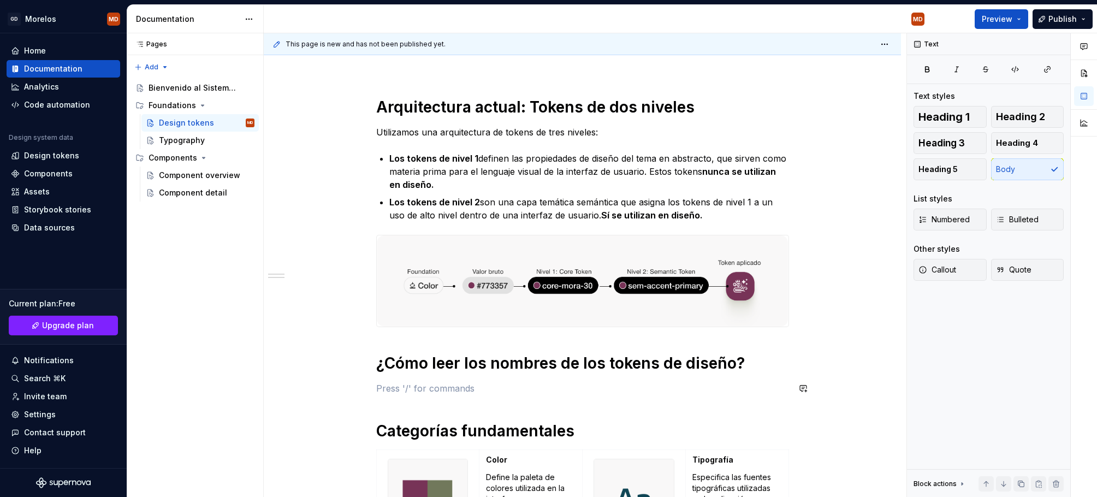
click at [443, 379] on div "Arquitectura actual: Tokens de dos niveles Utilizamos una arquitectura de token…" at bounding box center [582, 488] width 413 height 782
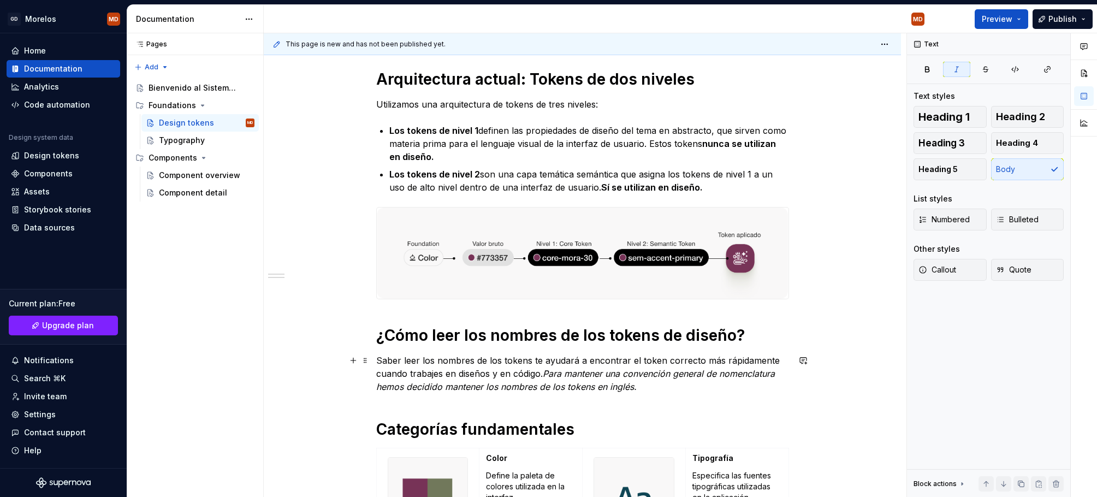
scroll to position [197, 0]
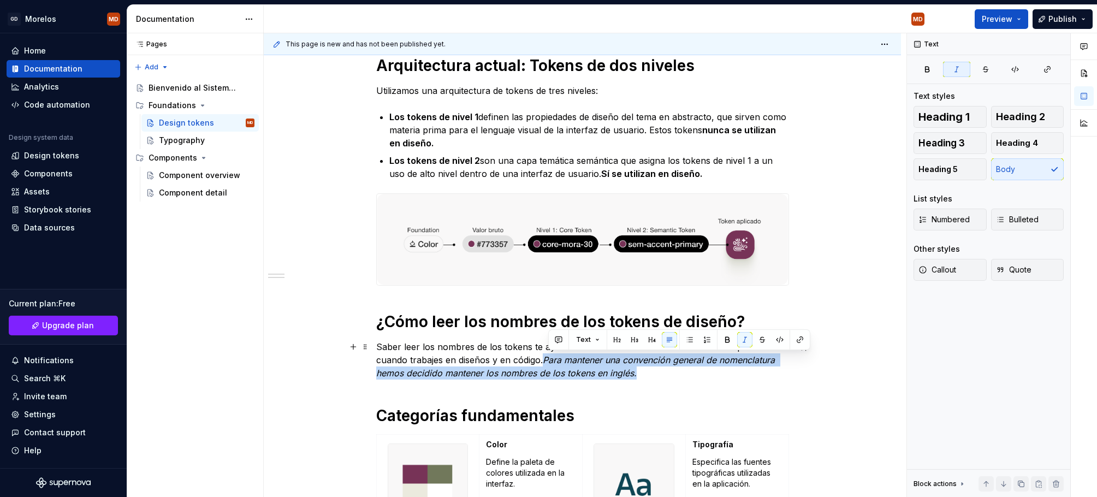
drag, startPoint x: 641, startPoint y: 371, endPoint x: 550, endPoint y: 355, distance: 93.2
click at [550, 355] on p "Saber leer los nombres de los tokens te ayudará a encontrar el token correcto m…" at bounding box center [582, 359] width 413 height 39
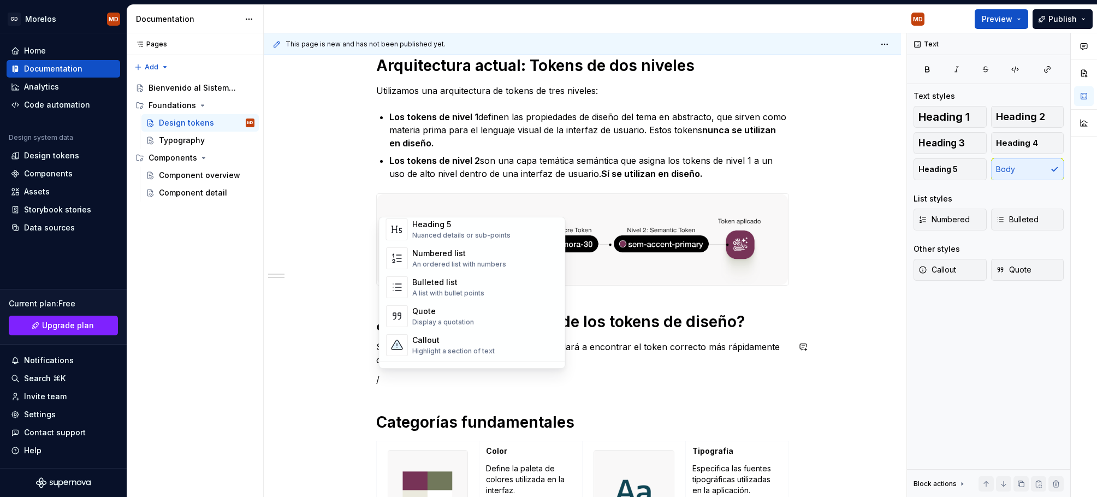
scroll to position [213, 0]
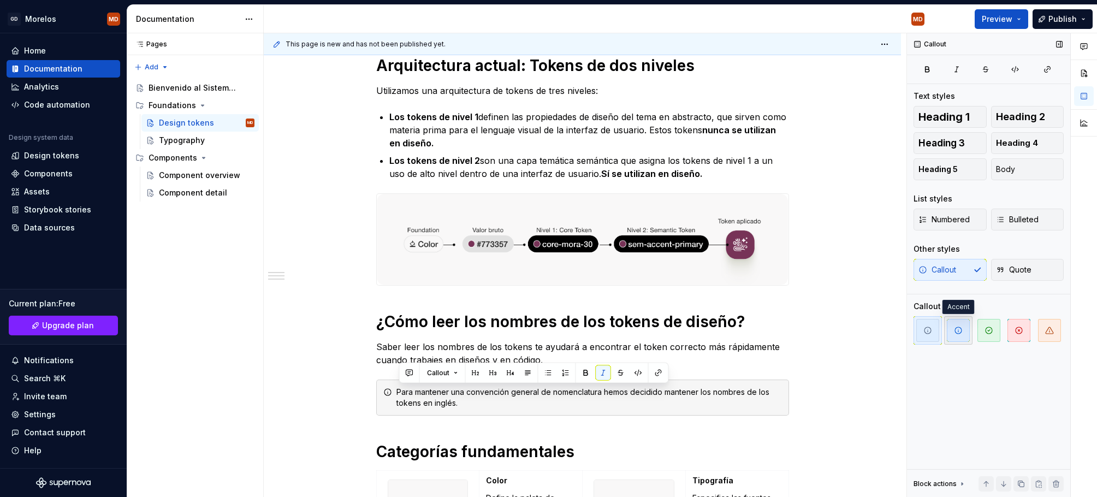
click at [907, 329] on icon "button" at bounding box center [958, 330] width 9 height 9
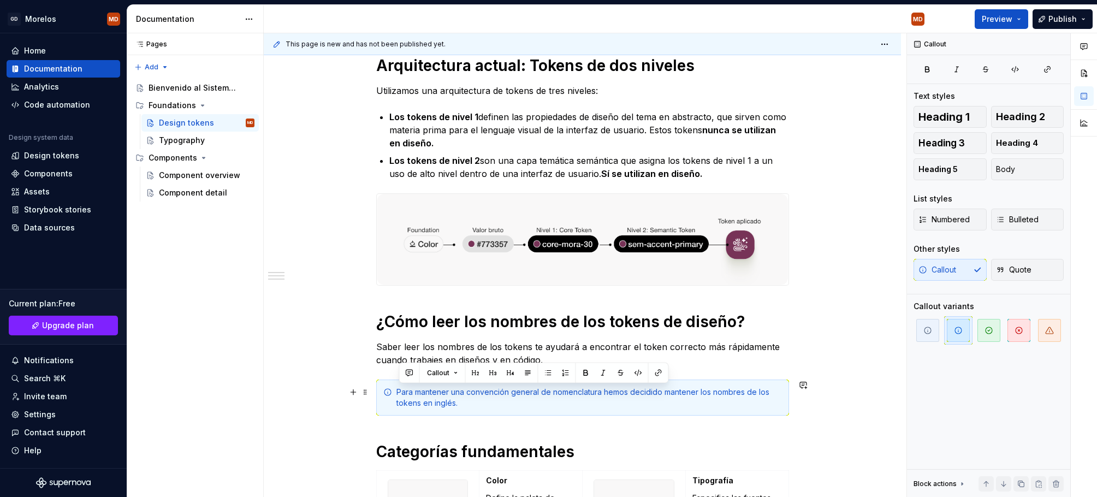
click at [671, 409] on div "Para mantener una convención general de nomenclatura hemos decidido mantener lo…" at bounding box center [582, 397] width 413 height 36
click at [523, 392] on div "Para mantener una convención general de nomenclatura hemos decidido mantener lo…" at bounding box center [588, 397] width 385 height 22
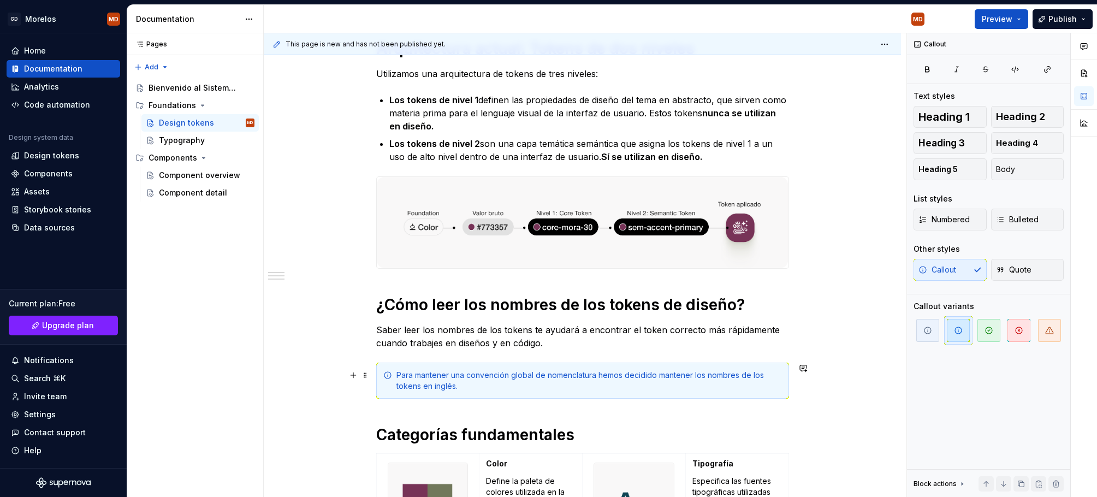
scroll to position [272, 0]
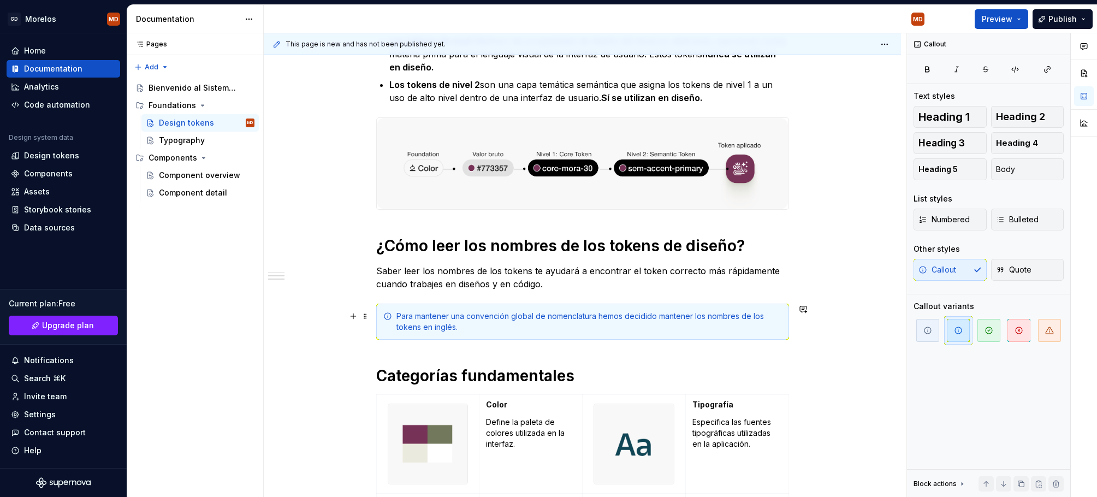
click at [472, 329] on div "Para mantener una convención global de nomenclatura hemos decidido mantener los…" at bounding box center [588, 322] width 385 height 22
click at [907, 335] on span "button" at bounding box center [927, 330] width 23 height 23
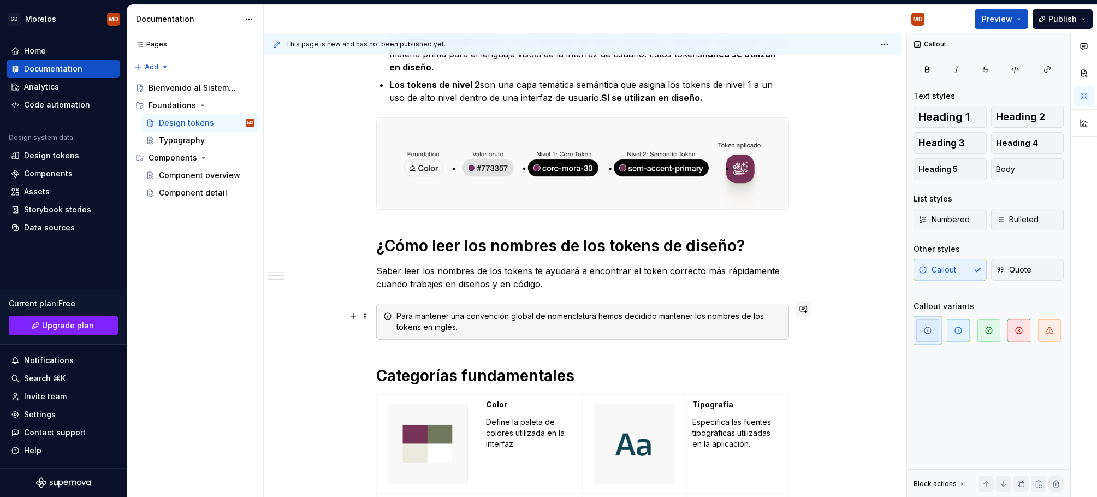
click at [811, 310] on button "button" at bounding box center [802, 308] width 15 height 15
click at [907, 331] on icon "button" at bounding box center [958, 330] width 9 height 9
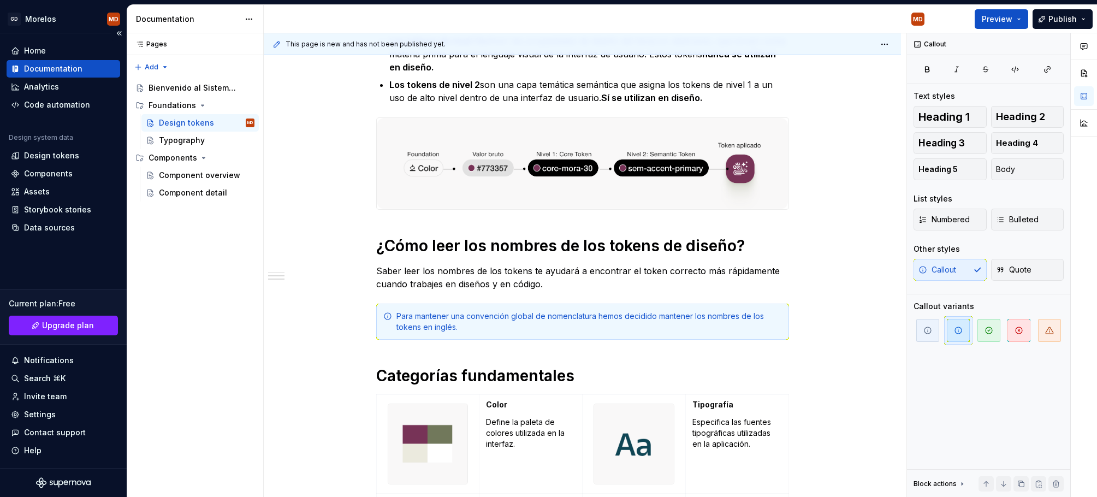
type textarea "*"
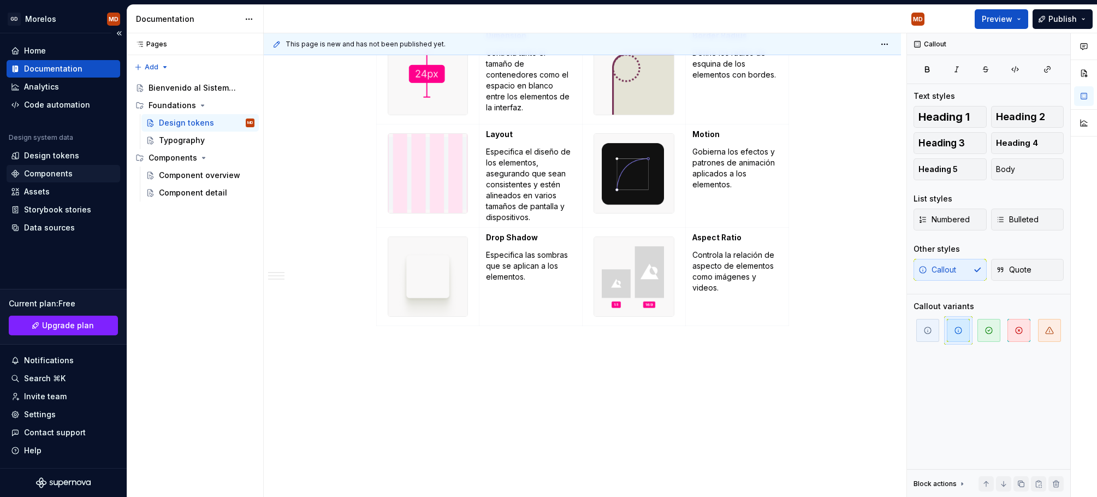
scroll to position [761, 0]
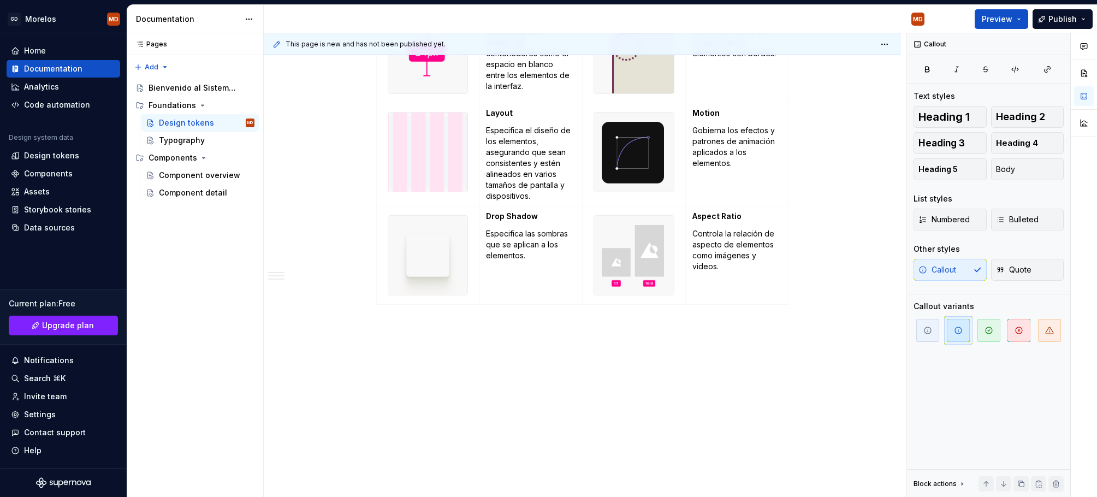
click at [475, 258] on html "GD [PERSON_NAME] MD Home Documentation Analytics Code automation Design system …" at bounding box center [548, 248] width 1097 height 497
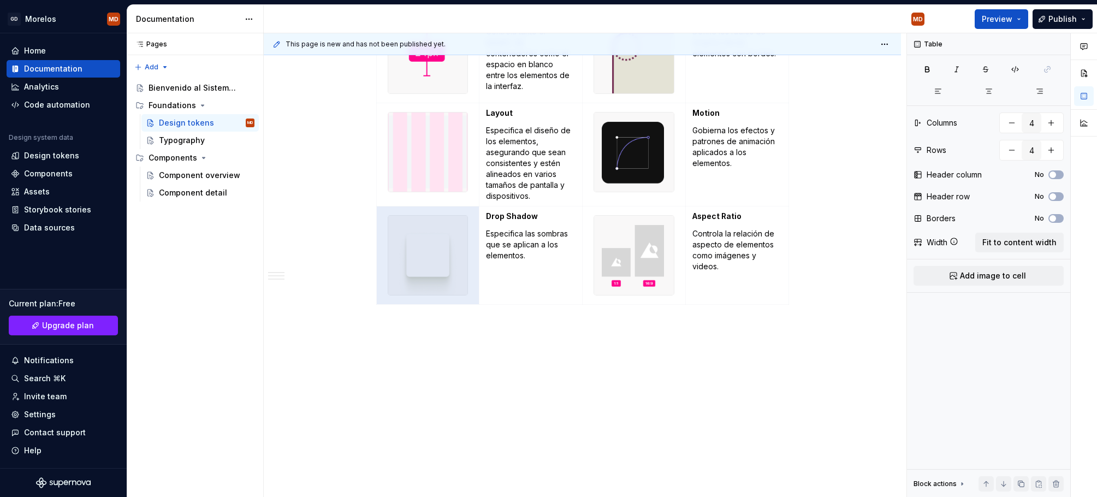
click at [477, 377] on html "GD [PERSON_NAME] MD Home Documentation Analytics Code automation Design system …" at bounding box center [548, 248] width 1097 height 497
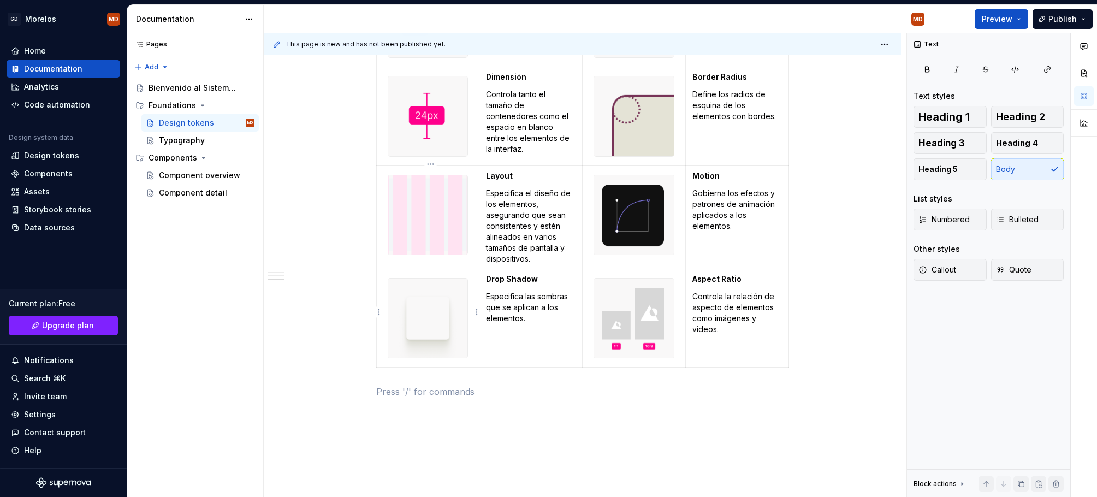
scroll to position [444, 0]
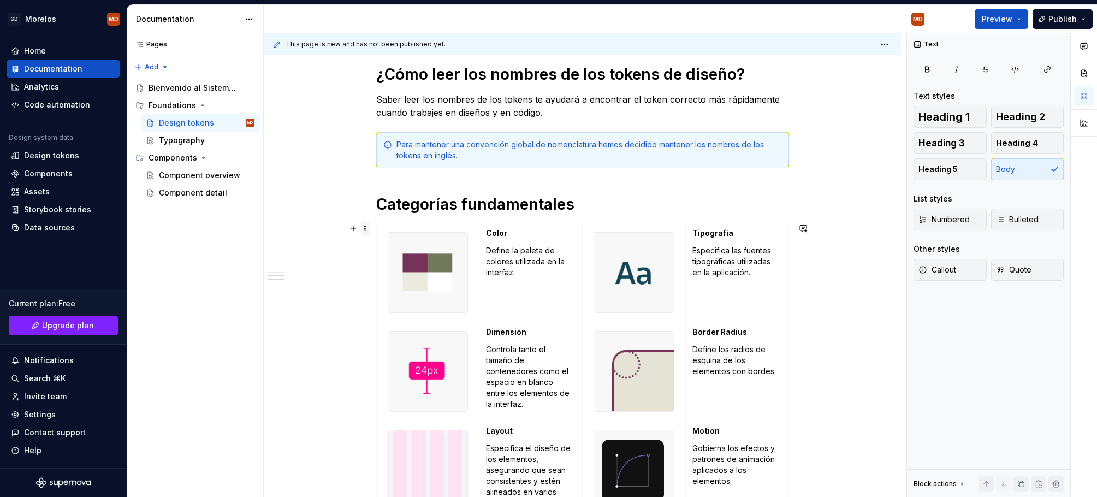
click at [368, 229] on span at bounding box center [365, 228] width 9 height 15
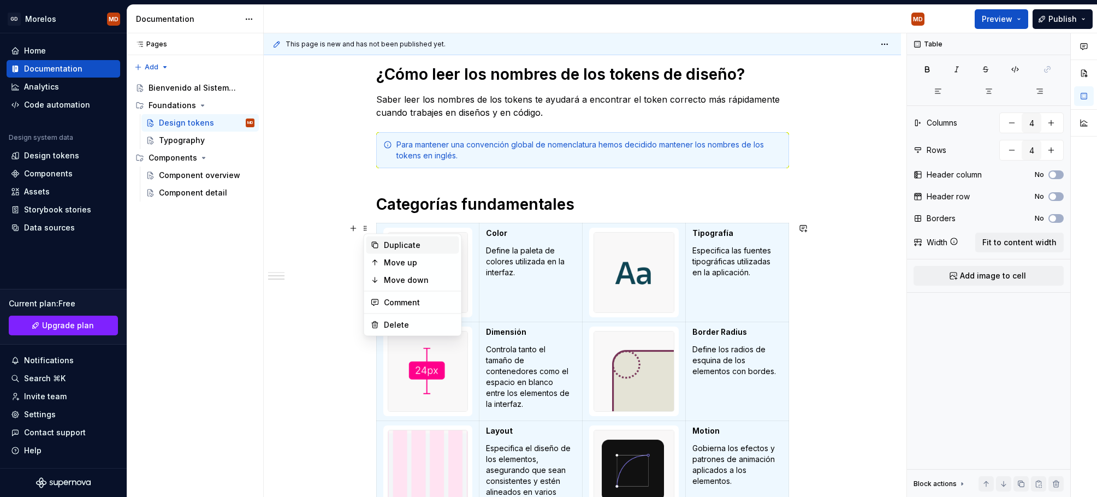
click at [393, 247] on div "Duplicate" at bounding box center [419, 245] width 71 height 11
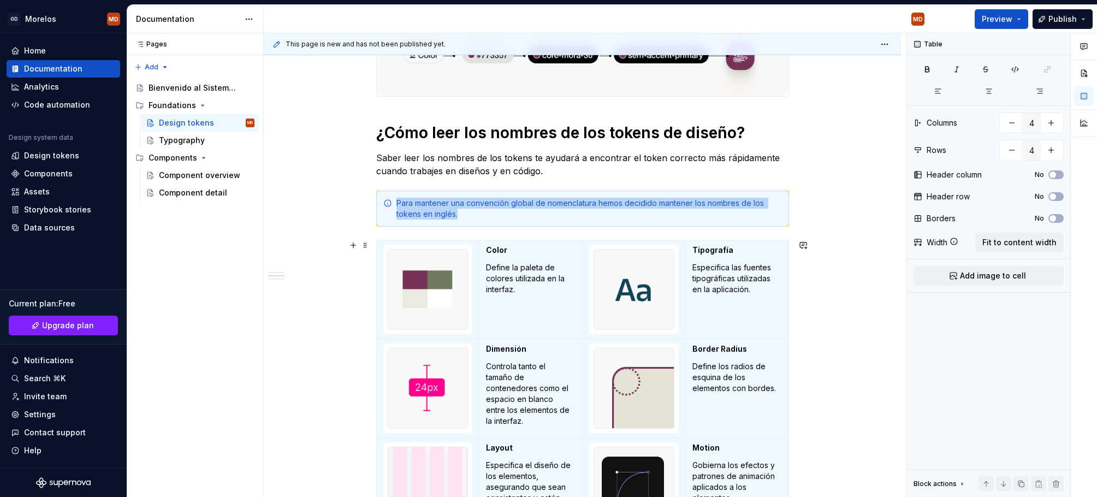
scroll to position [448, 0]
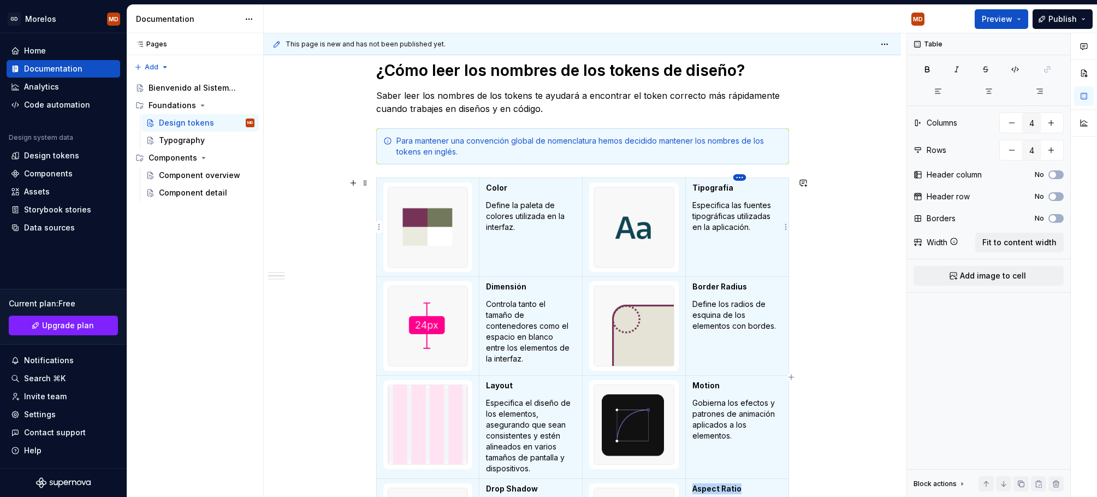
click at [739, 177] on html "GD [PERSON_NAME] MD Home Documentation Analytics Code automation Design system …" at bounding box center [548, 248] width 1097 height 497
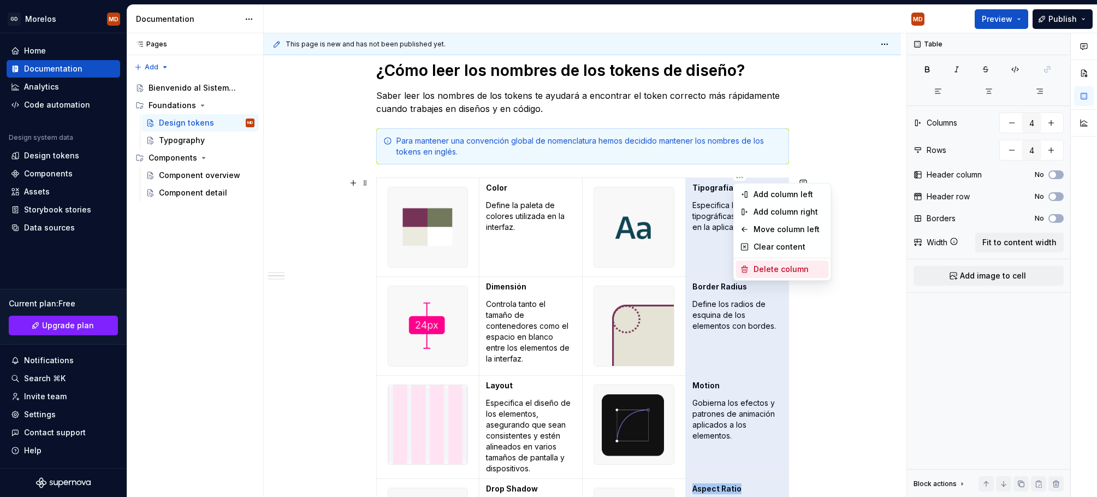
click at [767, 270] on div "Delete column" at bounding box center [788, 269] width 71 height 11
type input "3"
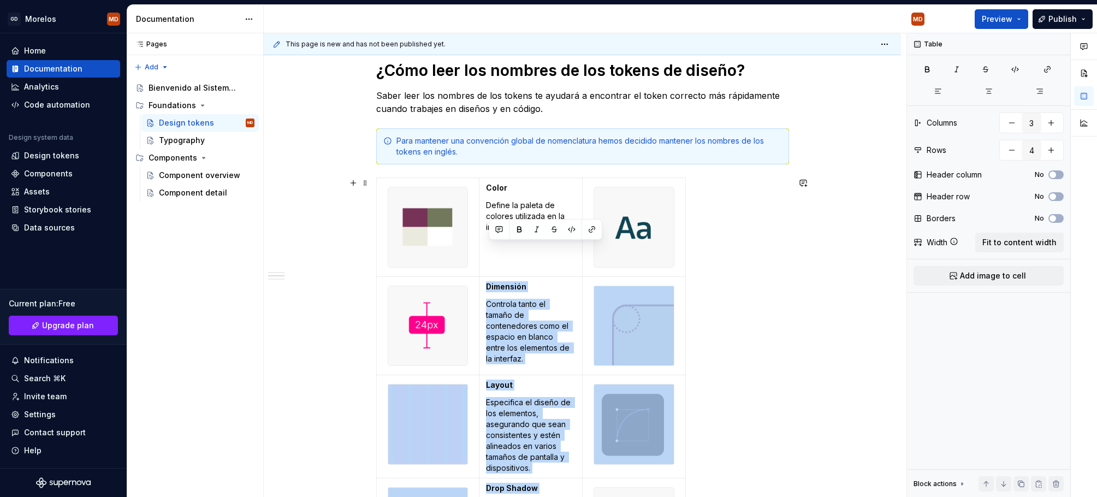
scroll to position [485, 0]
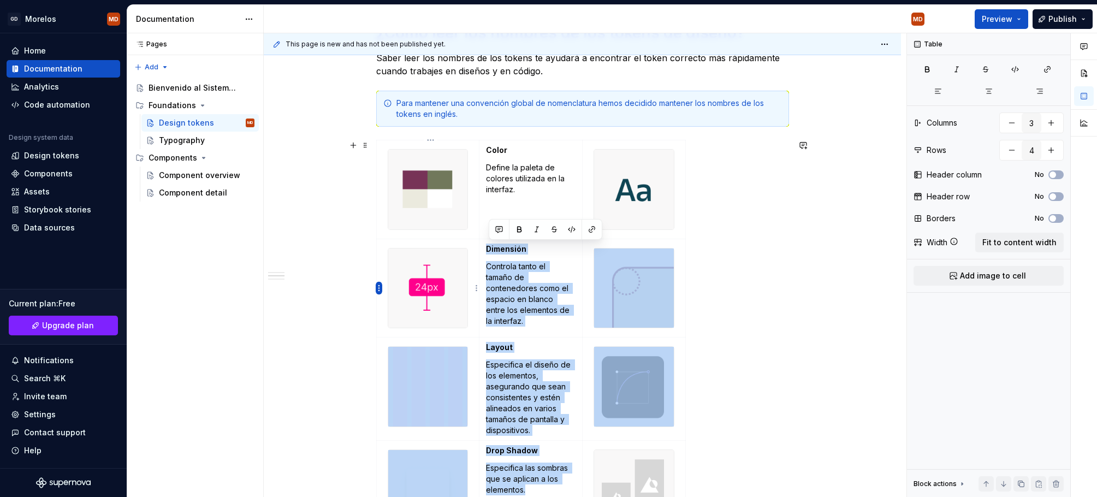
click at [378, 288] on html "GD [PERSON_NAME] MD Home Documentation Analytics Code automation Design system …" at bounding box center [548, 248] width 1097 height 497
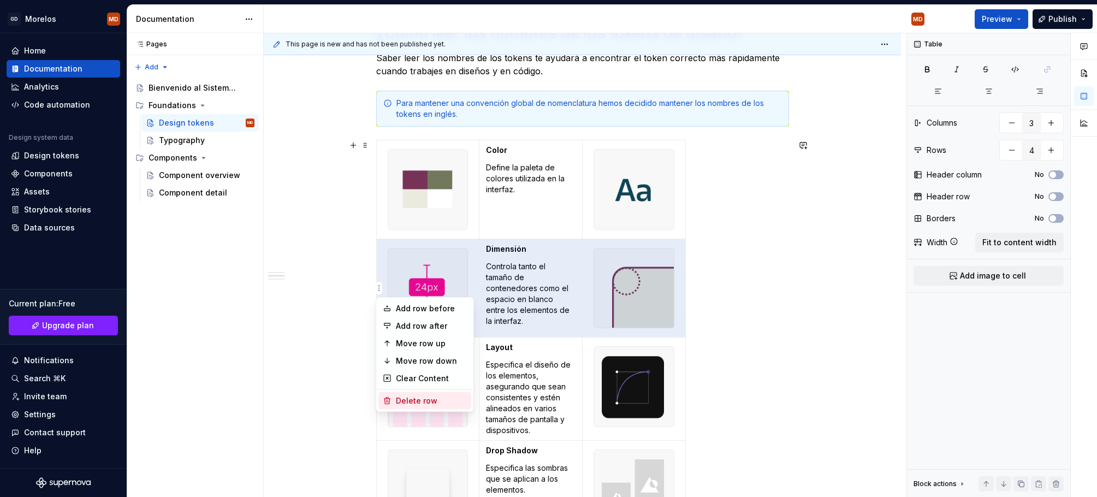
click at [423, 396] on div "Delete row" at bounding box center [431, 400] width 71 height 11
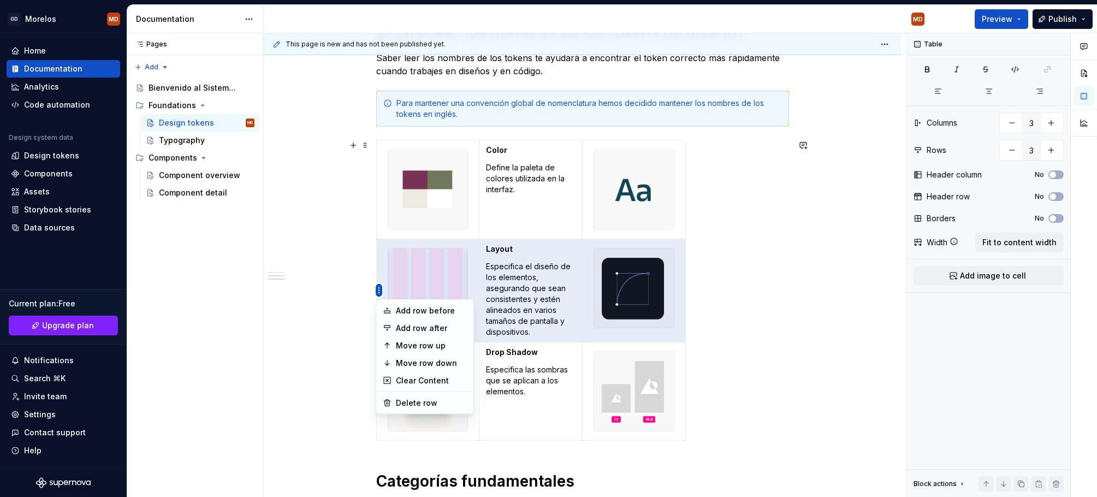
click at [379, 287] on html "GD [PERSON_NAME] MD Home Documentation Analytics Code automation Design system …" at bounding box center [548, 248] width 1097 height 497
click at [392, 400] on div "Delete row" at bounding box center [424, 402] width 93 height 17
type input "2"
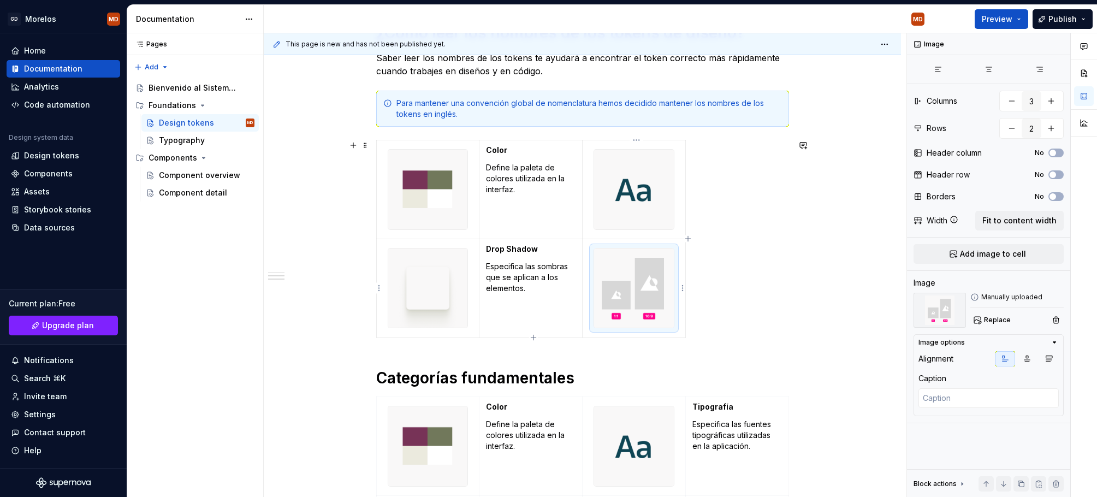
click at [619, 273] on img at bounding box center [634, 288] width 80 height 80
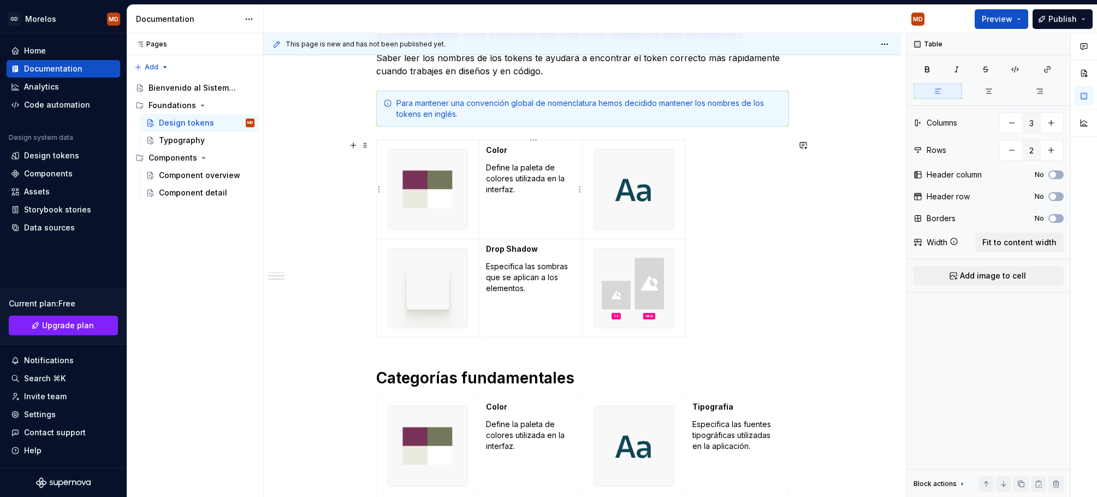
click at [528, 162] on td "Color Define la paleta de colores utilizada en la interfaz." at bounding box center [530, 189] width 103 height 99
click at [527, 180] on p "Define la paleta de colores utilizada en la interfaz." at bounding box center [531, 178] width 90 height 33
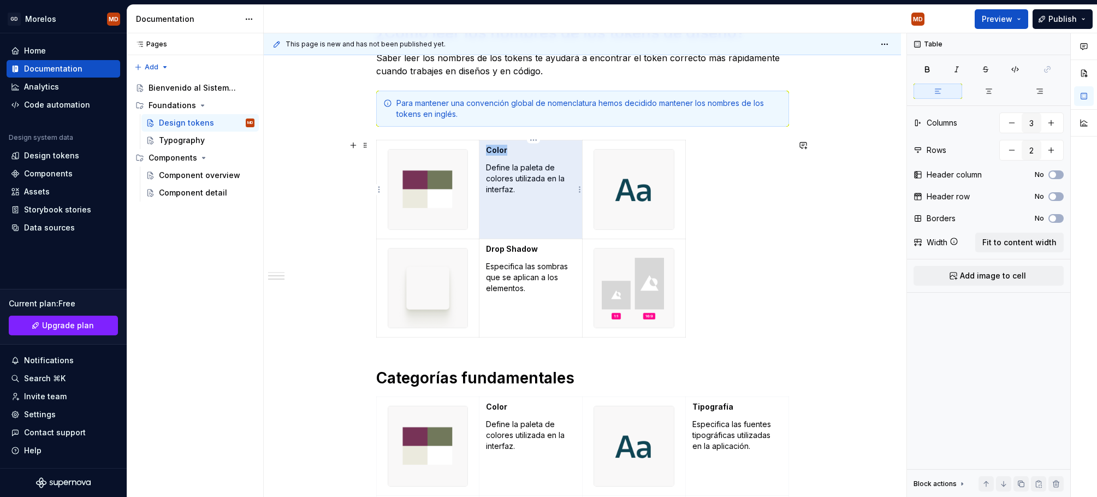
click at [527, 180] on p "Define la paleta de colores utilizada en la interfaz." at bounding box center [531, 178] width 90 height 33
click at [597, 269] on img at bounding box center [634, 288] width 80 height 80
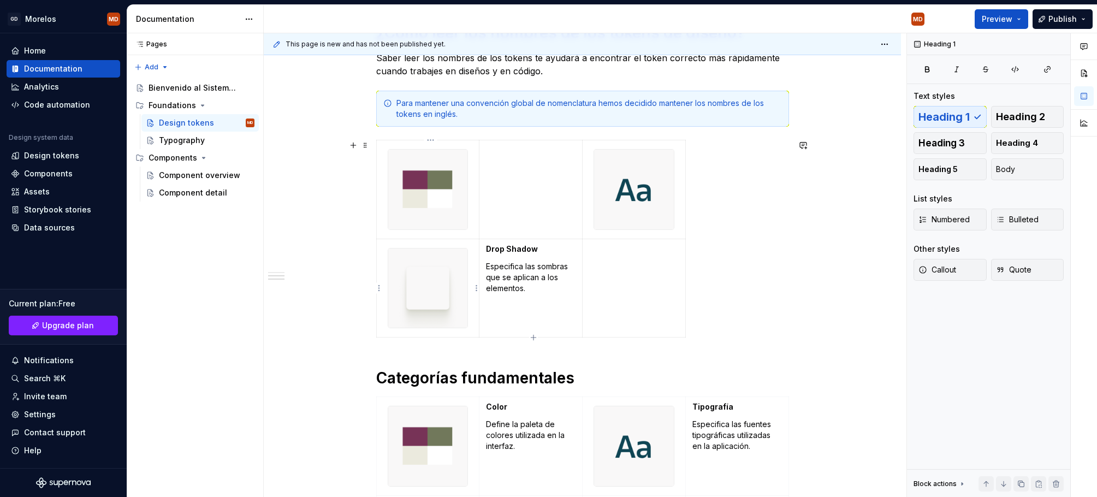
click at [418, 304] on img at bounding box center [428, 288] width 80 height 80
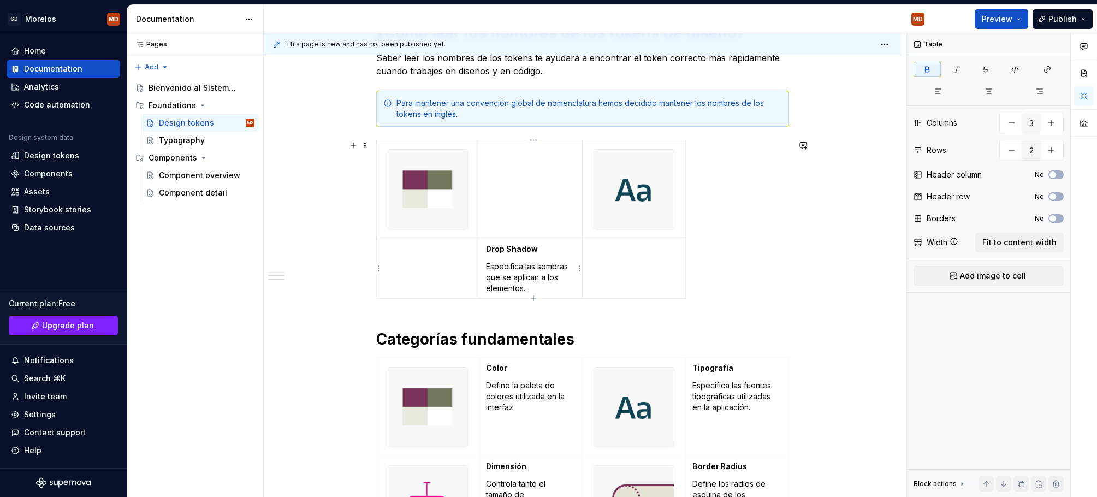
click at [528, 278] on p "Especifica las sombras que se aplican a los elementos." at bounding box center [531, 277] width 90 height 33
click at [417, 264] on td at bounding box center [427, 269] width 103 height 60
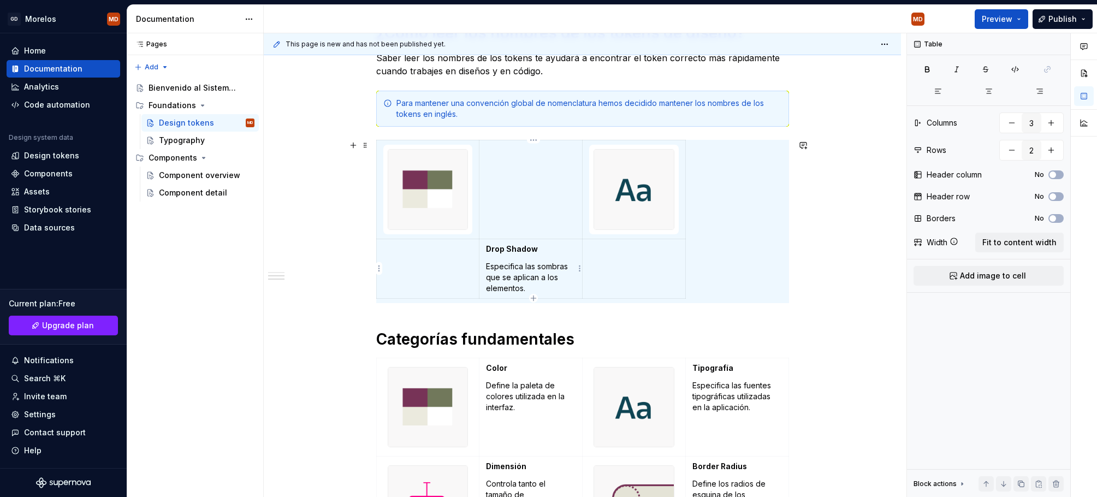
click at [539, 272] on p "Especifica las sombras que se aplican a los elementos." at bounding box center [531, 277] width 90 height 33
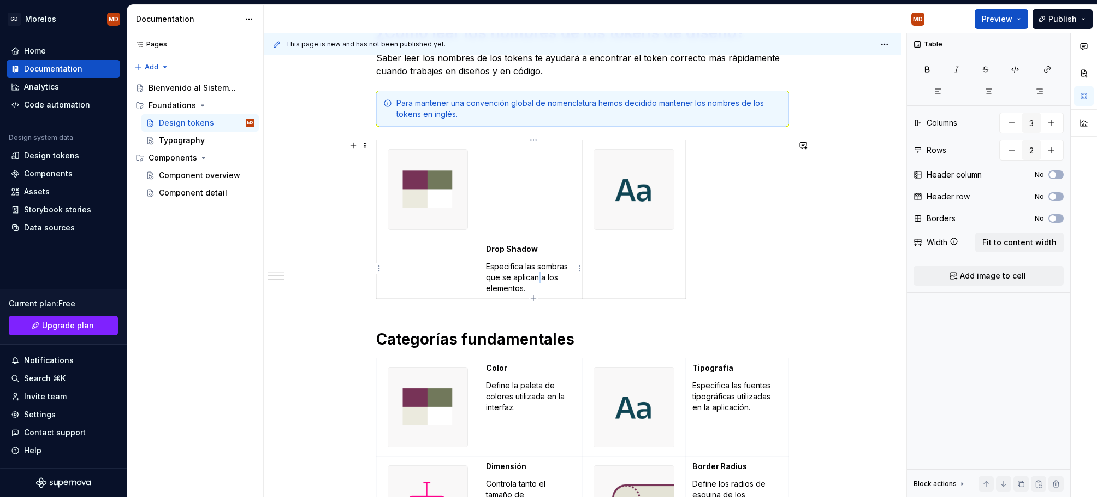
click at [539, 272] on p "Especifica las sombras que se aplican a los elementos." at bounding box center [531, 277] width 90 height 33
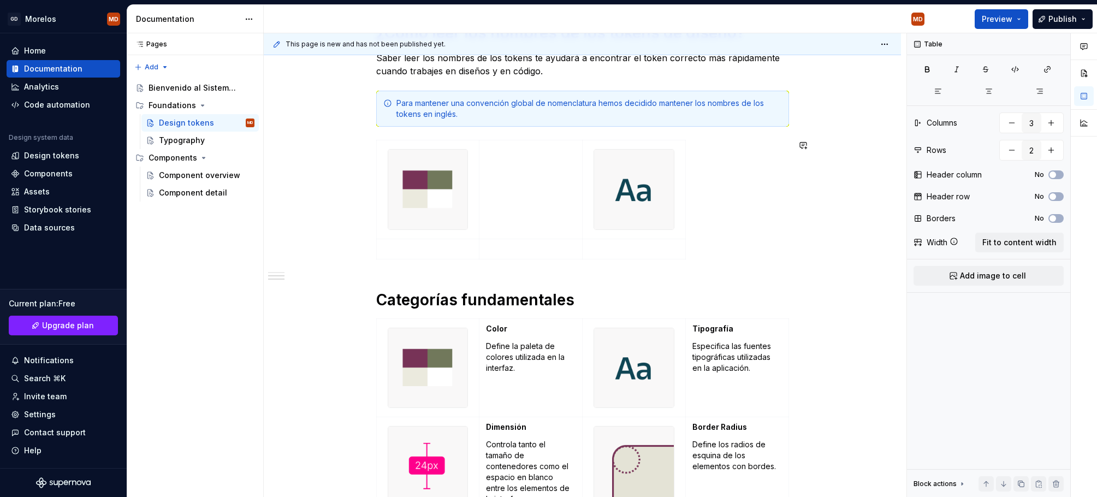
click at [437, 270] on div "Arquitectura actual: Tokens de dos niveles Utilizamos una arquitectura de token…" at bounding box center [582, 257] width 413 height 981
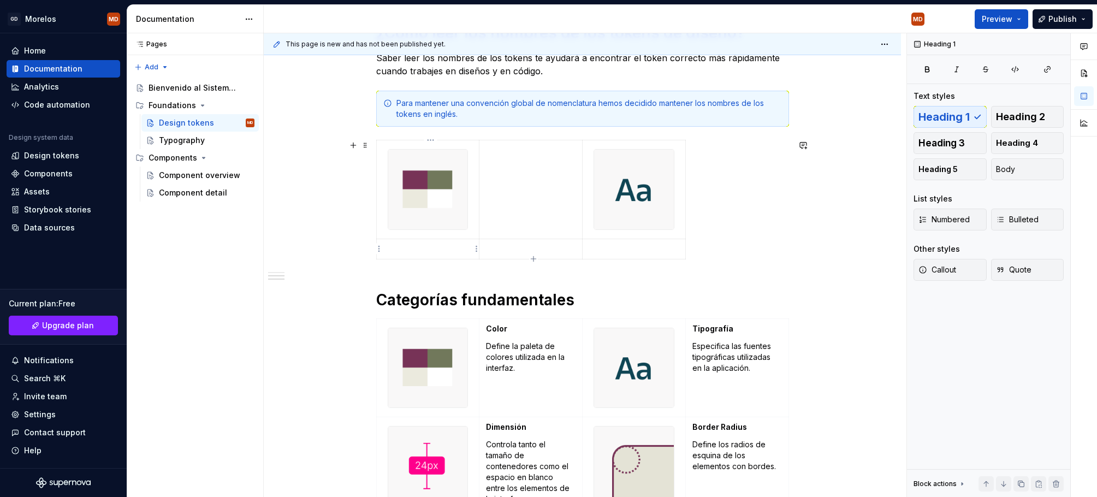
click at [435, 253] on p at bounding box center [428, 248] width 90 height 11
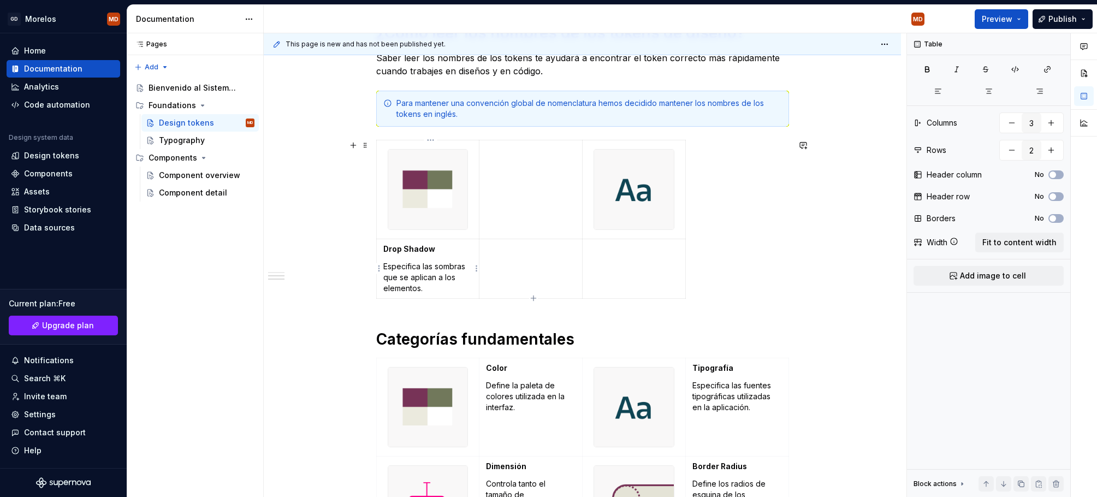
click at [408, 254] on td "Drop Shadow Especifica las sombras que se aplican a los elementos." at bounding box center [427, 269] width 103 height 60
click at [391, 289] on p "Especifica las sombras que se aplican a los elementos." at bounding box center [428, 277] width 90 height 33
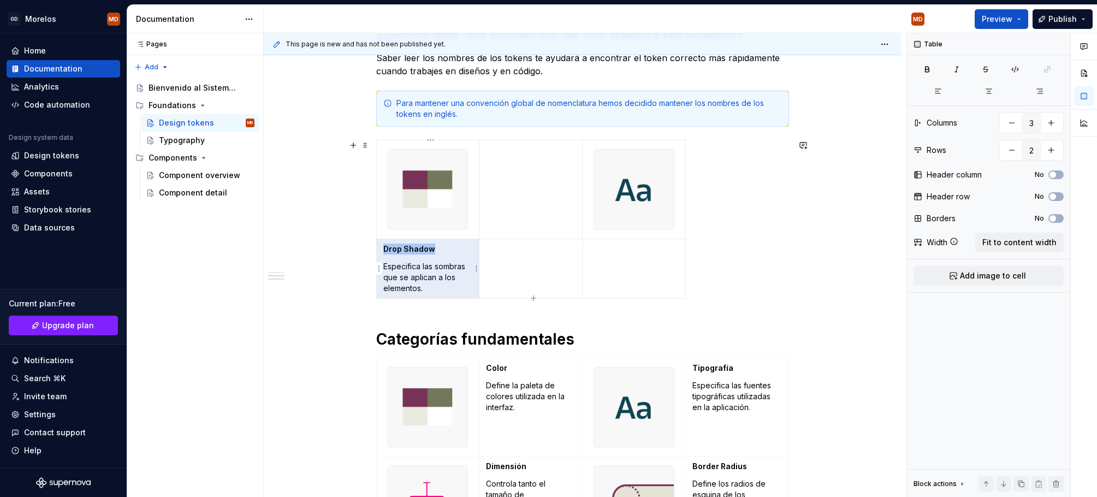
click at [409, 275] on p "Especifica las sombras que se aplican a los elementos." at bounding box center [428, 277] width 90 height 33
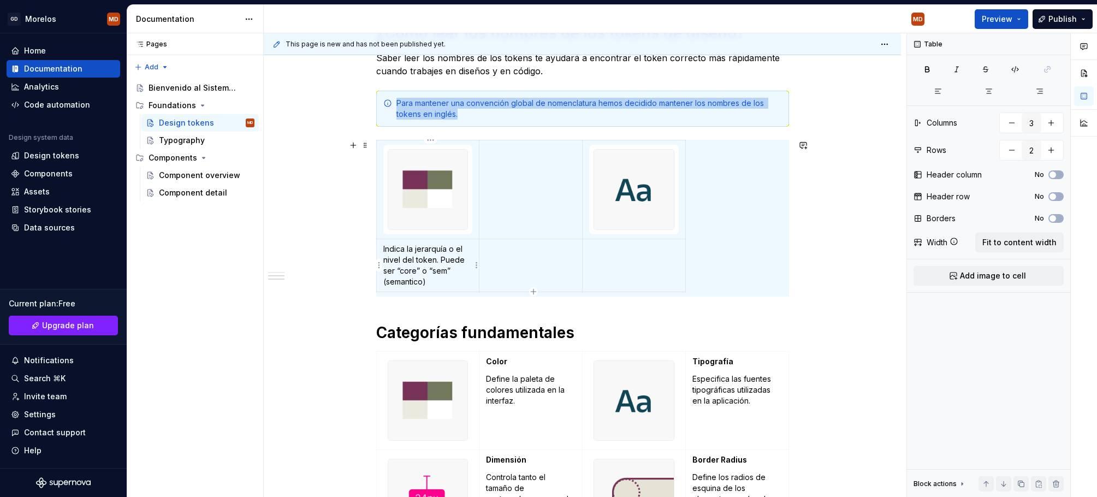
click at [387, 249] on p "Indica la jerarquía o el nivel del token. Puede ser “core” o “sem” (semantico)" at bounding box center [428, 265] width 90 height 44
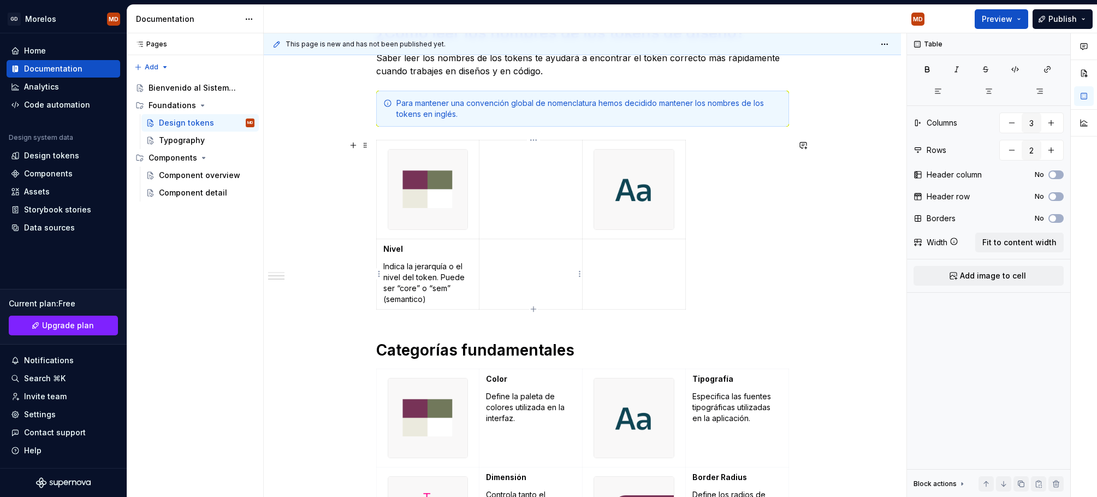
click at [548, 247] on p at bounding box center [531, 248] width 90 height 11
click at [503, 252] on p "Propiedad" at bounding box center [531, 248] width 90 height 11
click at [642, 251] on p at bounding box center [634, 248] width 90 height 11
click at [604, 247] on p "Modificador" at bounding box center [634, 248] width 90 height 11
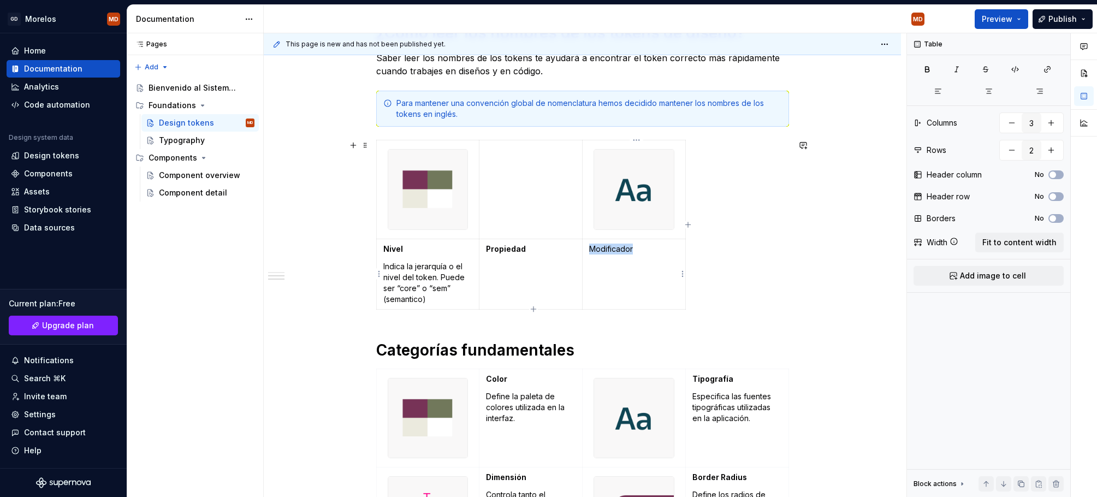
click at [604, 247] on p "Modificador" at bounding box center [634, 248] width 90 height 11
click at [514, 284] on td "Propiedad" at bounding box center [530, 274] width 103 height 70
click at [513, 270] on td "Propiedad" at bounding box center [530, 274] width 103 height 70
click at [641, 264] on td "Modificador" at bounding box center [633, 274] width 103 height 70
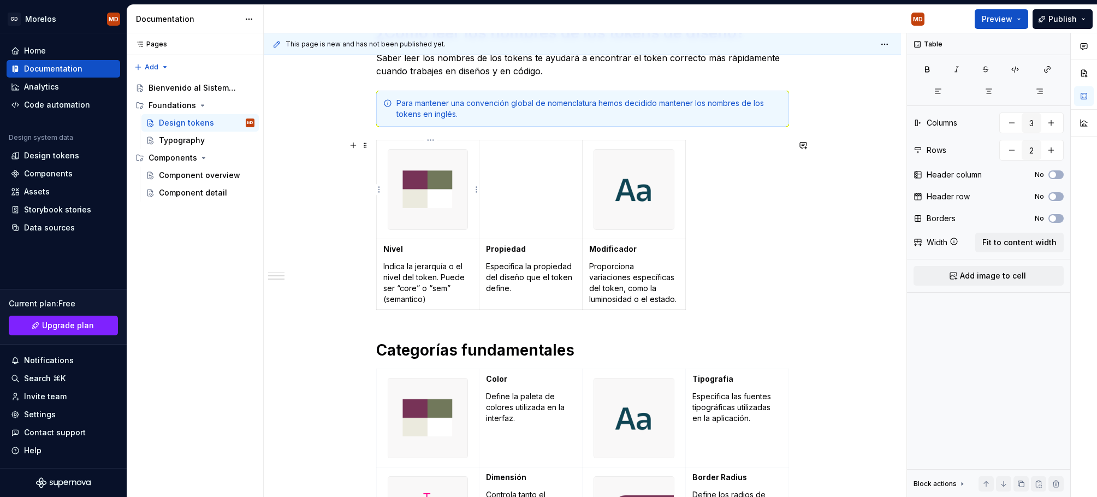
click at [454, 200] on img at bounding box center [428, 190] width 80 height 80
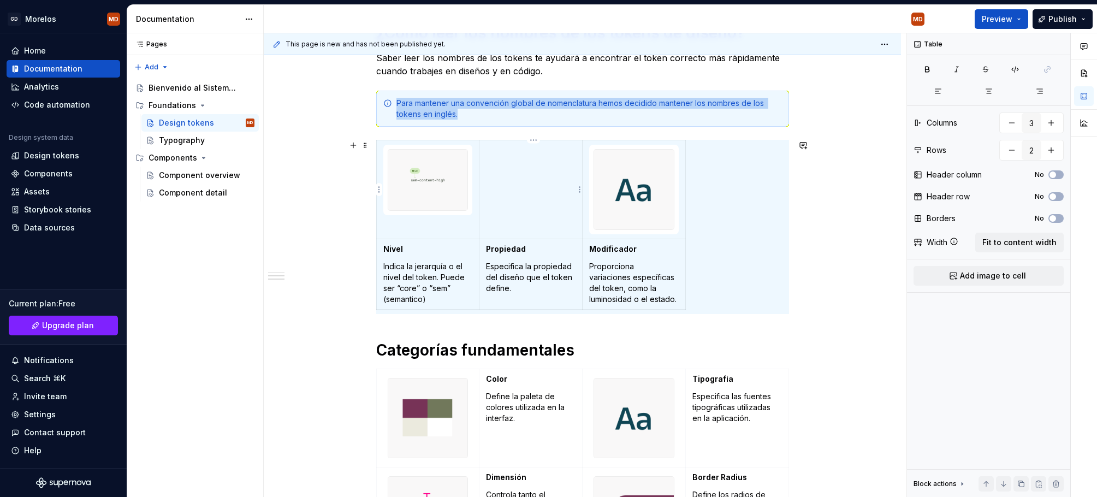
click at [523, 185] on td at bounding box center [530, 189] width 103 height 99
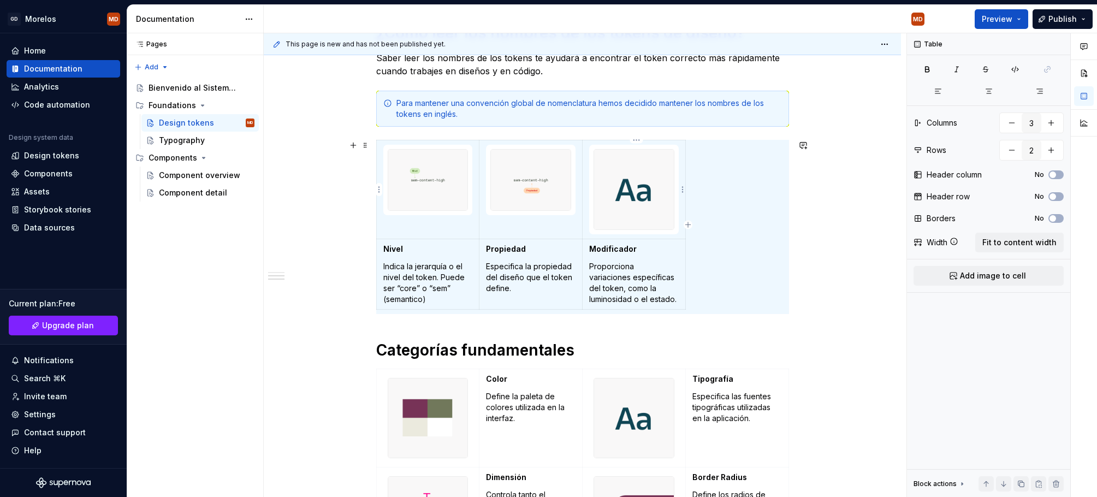
click at [641, 214] on img at bounding box center [634, 190] width 80 height 80
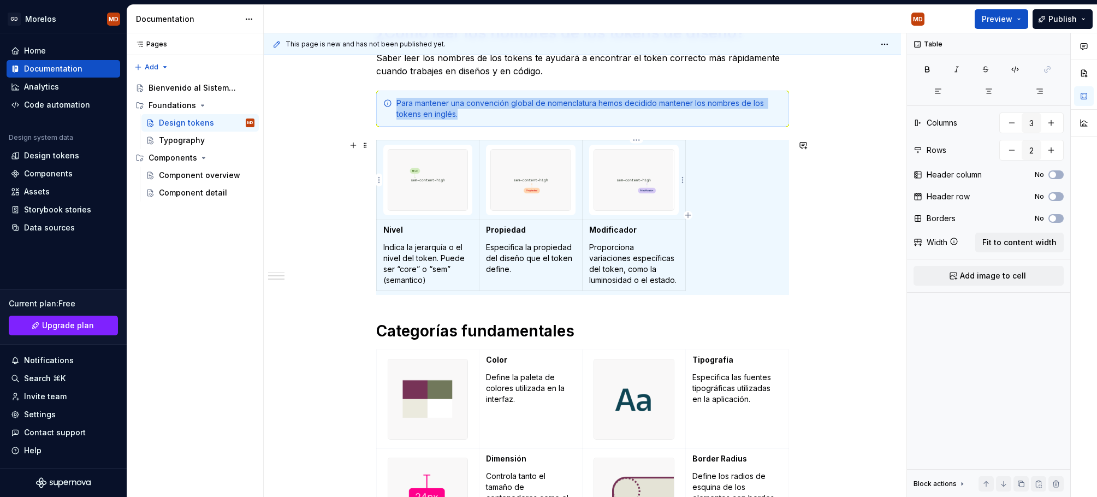
click at [717, 216] on div "Nivel Indica la jerarquía o el nivel del token. Puede ser “core” o “sem” (seman…" at bounding box center [582, 217] width 413 height 155
click at [907, 240] on span "Fit to content width" at bounding box center [1019, 242] width 74 height 11
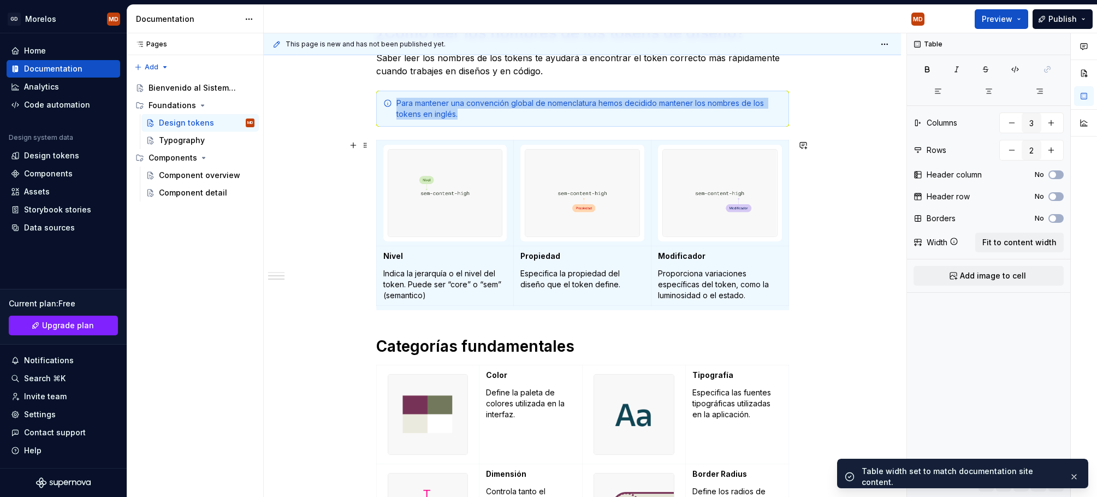
click at [839, 249] on div "Arquitectura actual: Tokens de dos niveles Utilizamos una arquitectura de token…" at bounding box center [582, 349] width 637 height 1216
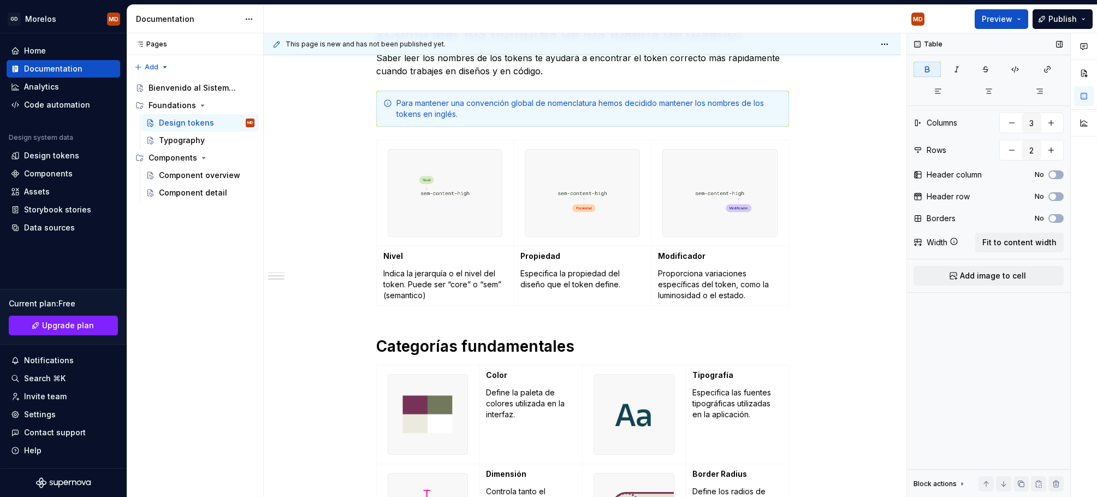
click at [907, 314] on div "Table Columns 3 Rows 2 Header column No Header row No Borders No Width Fit to c…" at bounding box center [988, 265] width 163 height 464
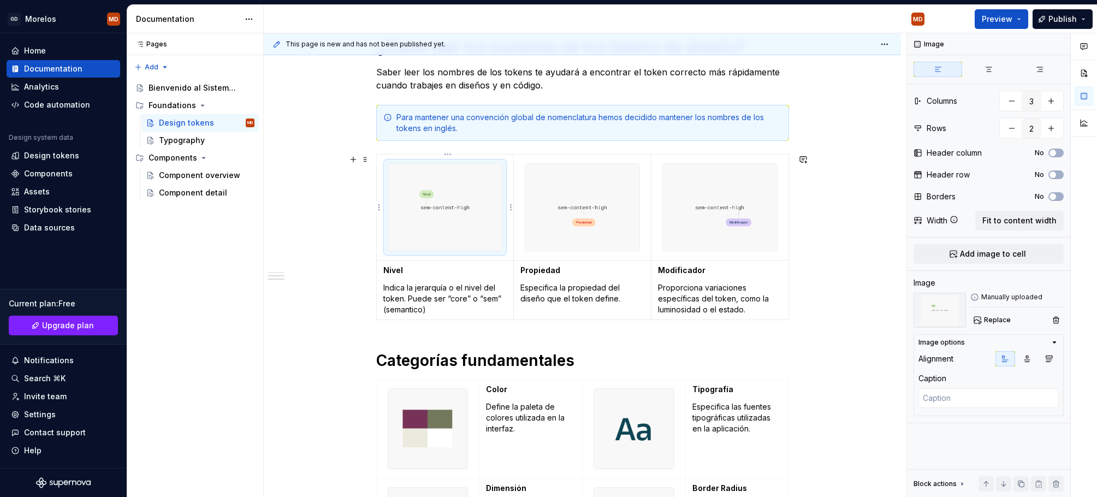
click at [481, 231] on img at bounding box center [445, 207] width 114 height 87
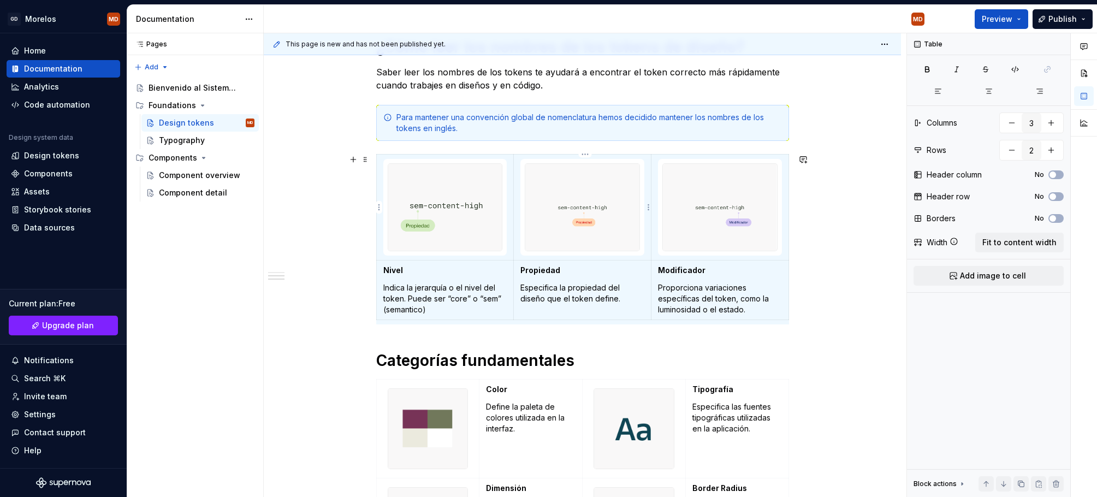
click at [567, 188] on img at bounding box center [582, 207] width 114 height 87
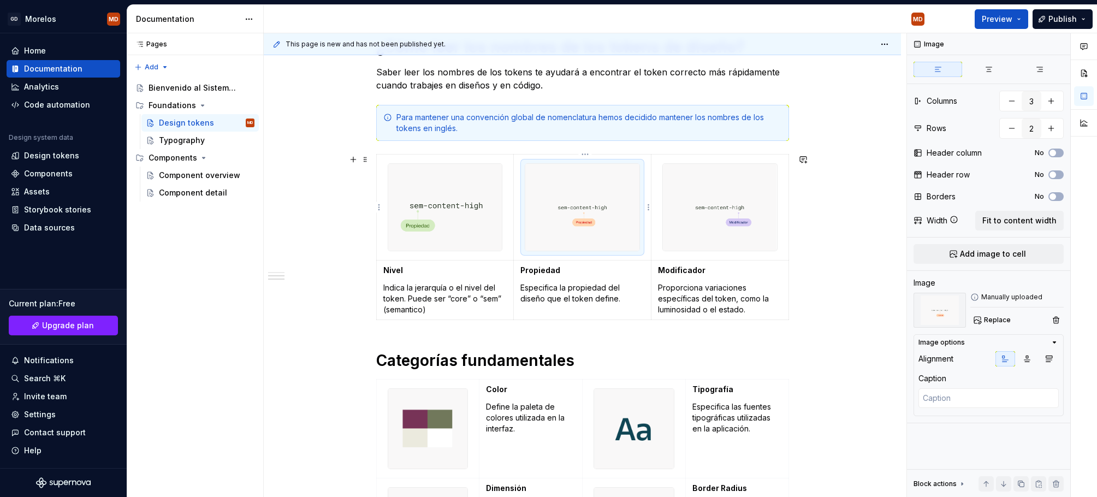
click at [568, 188] on img at bounding box center [582, 207] width 114 height 87
click at [630, 228] on img at bounding box center [582, 207] width 114 height 87
click at [630, 229] on img at bounding box center [582, 207] width 114 height 87
click at [621, 234] on img at bounding box center [582, 207] width 114 height 87
click at [683, 228] on img at bounding box center [720, 207] width 114 height 87
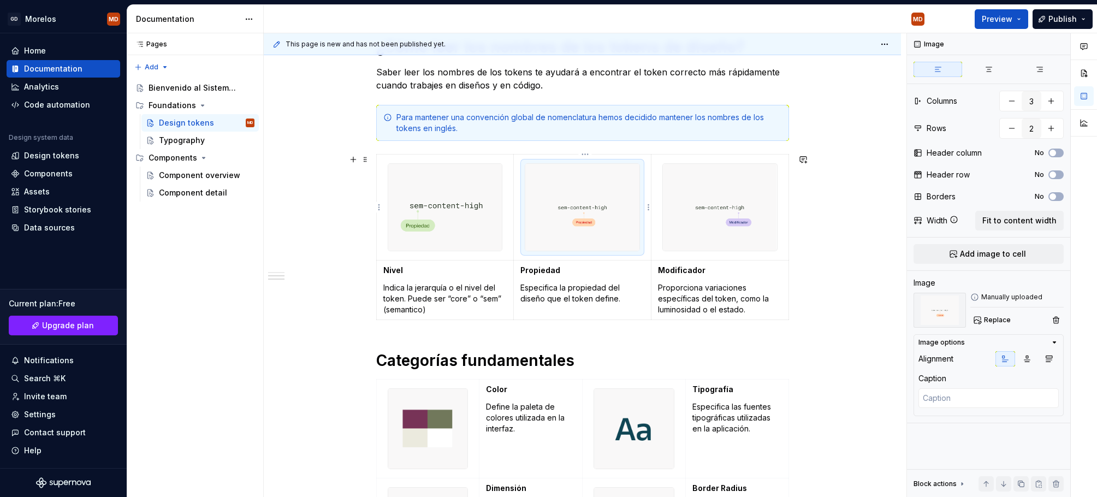
click at [614, 230] on img at bounding box center [582, 207] width 114 height 87
click at [617, 228] on img at bounding box center [582, 207] width 114 height 87
click at [522, 232] on td at bounding box center [583, 207] width 138 height 106
click at [538, 231] on img at bounding box center [582, 207] width 114 height 87
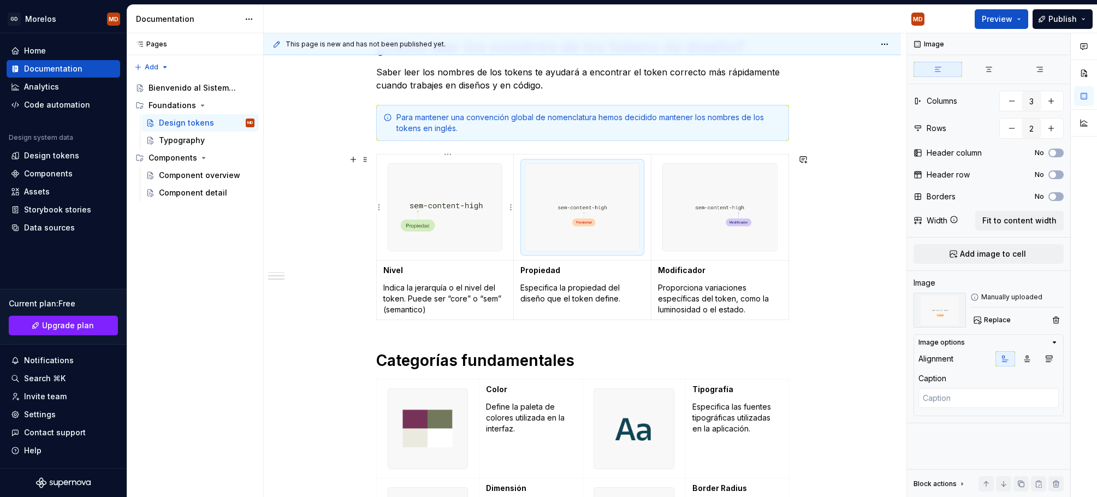
click at [466, 225] on img at bounding box center [445, 207] width 114 height 87
click at [578, 227] on img at bounding box center [582, 207] width 114 height 87
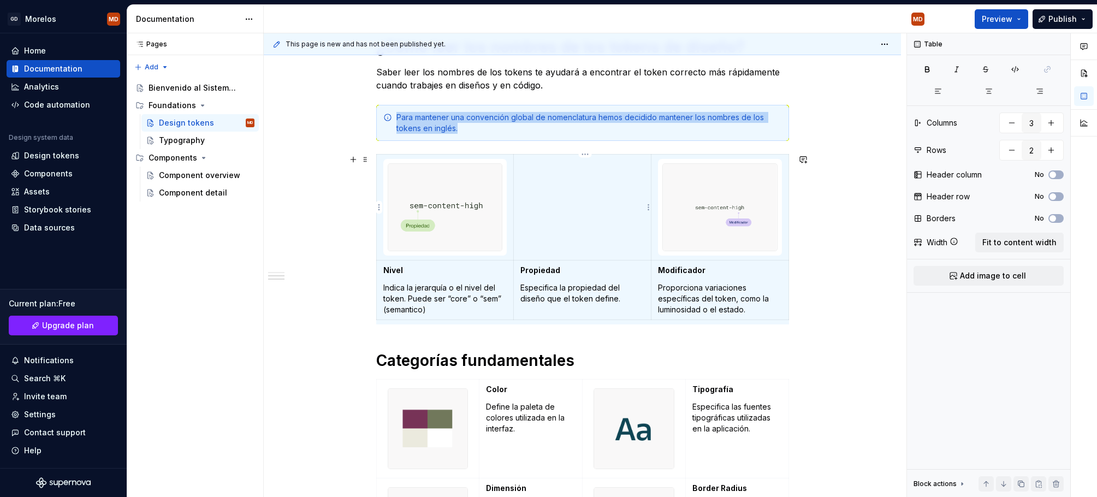
click at [574, 226] on td at bounding box center [583, 207] width 138 height 106
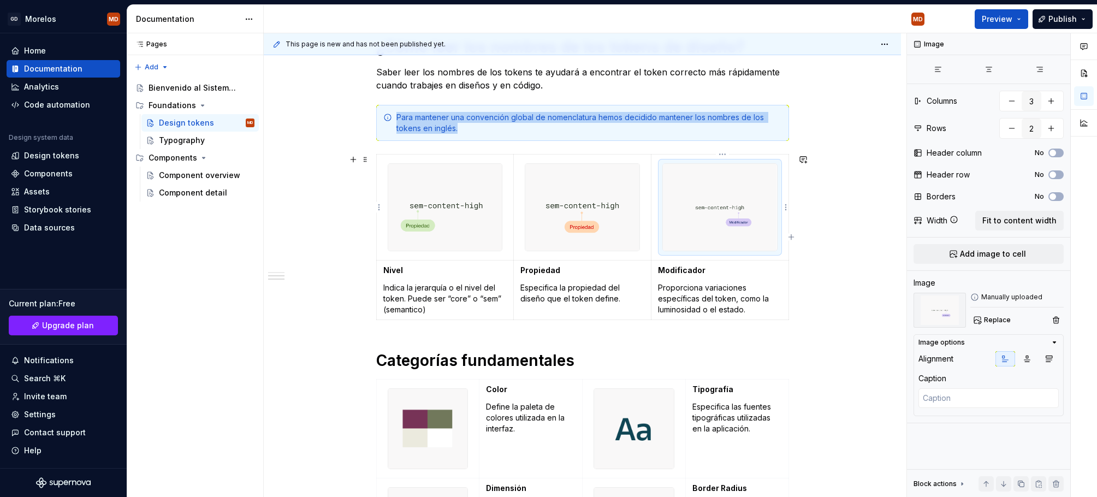
click at [689, 209] on img at bounding box center [720, 207] width 114 height 87
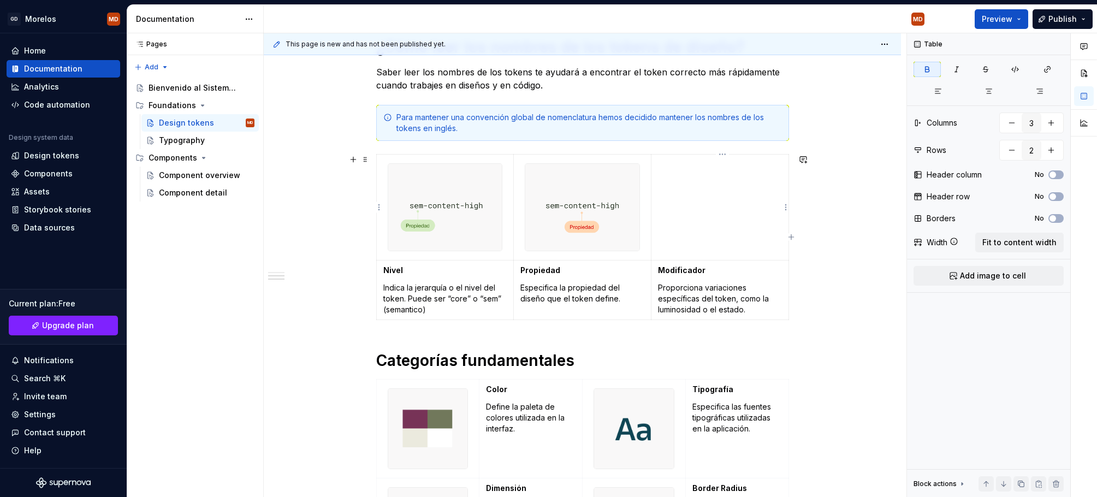
click at [711, 224] on td at bounding box center [720, 207] width 138 height 106
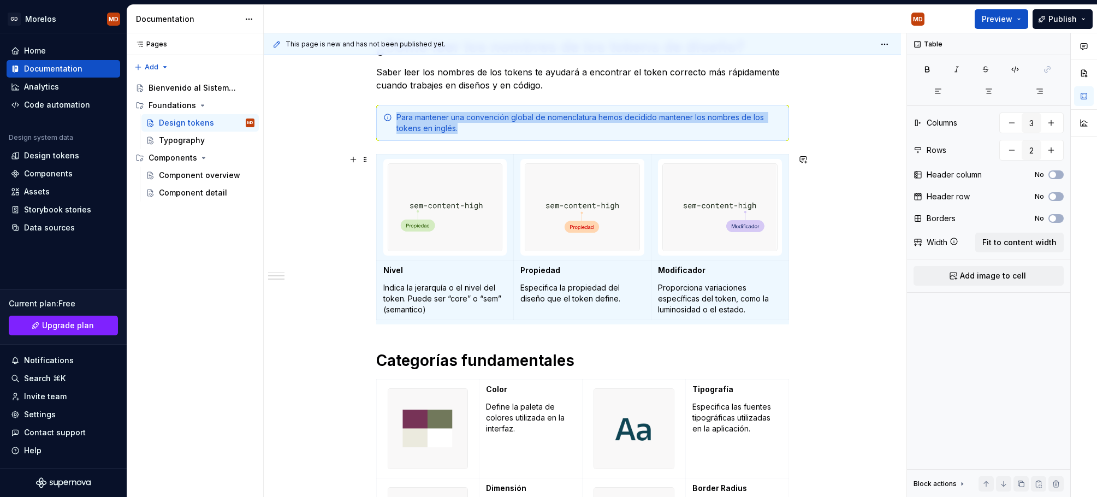
click at [828, 237] on div "Arquitectura actual: Tokens de dos niveles Utilizamos una arquitectura de token…" at bounding box center [582, 363] width 637 height 1216
click at [425, 275] on p "NivelNivel" at bounding box center [445, 270] width 124 height 11
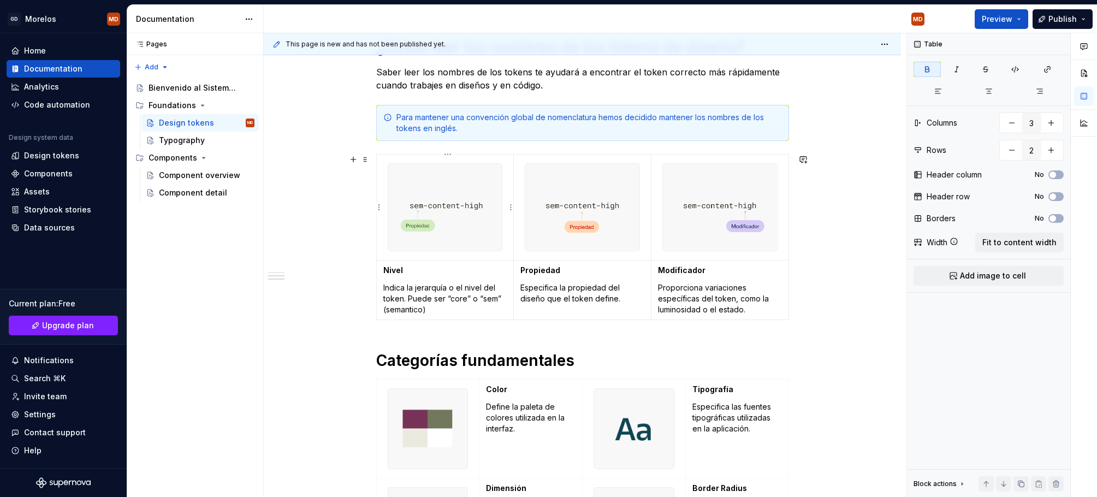
click at [455, 240] on img at bounding box center [445, 207] width 114 height 87
click at [424, 221] on td at bounding box center [445, 207] width 138 height 106
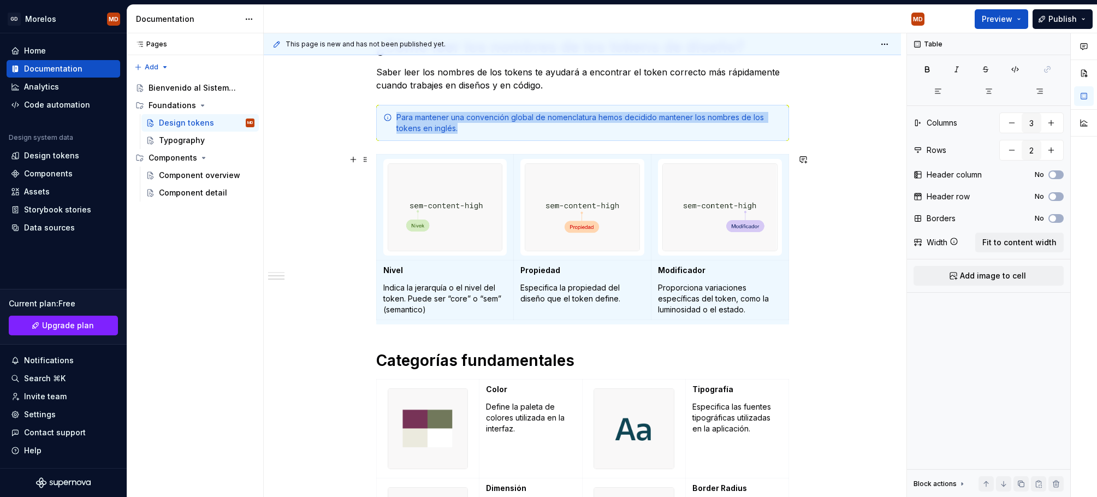
click at [312, 237] on div "Arquitectura actual: Tokens de dos niveles Utilizamos una arquitectura de token…" at bounding box center [582, 363] width 637 height 1216
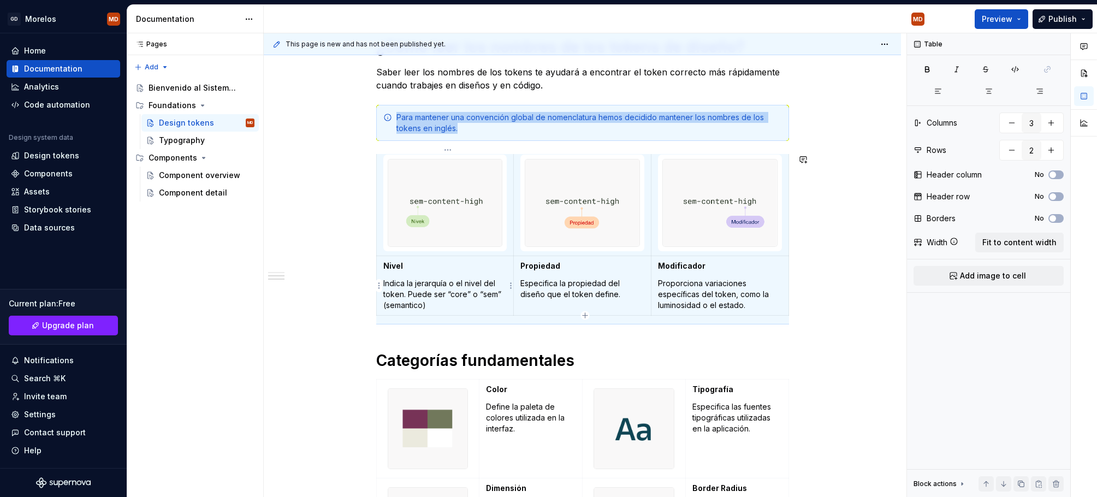
click at [430, 307] on p "Indica la jerarquía o el nivel del token. Puede ser “core” o “sem” (semantico)" at bounding box center [445, 294] width 124 height 33
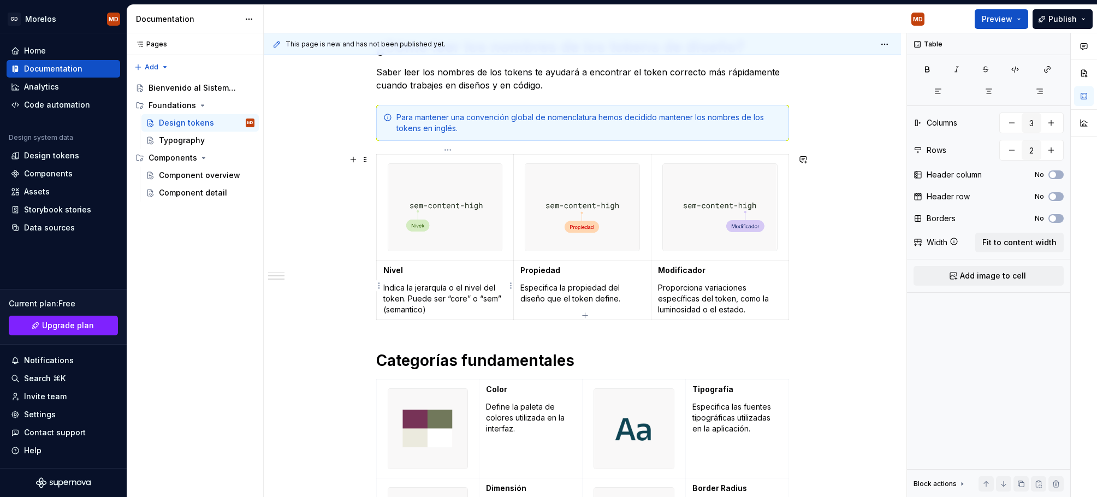
scroll to position [0, 0]
drag, startPoint x: 407, startPoint y: 295, endPoint x: 447, endPoint y: 313, distance: 44.0
click at [453, 311] on p "Indica la jerarquía o el nivel del token. Puede ser “core” o “sem” (semantico)" at bounding box center [445, 298] width 124 height 33
drag, startPoint x: 438, startPoint y: 310, endPoint x: 428, endPoint y: 306, distance: 10.5
click at [428, 306] on p "Indica la jerarquía o el nivel del token. Puede ser “core” o “sem” (semantico)" at bounding box center [445, 298] width 124 height 33
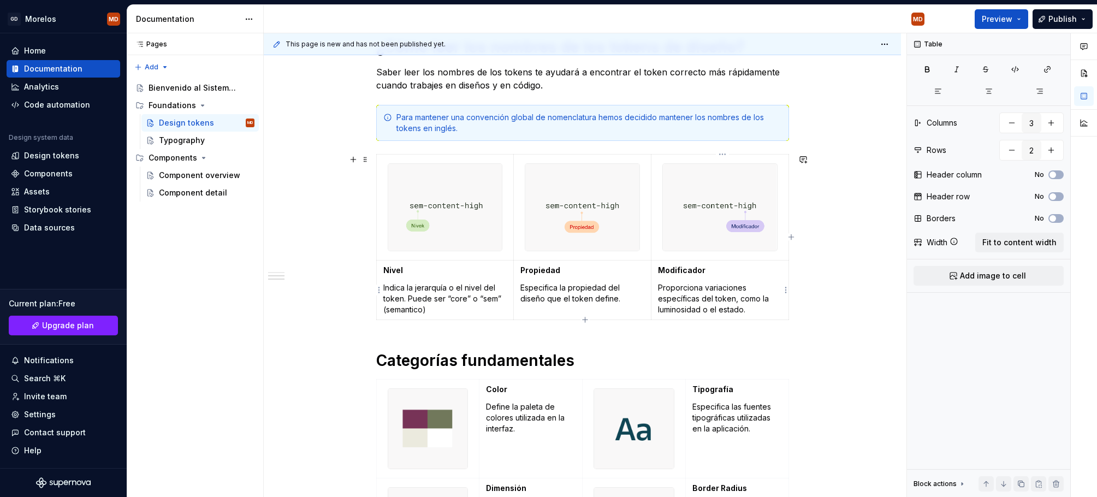
click at [703, 311] on p "Proporciona variaciones específicas del token, como la luminosidad o el estado." at bounding box center [720, 298] width 124 height 33
click at [412, 297] on p "Indica la jerarquía o el nivel del token. Puede ser “core” o “sem” (semantico)" at bounding box center [445, 298] width 124 height 33
click at [623, 296] on p "Especifica la propiedad del diseño que el token define." at bounding box center [582, 293] width 124 height 22
click at [620, 311] on p "Especifica la propiedad de diseño que el token define. Como el color de los fon…" at bounding box center [582, 298] width 124 height 33
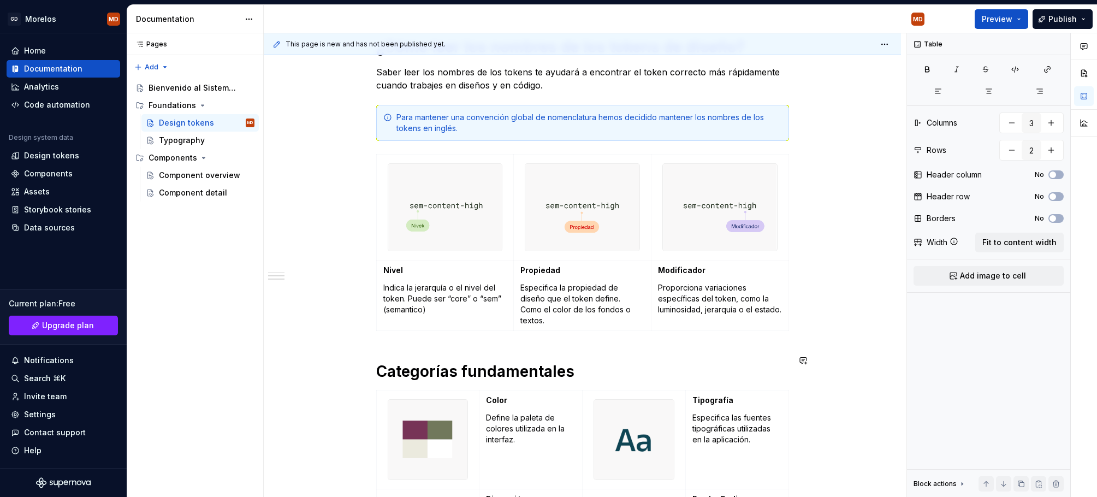
click at [764, 336] on div "Arquitectura actual: Tokens de dos niveles Utilizamos una arquitectura de token…" at bounding box center [582, 300] width 413 height 1039
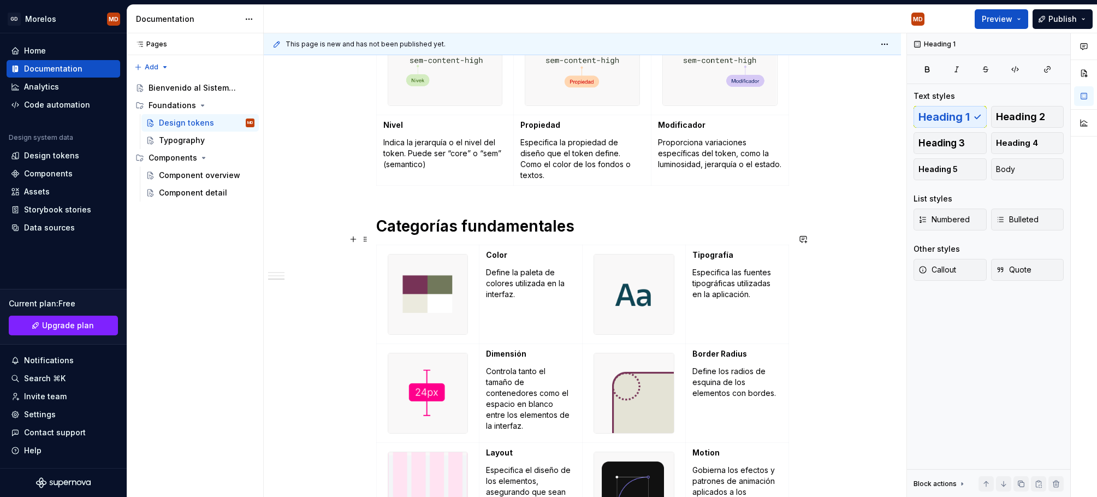
scroll to position [945, 0]
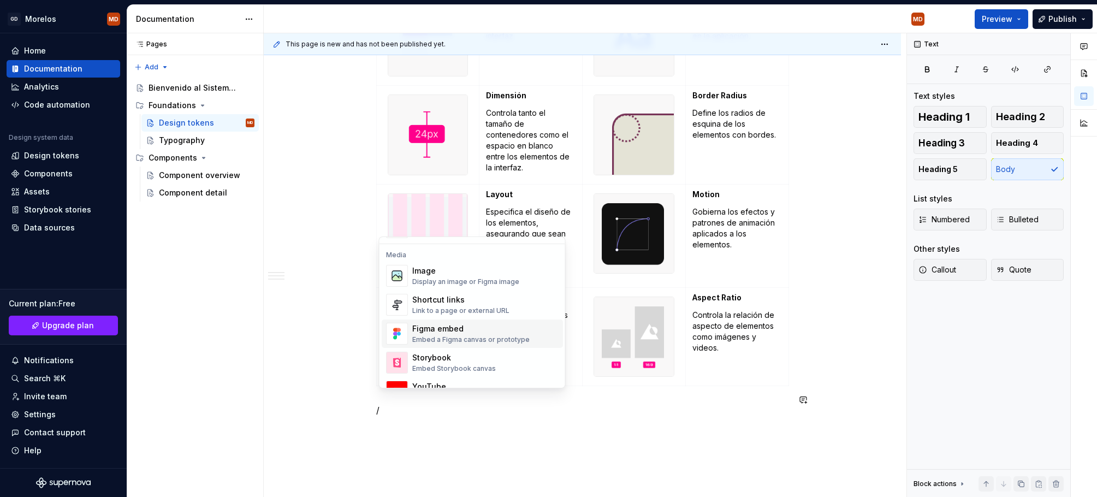
scroll to position [475, 0]
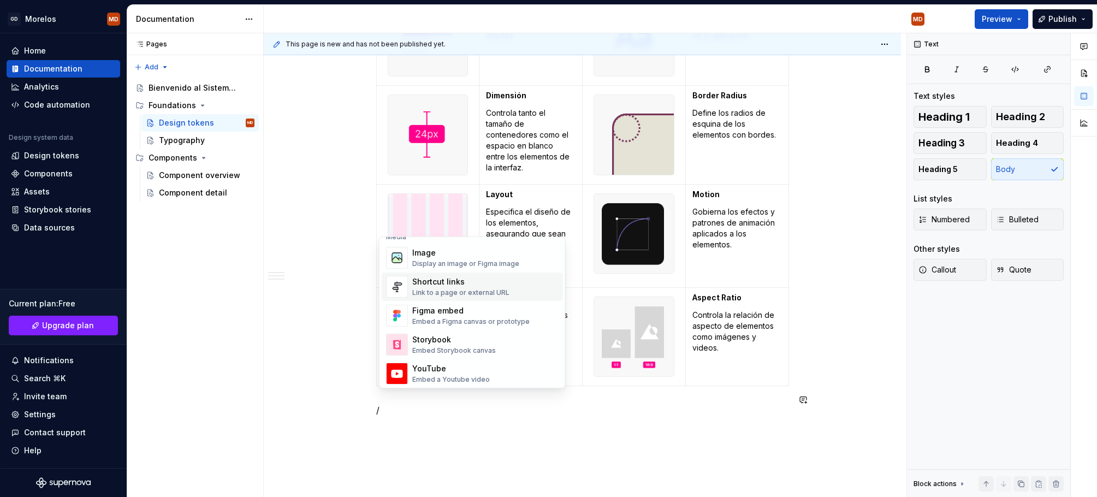
click at [479, 283] on div "Shortcut links" at bounding box center [460, 281] width 97 height 11
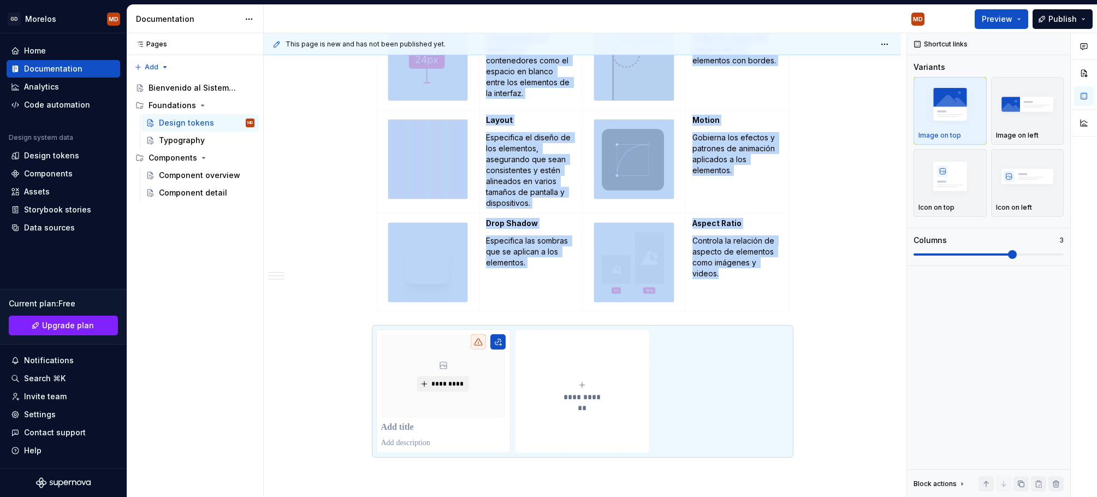
scroll to position [980, 0]
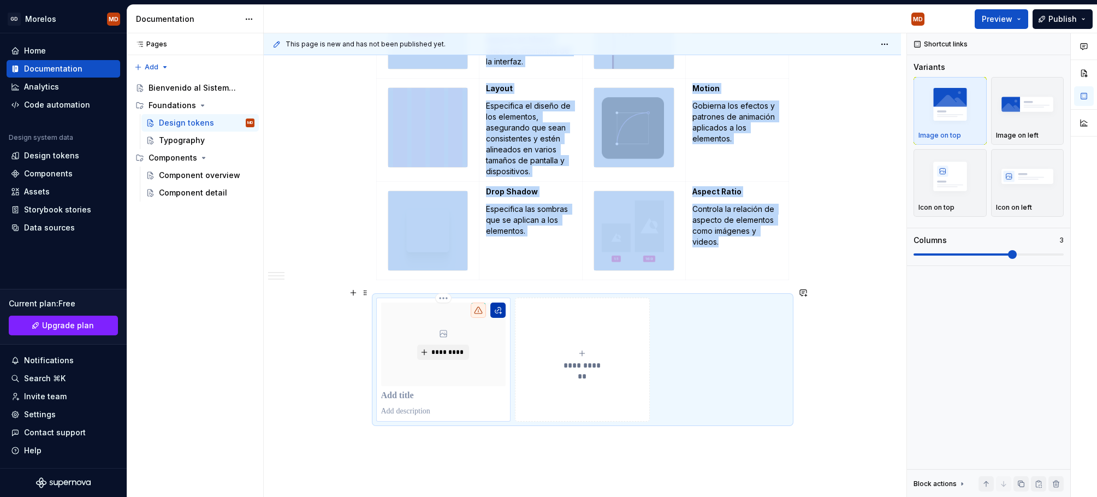
click at [501, 302] on button "button" at bounding box center [497, 309] width 15 height 15
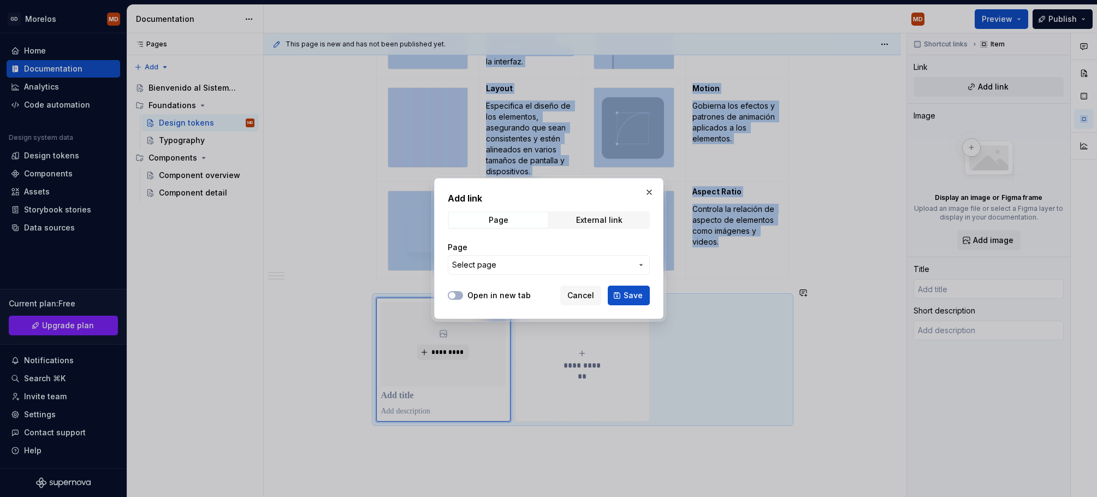
click at [504, 272] on button "Select page" at bounding box center [549, 265] width 202 height 20
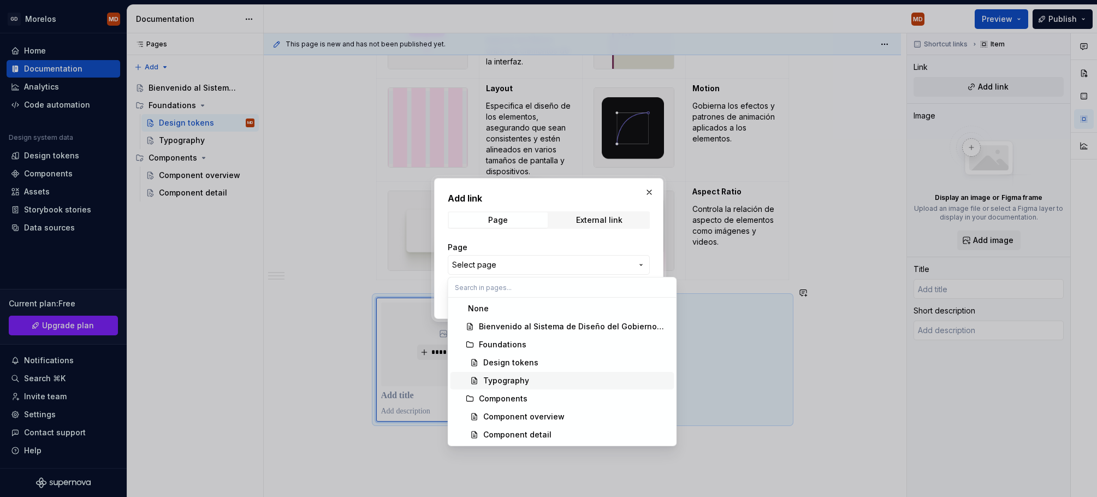
click at [503, 373] on span "Typography" at bounding box center [562, 380] width 224 height 17
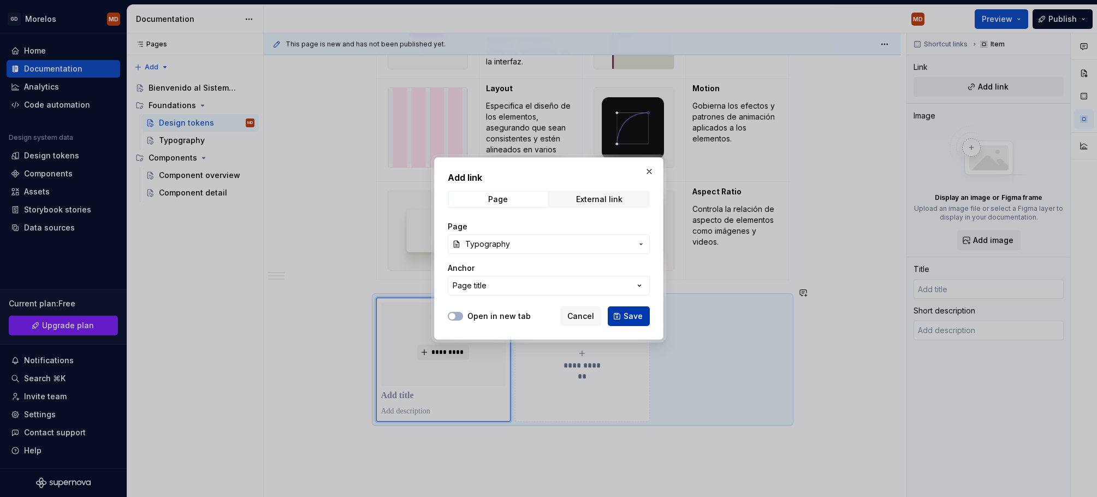
click at [637, 318] on span "Save" at bounding box center [632, 316] width 19 height 11
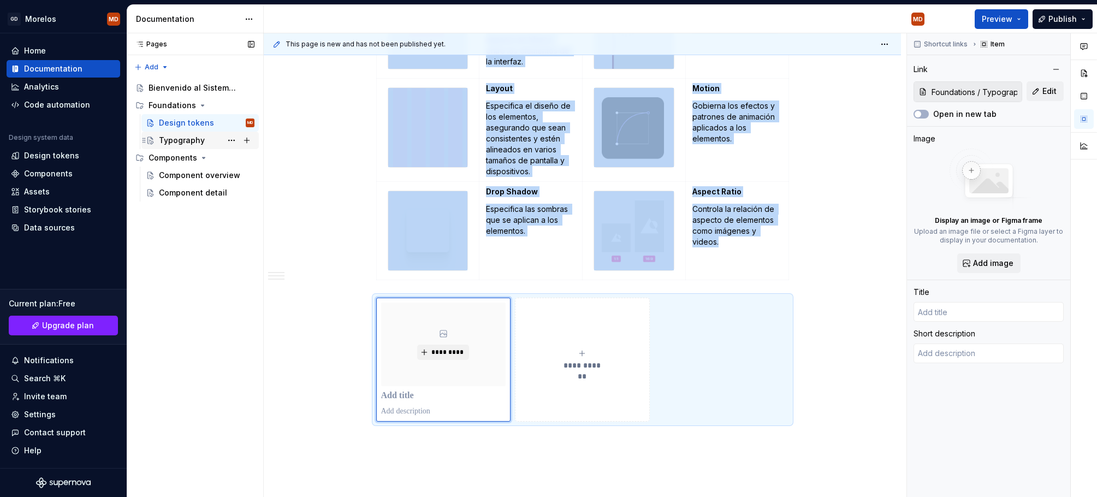
type textarea "*"
type input "Typography"
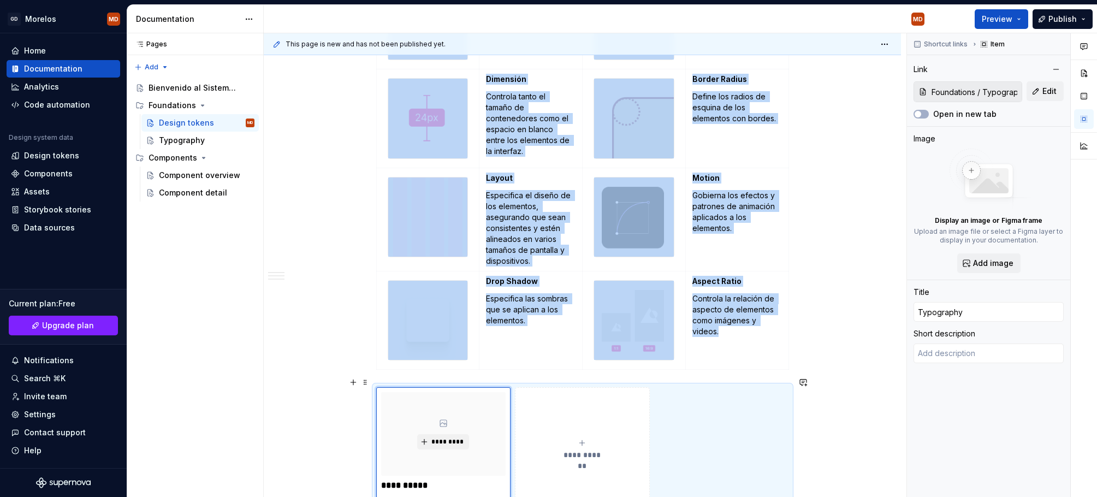
scroll to position [902, 0]
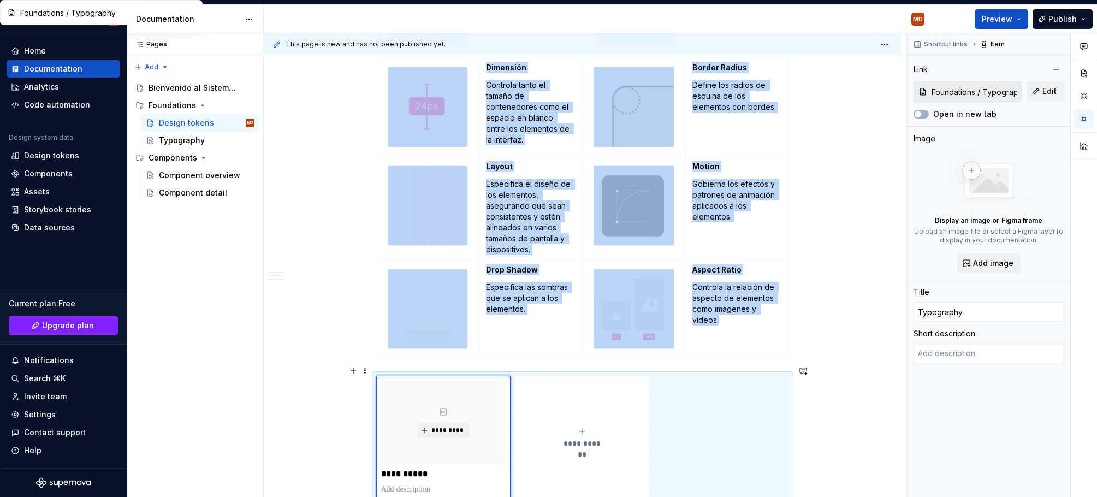
click at [601, 404] on button "**********" at bounding box center [582, 437] width 135 height 123
type textarea "*"
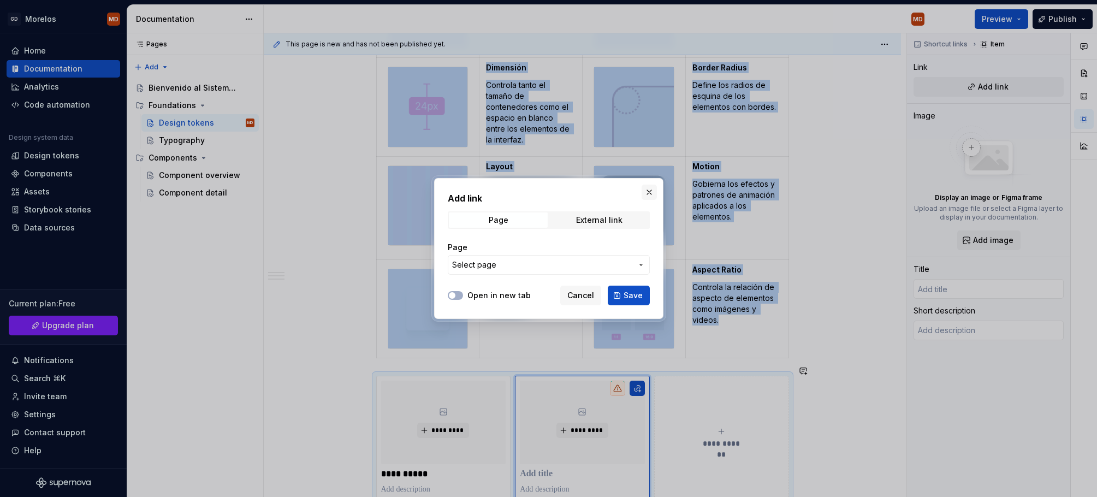
click at [650, 192] on button "button" at bounding box center [648, 192] width 15 height 15
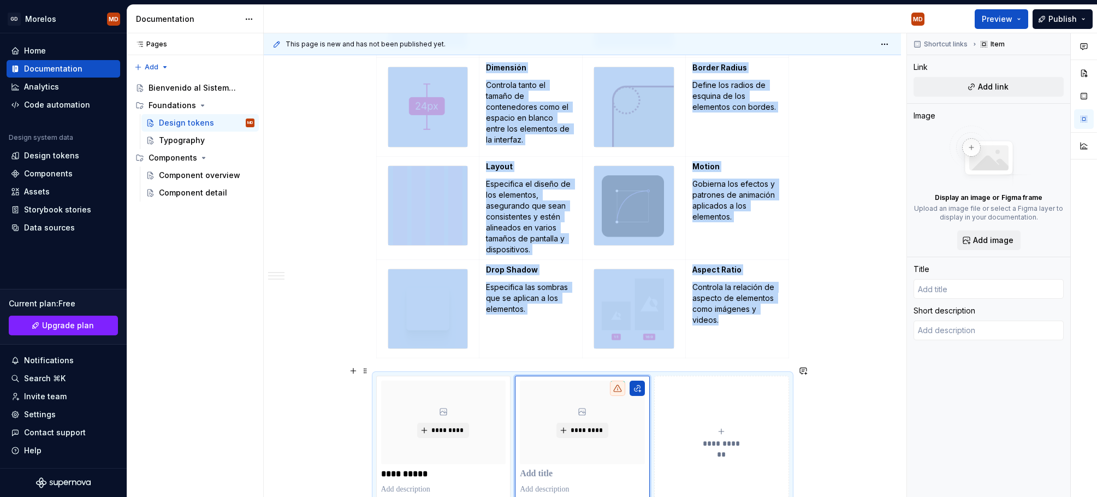
click at [701, 411] on button "**********" at bounding box center [721, 437] width 135 height 123
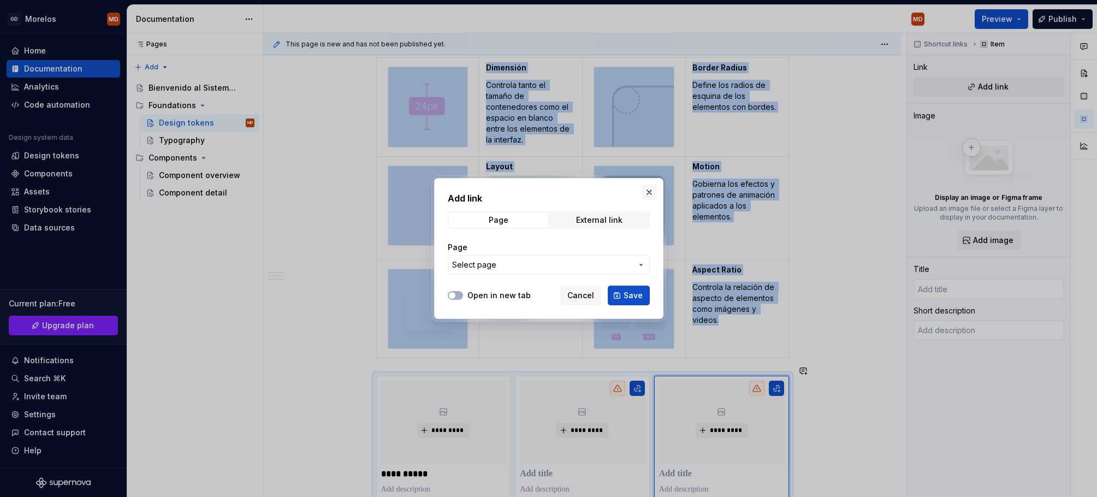
click at [653, 185] on button "button" at bounding box center [648, 192] width 15 height 15
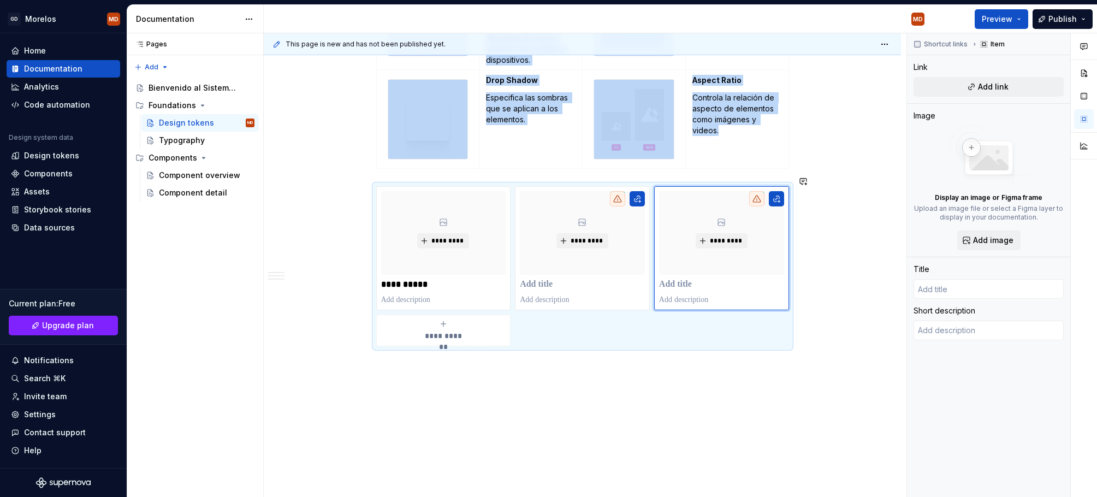
scroll to position [1018, 0]
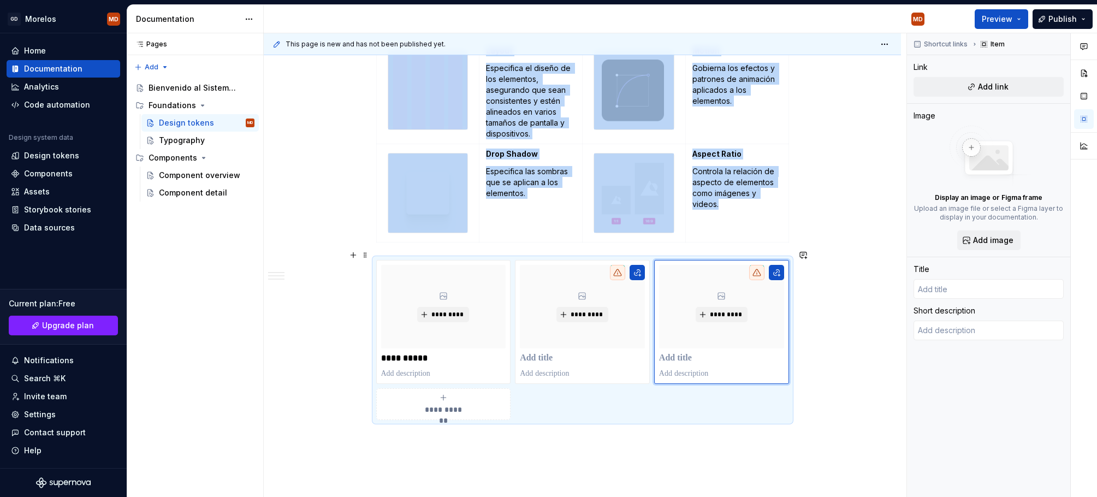
click at [471, 396] on div "**********" at bounding box center [443, 404] width 125 height 22
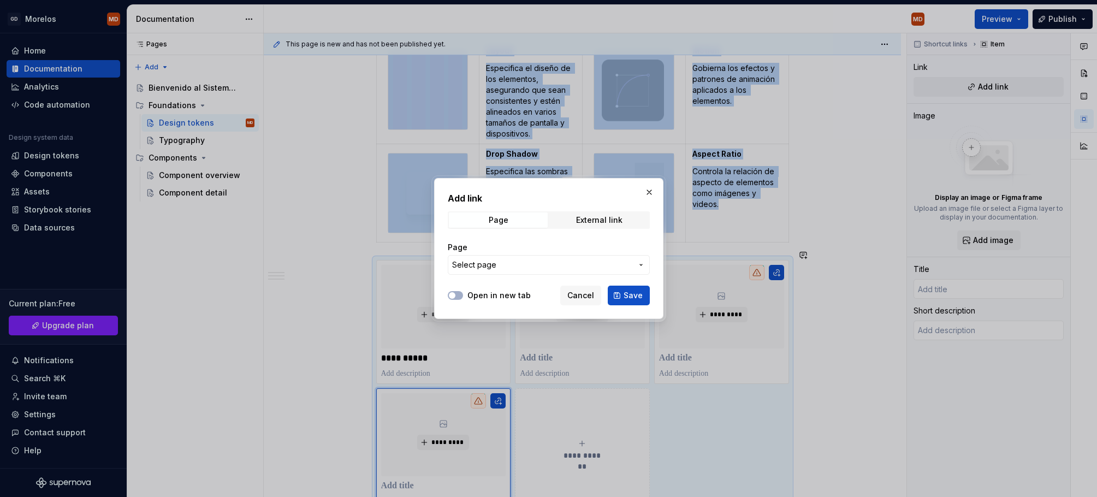
drag, startPoint x: 651, startPoint y: 192, endPoint x: 644, endPoint y: 199, distance: 9.7
click at [651, 192] on button "button" at bounding box center [648, 192] width 15 height 15
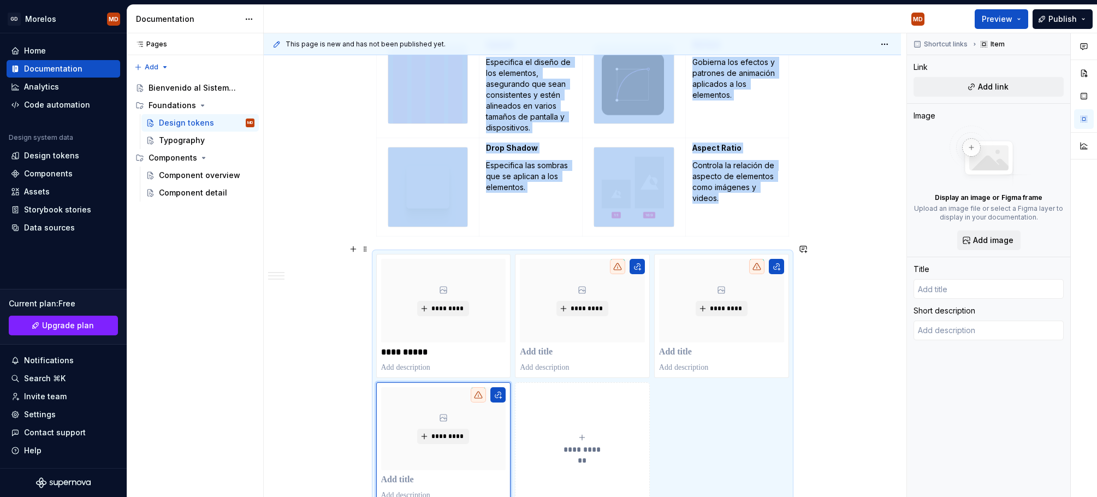
click at [551, 408] on button "**********" at bounding box center [582, 443] width 135 height 123
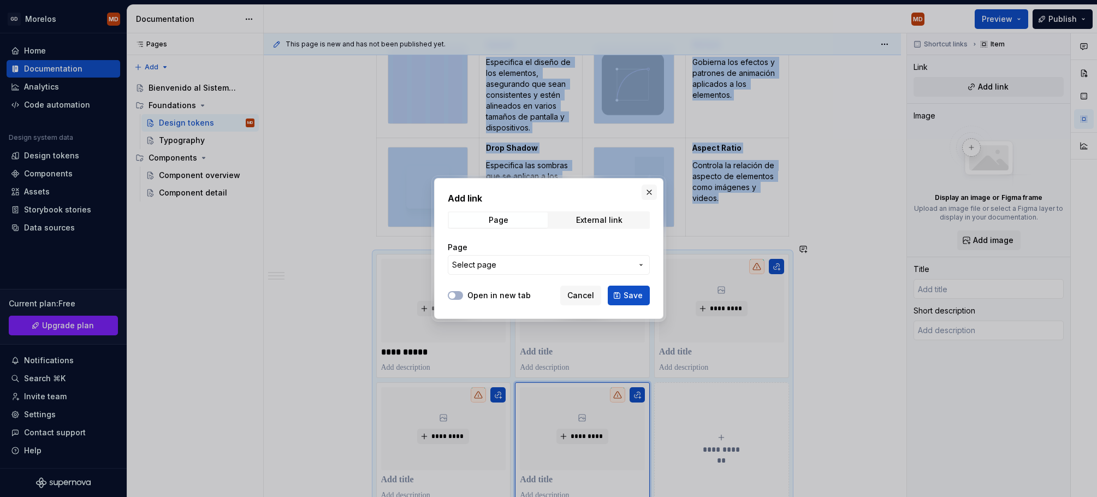
click at [651, 188] on button "button" at bounding box center [648, 192] width 15 height 15
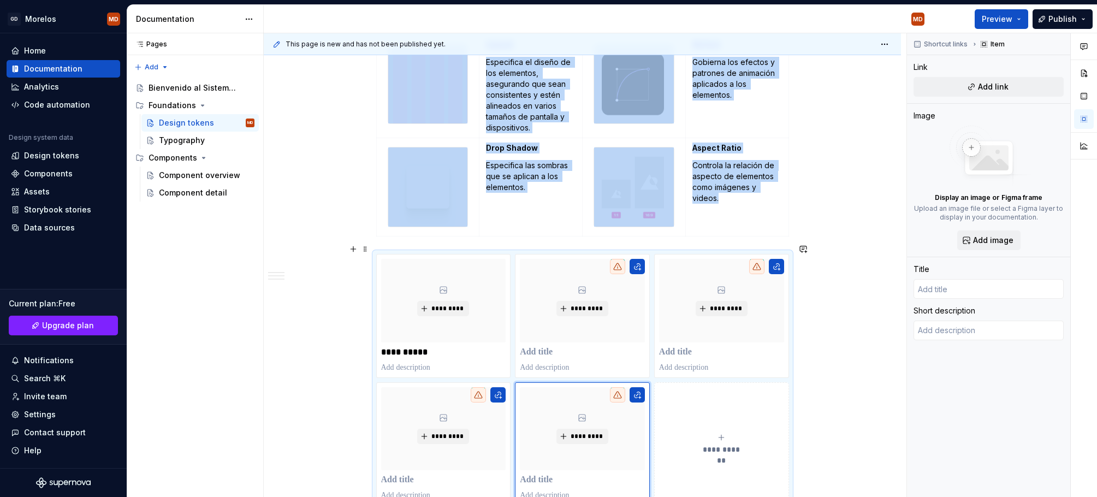
click at [709, 414] on button "**********" at bounding box center [721, 443] width 135 height 123
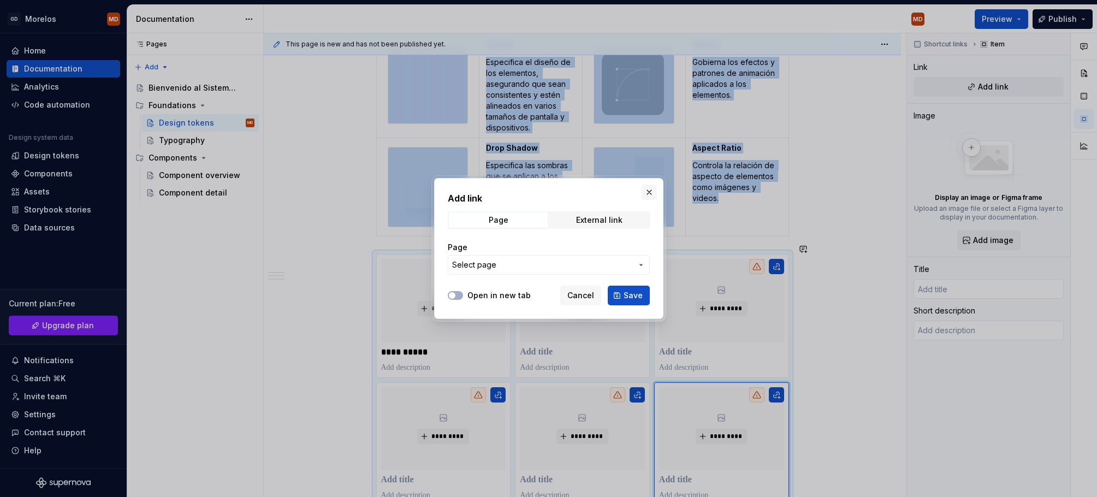
click at [650, 192] on button "button" at bounding box center [648, 192] width 15 height 15
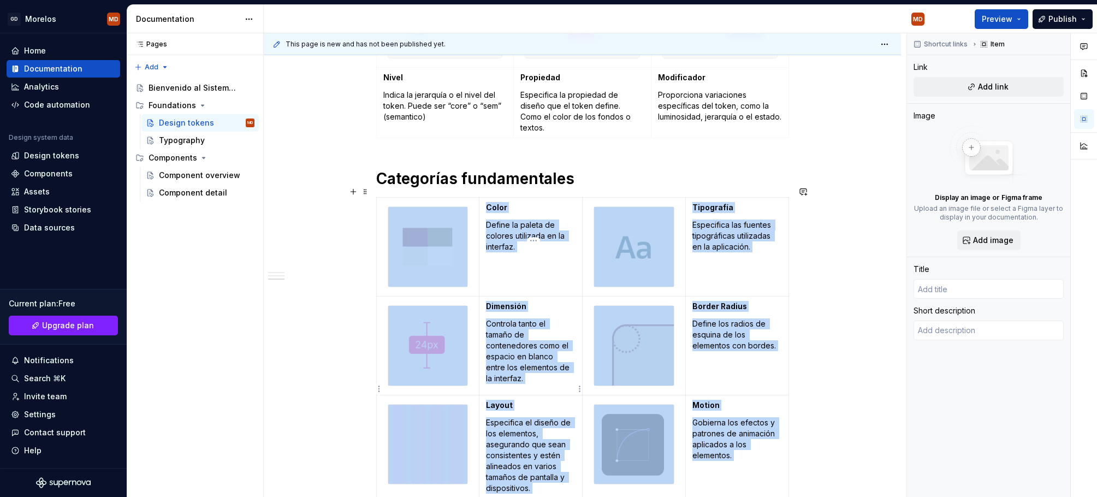
scroll to position [725, 0]
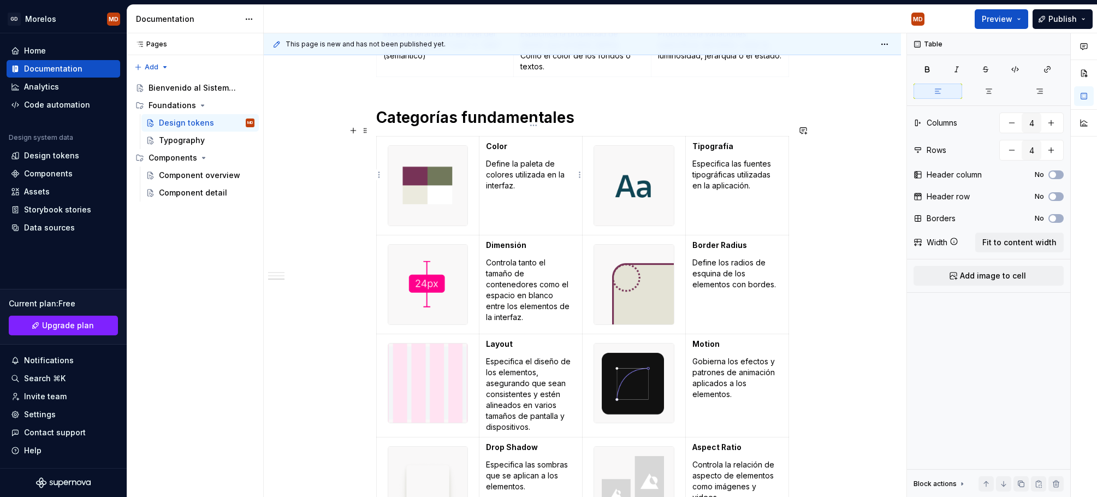
click at [509, 161] on p "Define la paleta de colores utilizada en la interfaz." at bounding box center [531, 174] width 90 height 33
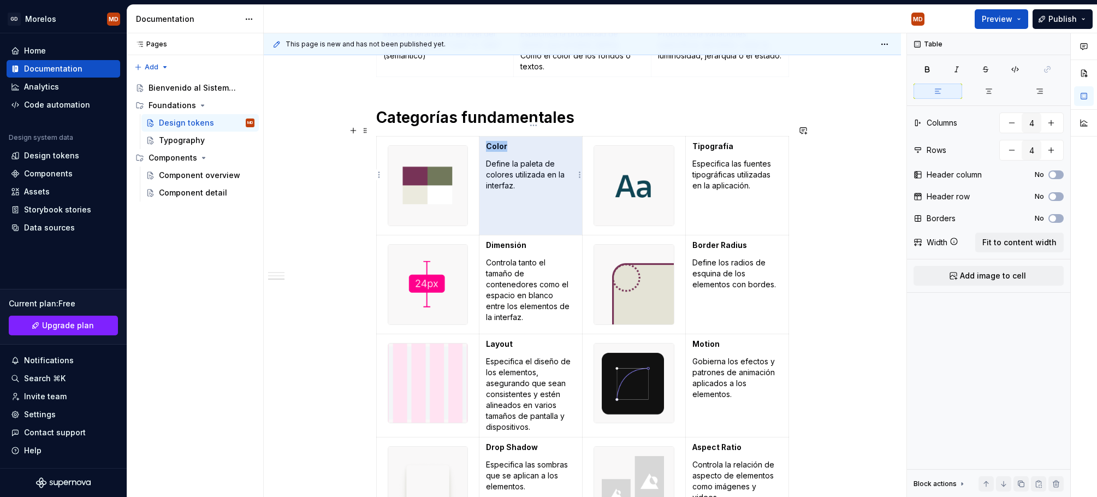
copy strong "Color"
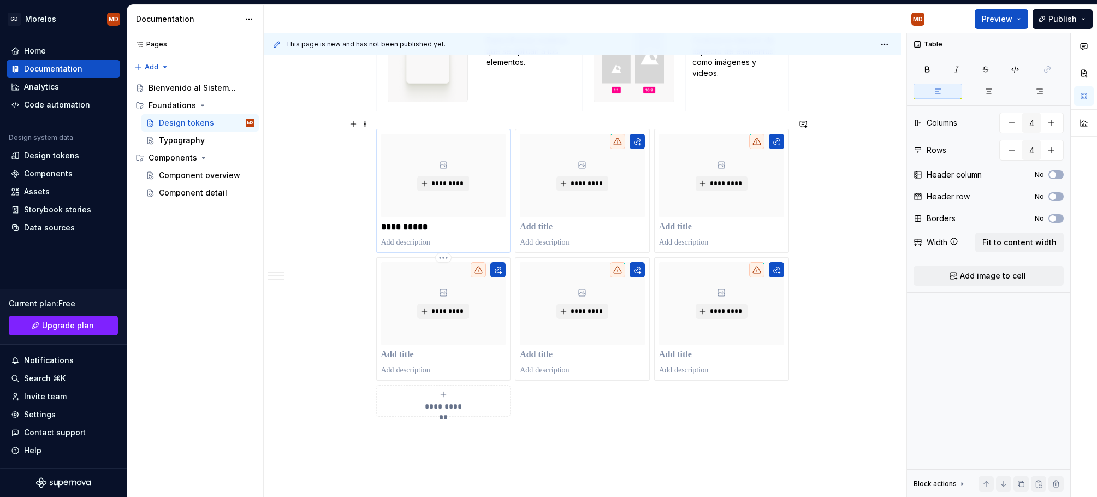
scroll to position [1146, 0]
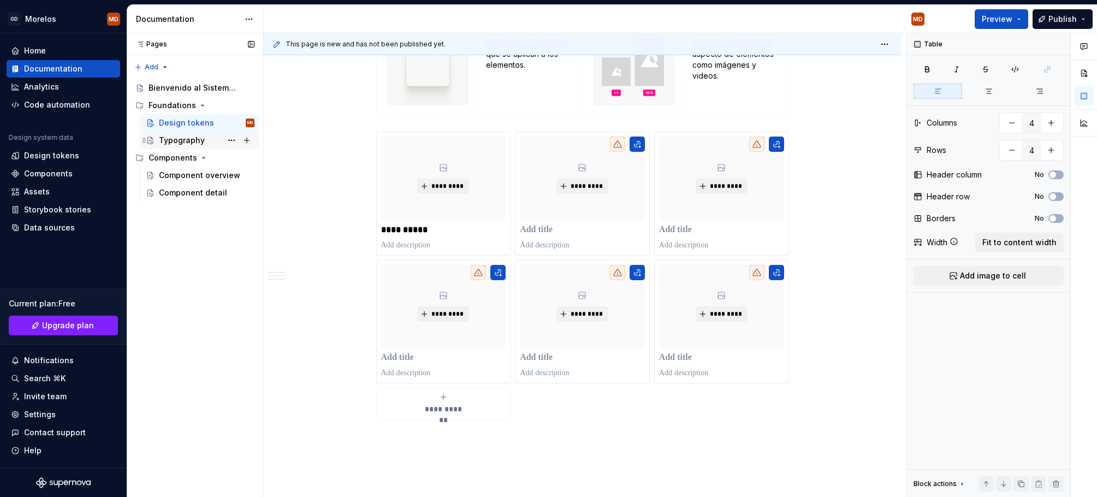
click at [186, 135] on div "Typography" at bounding box center [182, 140] width 46 height 11
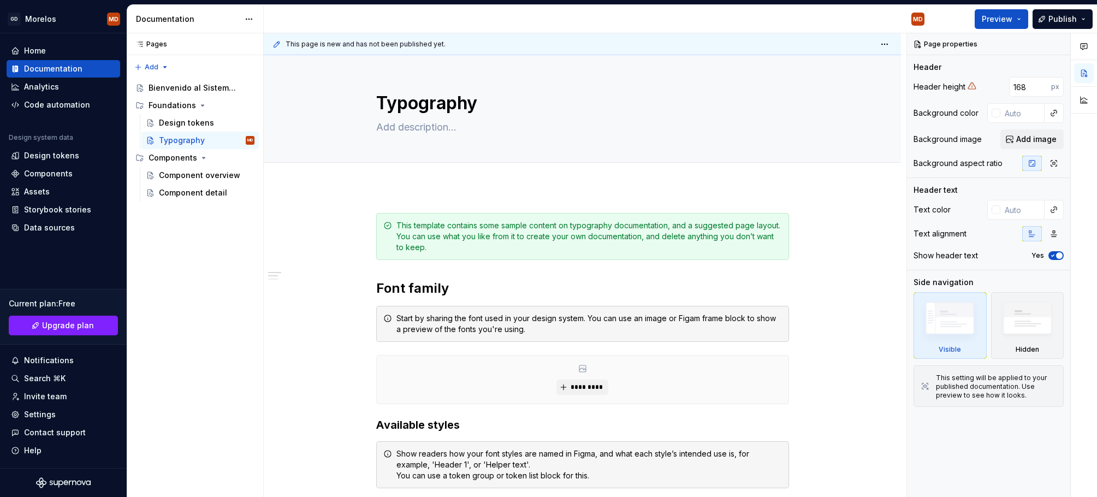
type textarea "*"
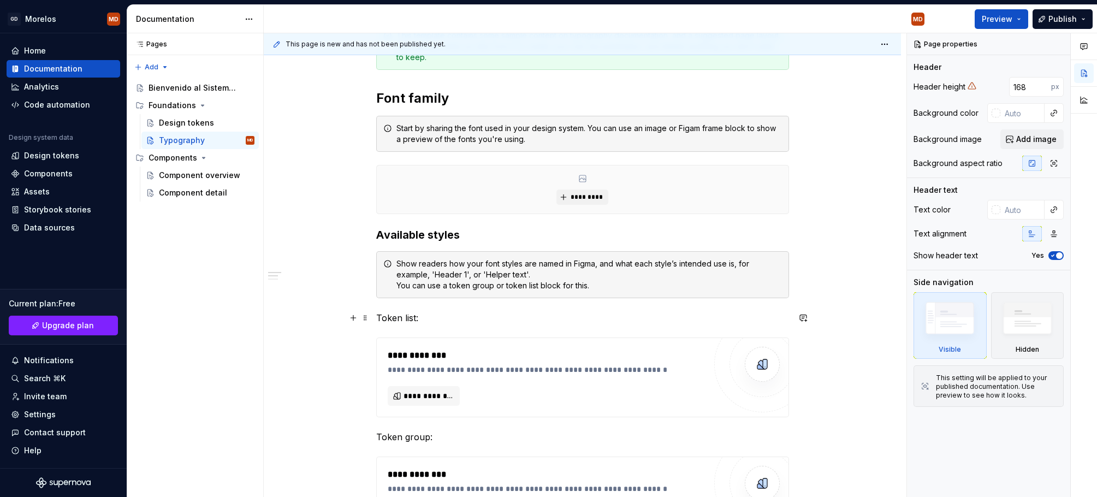
scroll to position [190, 0]
click at [446, 392] on span "**********" at bounding box center [428, 395] width 50 height 11
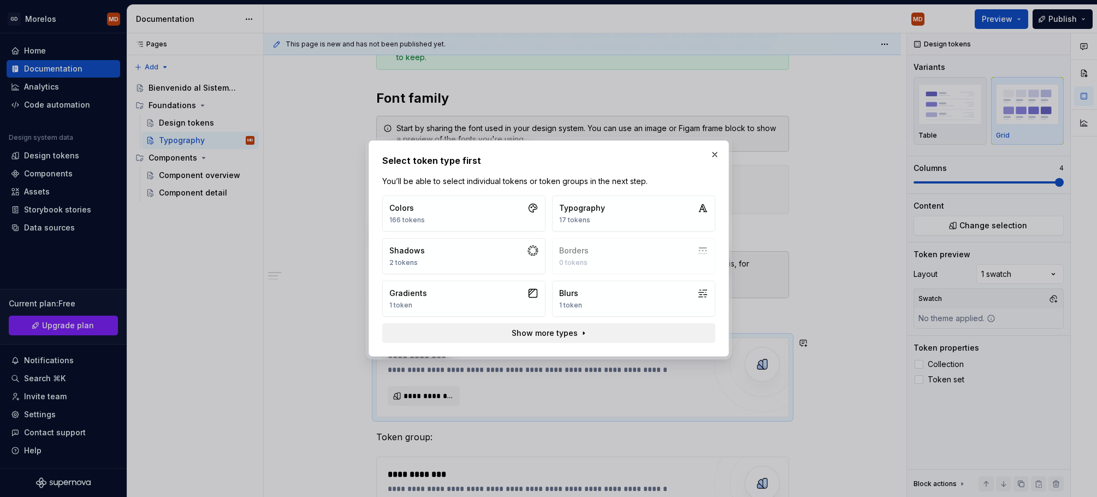
click at [568, 334] on span "Show more types" at bounding box center [544, 333] width 66 height 11
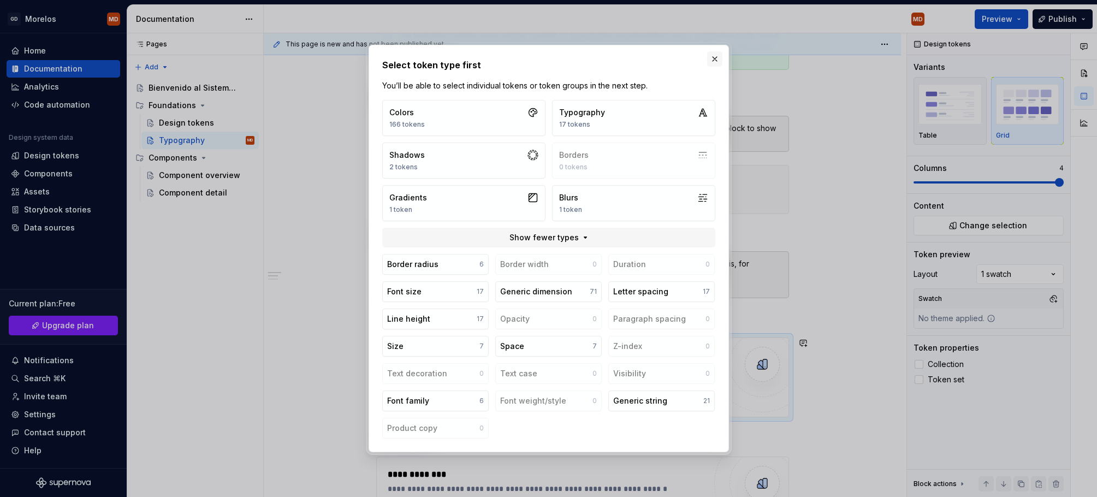
click at [711, 57] on button "button" at bounding box center [714, 58] width 15 height 15
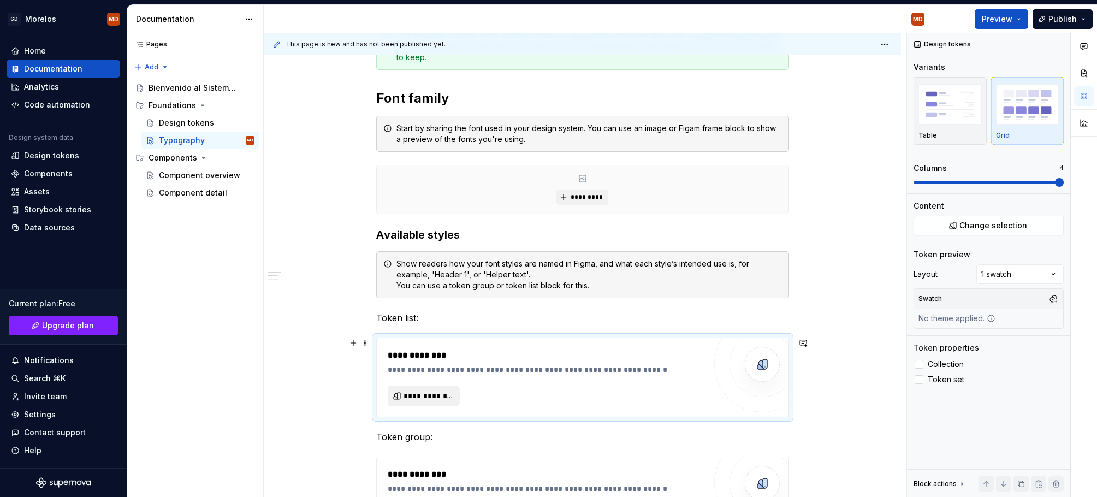
click at [421, 401] on button "**********" at bounding box center [424, 396] width 73 height 20
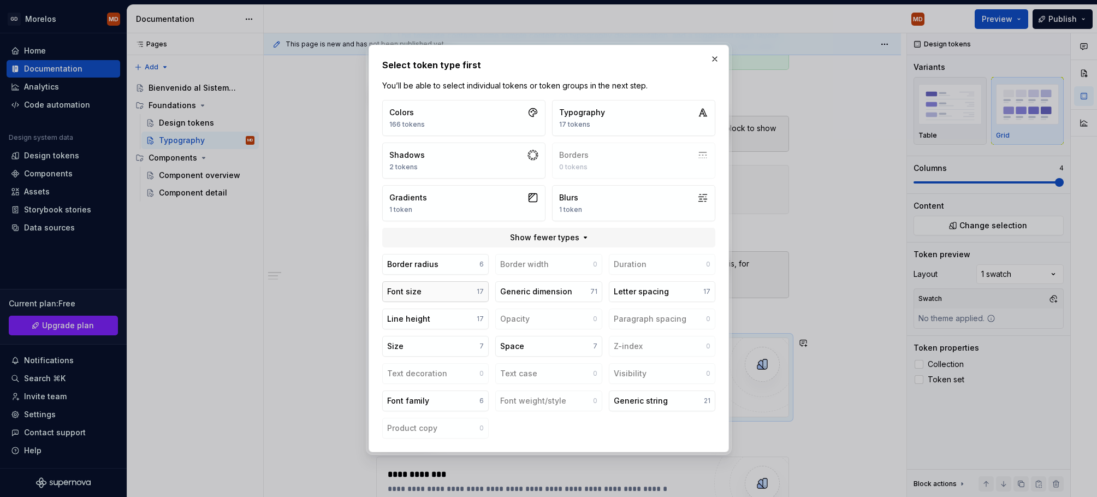
click at [466, 296] on button "Font size 17" at bounding box center [435, 291] width 106 height 21
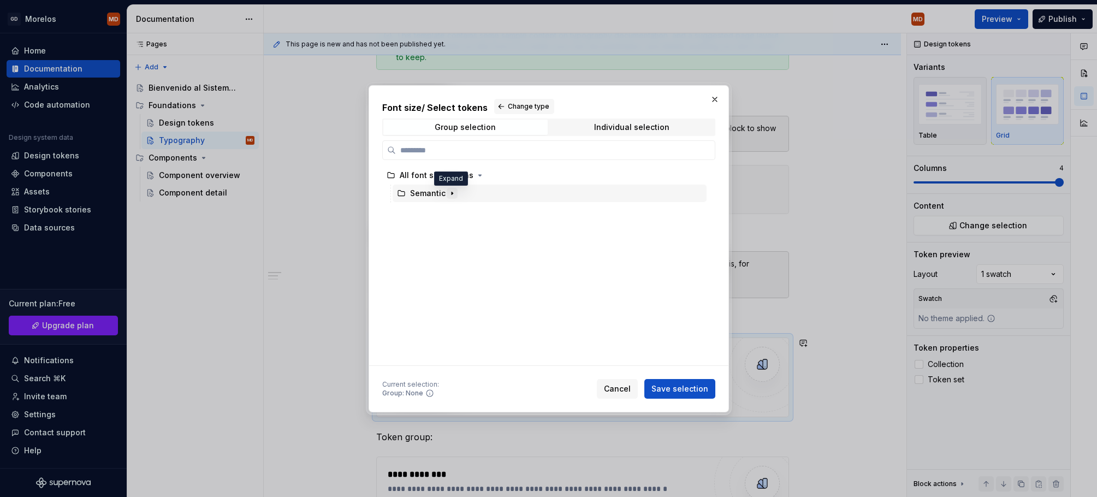
click at [454, 195] on icon "button" at bounding box center [452, 193] width 9 height 9
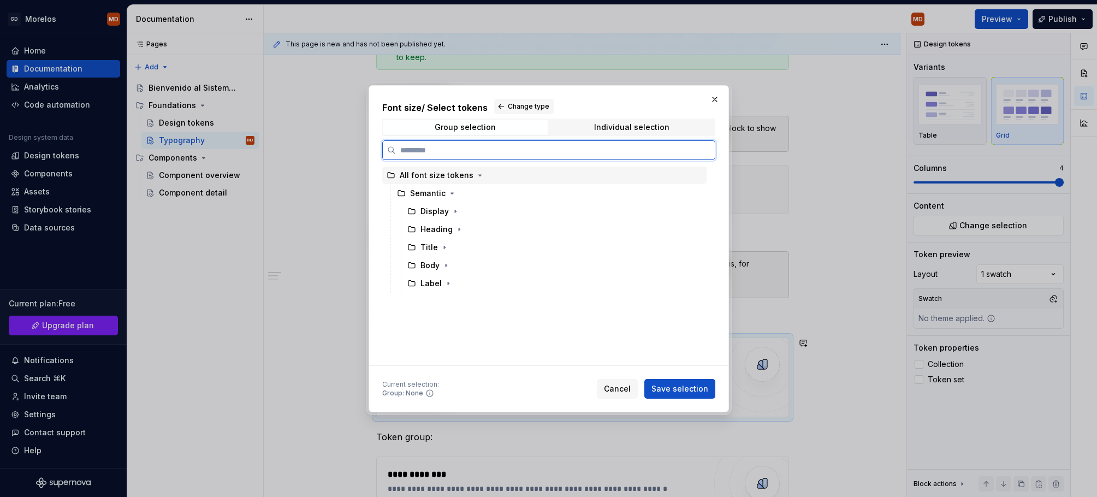
click at [449, 177] on div "All font size tokens" at bounding box center [437, 175] width 74 height 11
click at [597, 134] on div "Group selection Individual selection" at bounding box center [548, 126] width 333 height 17
click at [598, 127] on div "Individual selection" at bounding box center [631, 127] width 75 height 9
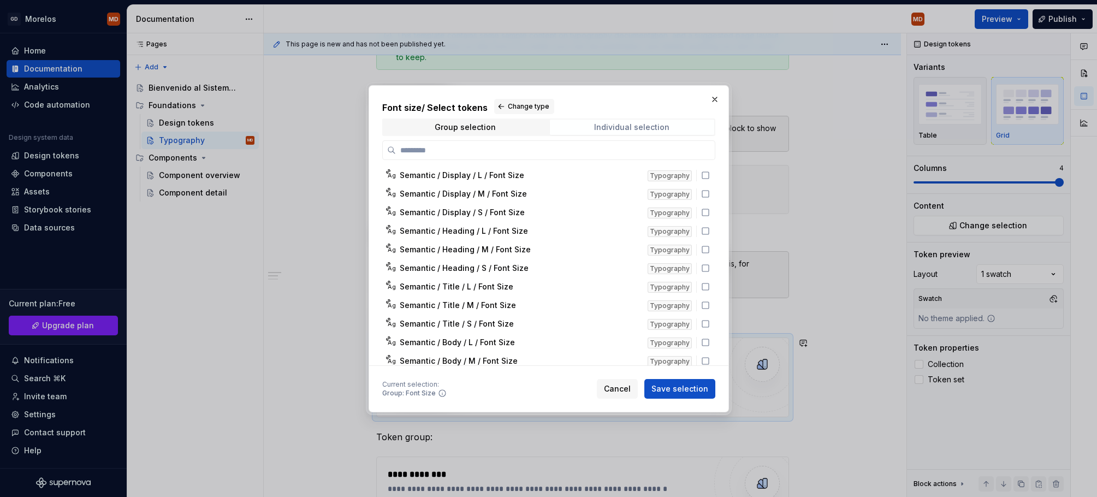
click at [579, 125] on span "Individual selection" at bounding box center [632, 127] width 164 height 15
click at [496, 122] on span "Group selection" at bounding box center [465, 127] width 164 height 15
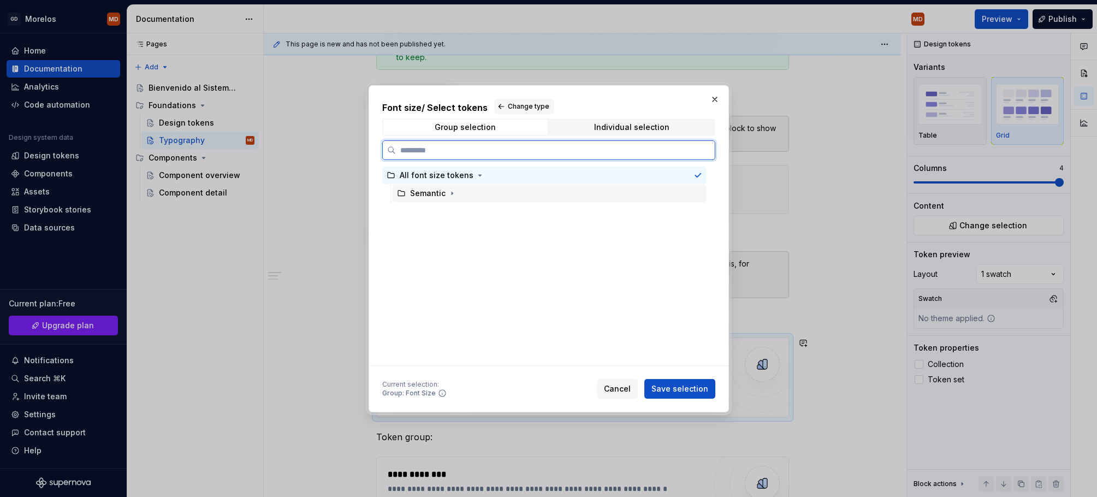
click at [462, 193] on div "Semantic" at bounding box center [549, 193] width 314 height 17
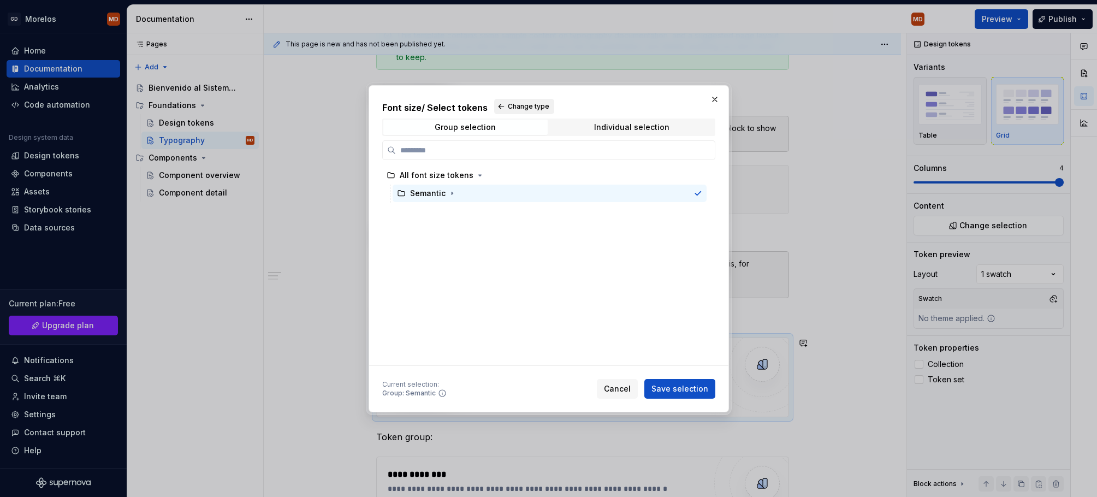
click at [511, 100] on button "Change type" at bounding box center [524, 106] width 60 height 15
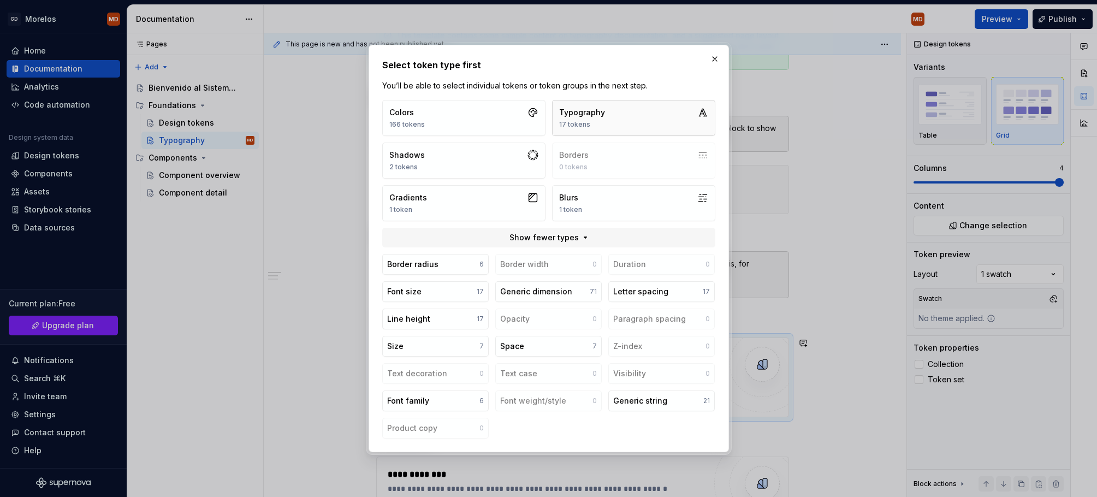
click at [649, 108] on button "Typography 17 tokens" at bounding box center [633, 118] width 163 height 36
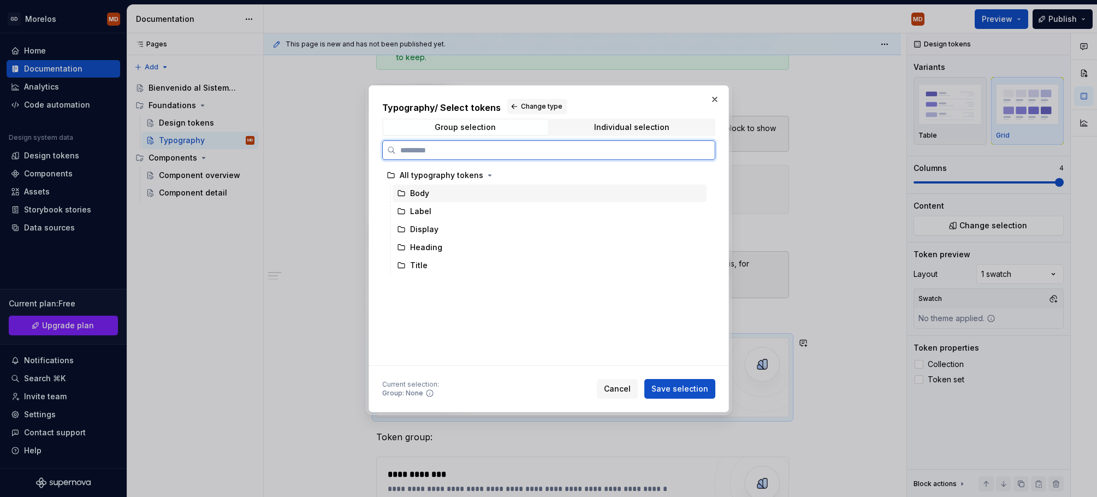
click at [477, 195] on div "Body" at bounding box center [549, 193] width 314 height 17
click at [505, 176] on div "All typography tokens" at bounding box center [544, 174] width 324 height 17
click at [687, 383] on span "Save selection" at bounding box center [679, 388] width 57 height 11
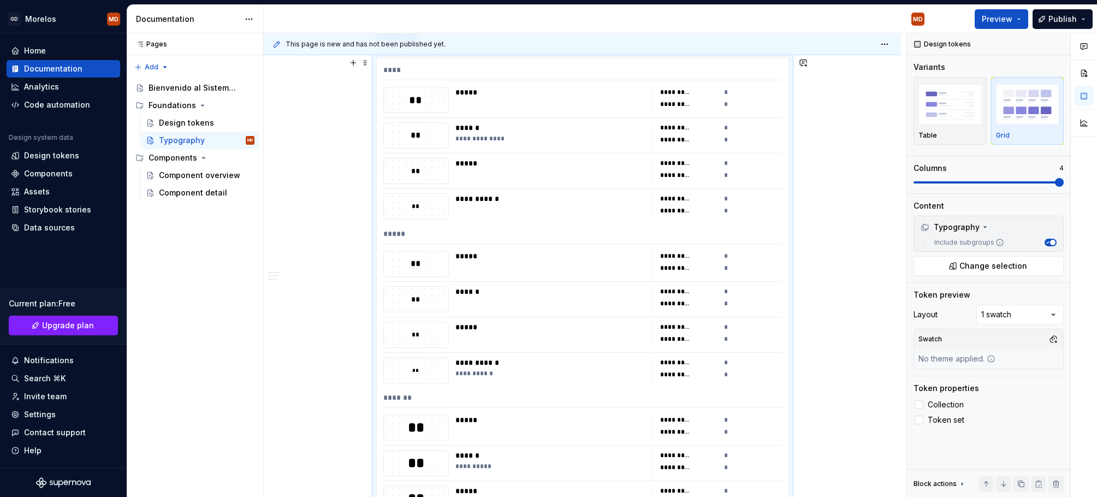
scroll to position [277, 0]
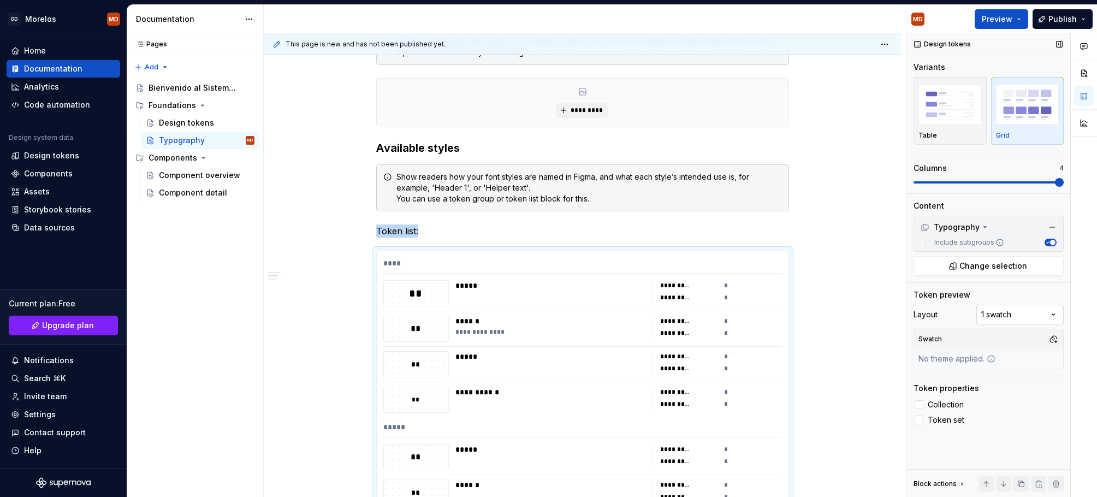
click at [1007, 318] on div "Comments Open comments No comments yet Select ‘Comment’ from the block context …" at bounding box center [1002, 265] width 190 height 464
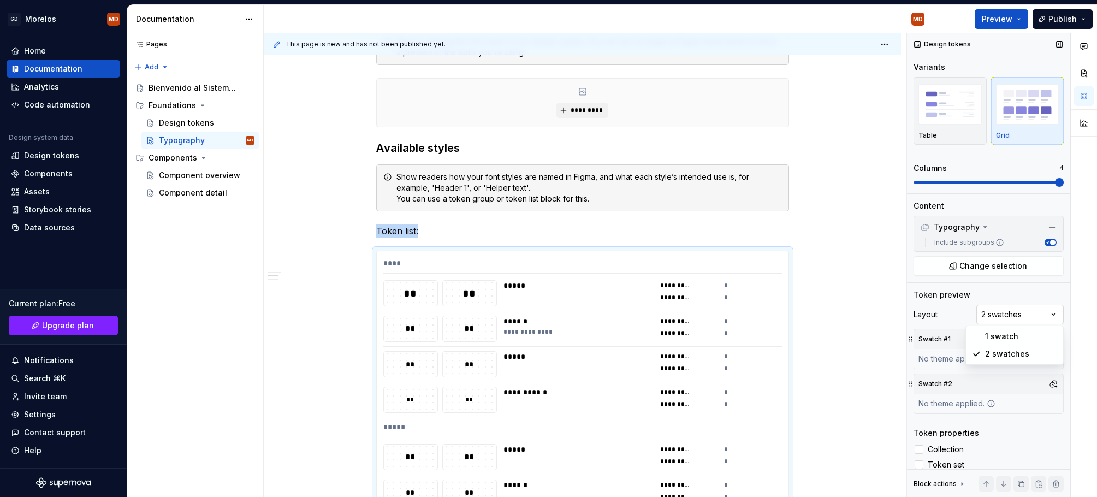
click at [1013, 318] on div "Comments Open comments No comments yet Select ‘Comment’ from the block context …" at bounding box center [1002, 265] width 190 height 464
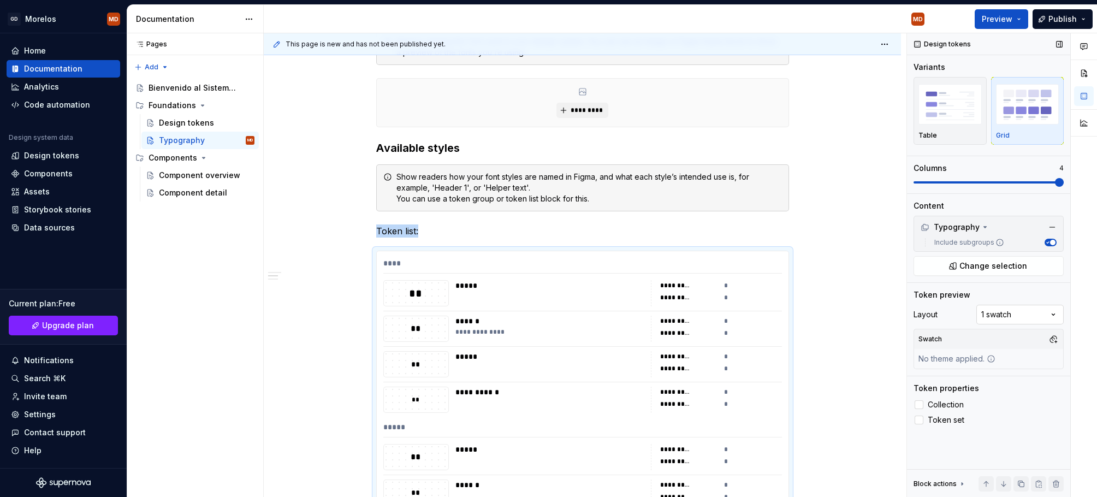
click at [1009, 314] on div "Comments Open comments No comments yet Select ‘Comment’ from the block context …" at bounding box center [1002, 265] width 190 height 464
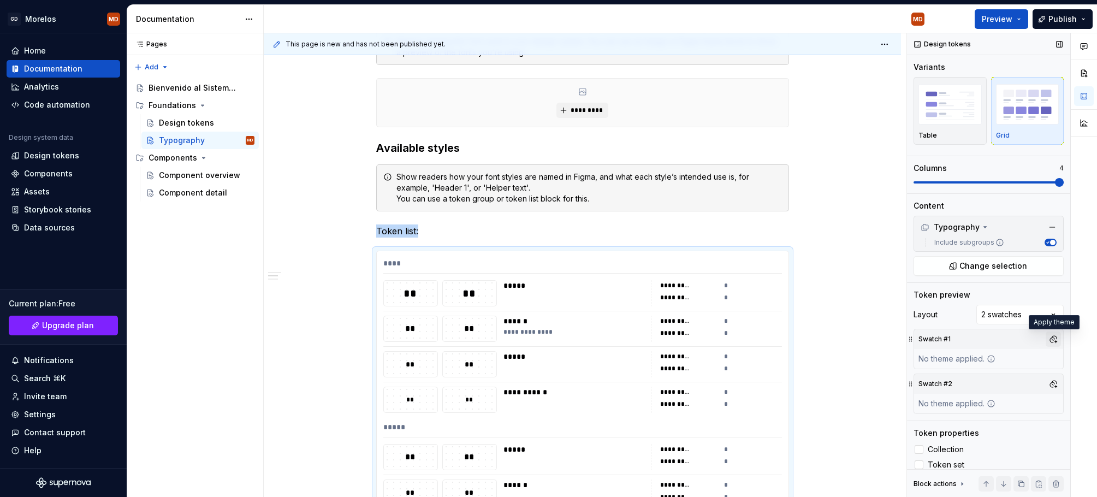
click at [1052, 338] on button "button" at bounding box center [1052, 338] width 15 height 15
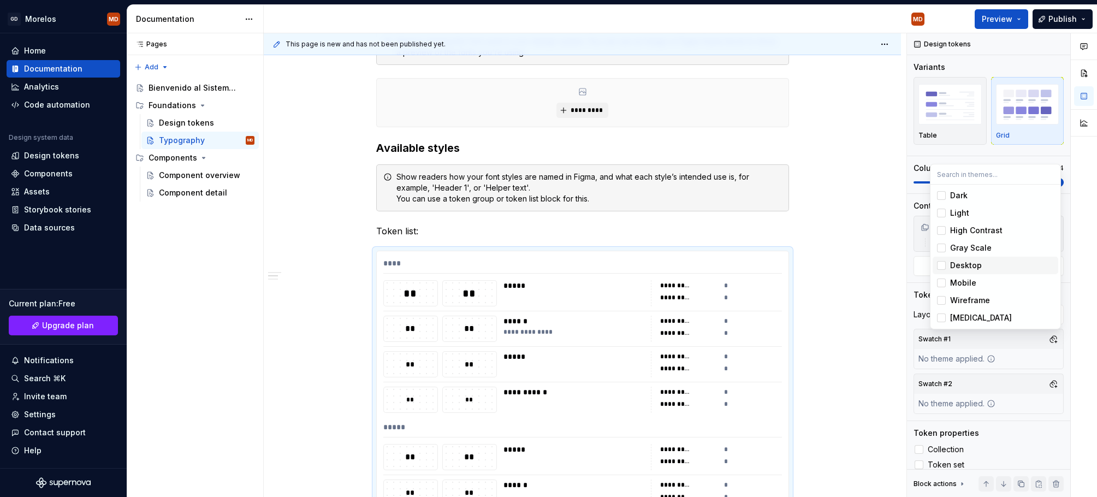
click at [967, 267] on div "Desktop" at bounding box center [966, 265] width 32 height 11
click at [1051, 383] on div "Comments Open comments No comments yet Select ‘Comment’ from the block context …" at bounding box center [1002, 265] width 190 height 464
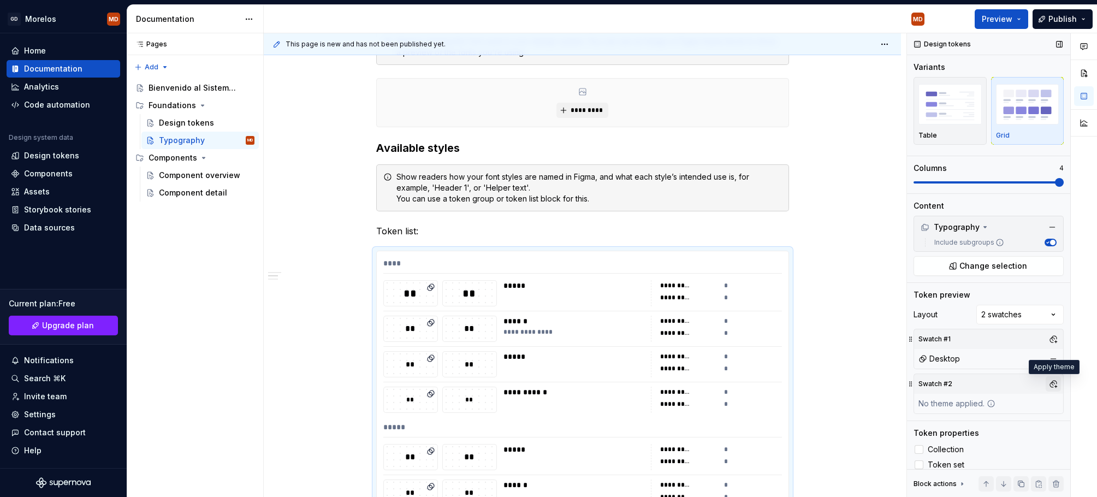
click at [1051, 383] on button "button" at bounding box center [1052, 383] width 15 height 15
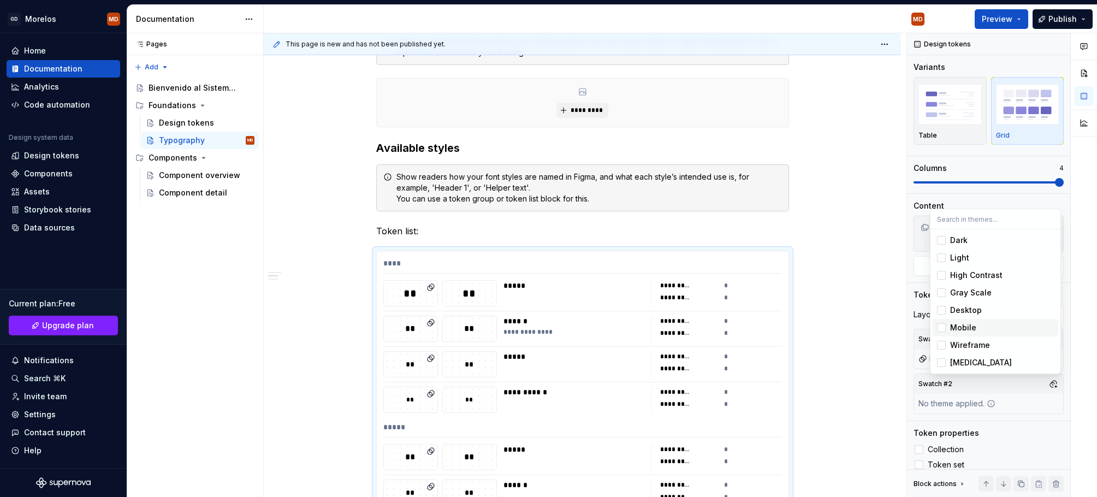
click at [977, 331] on div "Mobile" at bounding box center [1002, 327] width 104 height 11
click at [950, 397] on div "Comments Open comments No comments yet Select ‘Comment’ from the block context …" at bounding box center [1002, 265] width 190 height 464
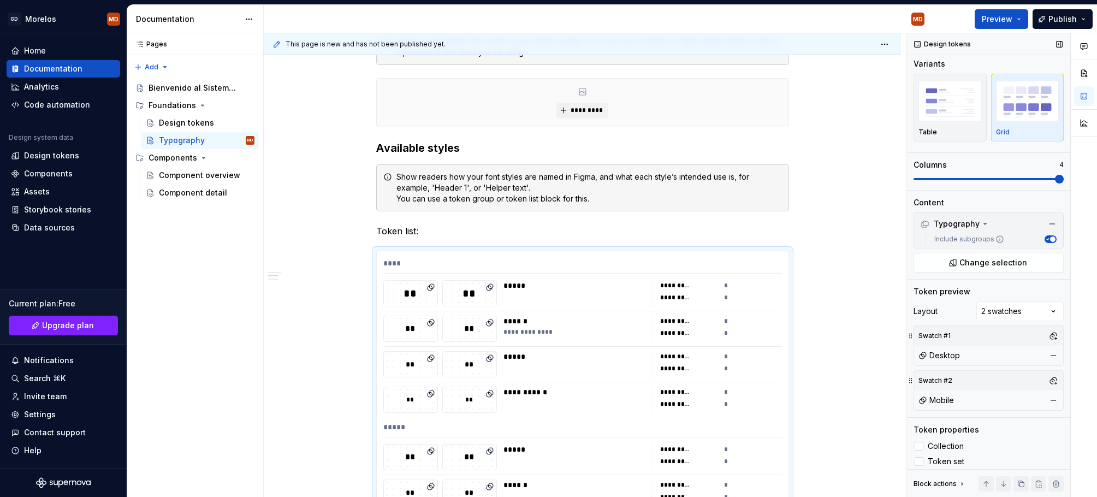
scroll to position [9, 0]
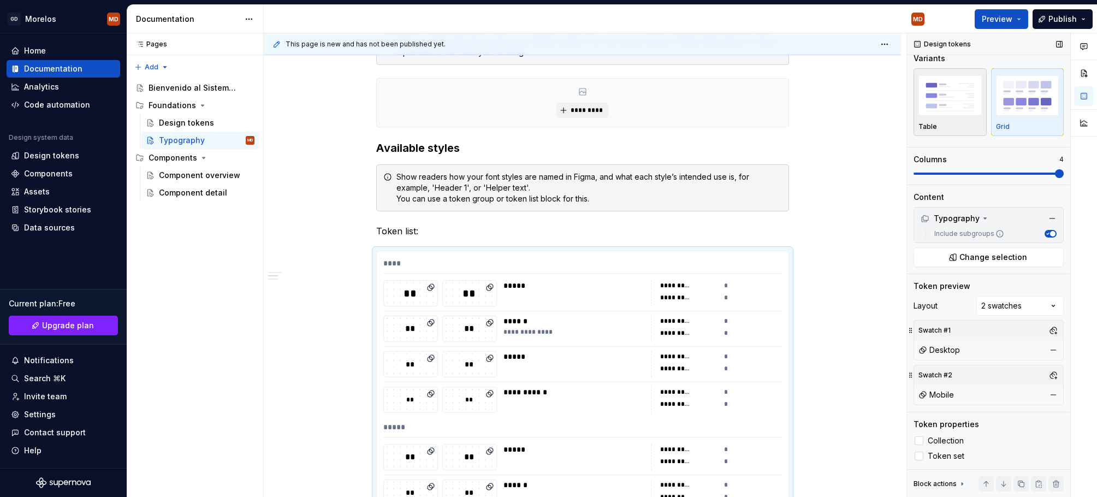
click at [952, 112] on img "button" at bounding box center [949, 95] width 63 height 40
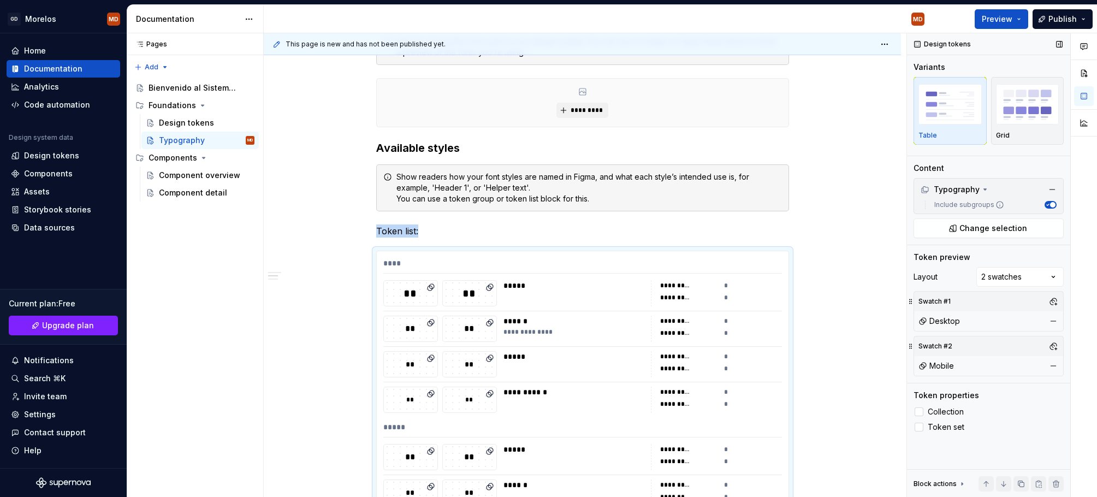
scroll to position [494, 0]
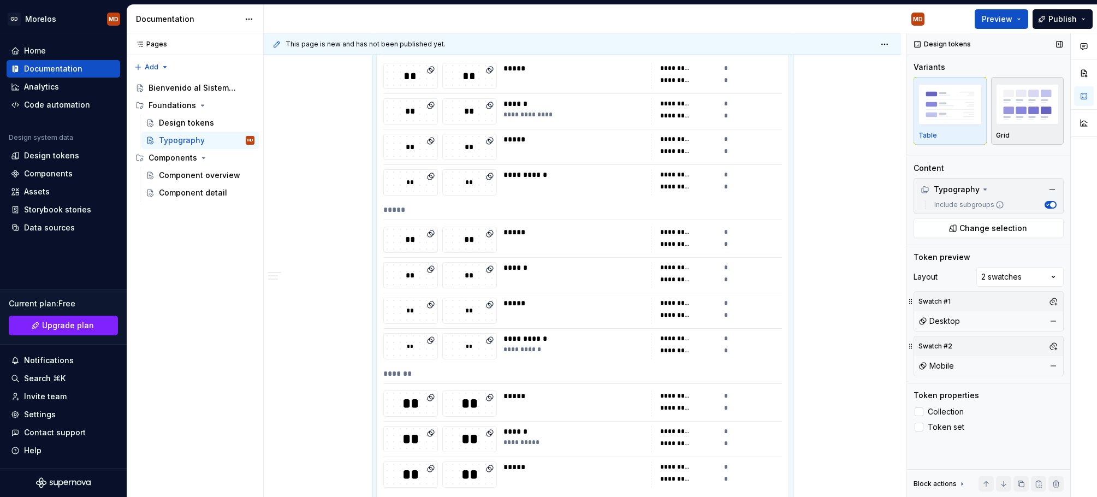
click at [1015, 125] on div "button" at bounding box center [1027, 104] width 63 height 45
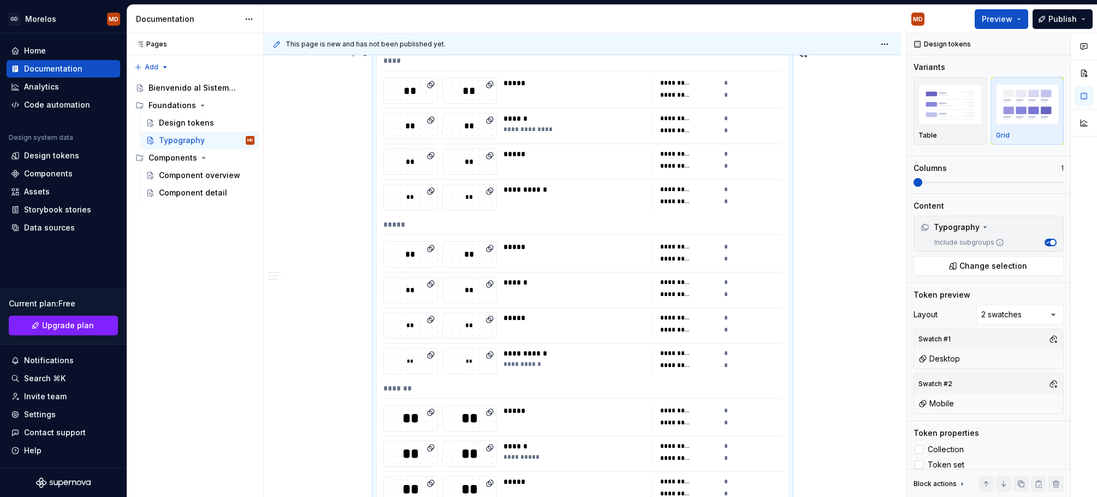
scroll to position [278, 0]
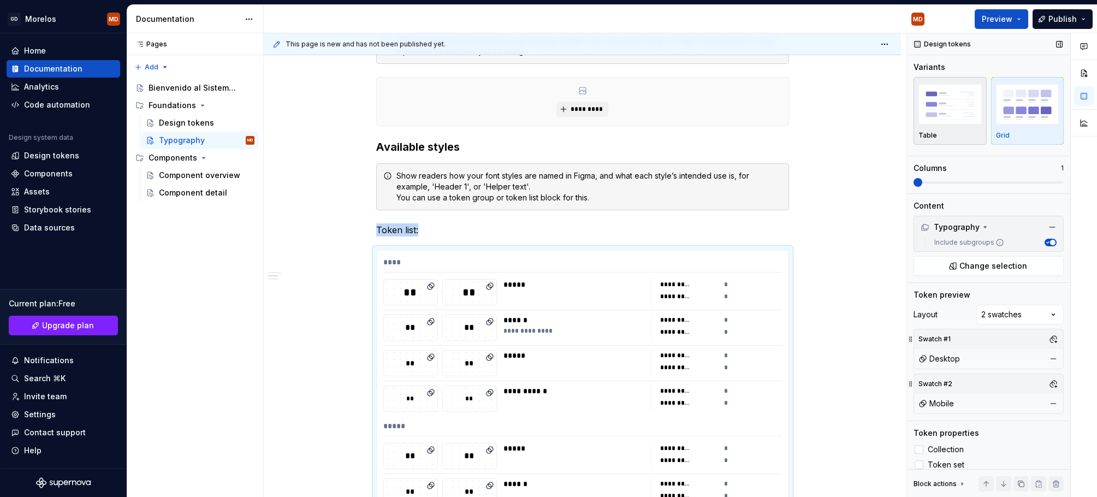
click at [962, 123] on img "button" at bounding box center [949, 104] width 63 height 40
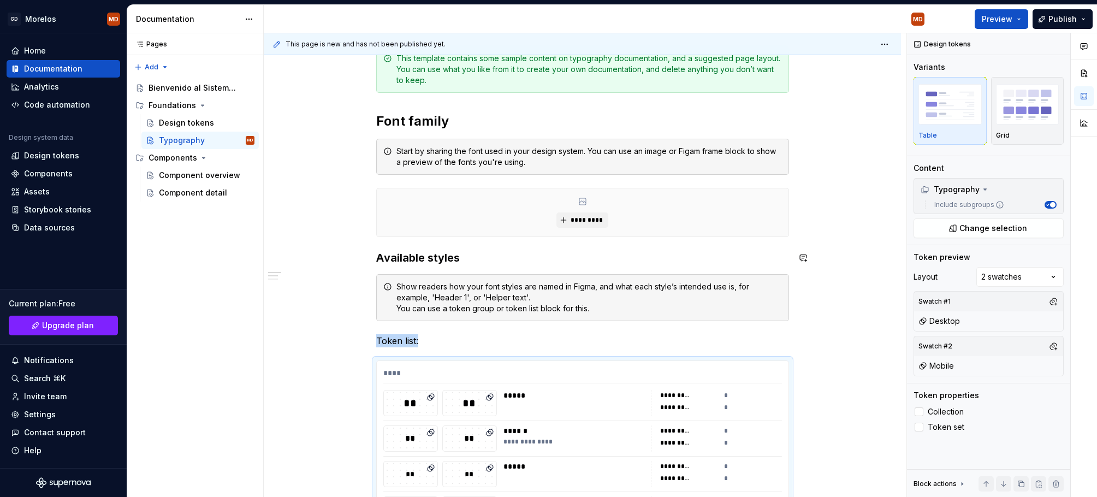
scroll to position [246, 0]
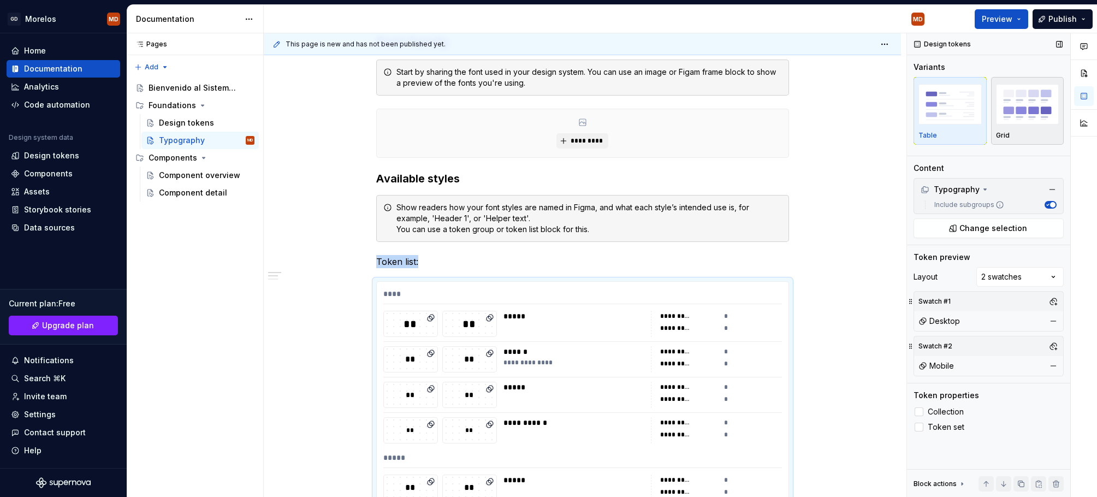
click at [1012, 120] on img "button" at bounding box center [1027, 104] width 63 height 40
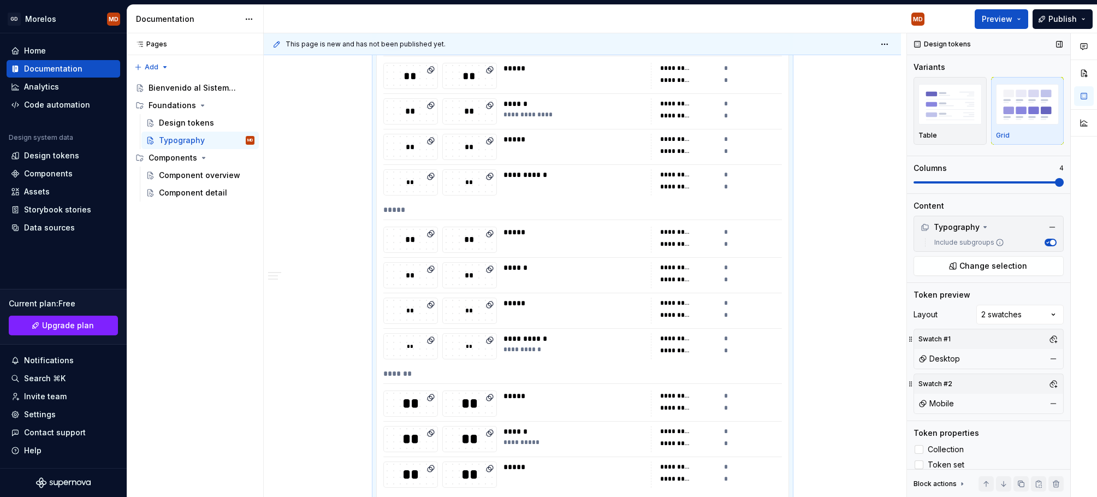
click at [1055, 180] on span at bounding box center [1059, 182] width 9 height 9
click at [1031, 314] on div "Comments Open comments No comments yet Select ‘Comment’ from the block context …" at bounding box center [1002, 265] width 190 height 464
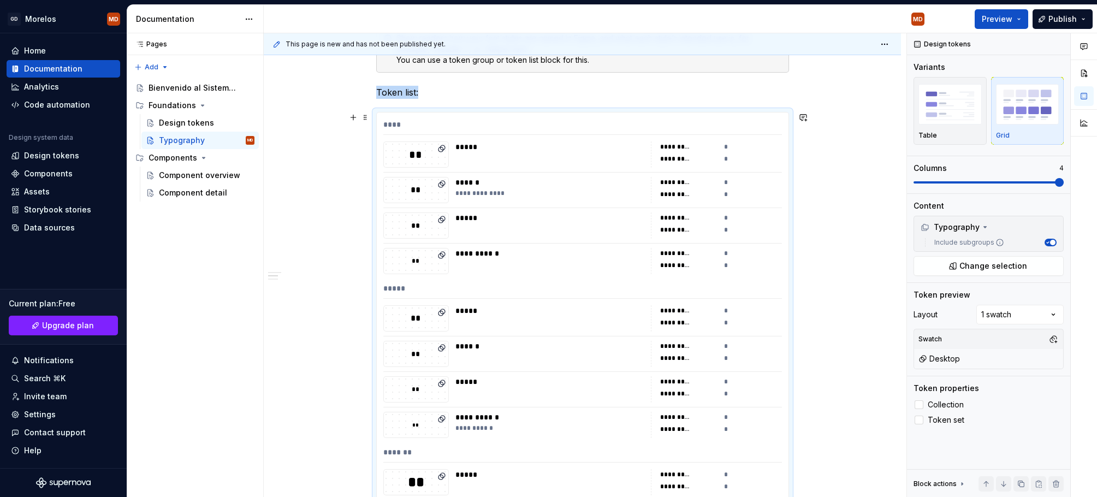
scroll to position [308, 0]
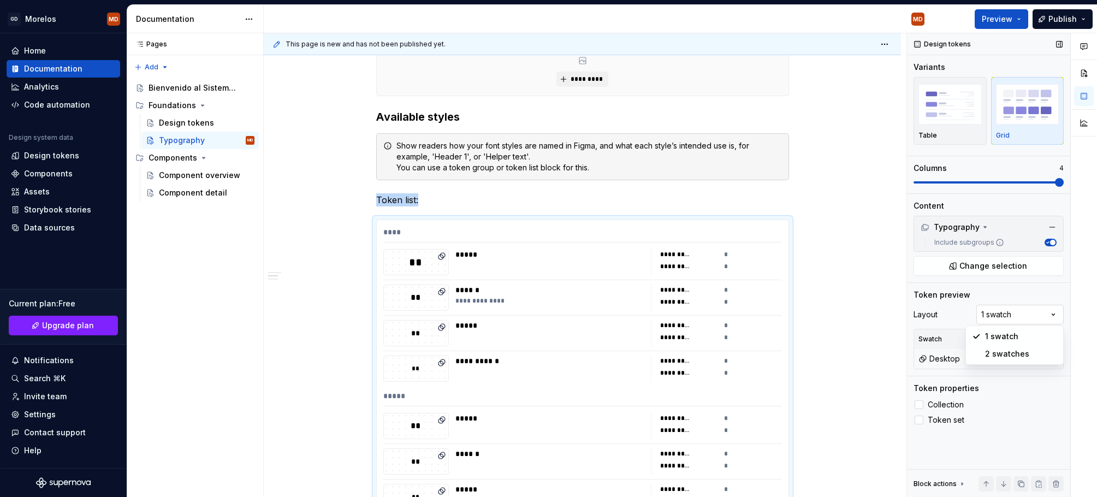
click at [1025, 317] on div "Comments Open comments No comments yet Select ‘Comment’ from the block context …" at bounding box center [1002, 265] width 190 height 464
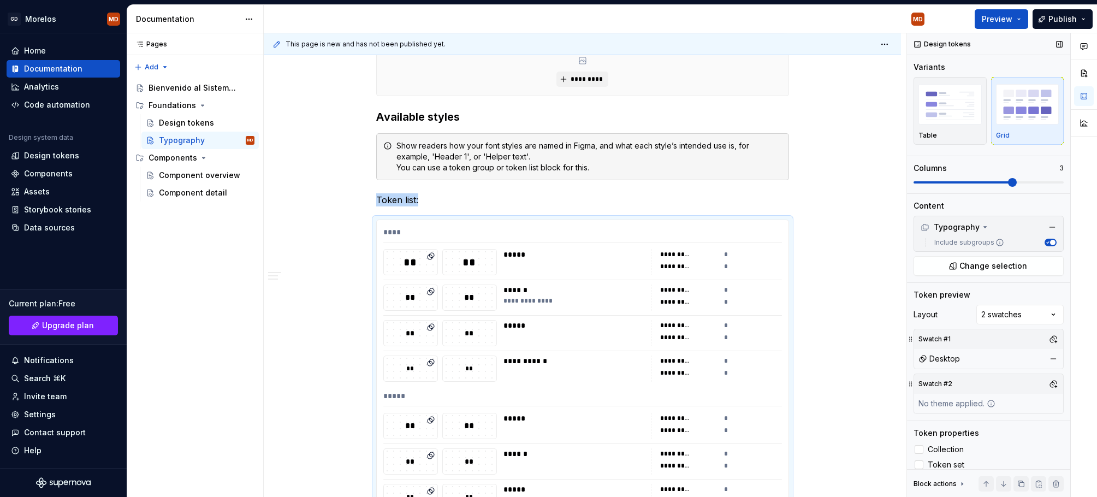
scroll to position [494, 0]
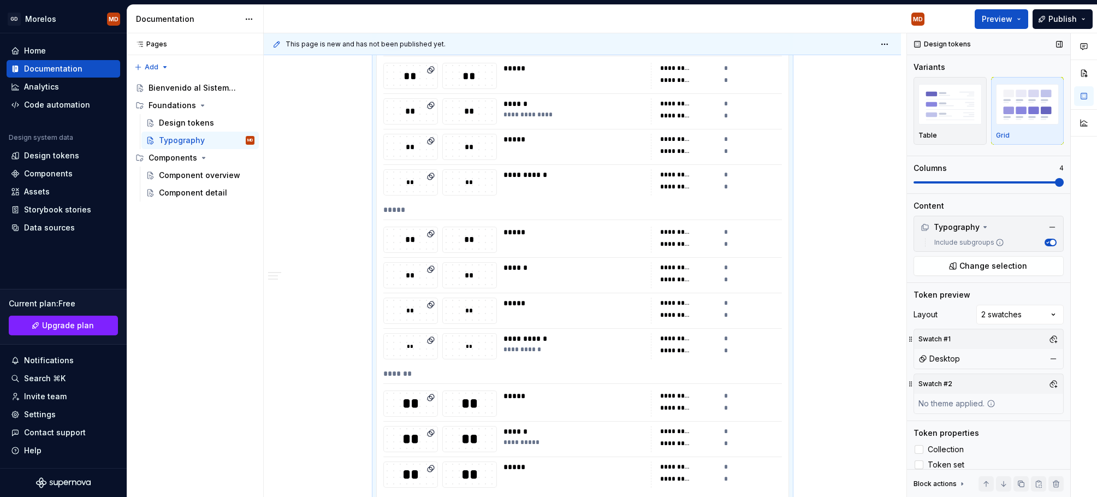
click at [1063, 187] on span at bounding box center [1059, 182] width 9 height 9
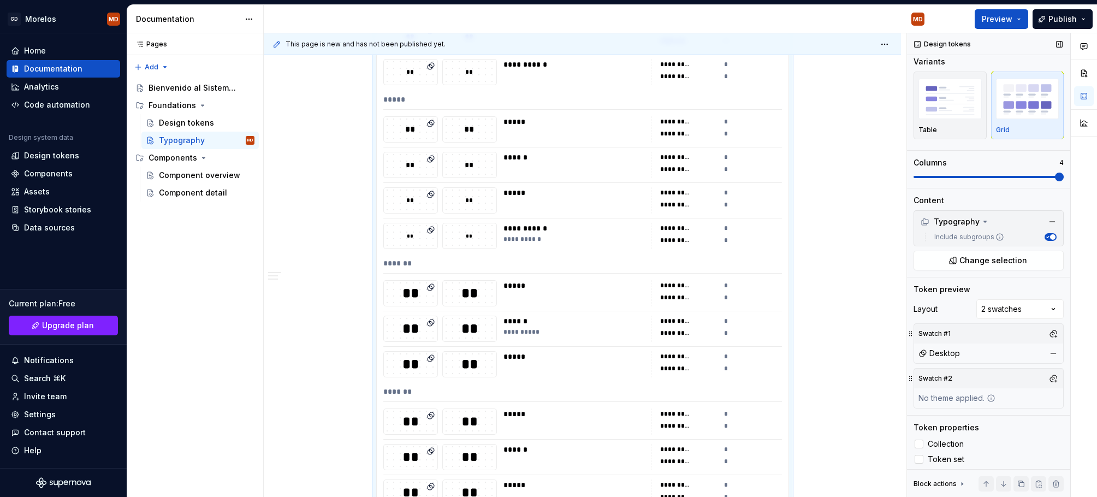
scroll to position [9, 0]
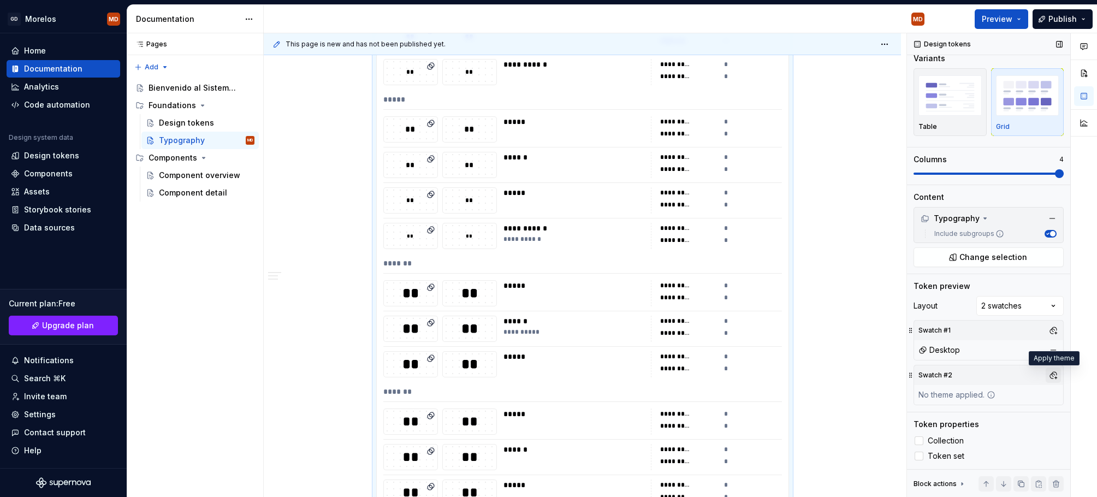
click at [1052, 372] on button "button" at bounding box center [1052, 374] width 15 height 15
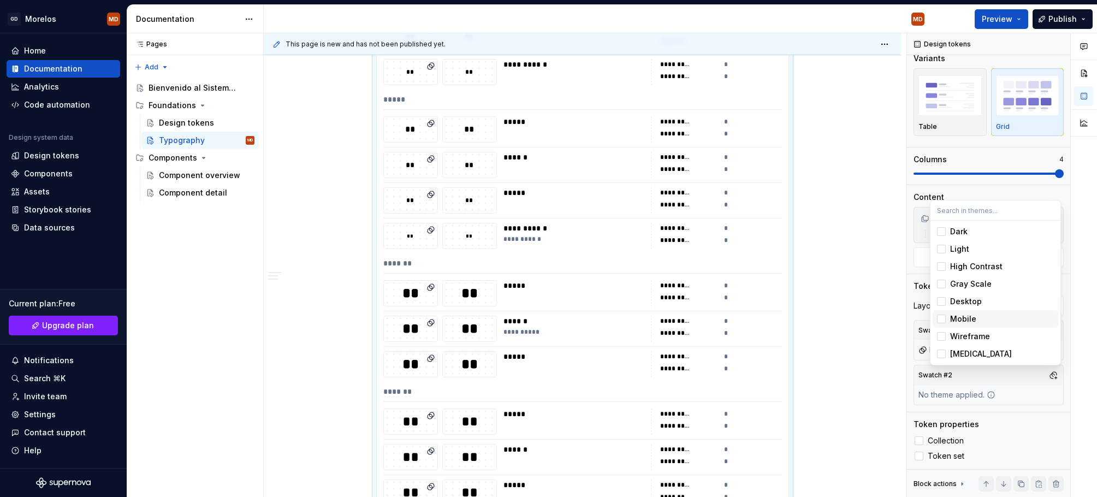
click at [980, 314] on div "Mobile" at bounding box center [1002, 318] width 104 height 11
click at [974, 407] on div "Comments Open comments No comments yet Select ‘Comment’ from the block context …" at bounding box center [1002, 265] width 190 height 464
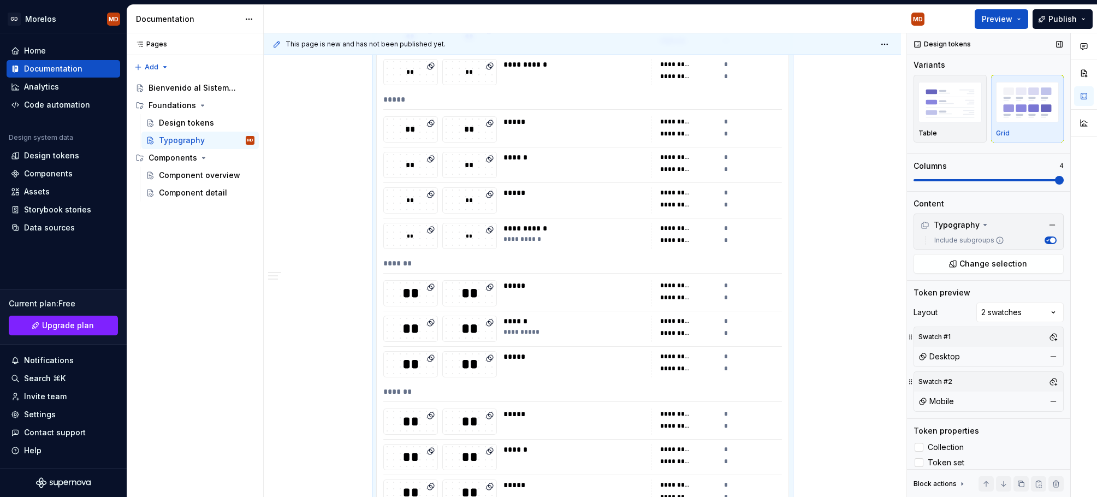
scroll to position [0, 0]
click at [977, 224] on div "Typography" at bounding box center [954, 227] width 69 height 11
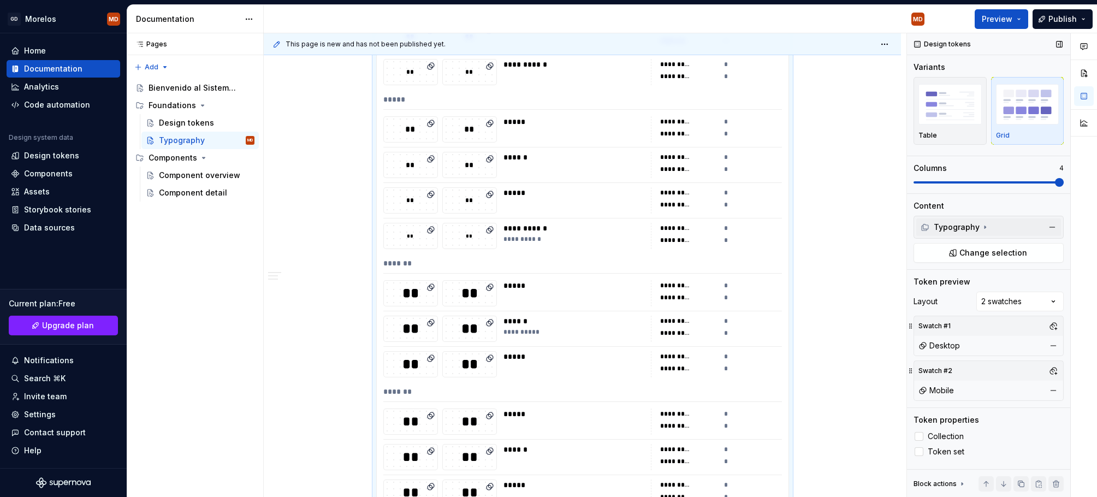
click at [983, 226] on icon at bounding box center [984, 227] width 9 height 9
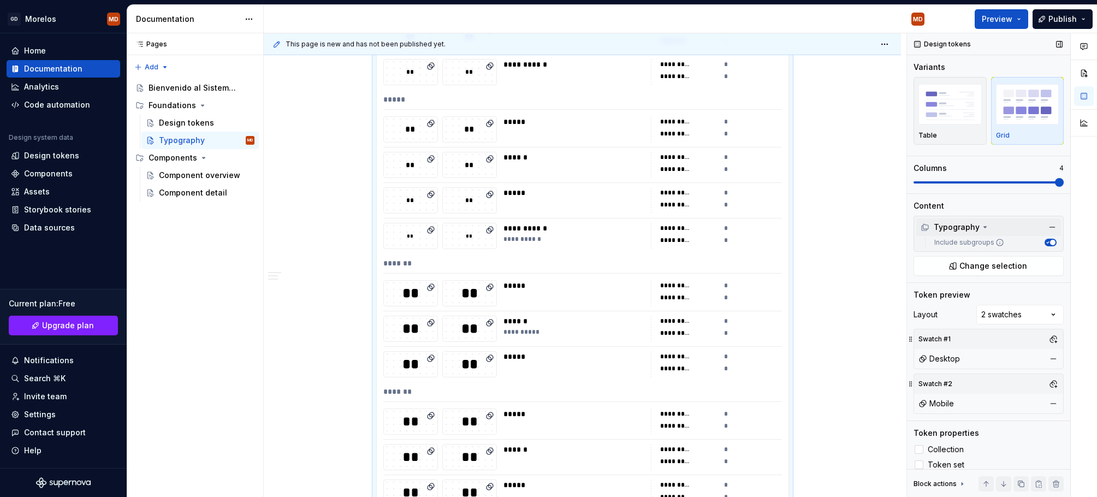
click at [984, 227] on icon at bounding box center [985, 227] width 3 height 1
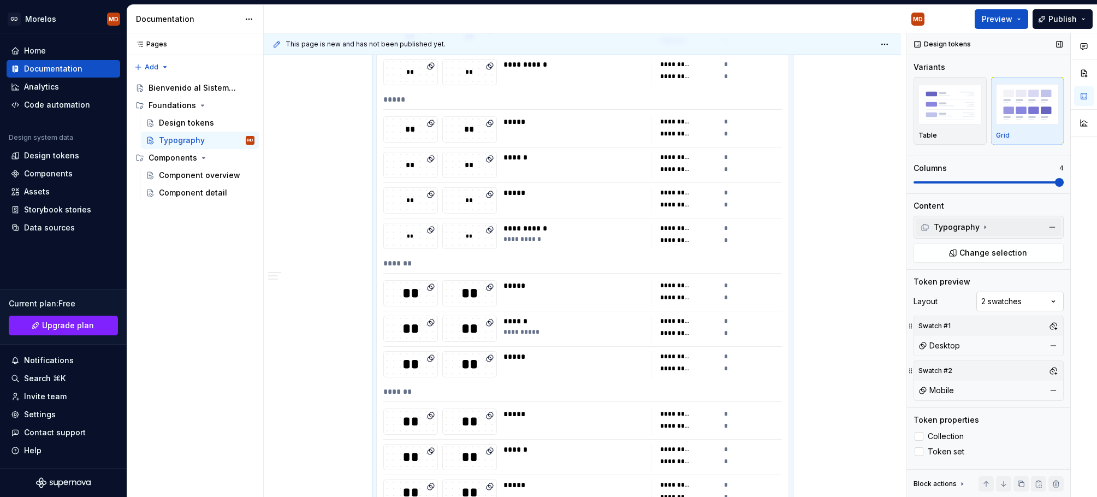
click at [998, 302] on div "Comments Open comments No comments yet Select ‘Comment’ from the block context …" at bounding box center [1002, 265] width 190 height 464
click at [1058, 41] on button "button" at bounding box center [1058, 44] width 15 height 15
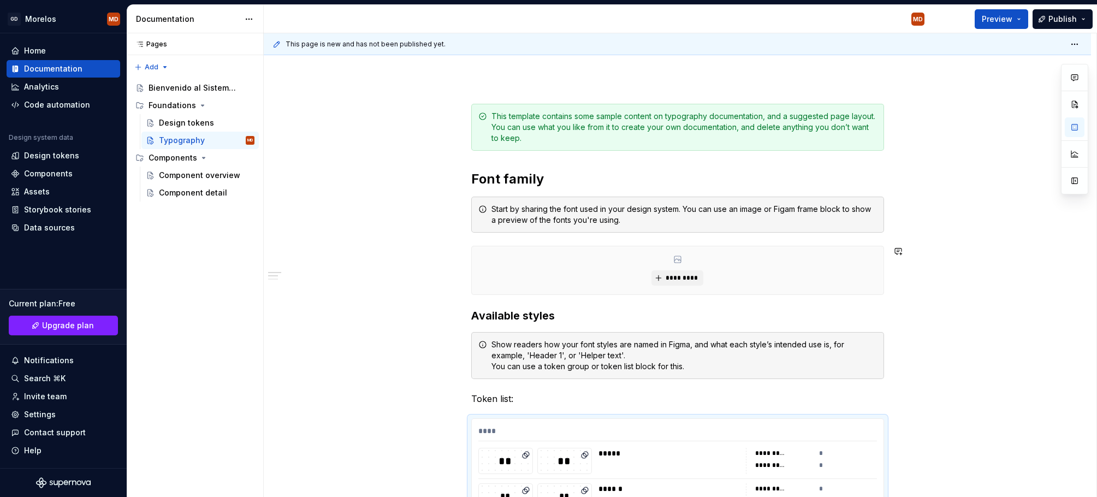
scroll to position [257, 0]
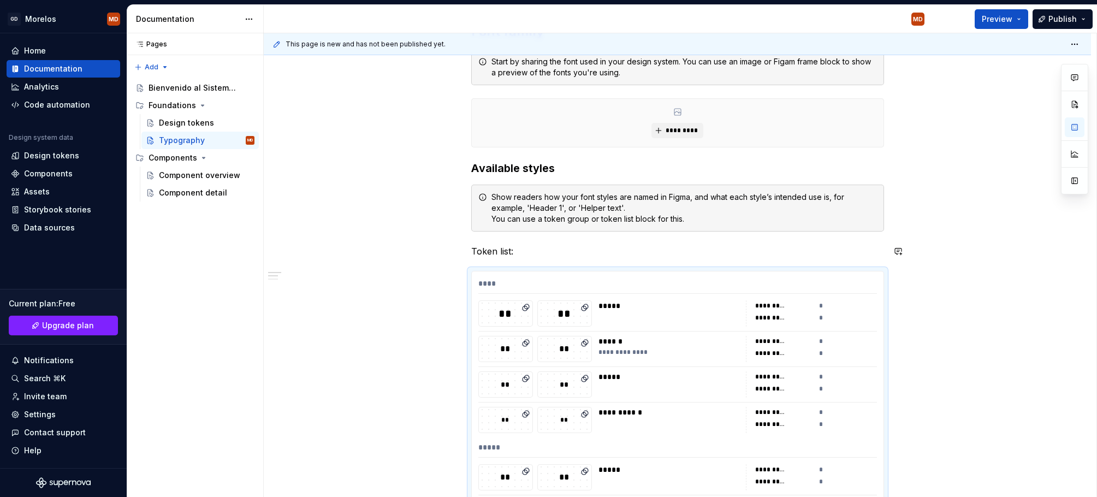
type textarea "*"
click at [485, 282] on div "****" at bounding box center [677, 286] width 398 height 16
click at [491, 255] on p "Token list:" at bounding box center [677, 251] width 413 height 13
click at [523, 255] on p "Token list:" at bounding box center [677, 251] width 413 height 13
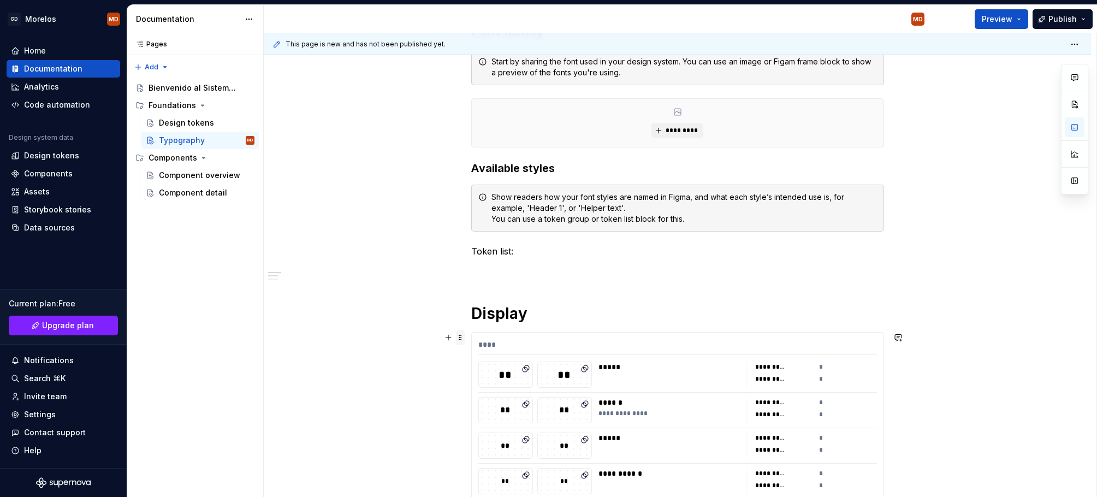
click at [464, 336] on span at bounding box center [460, 337] width 9 height 15
click at [599, 348] on div "****" at bounding box center [677, 347] width 398 height 16
click at [658, 348] on div "****" at bounding box center [677, 347] width 398 height 16
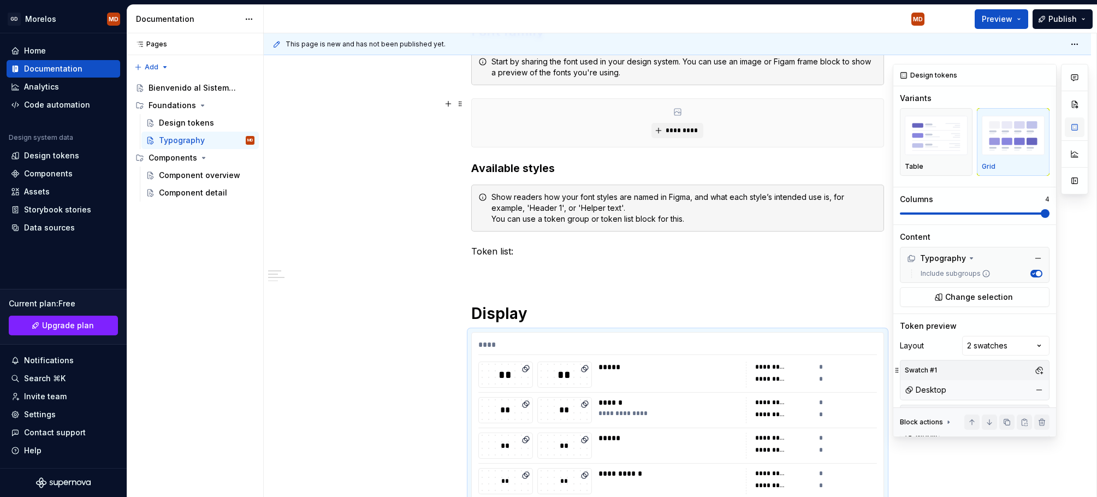
click at [1069, 125] on button "button" at bounding box center [1074, 127] width 20 height 20
click at [1076, 44] on html "GD Morelos MD Home Documentation Analytics Code automation Design system data D…" at bounding box center [548, 248] width 1097 height 497
click at [1079, 42] on html "GD Morelos MD Home Documentation Analytics Code automation Design system data D…" at bounding box center [548, 248] width 1097 height 497
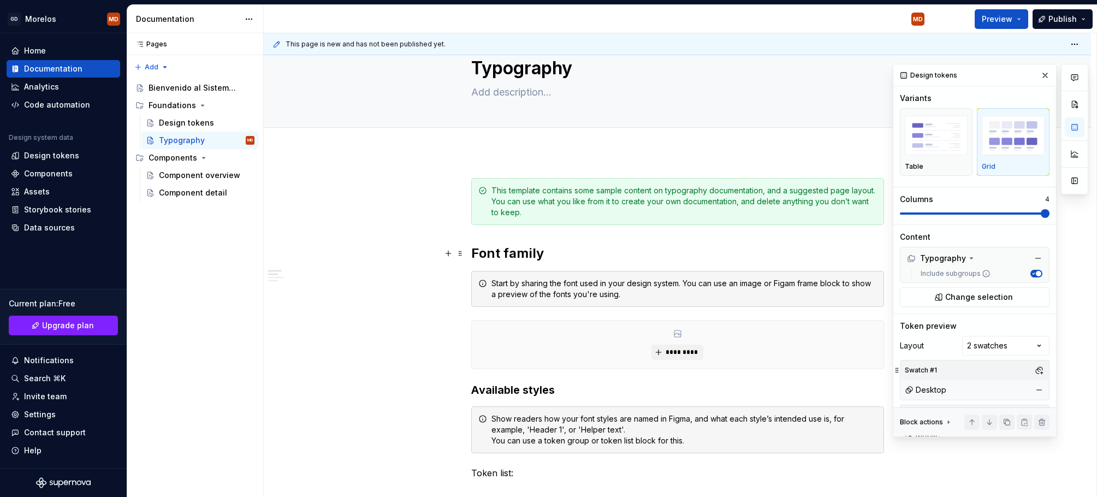
scroll to position [390, 0]
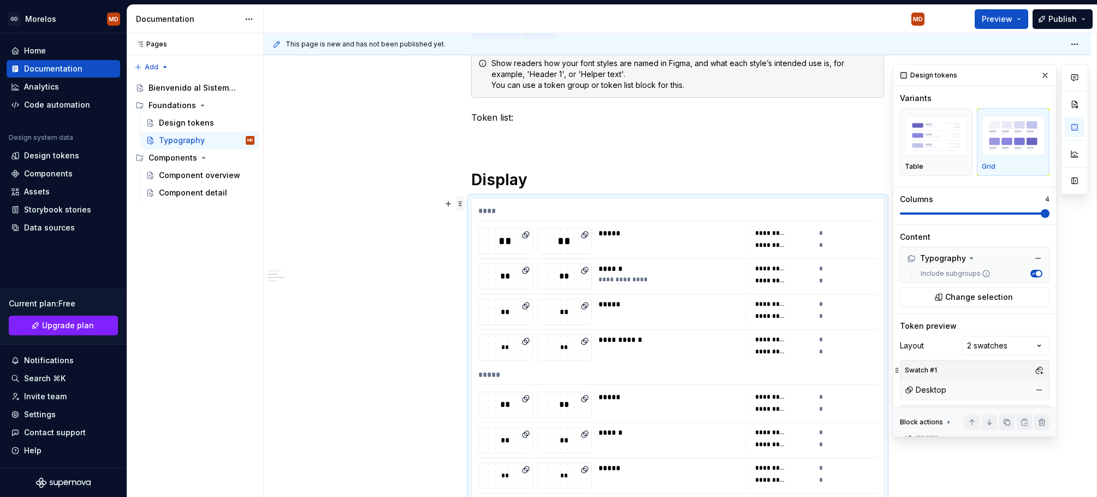
click at [463, 204] on span at bounding box center [460, 203] width 9 height 15
click at [932, 78] on div "Design tokens" at bounding box center [929, 75] width 66 height 15
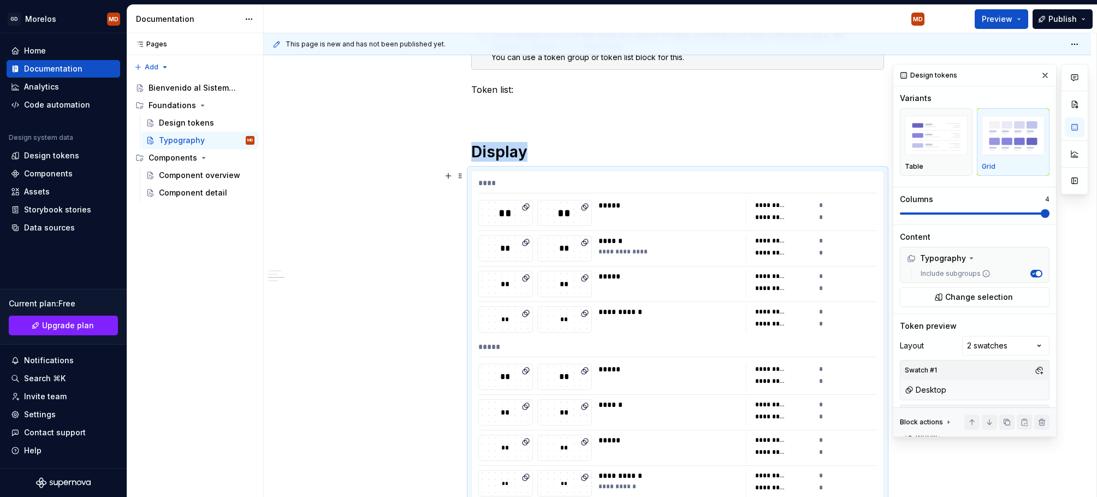
scroll to position [341, 0]
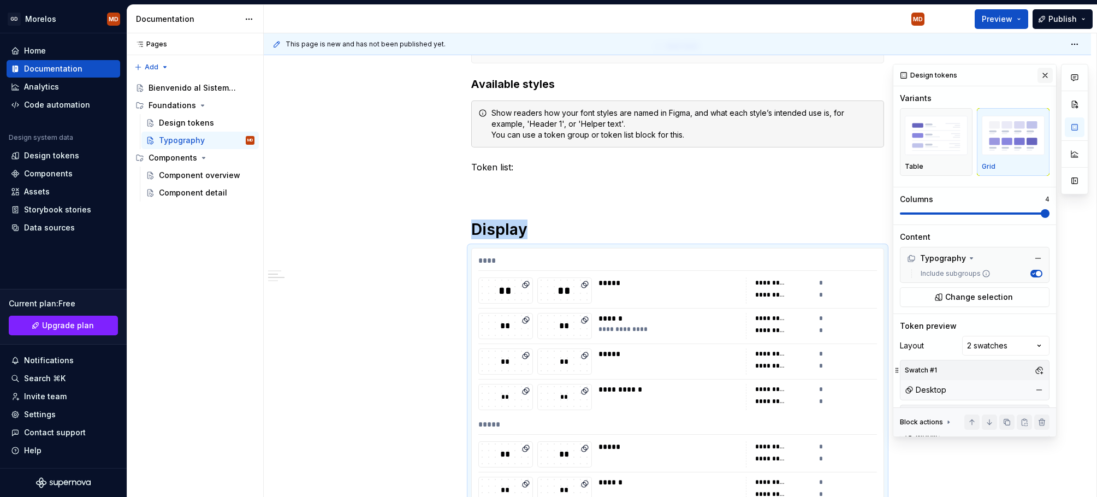
click at [1047, 74] on button "button" at bounding box center [1044, 75] width 15 height 15
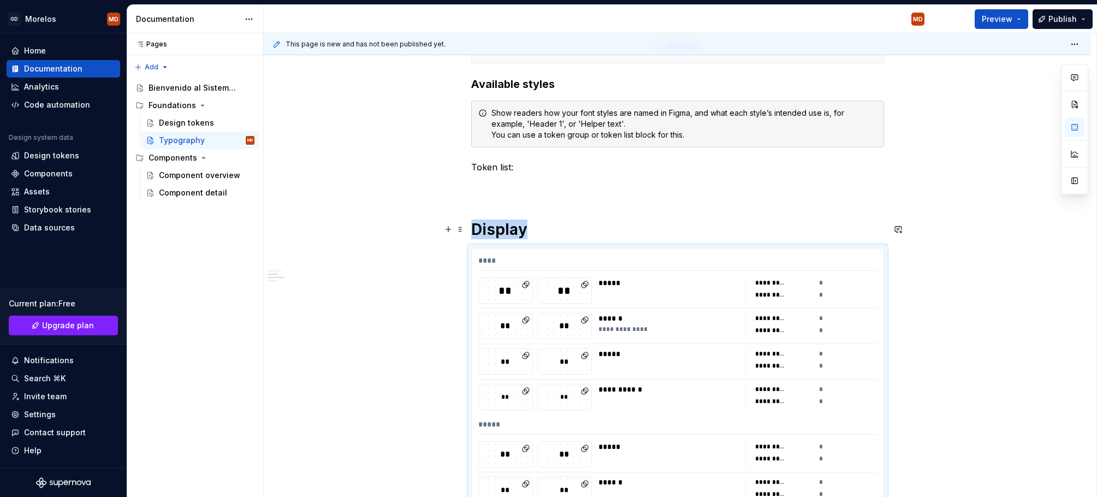
click at [1078, 187] on button "button" at bounding box center [1074, 181] width 20 height 20
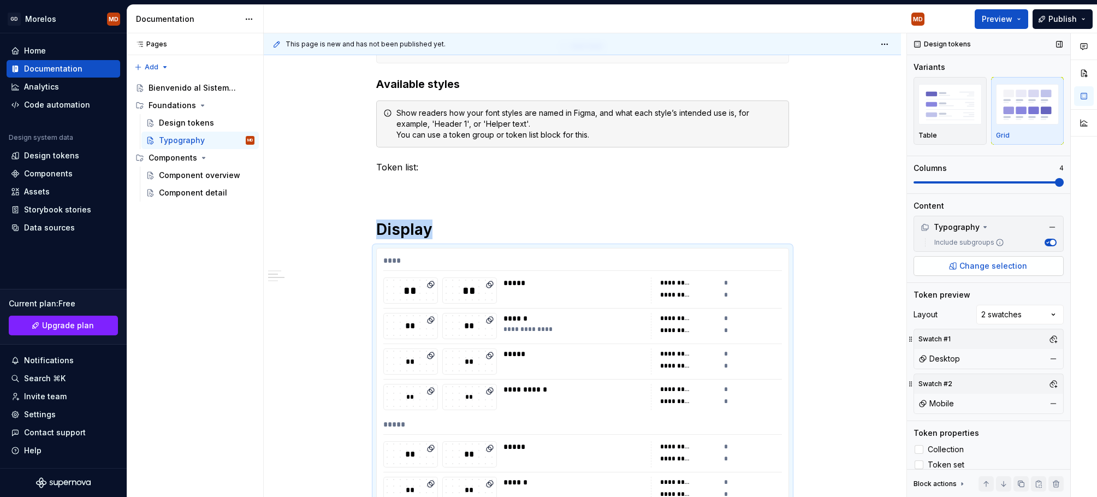
click at [1002, 263] on span "Change selection" at bounding box center [993, 265] width 68 height 11
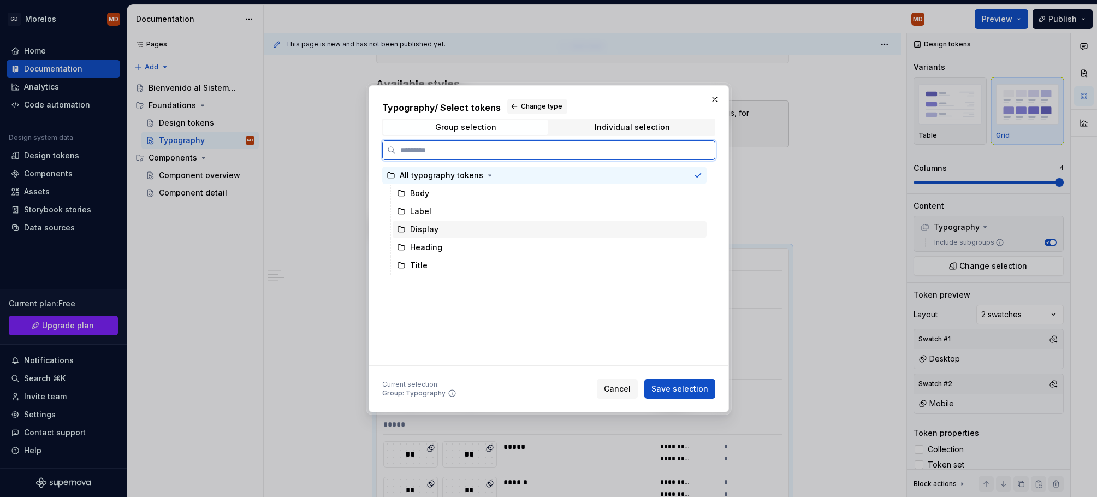
click at [451, 229] on div "Display" at bounding box center [549, 229] width 314 height 17
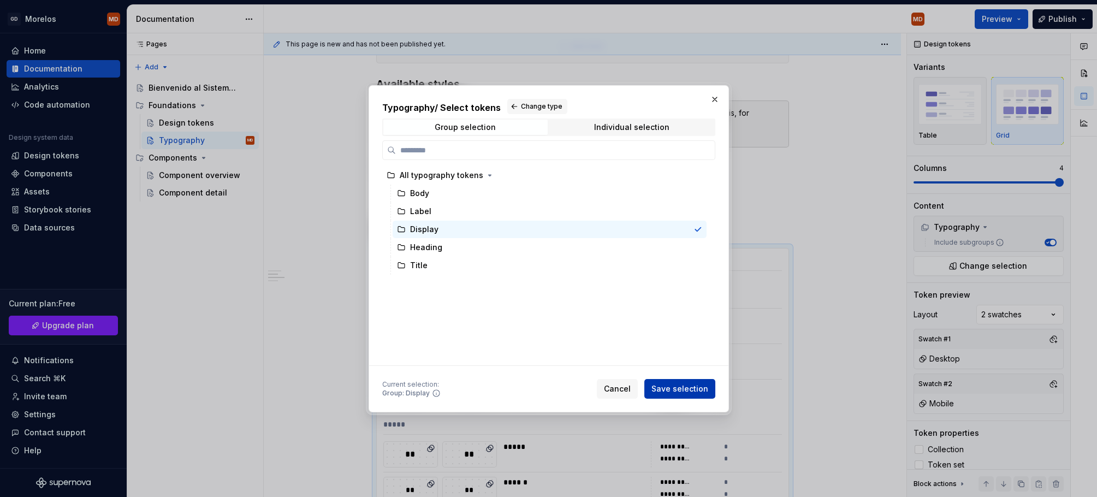
click at [686, 394] on button "Save selection" at bounding box center [679, 389] width 71 height 20
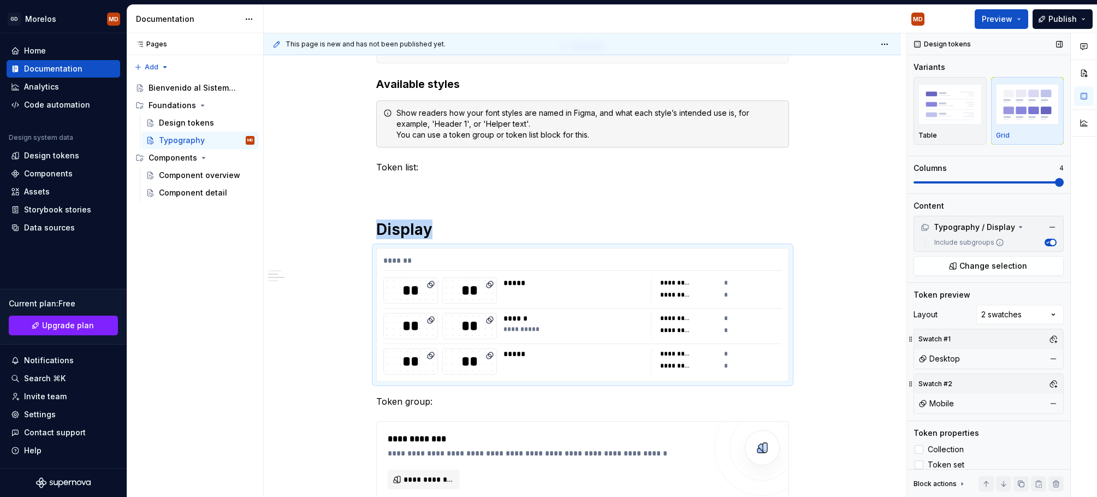
click at [1063, 180] on span at bounding box center [1059, 182] width 9 height 9
click at [1048, 311] on div "Comments Open comments No comments yet Select ‘Comment’ from the block context …" at bounding box center [1002, 265] width 190 height 464
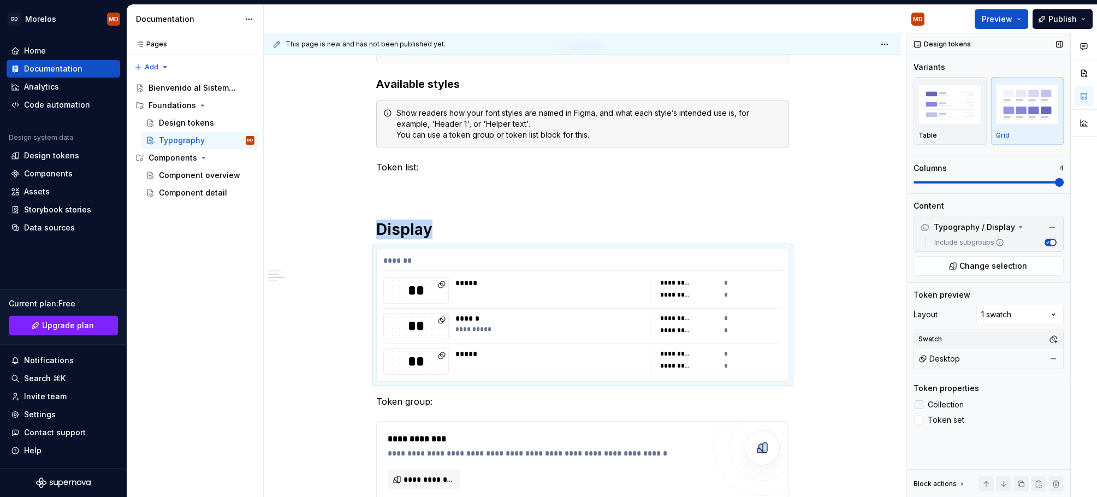
click at [923, 406] on div at bounding box center [918, 404] width 9 height 9
click at [923, 401] on label "Collection" at bounding box center [988, 404] width 150 height 13
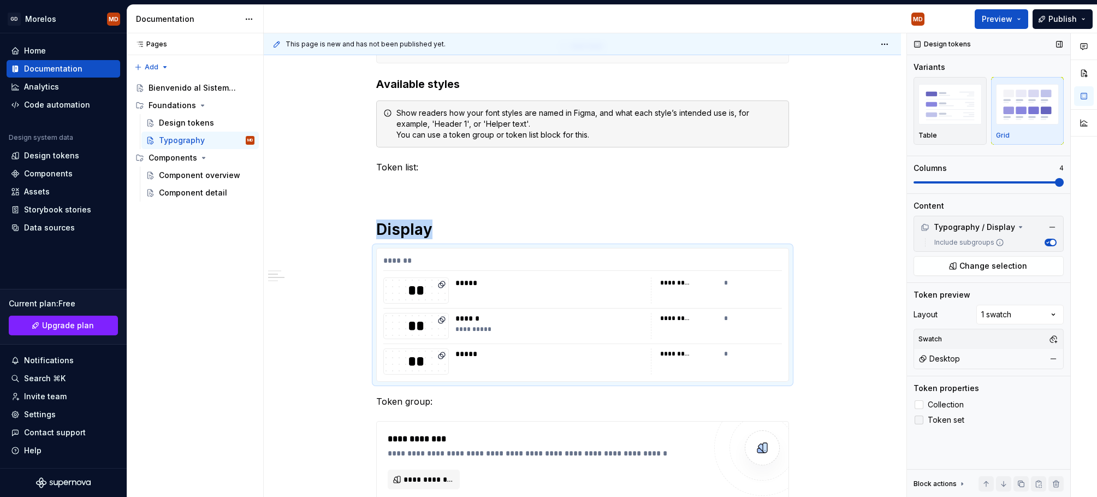
click at [919, 420] on icon at bounding box center [919, 420] width 0 height 0
click at [1052, 359] on button "button" at bounding box center [1052, 358] width 15 height 15
click at [1048, 312] on div "Comments Open comments No comments yet Select ‘Comment’ from the block context …" at bounding box center [1002, 265] width 190 height 464
click at [1040, 288] on div "Comments Open comments No comments yet Select ‘Comment’ from the block context …" at bounding box center [1002, 265] width 190 height 464
click at [996, 243] on icon at bounding box center [999, 242] width 7 height 7
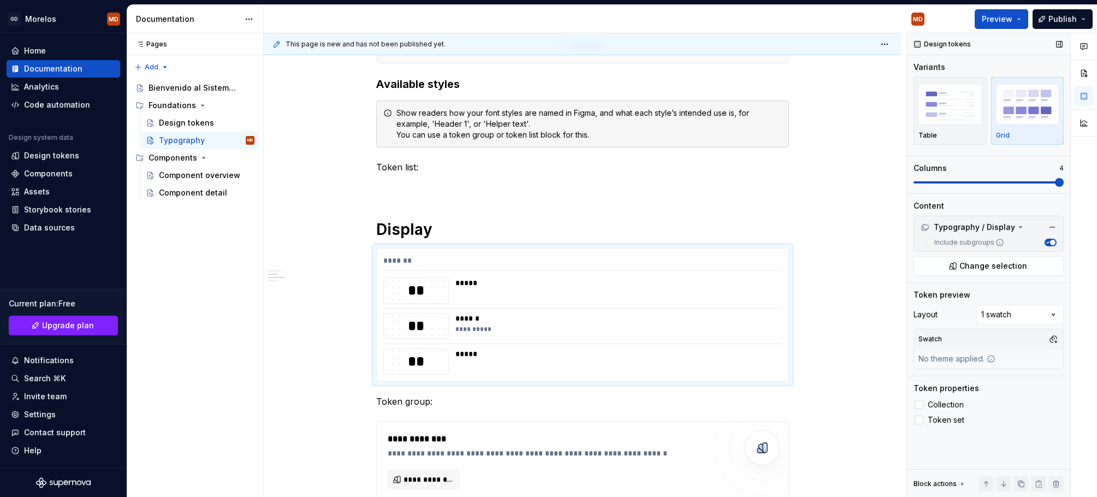
click at [1044, 243] on button "Include subgroups" at bounding box center [1050, 243] width 12 height 8
click at [1009, 226] on div "Typography / Display" at bounding box center [967, 227] width 94 height 11
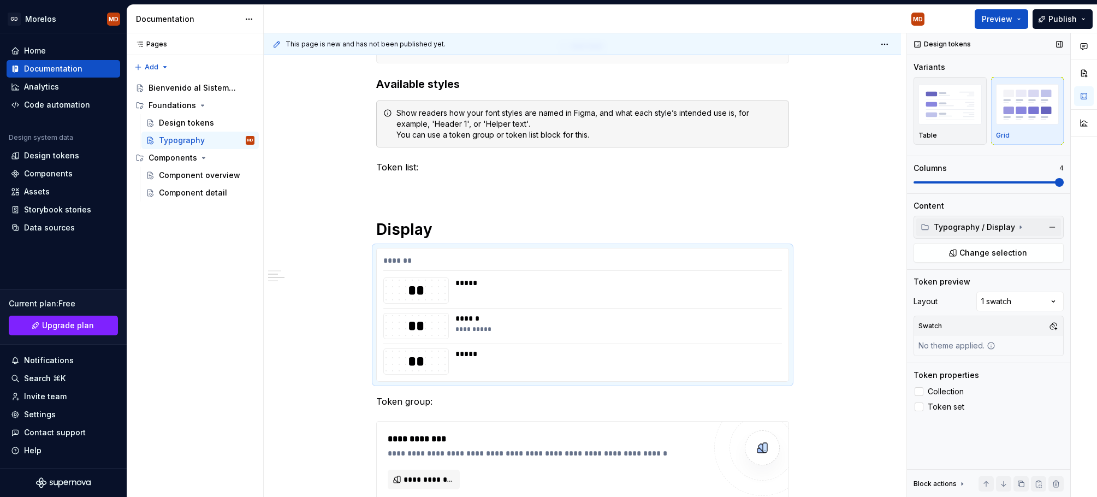
click at [1008, 225] on div "Typography / Display" at bounding box center [967, 227] width 94 height 11
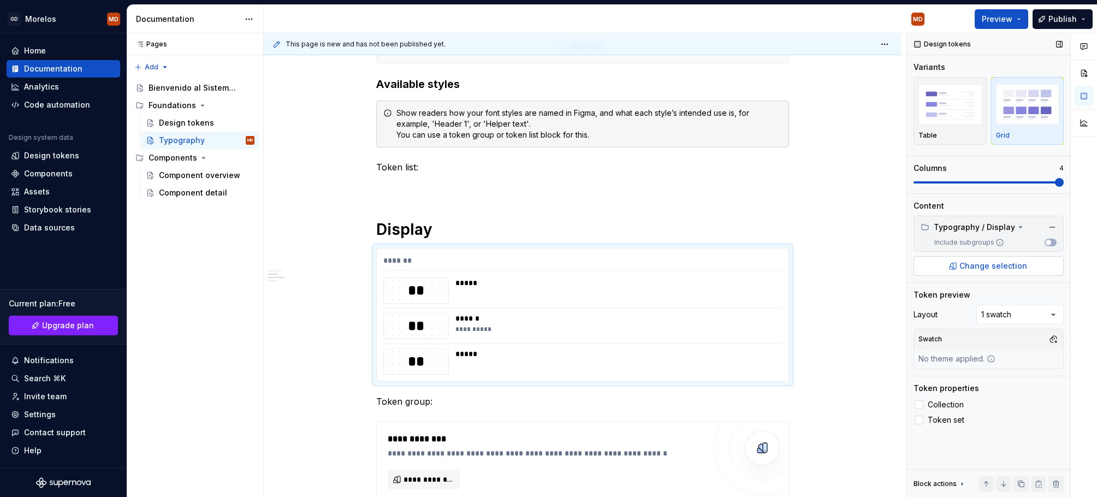
click at [1006, 267] on span "Change selection" at bounding box center [993, 265] width 68 height 11
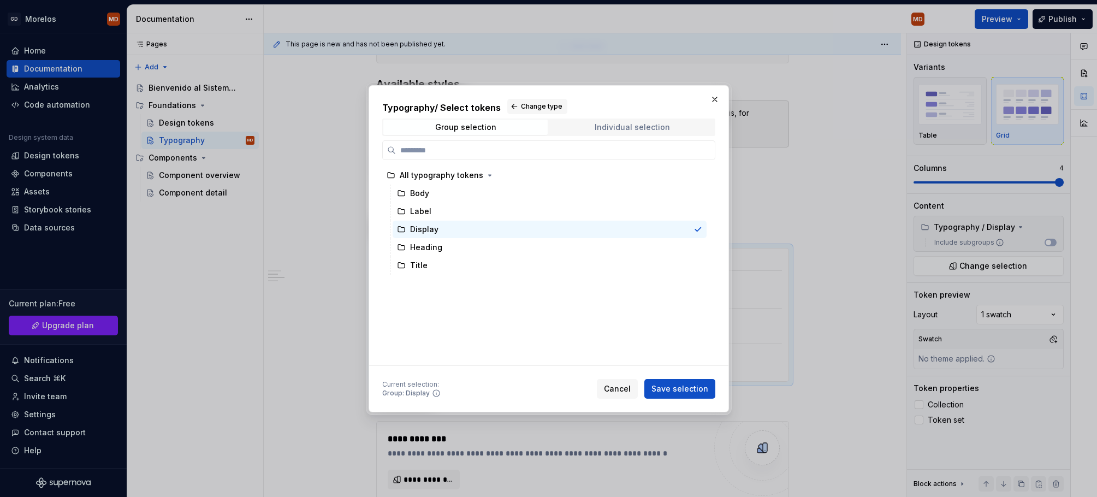
click at [609, 123] on div "Individual selection" at bounding box center [631, 127] width 75 height 9
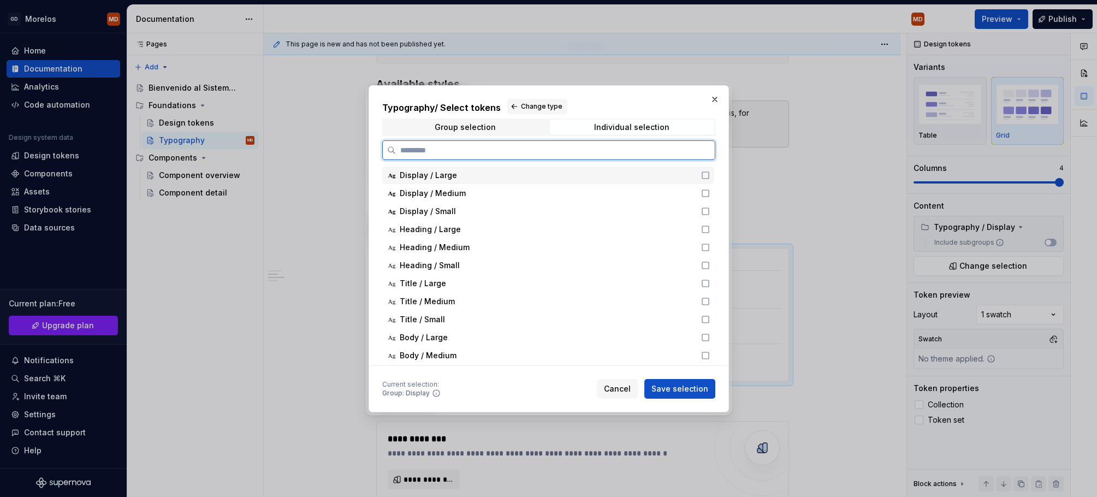
click at [710, 174] on icon at bounding box center [705, 175] width 9 height 9
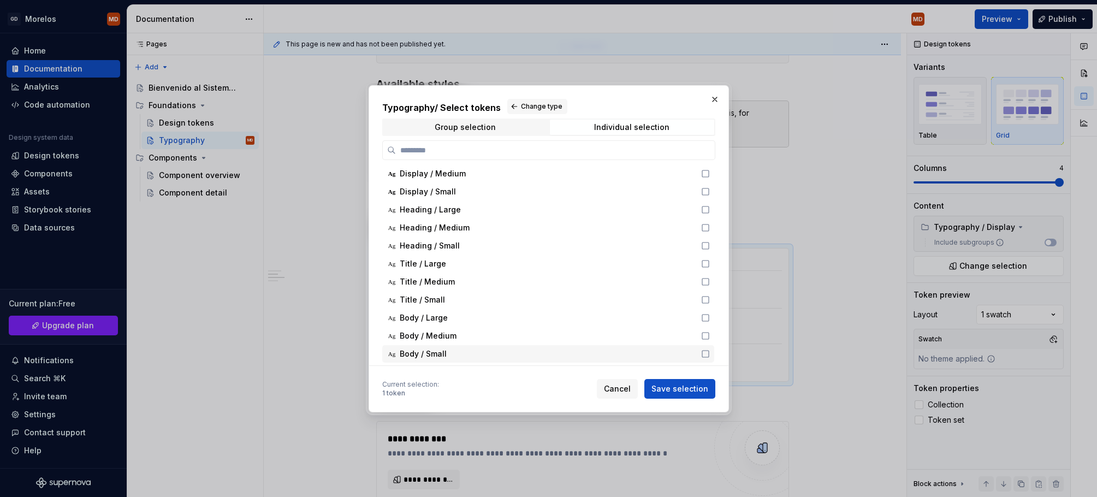
scroll to position [0, 0]
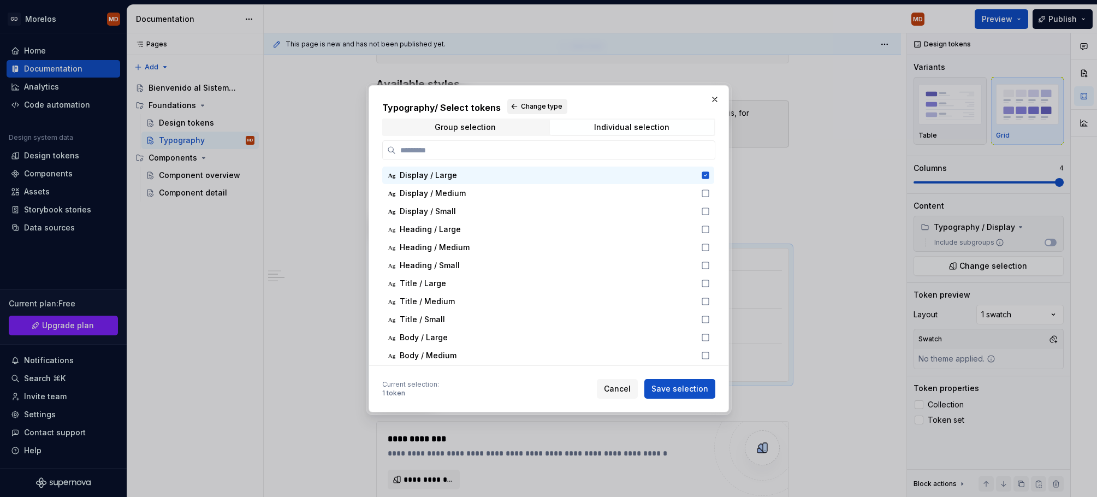
click at [529, 103] on span "Change type" at bounding box center [541, 106] width 41 height 9
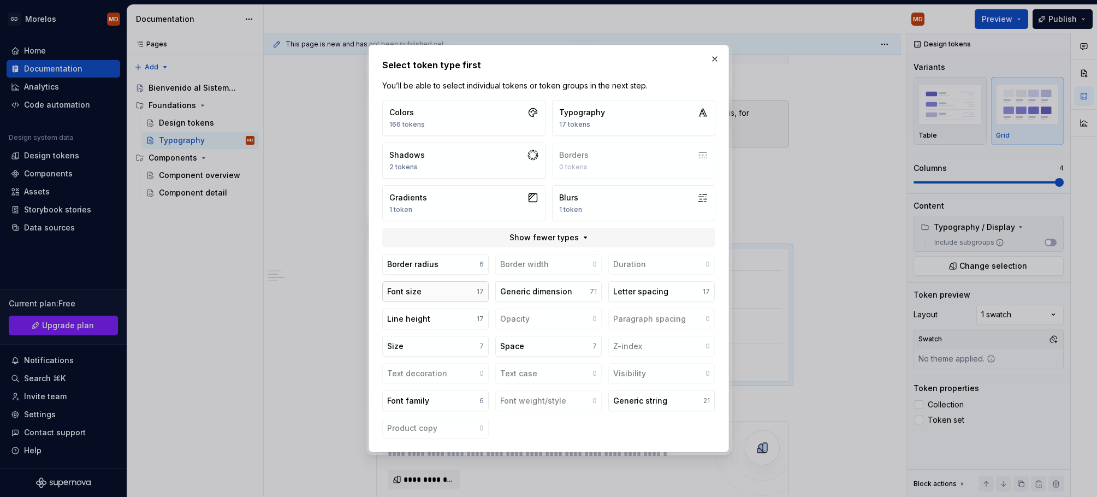
click at [445, 288] on button "Font size 17" at bounding box center [435, 291] width 106 height 21
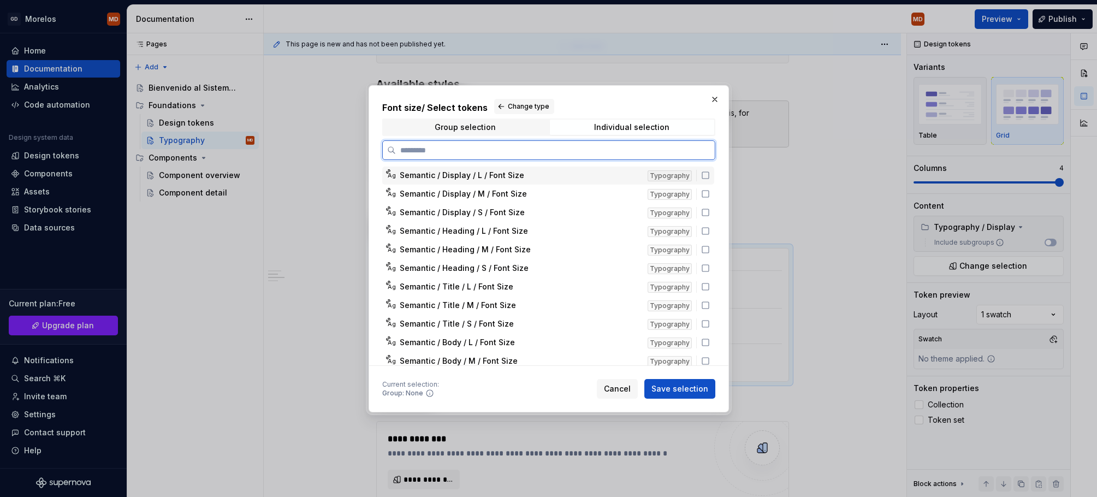
click at [710, 175] on icon at bounding box center [705, 175] width 9 height 9
click at [674, 385] on span "Save selection" at bounding box center [679, 388] width 57 height 11
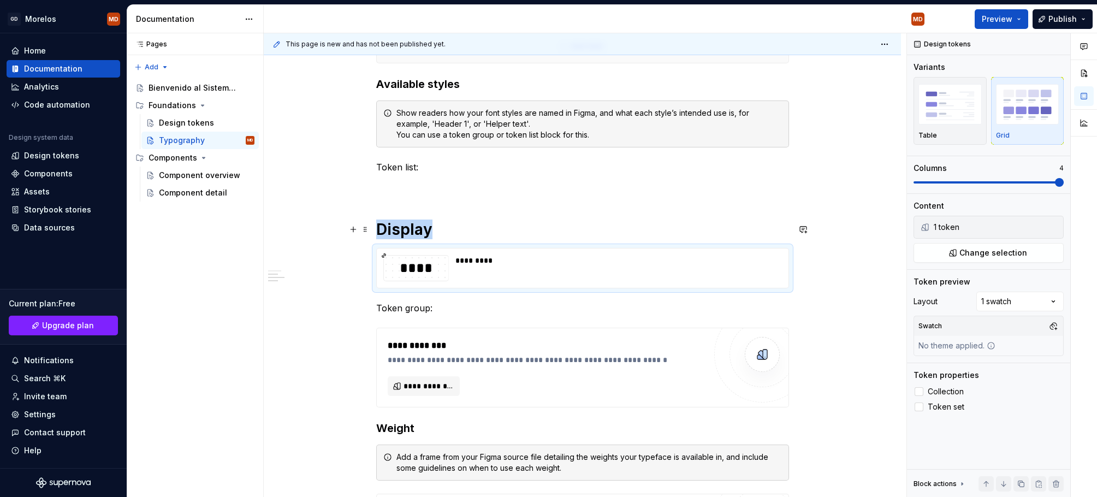
click at [449, 230] on h1 "Display" at bounding box center [582, 229] width 413 height 20
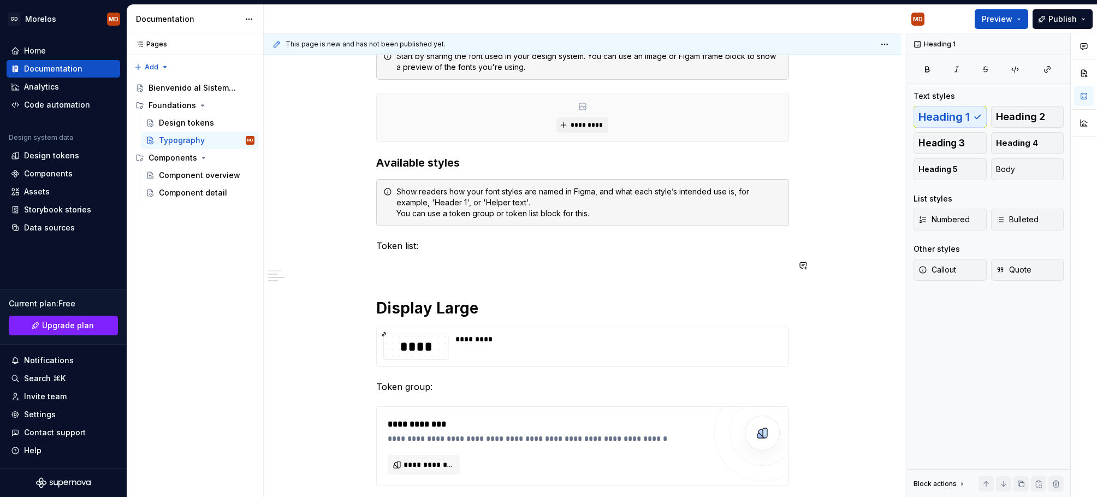
scroll to position [342, 0]
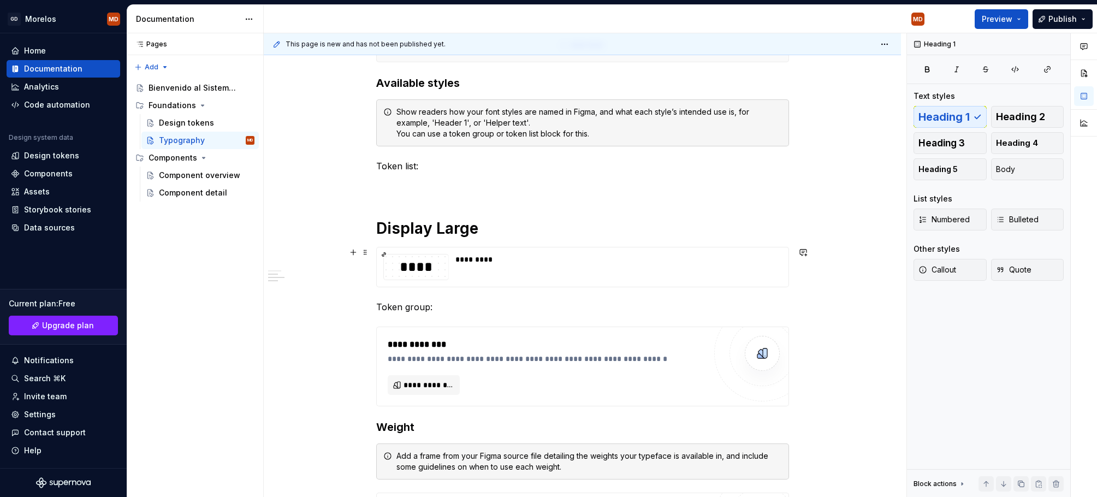
click at [522, 272] on div "*********" at bounding box center [615, 267] width 320 height 26
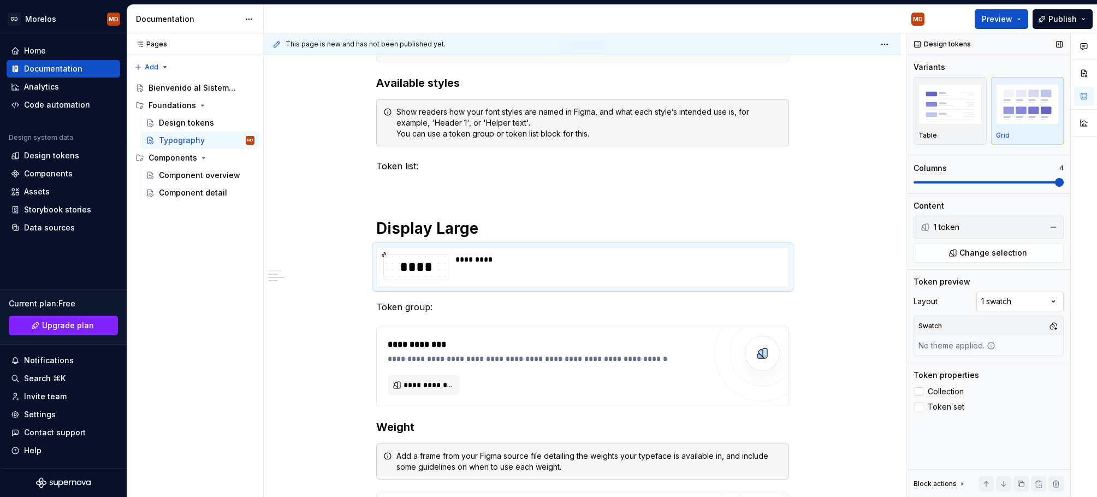
click at [1009, 300] on div "Comments Open comments No comments yet Select ‘Comment’ from the block context …" at bounding box center [1002, 265] width 190 height 464
click at [1054, 323] on button "button" at bounding box center [1052, 325] width 15 height 15
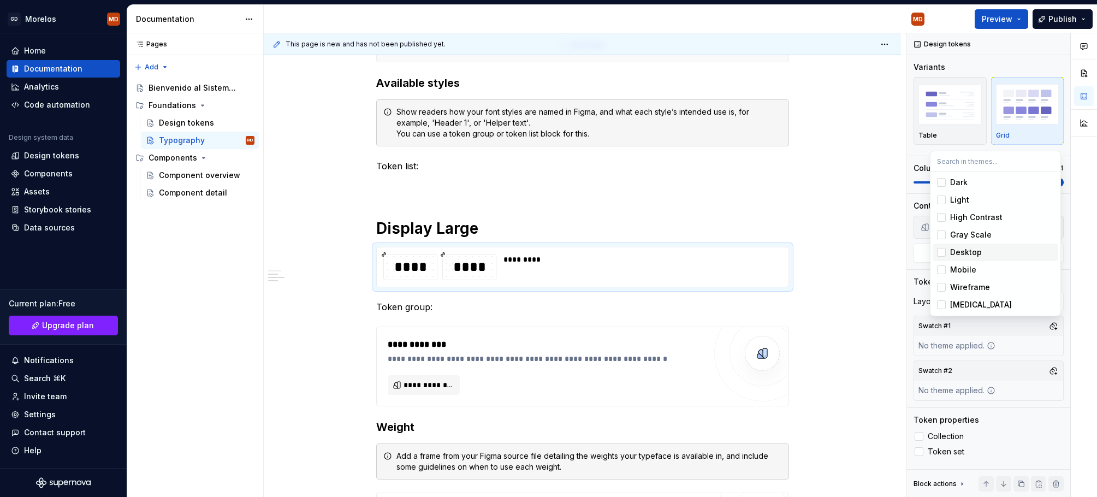
click at [980, 251] on div "Desktop" at bounding box center [1002, 252] width 104 height 11
click at [1057, 373] on div "Comments Open comments No comments yet Select ‘Comment’ from the block context …" at bounding box center [1002, 265] width 190 height 464
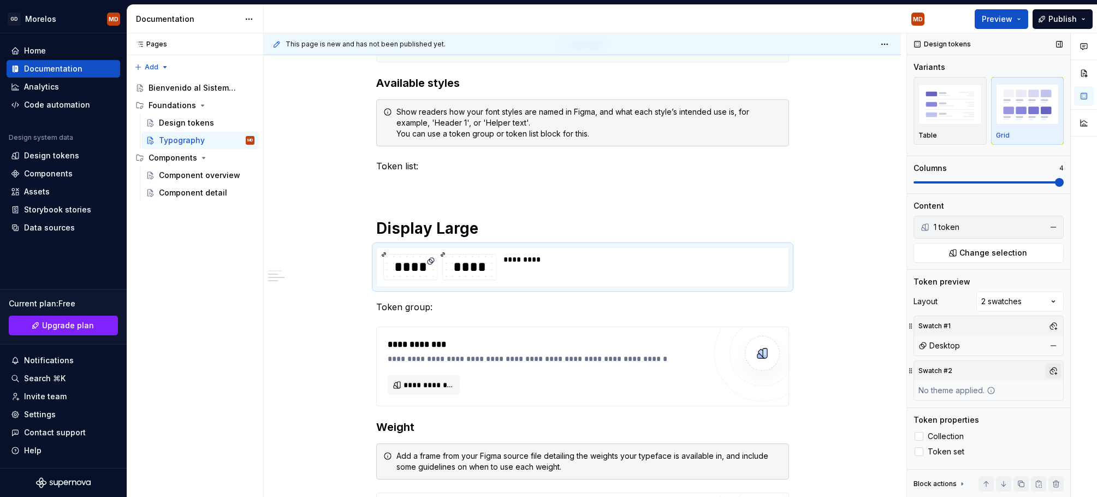
click at [1053, 373] on button "button" at bounding box center [1052, 370] width 15 height 15
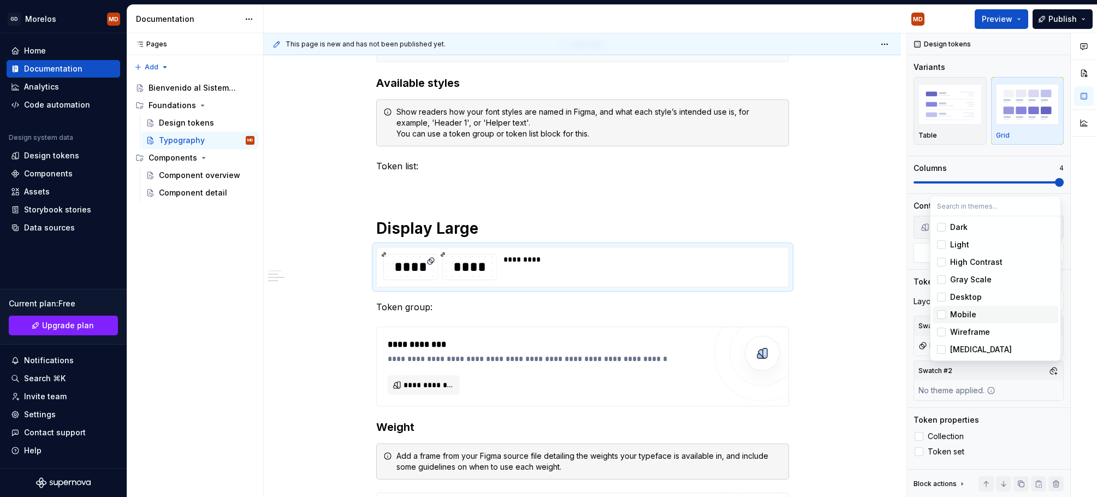
click at [976, 314] on div "Mobile" at bounding box center [1002, 314] width 104 height 11
click at [818, 282] on html "GD Morelos MD Home Documentation Analytics Code automation Design system data D…" at bounding box center [548, 248] width 1097 height 497
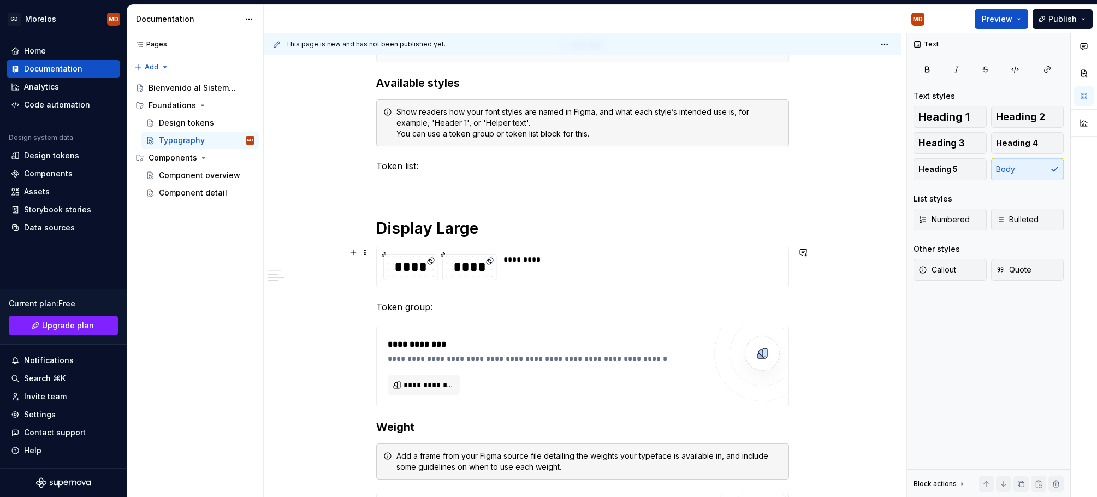
click at [564, 260] on div "*********" at bounding box center [639, 259] width 272 height 11
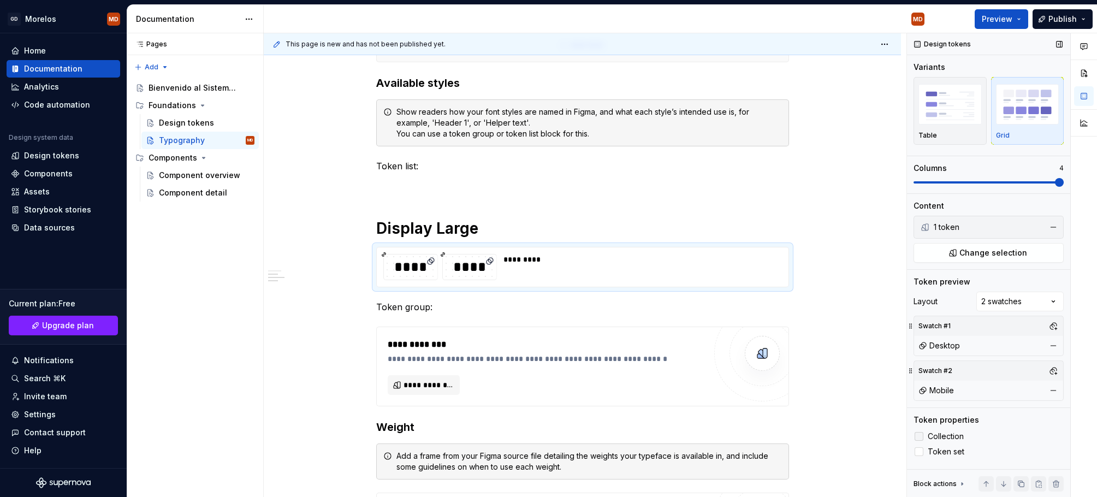
click at [949, 433] on span "Collection" at bounding box center [945, 436] width 36 height 9
click at [943, 450] on span "Token set" at bounding box center [945, 451] width 37 height 9
click at [942, 433] on span "Collection" at bounding box center [945, 436] width 36 height 9
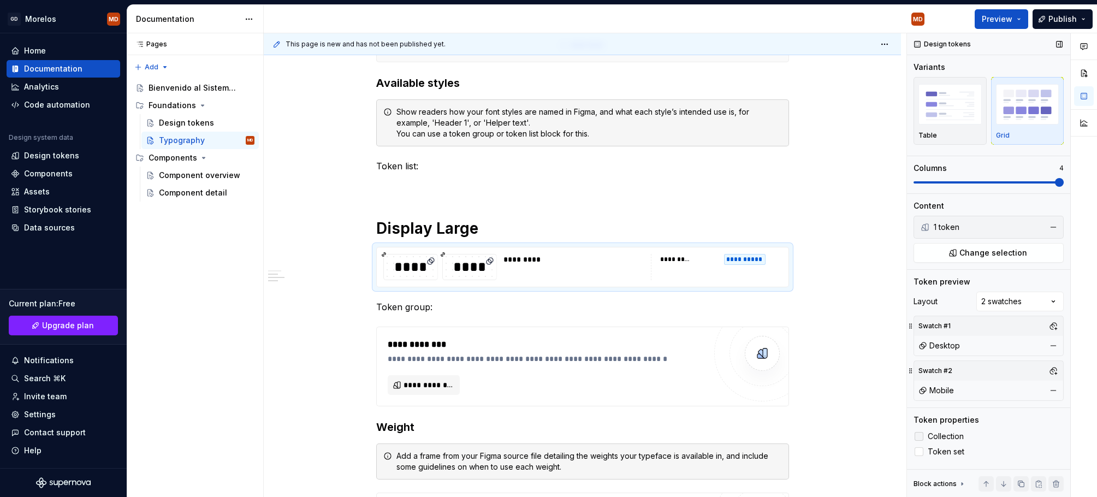
click at [942, 433] on span "Collection" at bounding box center [945, 436] width 36 height 9
click at [1059, 179] on span at bounding box center [1059, 182] width 9 height 9
click at [936, 110] on img "button" at bounding box center [949, 104] width 63 height 40
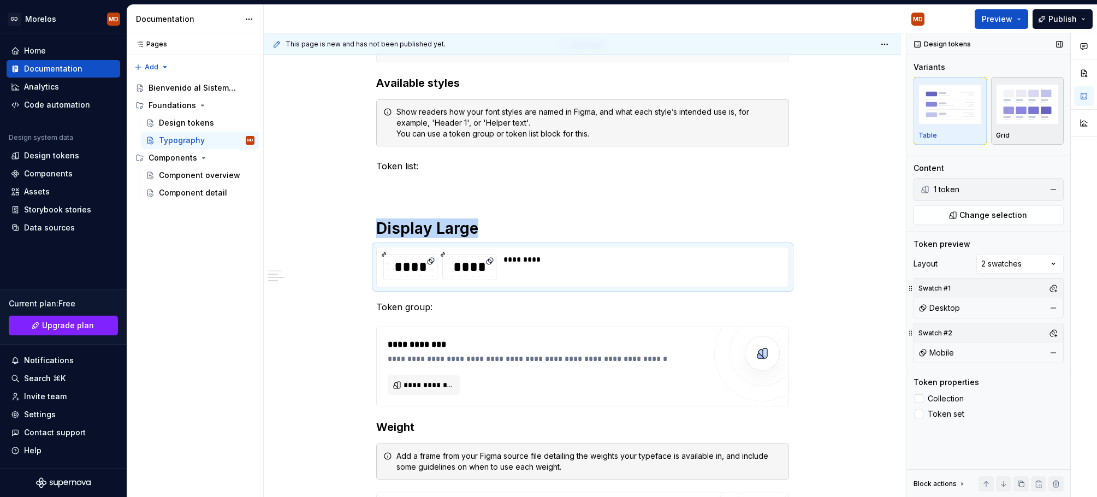
click at [1037, 120] on img "button" at bounding box center [1027, 104] width 63 height 40
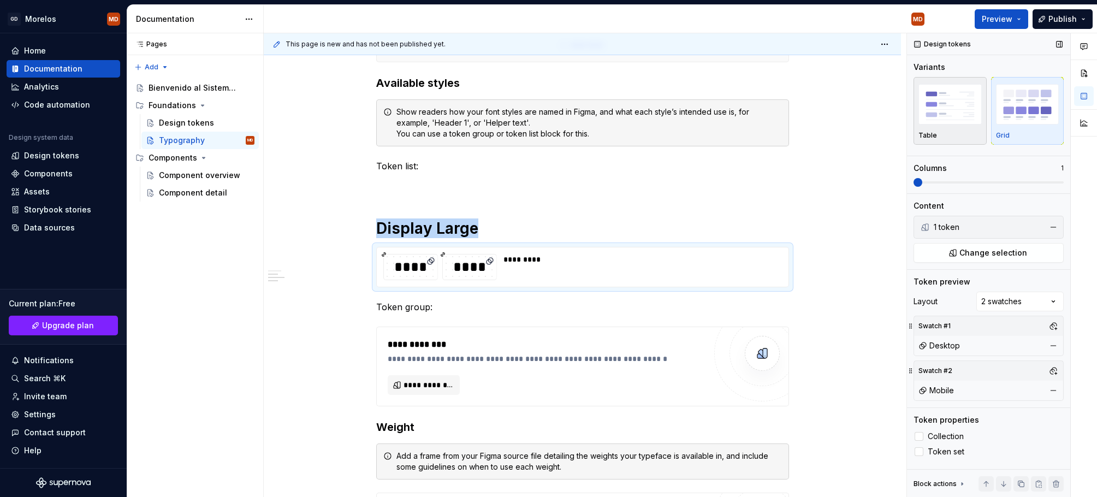
click at [943, 118] on img "button" at bounding box center [949, 104] width 63 height 40
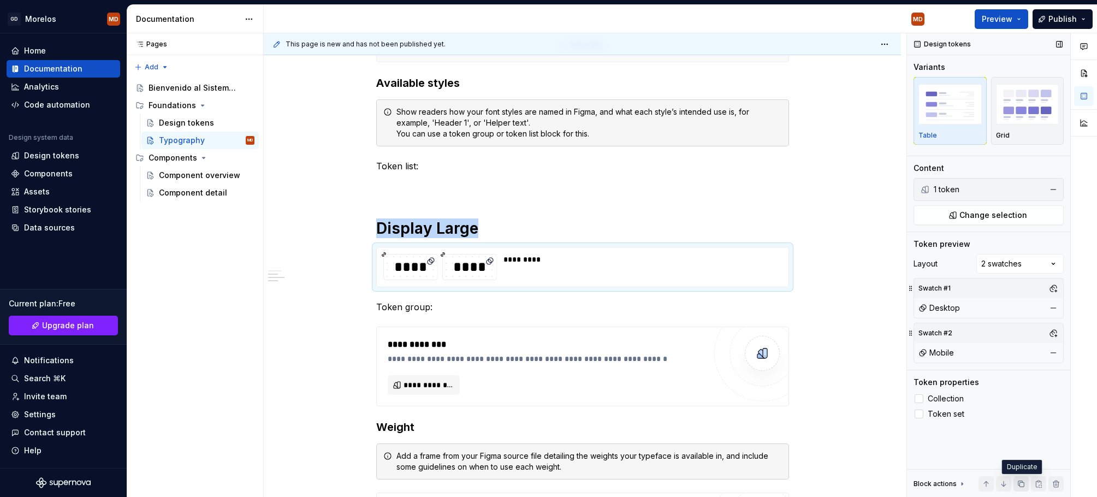
click at [1019, 483] on button "button" at bounding box center [1020, 483] width 15 height 15
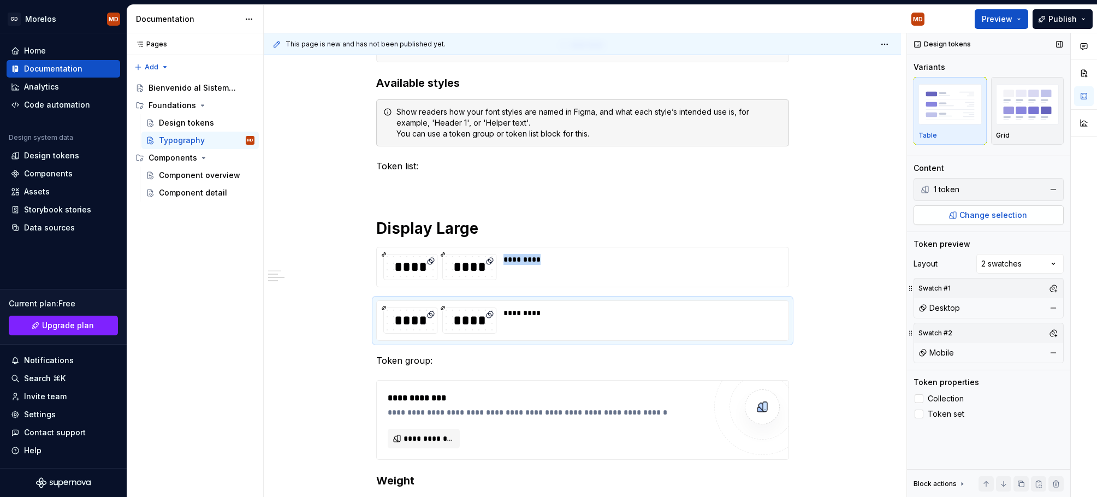
click at [1007, 211] on span "Change selection" at bounding box center [993, 215] width 68 height 11
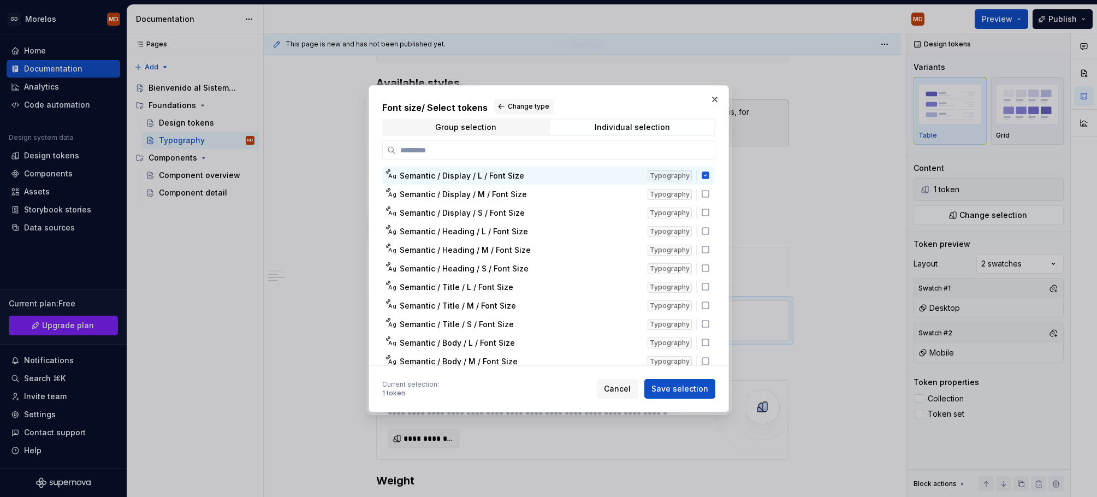
click at [491, 107] on h2 "Font size / Select tokens Change type" at bounding box center [548, 106] width 333 height 15
click at [512, 104] on span "Change type" at bounding box center [528, 106] width 41 height 9
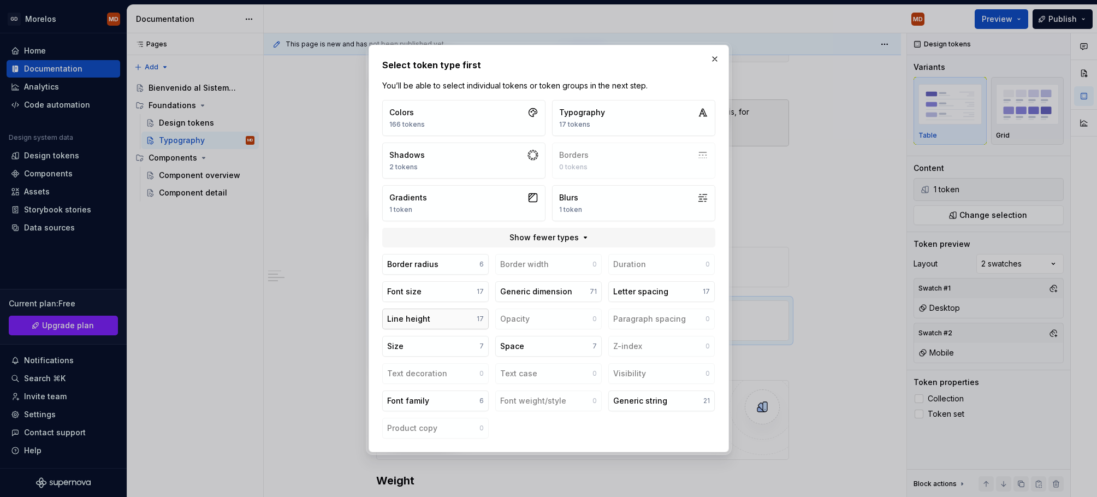
click at [439, 319] on button "Line height 17" at bounding box center [435, 318] width 106 height 21
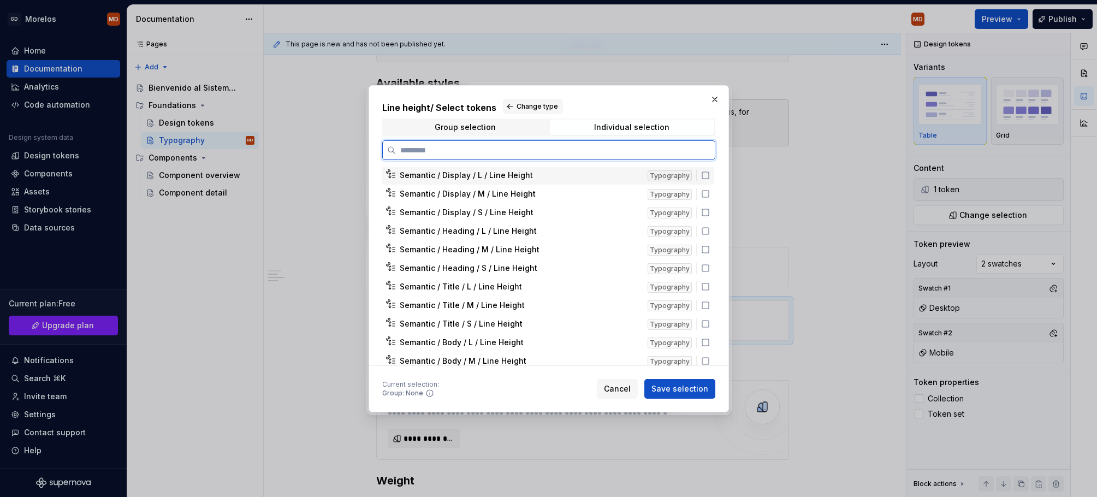
click at [710, 179] on icon at bounding box center [705, 175] width 9 height 9
click at [680, 389] on span "Save selection" at bounding box center [679, 388] width 57 height 11
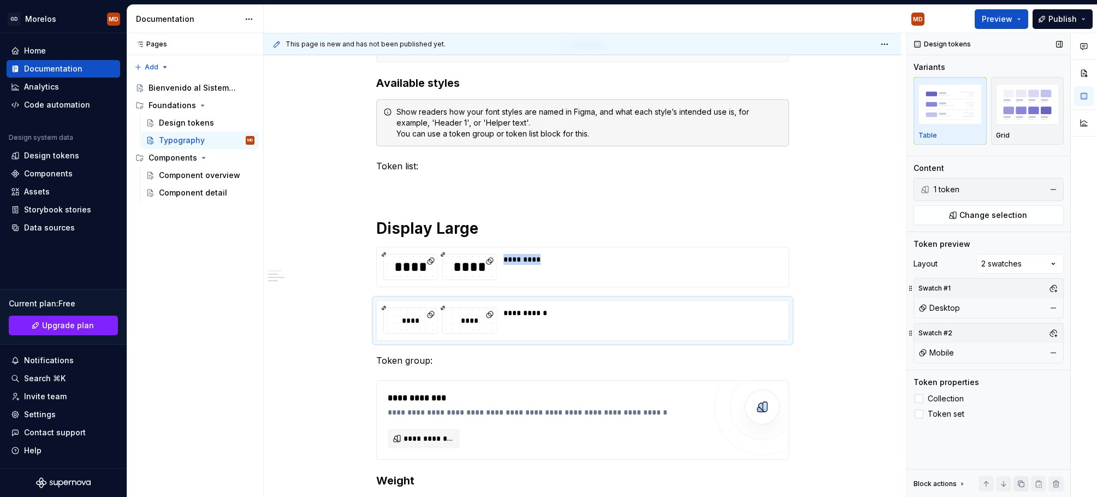
click at [1024, 481] on button "button" at bounding box center [1020, 483] width 15 height 15
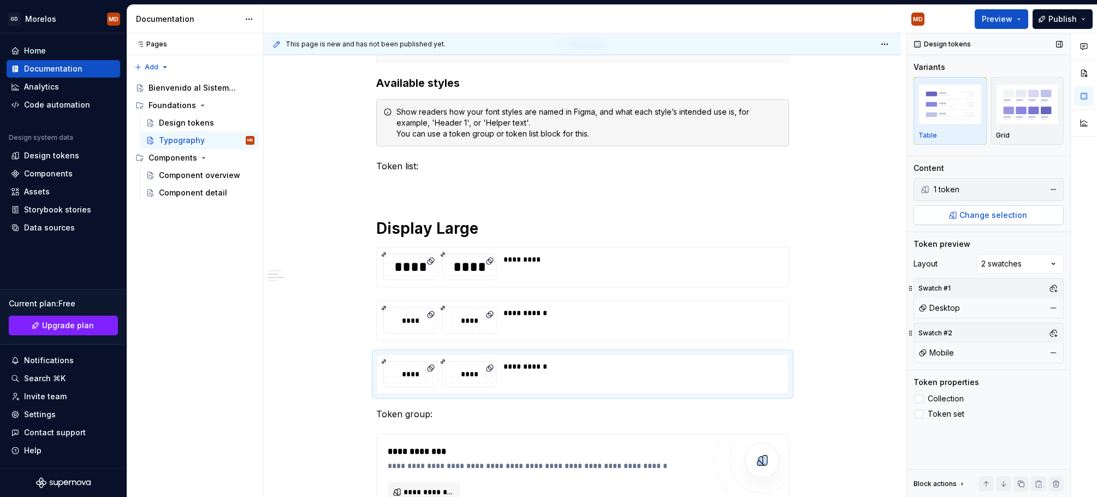
click at [1001, 215] on span "Change selection" at bounding box center [993, 215] width 68 height 11
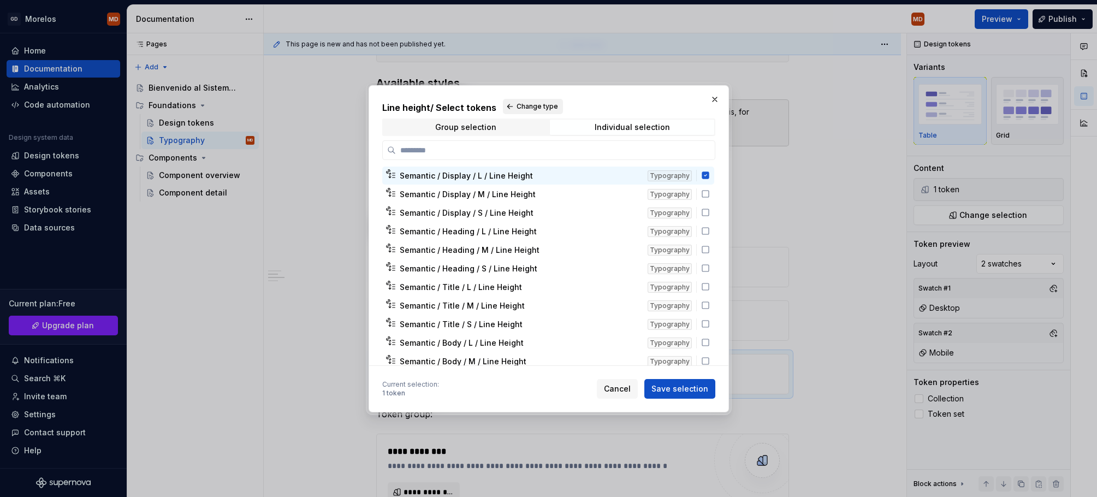
click at [521, 105] on span "Change type" at bounding box center [536, 106] width 41 height 9
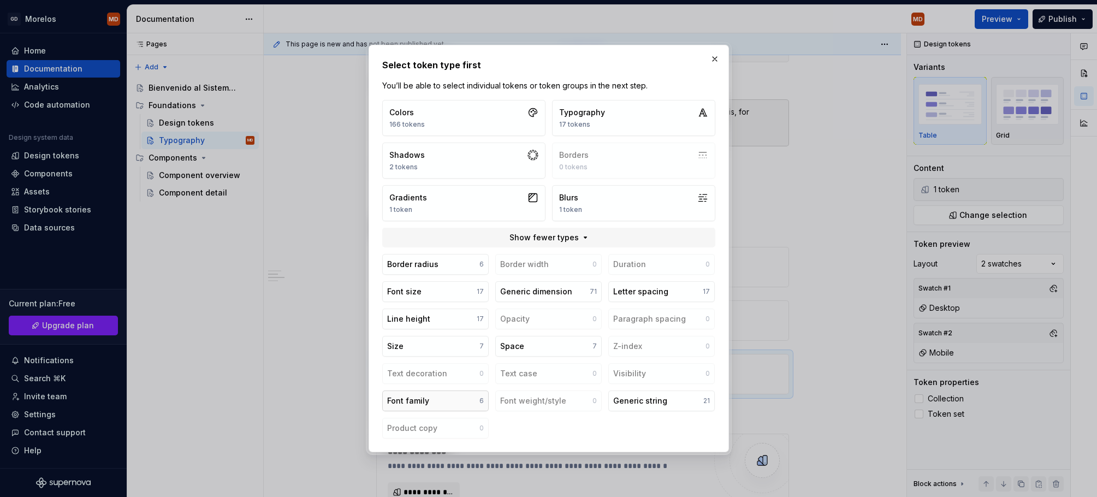
click at [422, 402] on div "Font family" at bounding box center [408, 400] width 42 height 11
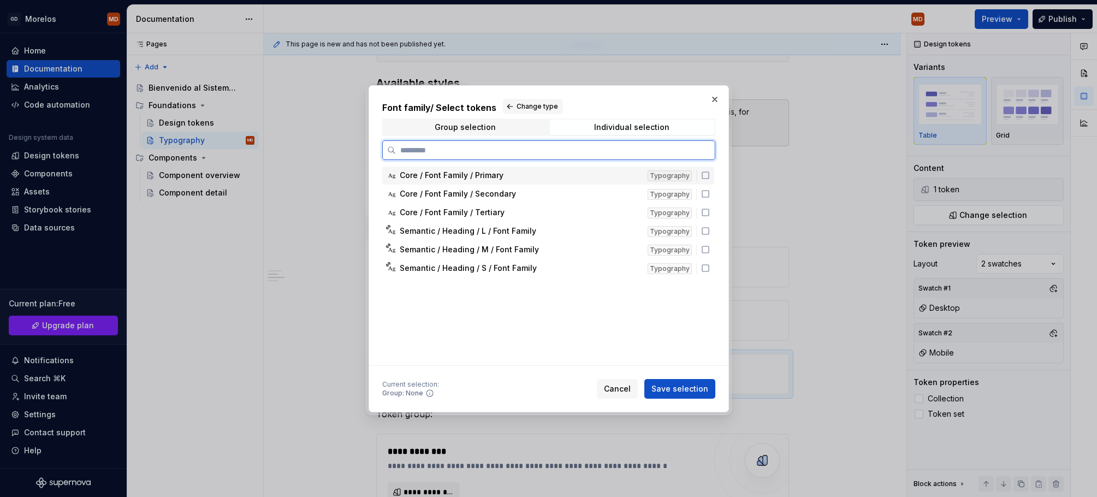
click at [710, 176] on icon at bounding box center [705, 175] width 9 height 9
click at [687, 389] on span "Save selection" at bounding box center [679, 388] width 57 height 11
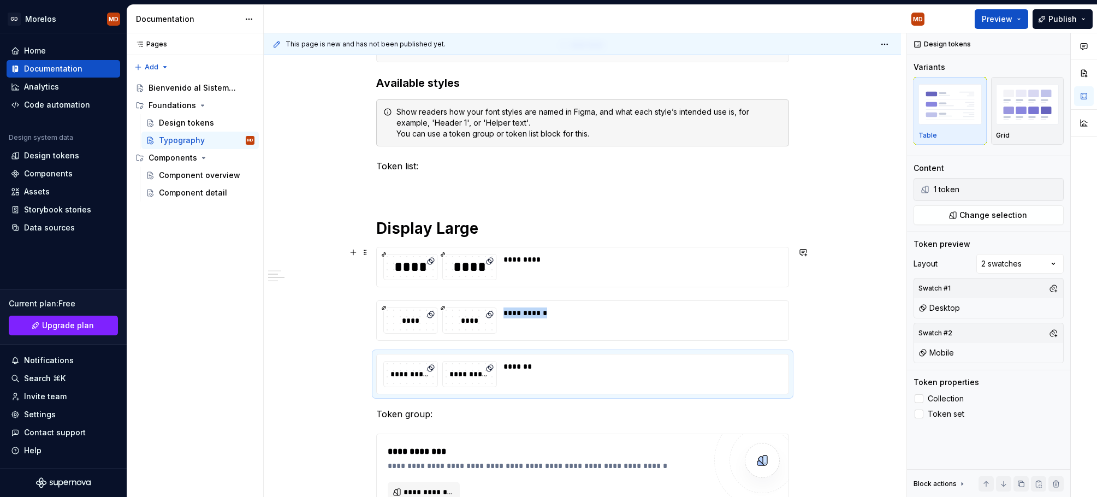
drag, startPoint x: 599, startPoint y: 382, endPoint x: 591, endPoint y: 259, distance: 122.5
click at [591, 259] on div "**********" at bounding box center [582, 368] width 413 height 995
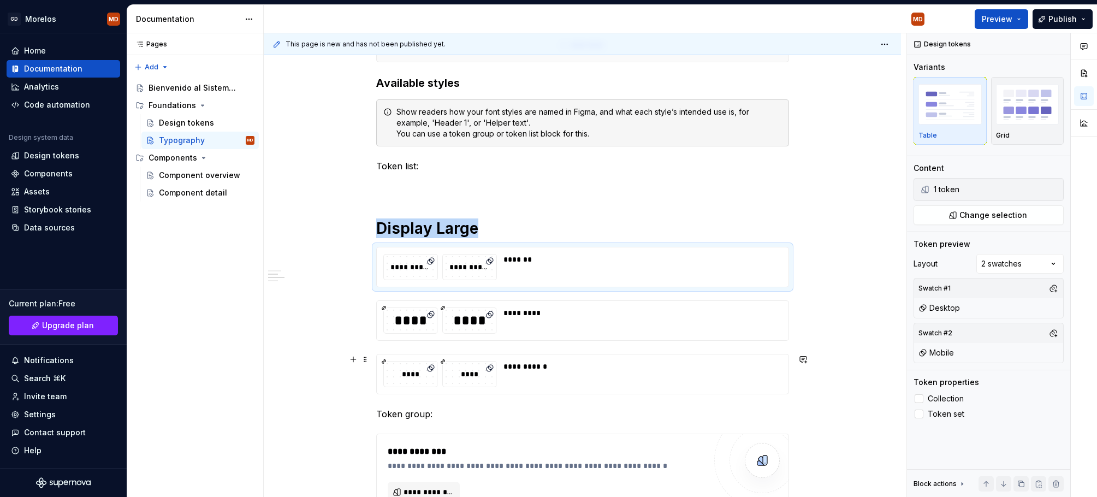
click at [641, 372] on div "**********" at bounding box center [639, 374] width 272 height 26
click at [1021, 487] on button "button" at bounding box center [1020, 483] width 15 height 15
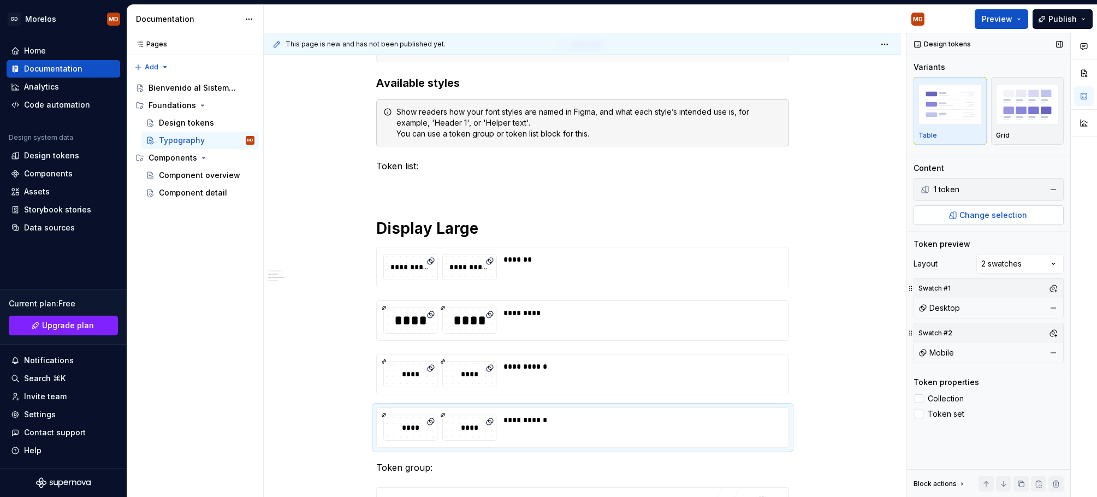
click at [995, 217] on span "Change selection" at bounding box center [993, 215] width 68 height 11
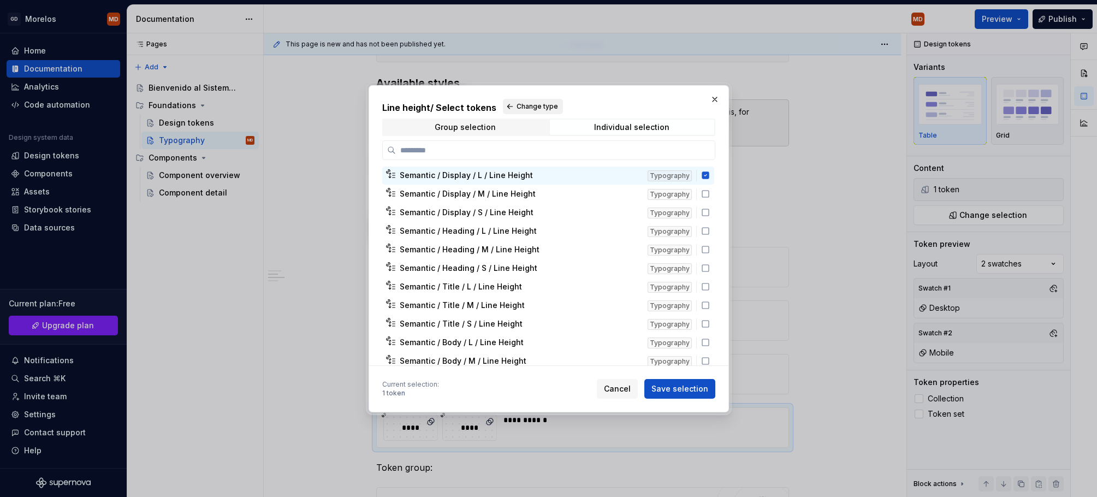
click at [507, 109] on button "Change type" at bounding box center [533, 106] width 60 height 15
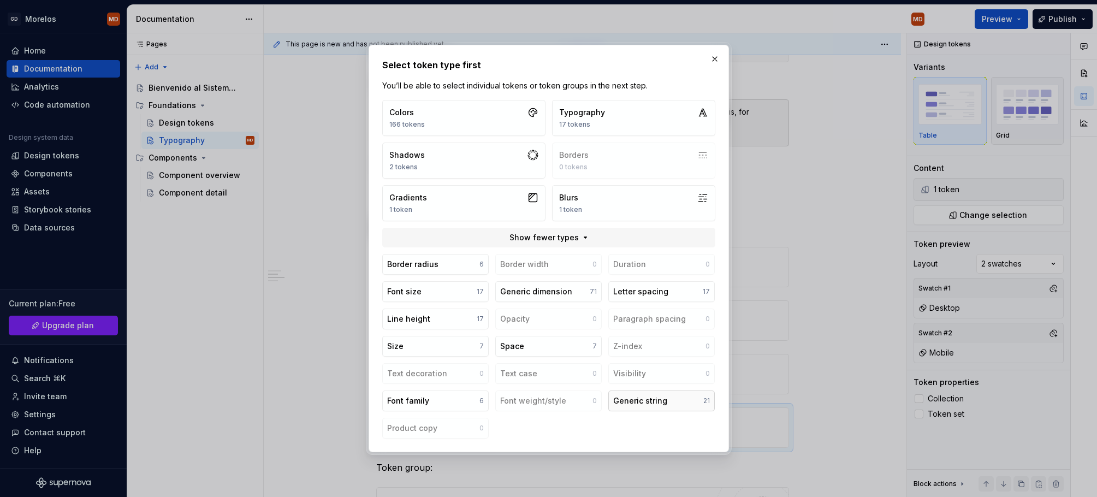
click at [662, 407] on button "Generic string 21" at bounding box center [661, 400] width 106 height 21
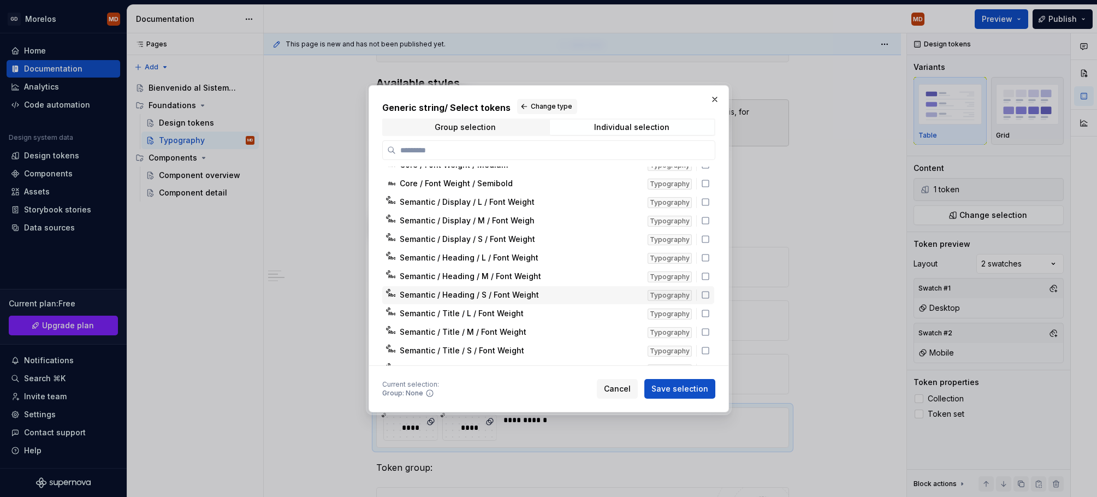
scroll to position [0, 0]
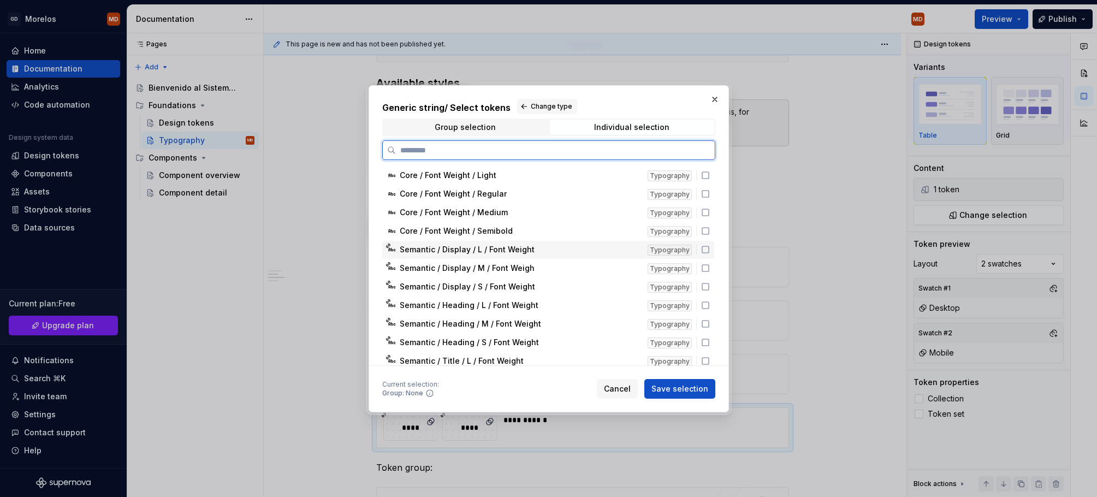
click at [710, 248] on icon at bounding box center [705, 249] width 9 height 9
click at [679, 386] on span "Save selection" at bounding box center [679, 388] width 57 height 11
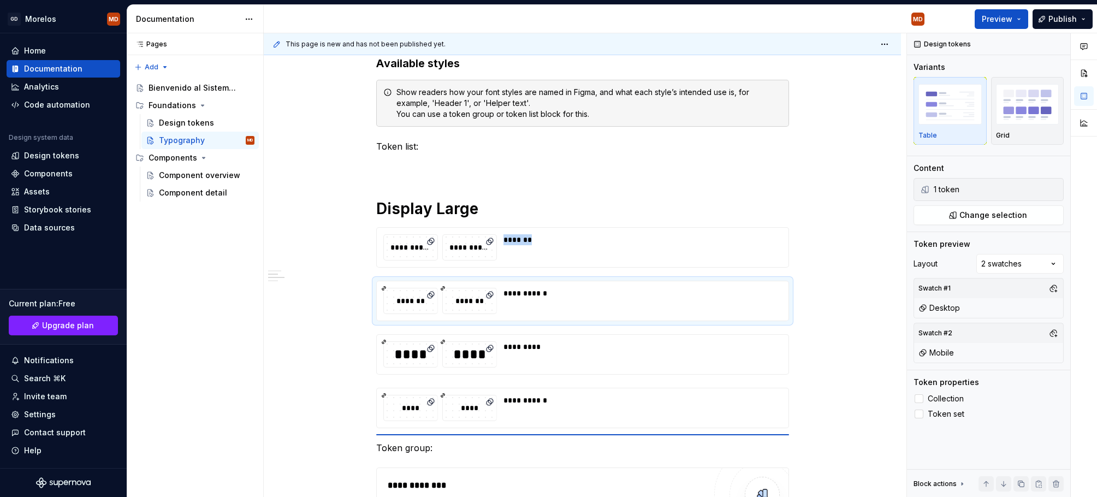
scroll to position [362, 0]
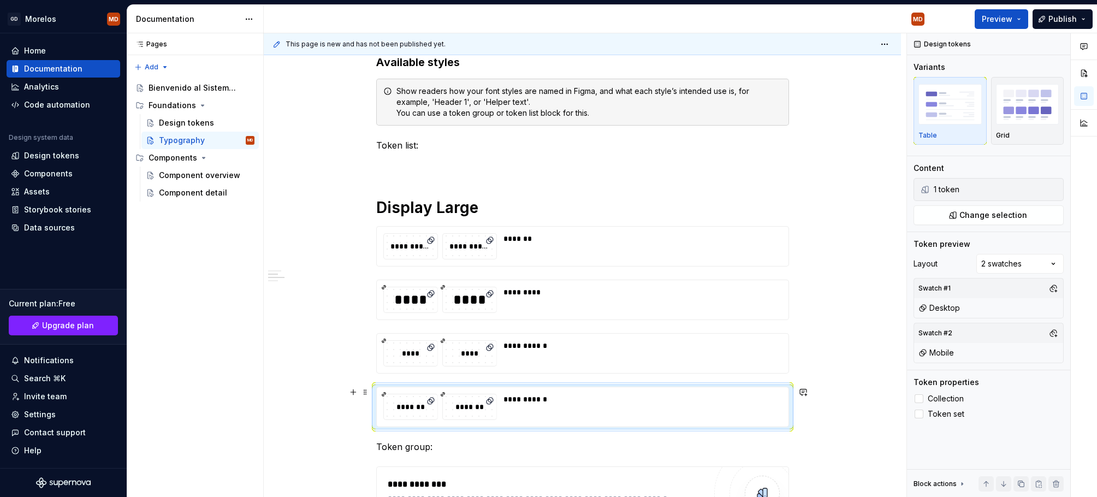
click at [343, 426] on div "**********" at bounding box center [582, 442] width 637 height 1237
click at [539, 253] on div "*******" at bounding box center [639, 246] width 272 height 26
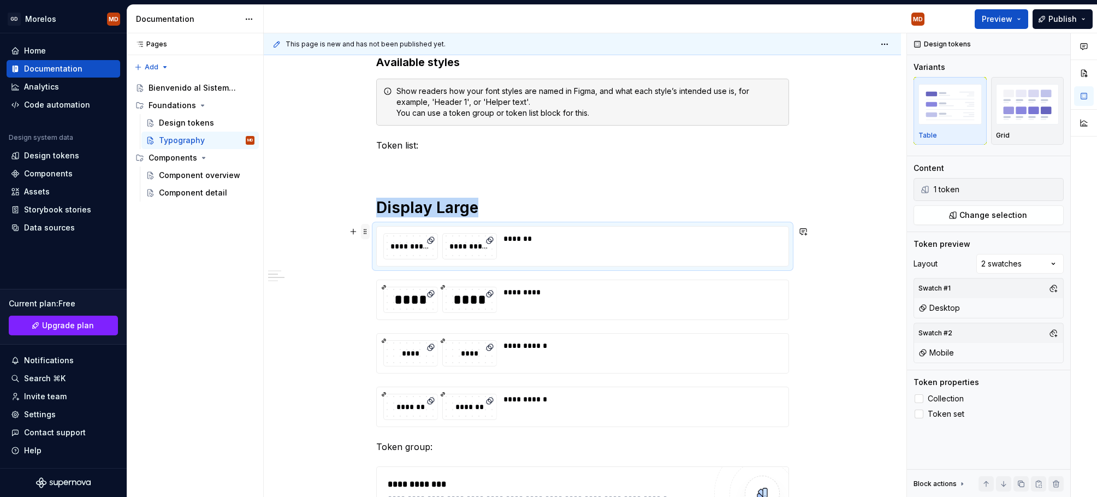
click at [366, 231] on span at bounding box center [365, 231] width 9 height 15
click at [298, 308] on div "**********" at bounding box center [582, 442] width 637 height 1237
click at [1024, 120] on img "button" at bounding box center [1027, 104] width 63 height 40
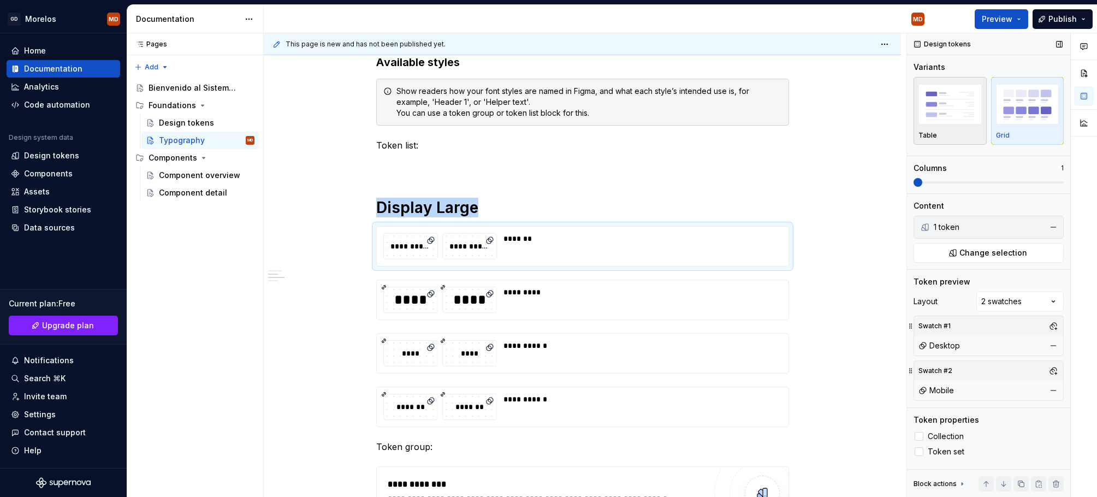
click at [953, 129] on div "Table" at bounding box center [949, 111] width 63 height 58
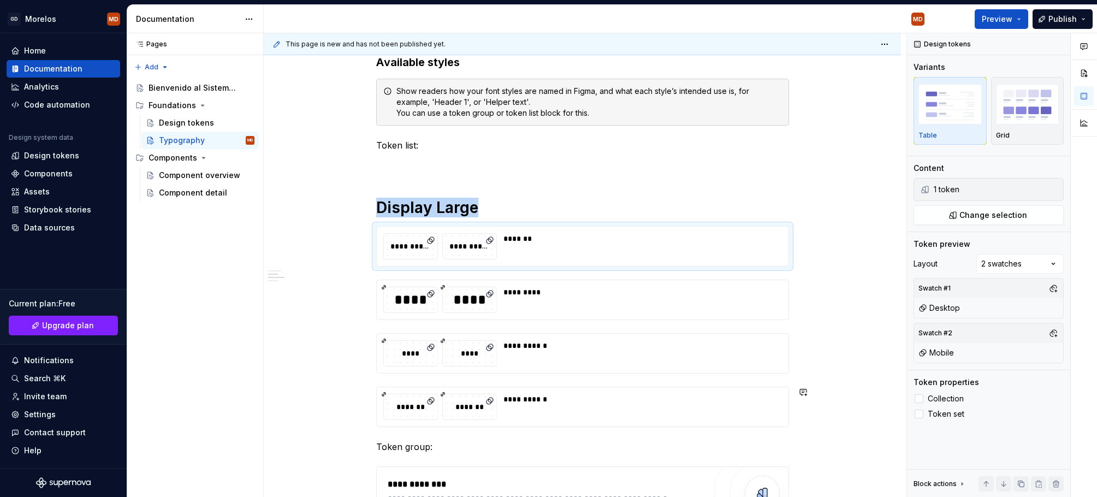
click at [554, 438] on div "**********" at bounding box center [582, 374] width 413 height 1049
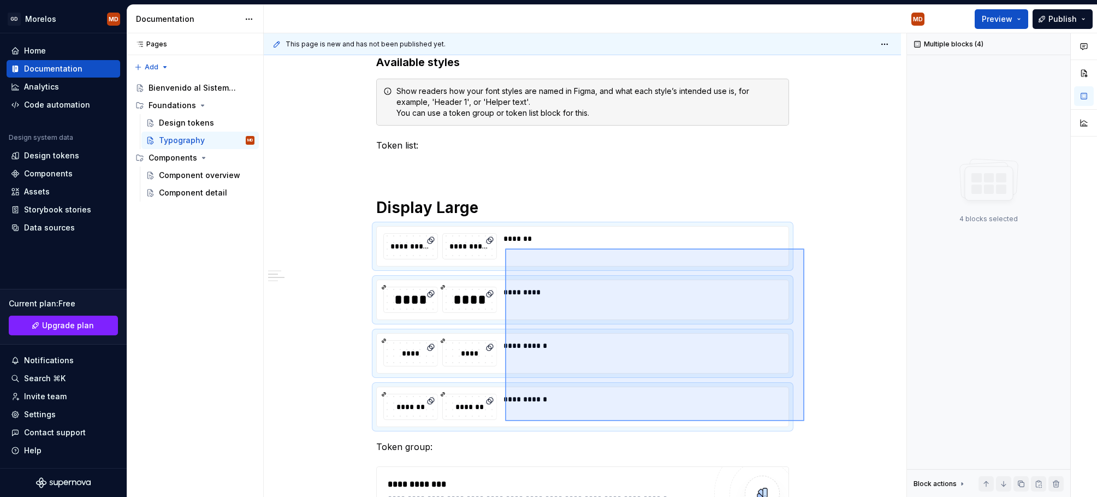
drag, startPoint x: 804, startPoint y: 421, endPoint x: 505, endPoint y: 248, distance: 345.3
click at [505, 248] on div "**********" at bounding box center [585, 265] width 642 height 464
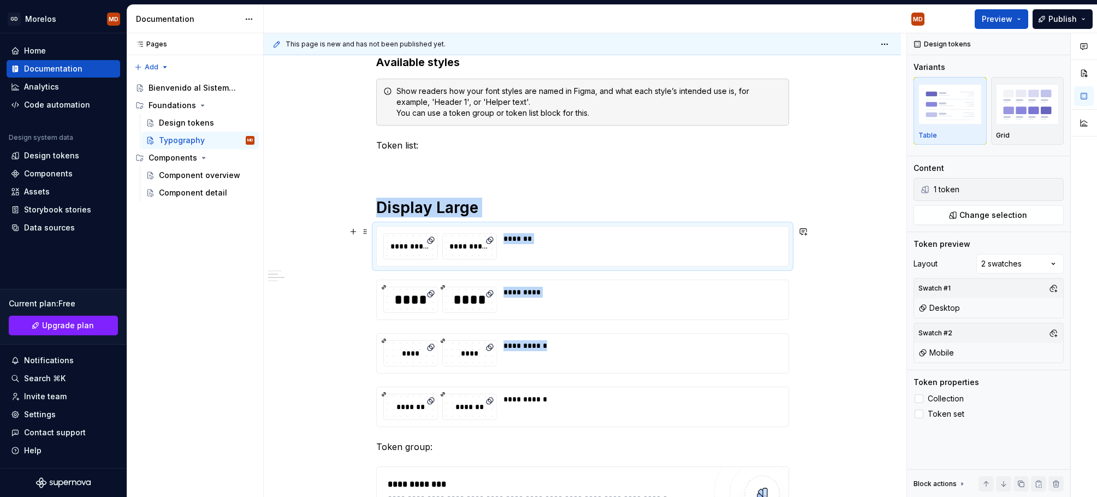
click at [585, 237] on div "*******" at bounding box center [639, 238] width 272 height 11
click at [1024, 124] on div "button" at bounding box center [1027, 104] width 63 height 45
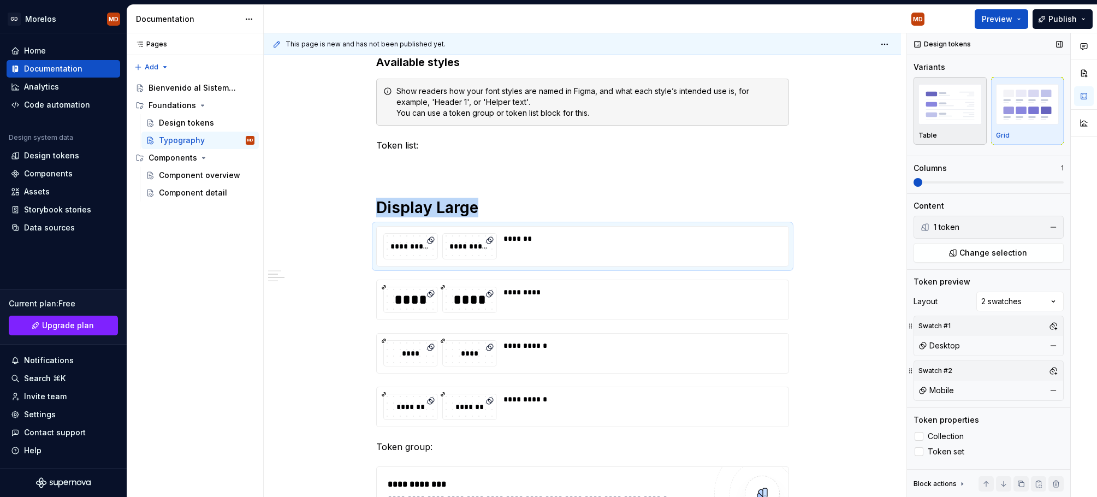
click at [959, 122] on img "button" at bounding box center [949, 104] width 63 height 40
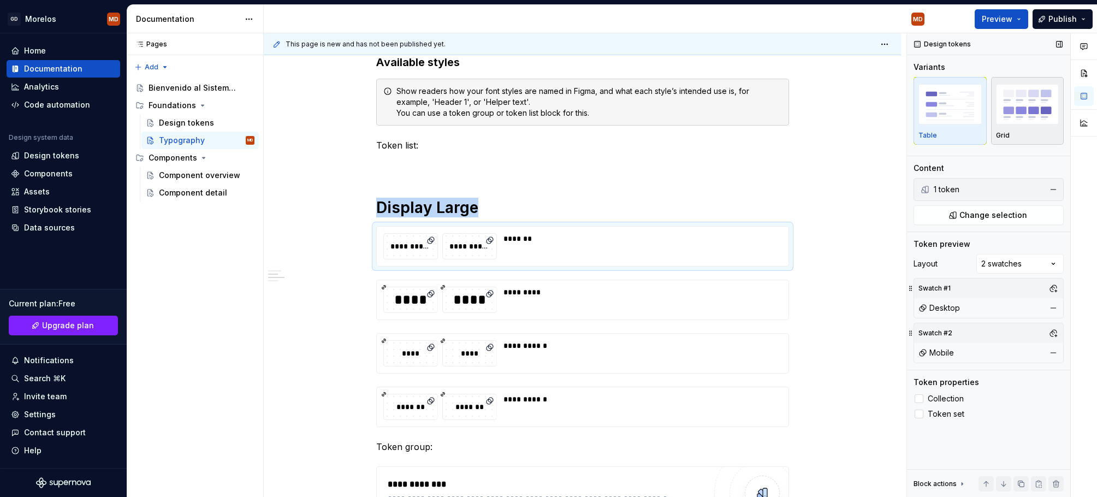
click at [1030, 114] on img "button" at bounding box center [1027, 104] width 63 height 40
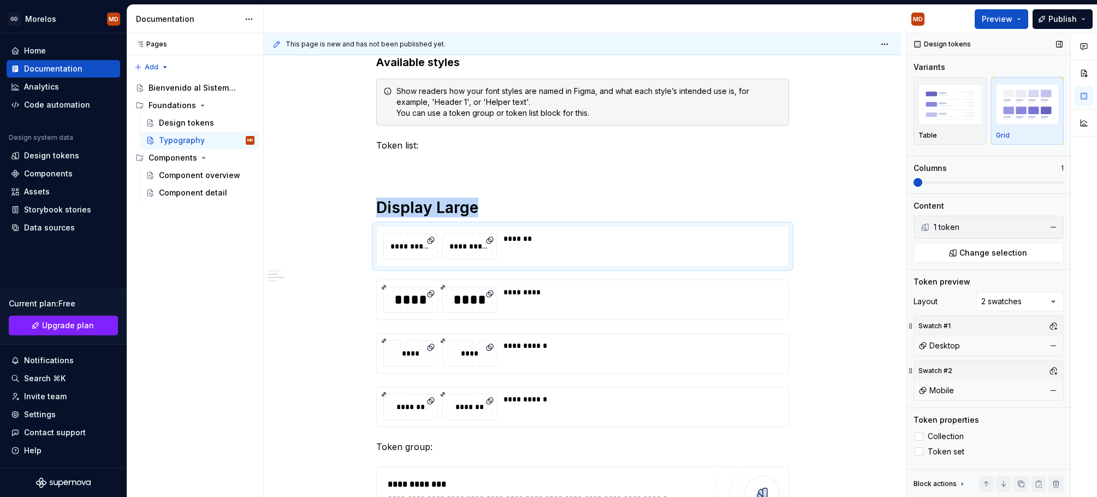
click at [913, 187] on span at bounding box center [917, 182] width 9 height 9
click at [932, 111] on img "button" at bounding box center [949, 104] width 63 height 40
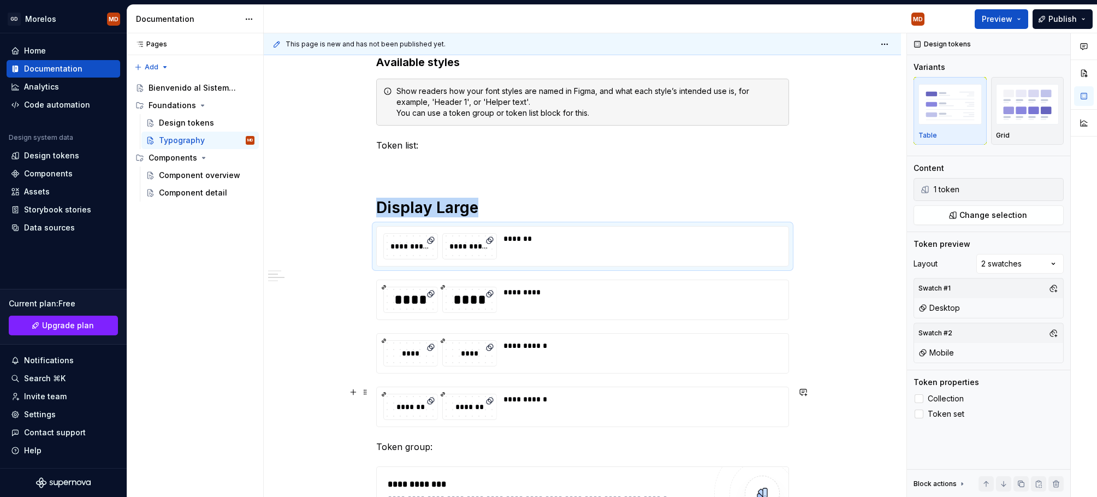
click at [633, 407] on div "**********" at bounding box center [639, 407] width 272 height 26
click at [920, 395] on div at bounding box center [918, 398] width 9 height 9
click at [919, 398] on icon at bounding box center [919, 398] width 0 height 0
click at [454, 171] on div "**********" at bounding box center [582, 374] width 413 height 1049
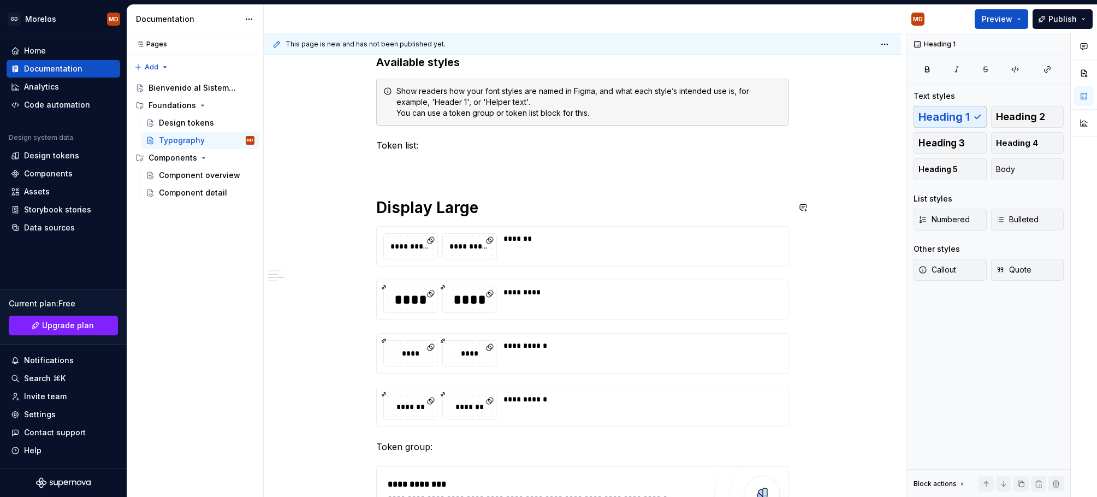
click at [485, 191] on div "**********" at bounding box center [582, 374] width 413 height 1049
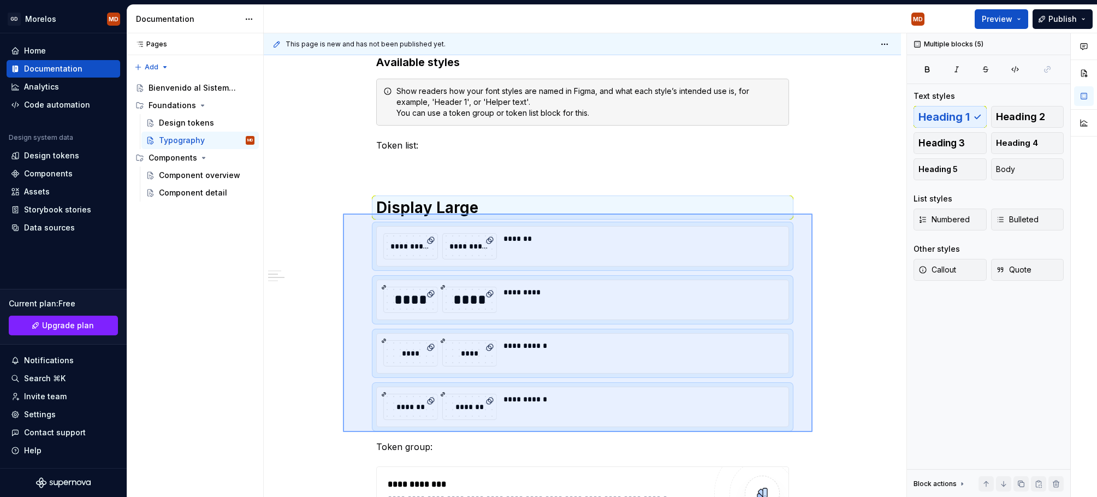
drag, startPoint x: 800, startPoint y: 427, endPoint x: 343, endPoint y: 210, distance: 506.6
click at [343, 210] on div "**********" at bounding box center [585, 265] width 642 height 464
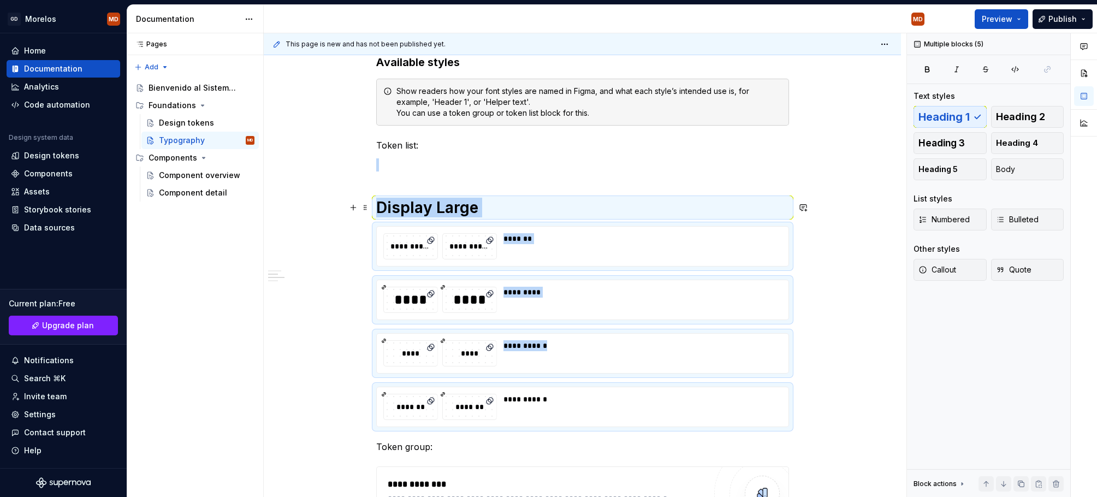
copy div "**********"
click at [832, 421] on div "**********" at bounding box center [582, 442] width 637 height 1237
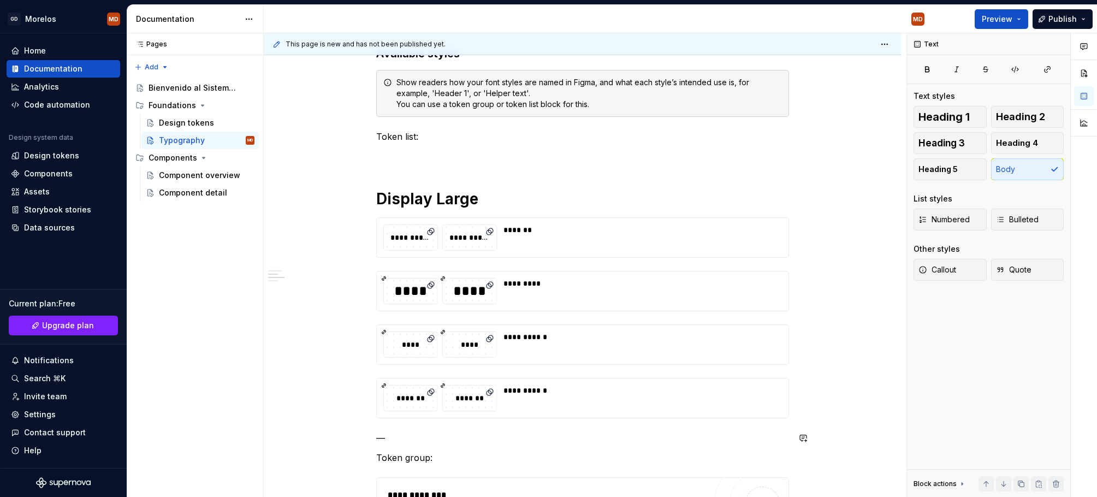
scroll to position [391, 0]
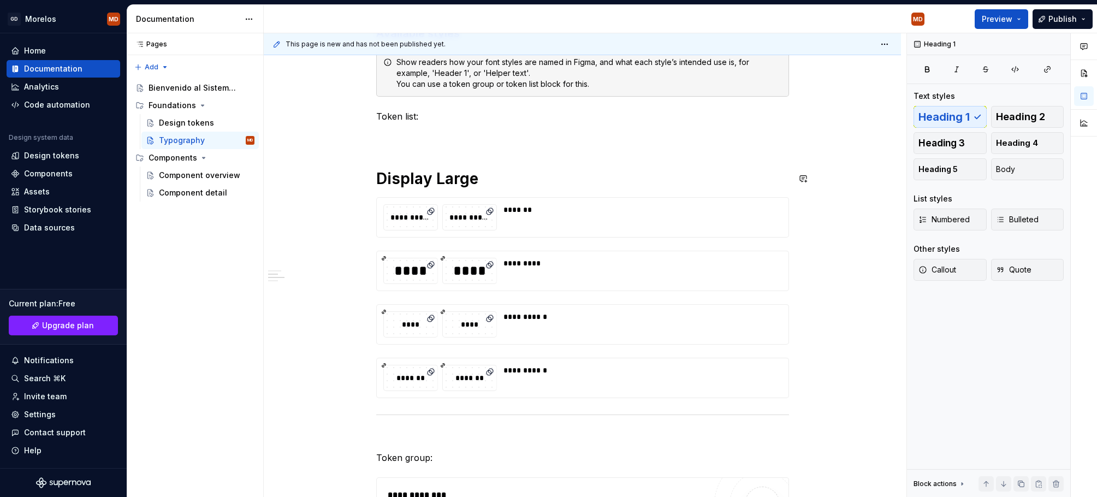
click at [519, 155] on div "**********" at bounding box center [582, 365] width 413 height 1088
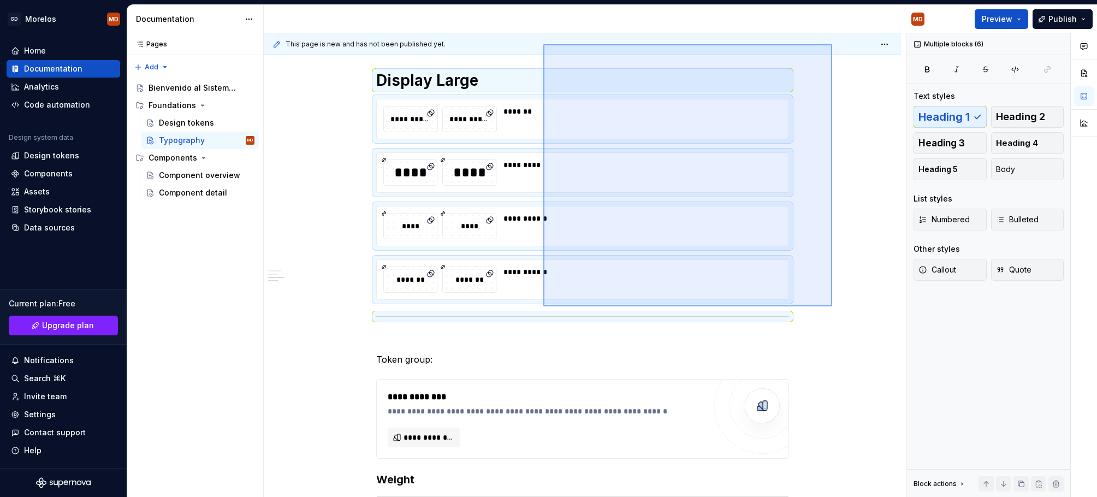
scroll to position [504, 0]
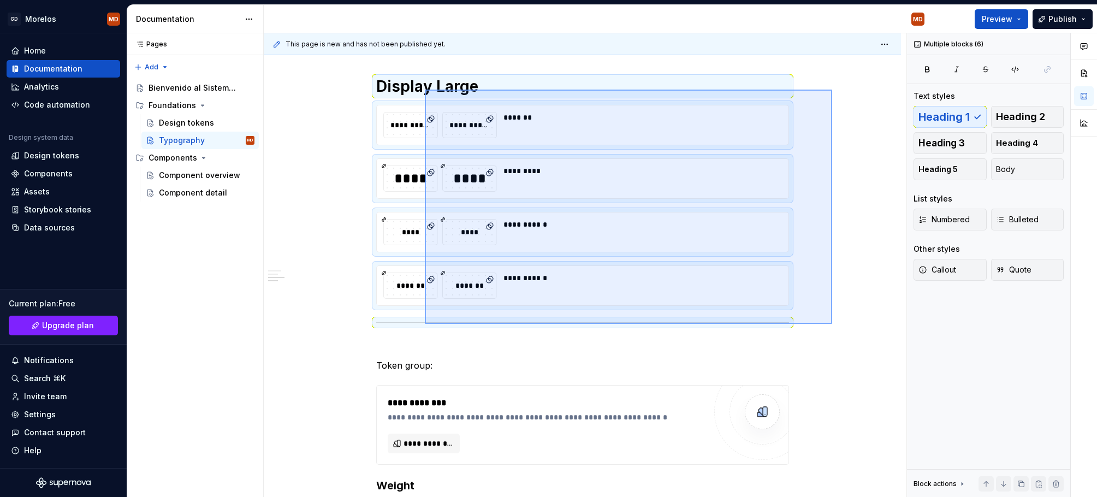
drag, startPoint x: 824, startPoint y: 242, endPoint x: 425, endPoint y: 90, distance: 427.6
click at [425, 90] on div "**********" at bounding box center [585, 265] width 642 height 464
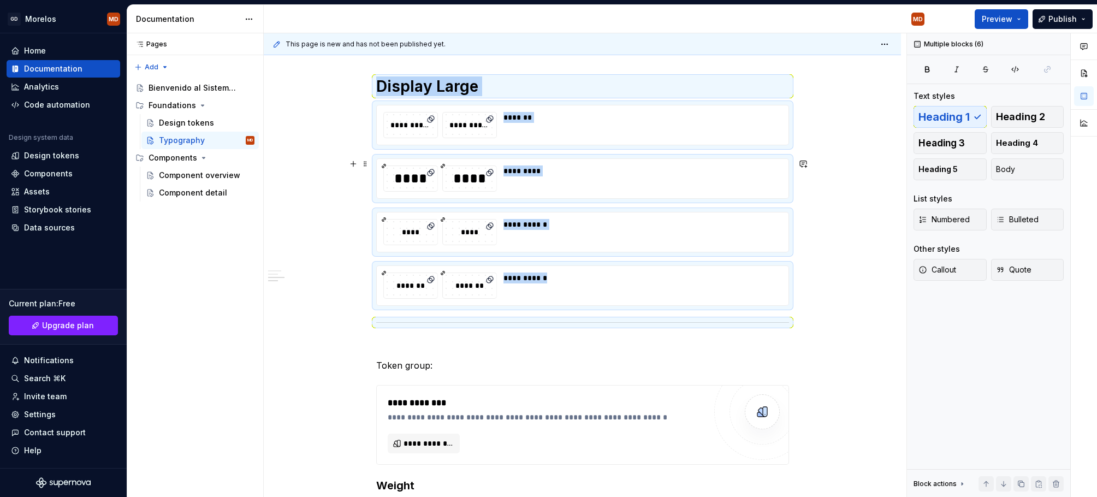
copy div "**********"
click at [422, 349] on p at bounding box center [582, 345] width 413 height 13
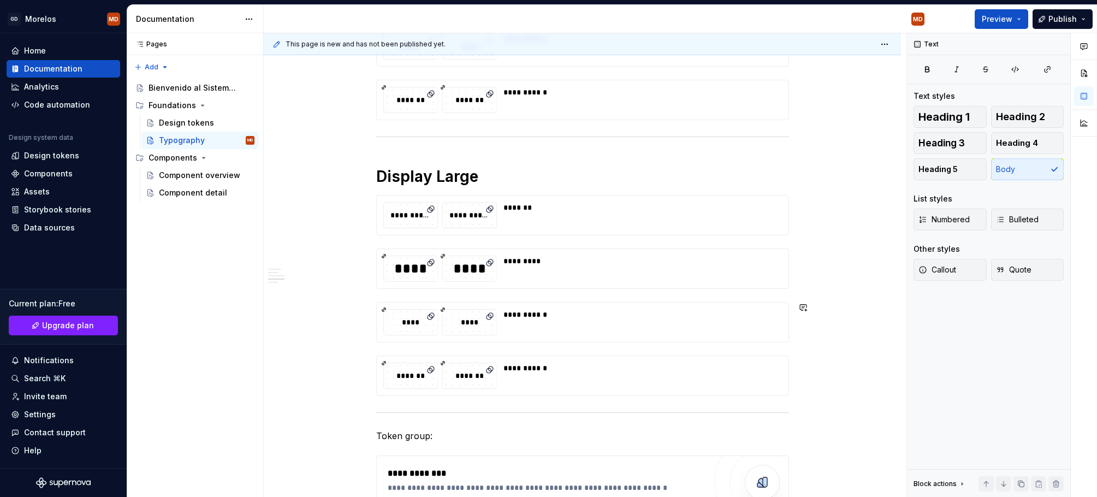
scroll to position [759, 0]
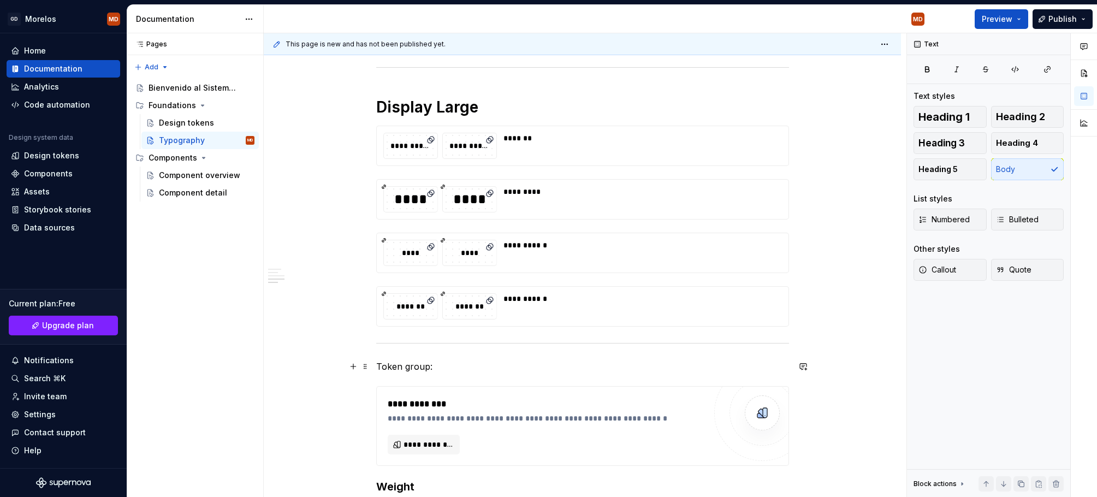
click at [420, 373] on div "**********" at bounding box center [582, 136] width 413 height 1365
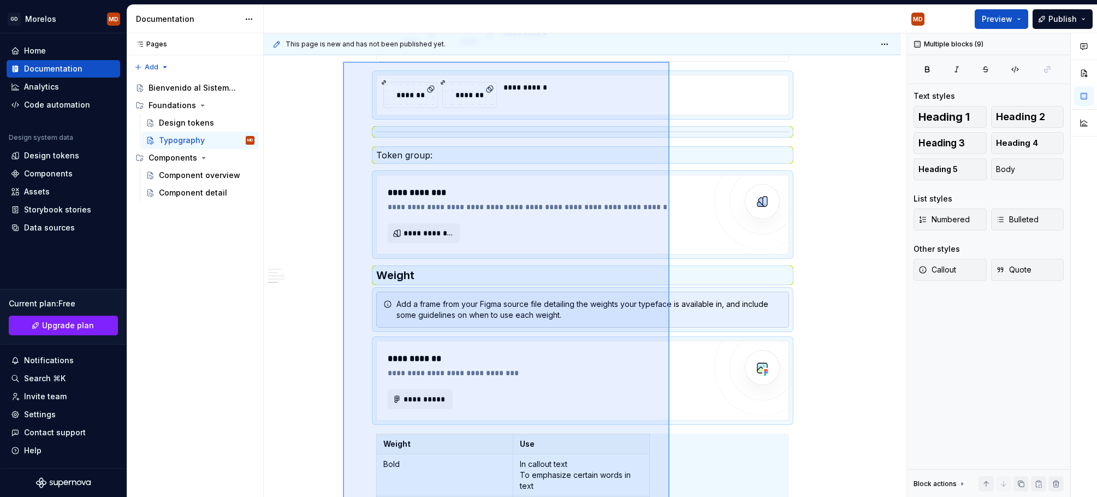
scroll to position [970, 0]
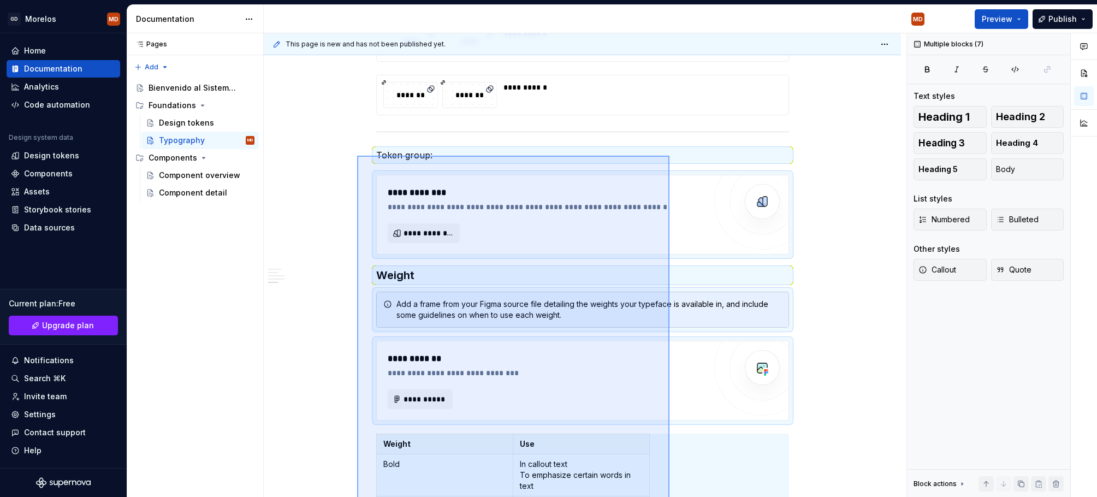
drag, startPoint x: 669, startPoint y: 426, endPoint x: 357, endPoint y: 156, distance: 413.3
click at [357, 156] on div "**********" at bounding box center [585, 265] width 642 height 464
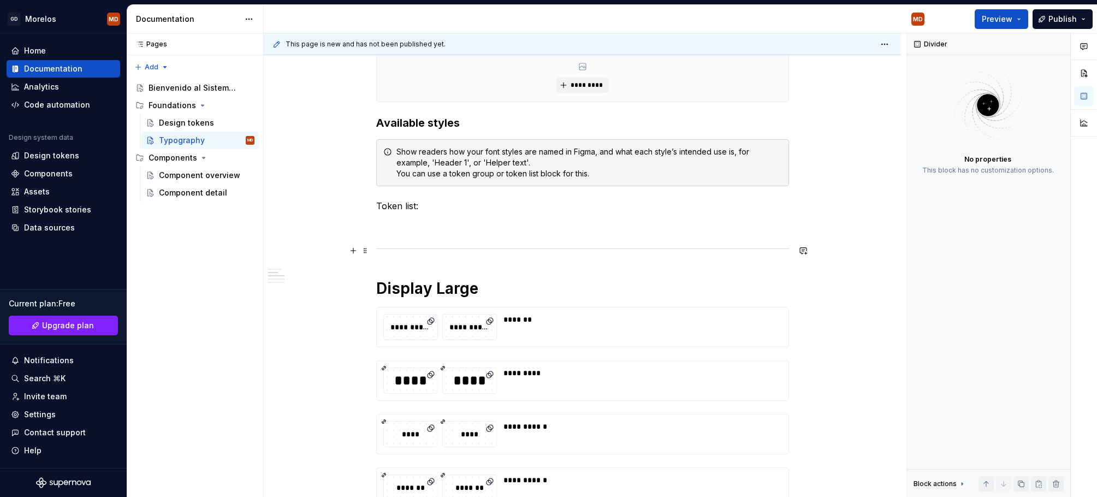
scroll to position [317, 0]
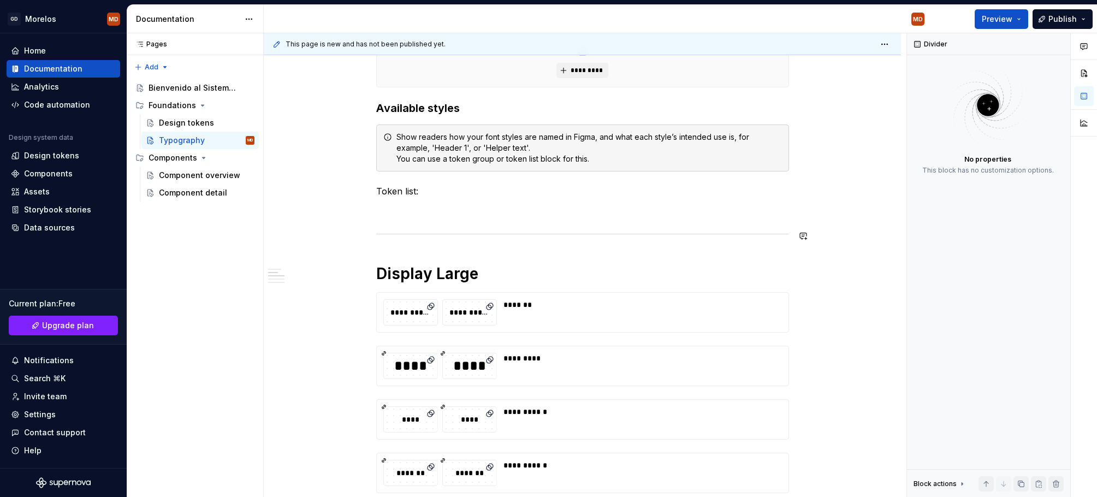
type textarea "*"
